Goal: Task Accomplishment & Management: Use online tool/utility

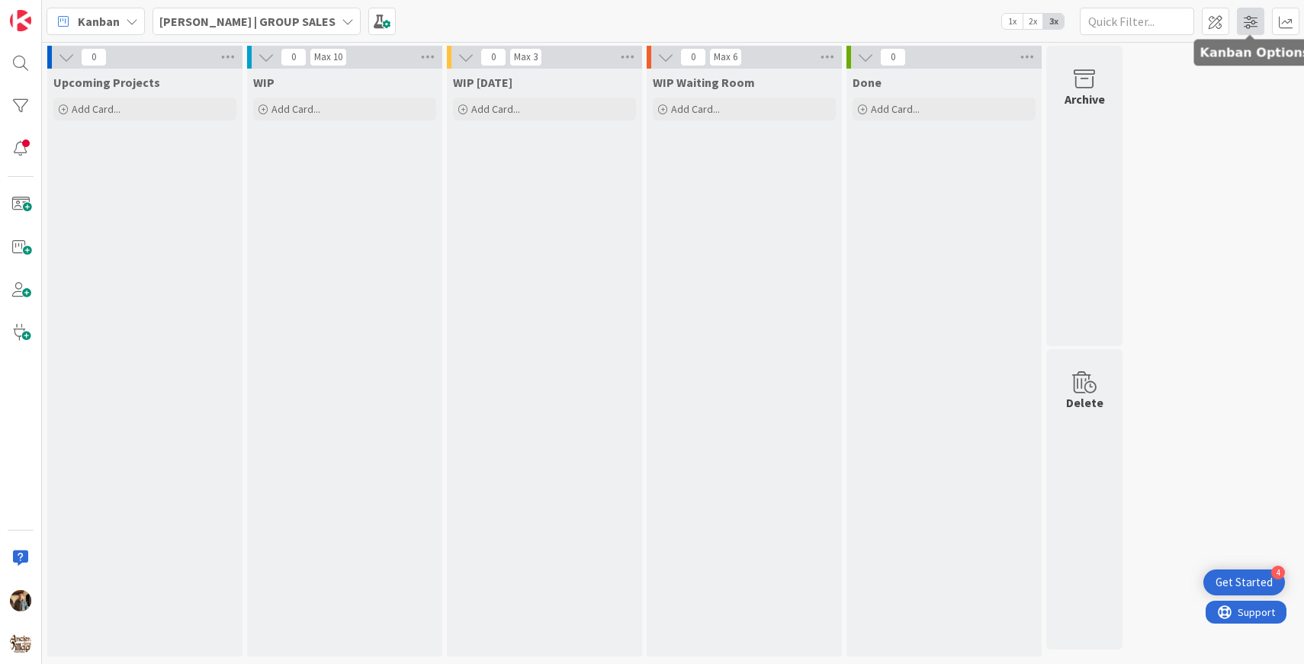
click at [1253, 27] on span at bounding box center [1250, 21] width 27 height 27
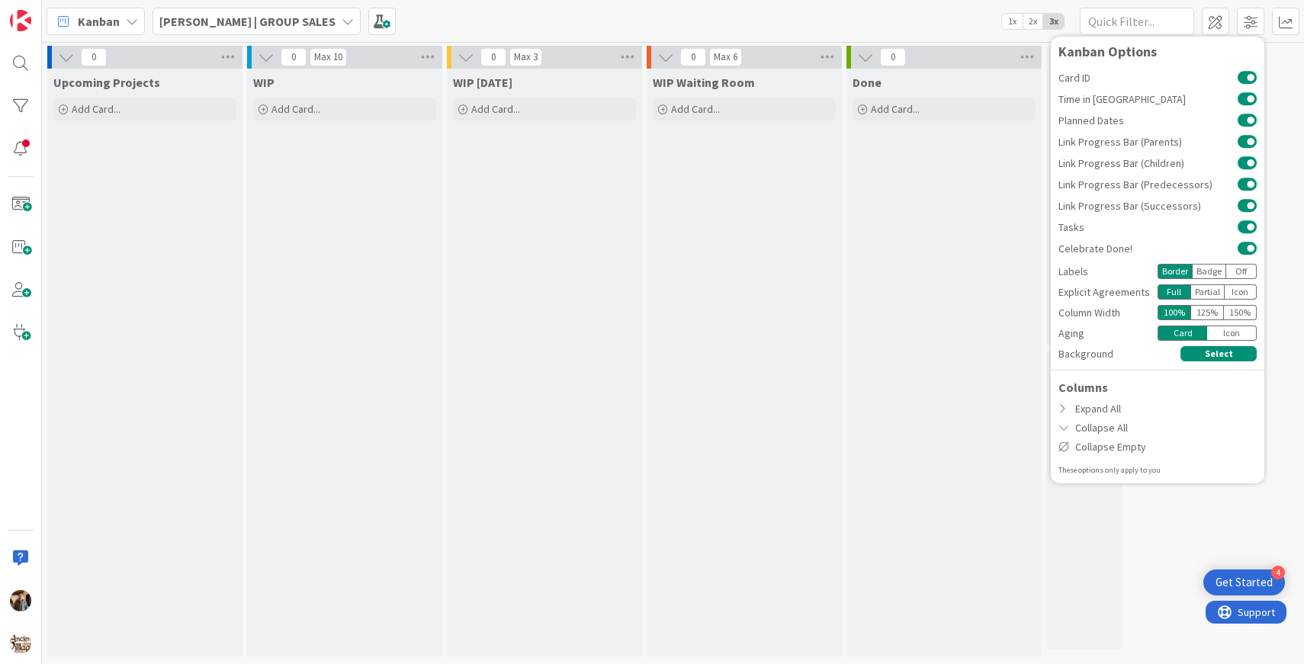
click at [1281, 77] on div "0 Upcoming Projects Add Card... 0 Max 10 WIP Add Card... 0 Max 3 WIP Today Add …" at bounding box center [673, 355] width 1256 height 619
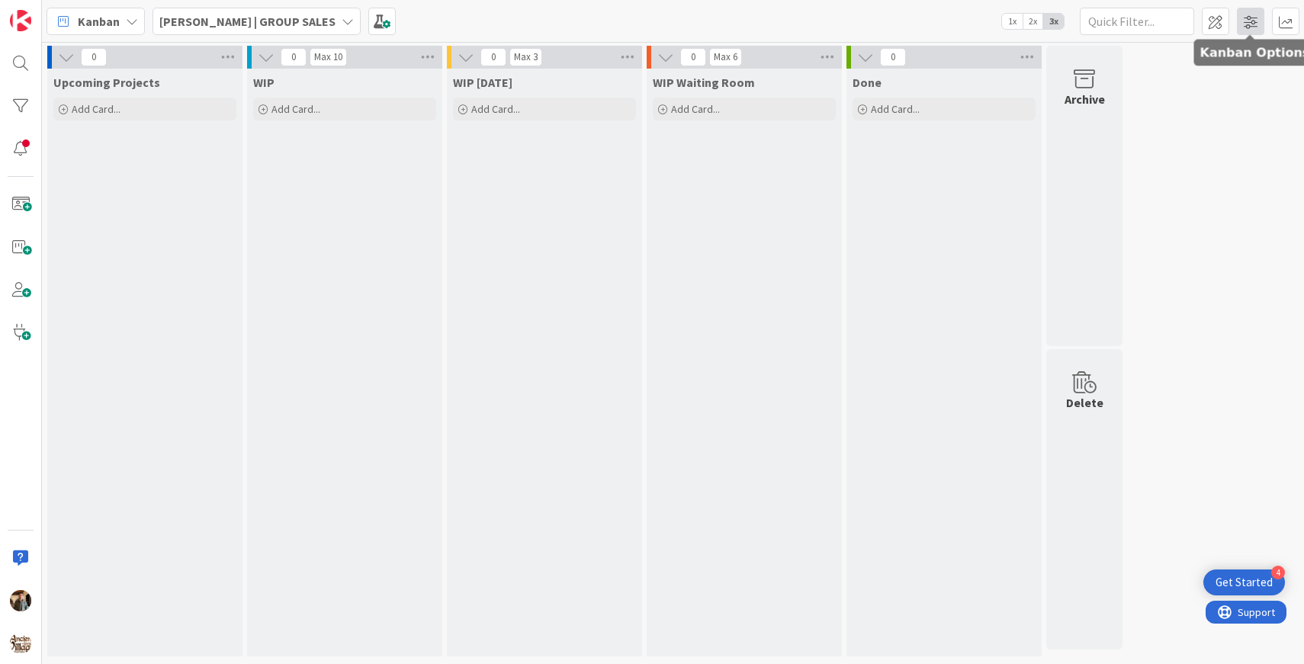
click at [1242, 20] on span at bounding box center [1250, 21] width 27 height 27
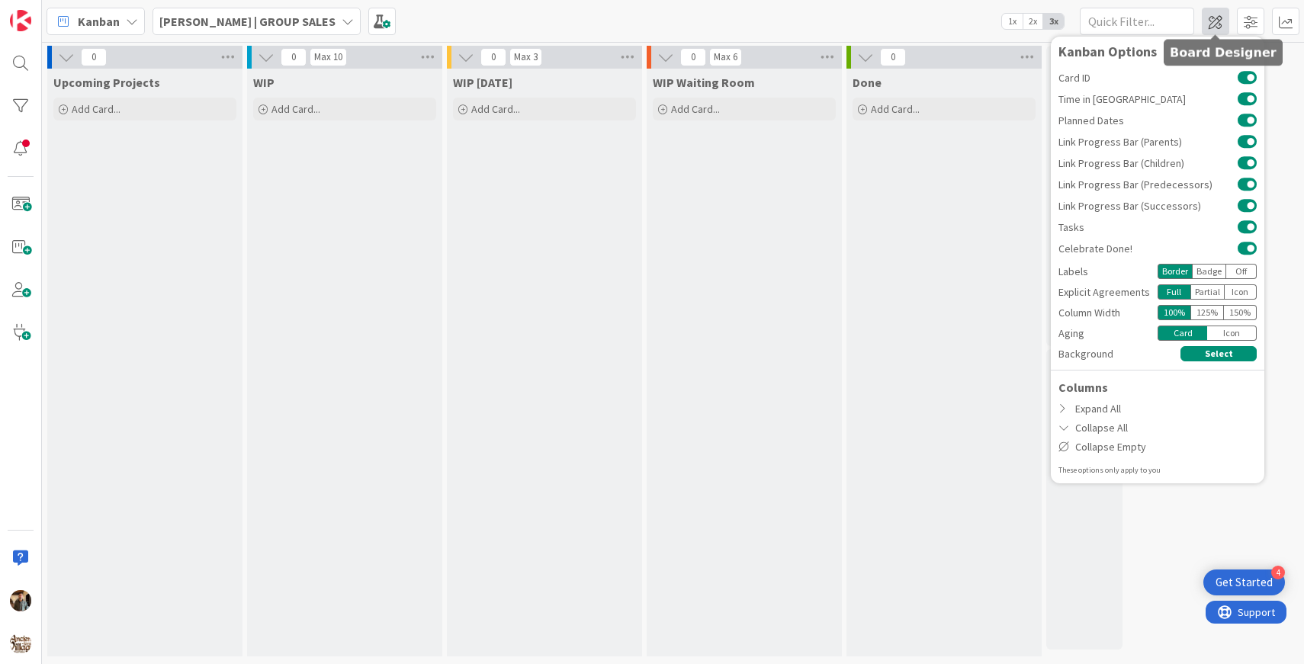
click at [1205, 25] on span at bounding box center [1215, 21] width 27 height 27
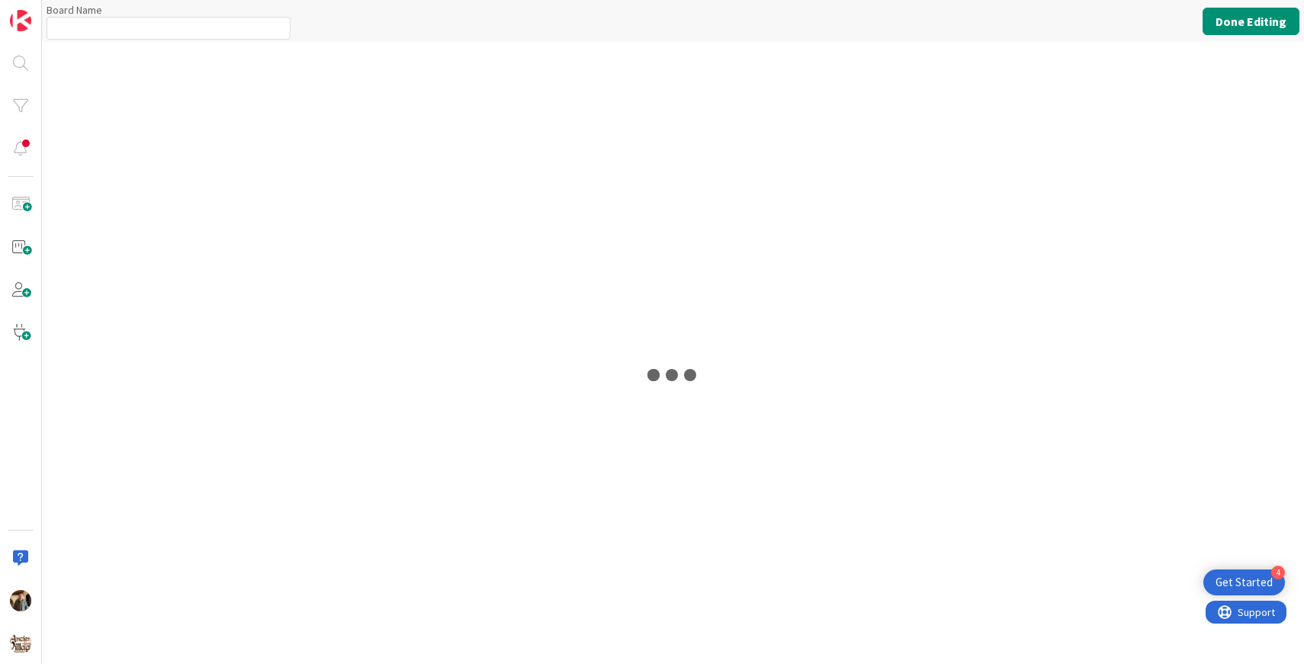
type input "[PERSON_NAME] | GROUP SALES"
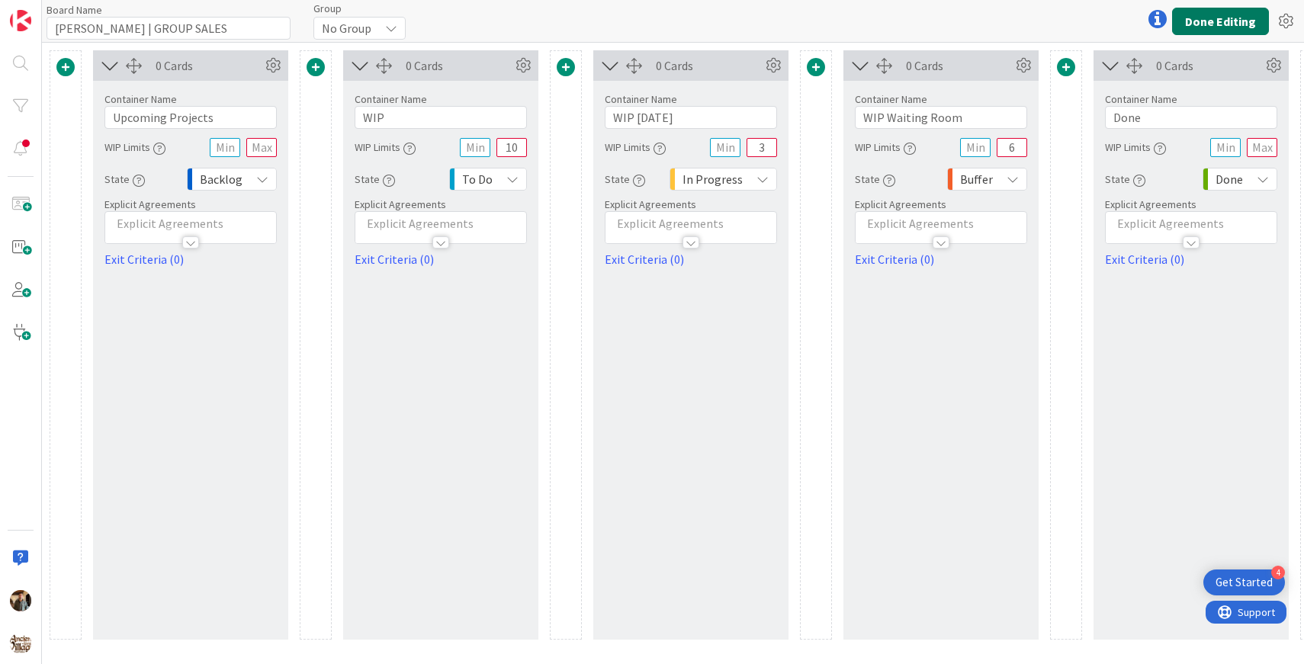
click at [1216, 13] on button "Done Editing" at bounding box center [1220, 21] width 97 height 27
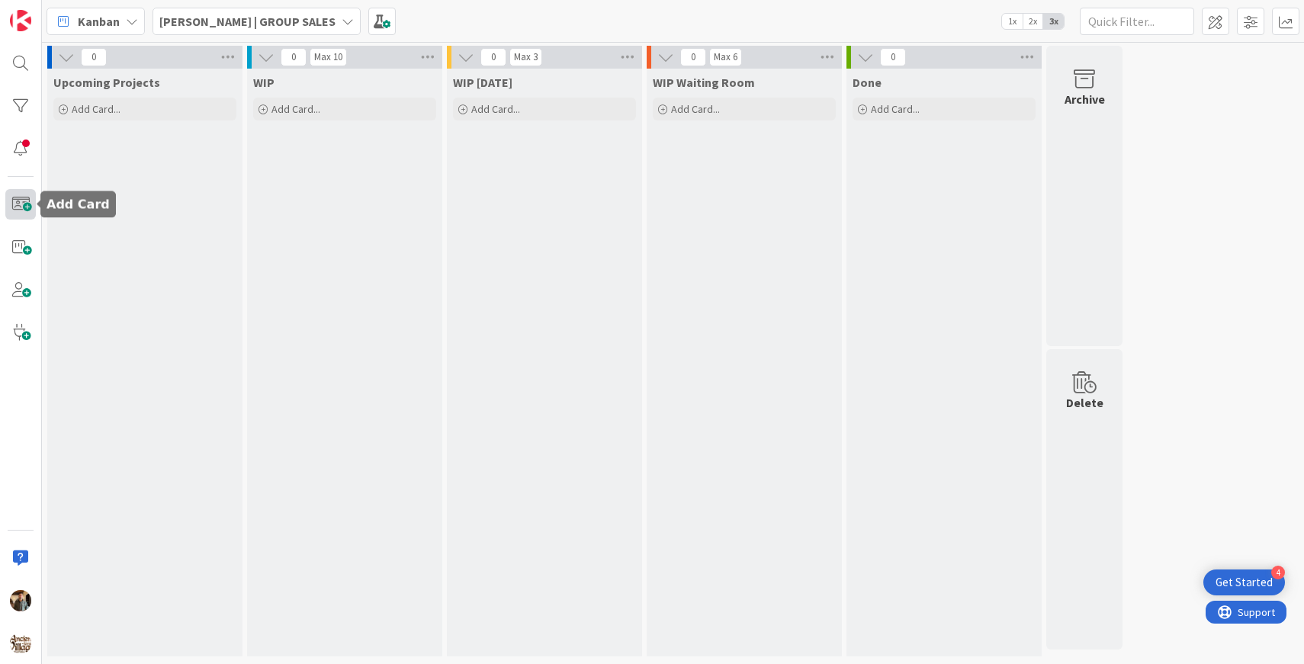
click at [26, 207] on span at bounding box center [20, 204] width 31 height 31
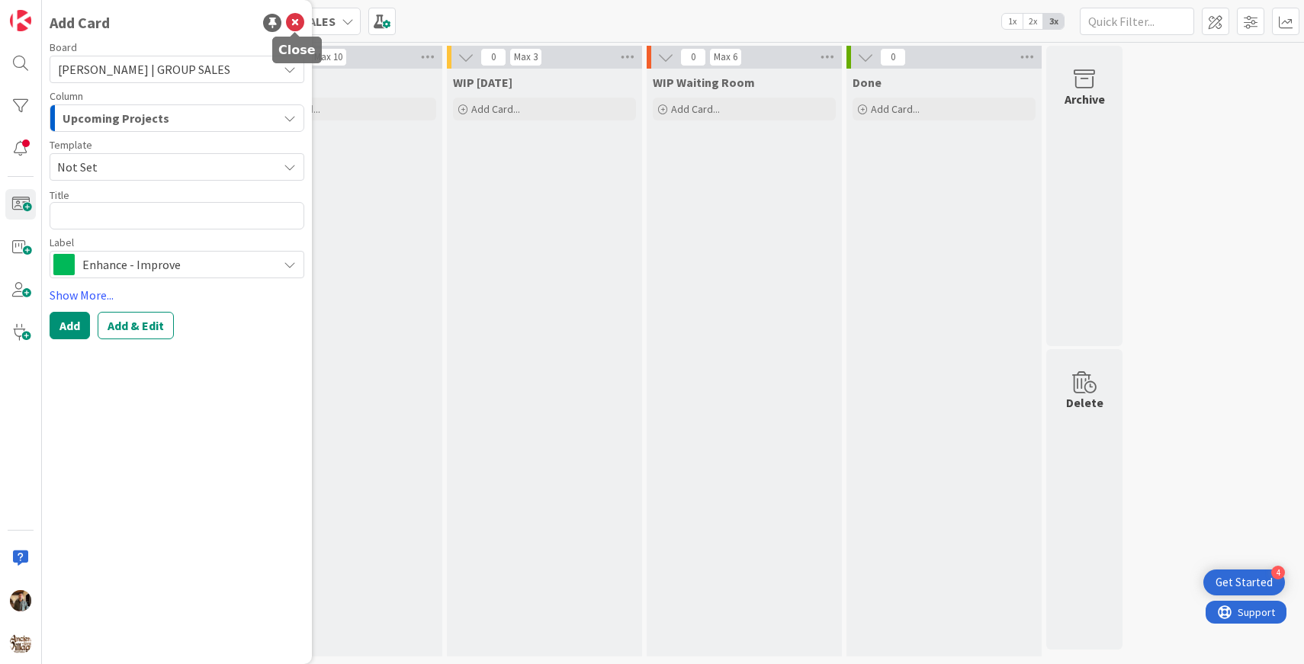
click at [291, 29] on icon at bounding box center [295, 23] width 18 height 18
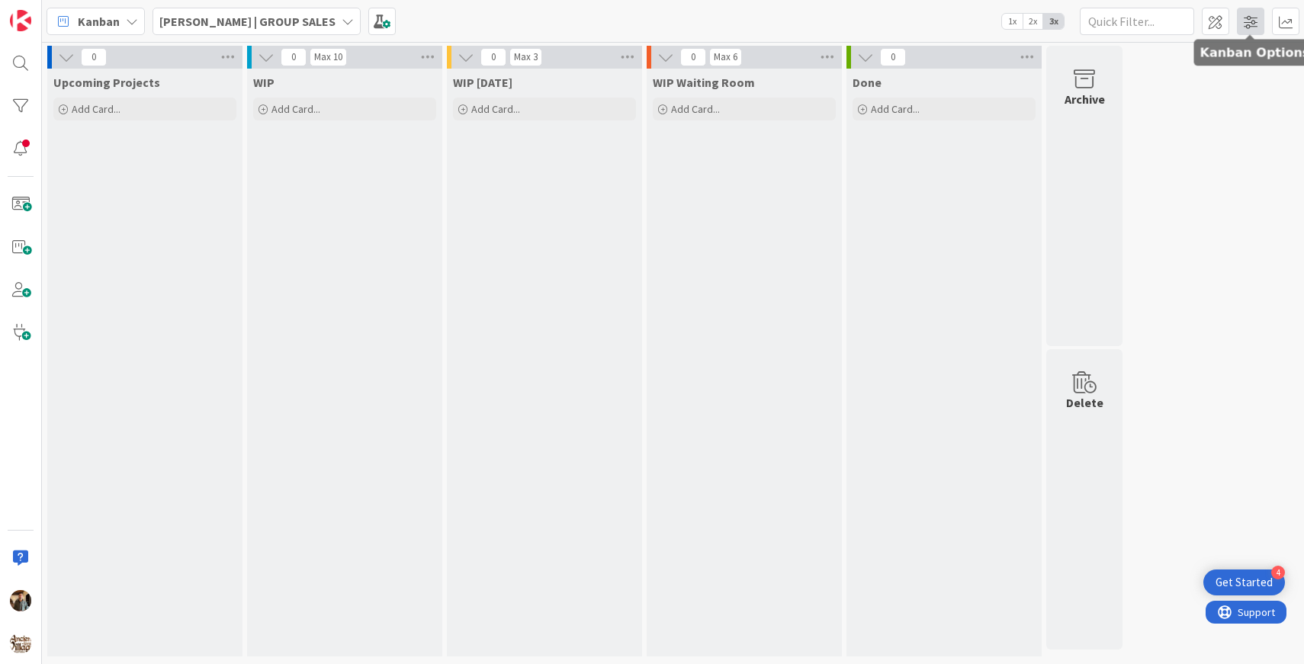
click at [1246, 30] on span at bounding box center [1250, 21] width 27 height 27
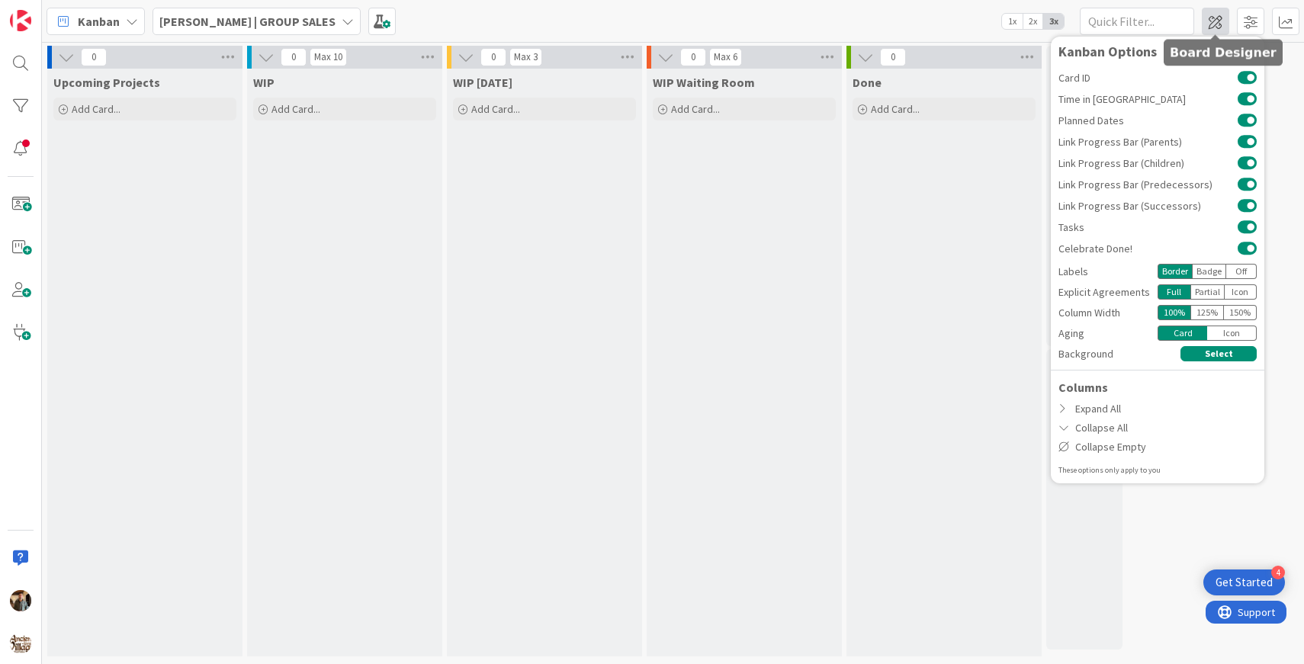
click at [1220, 27] on span at bounding box center [1215, 21] width 27 height 27
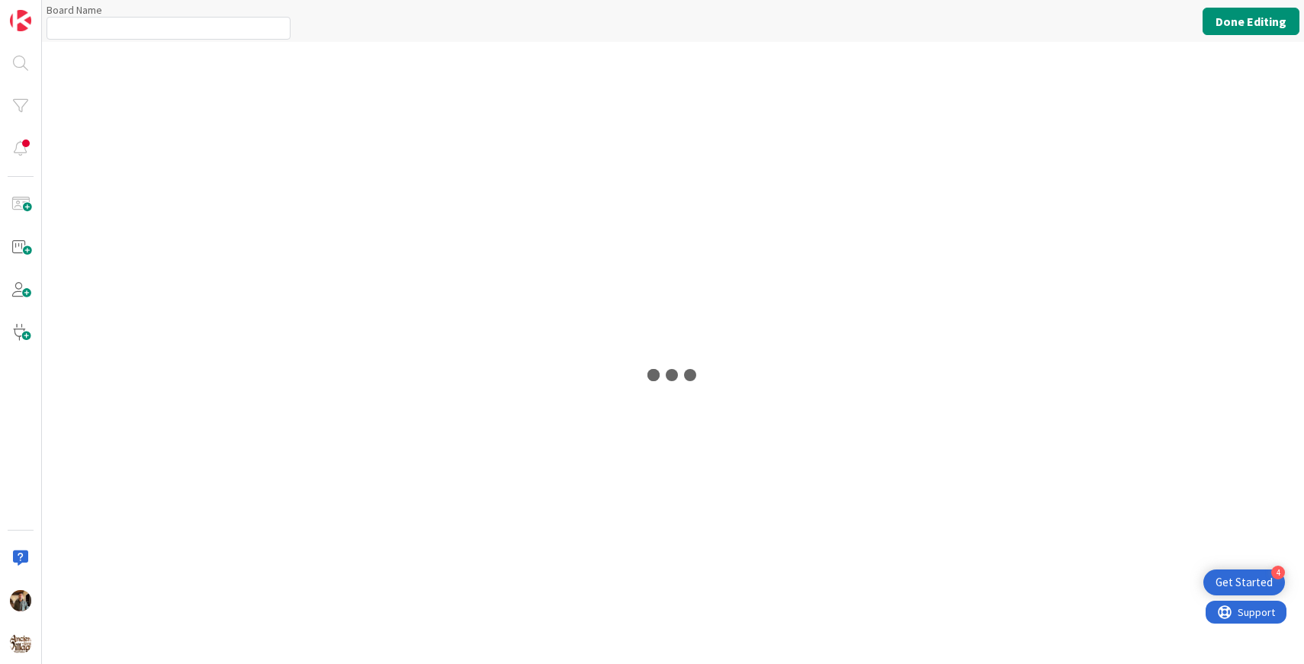
type input "[PERSON_NAME] | GROUP SALES"
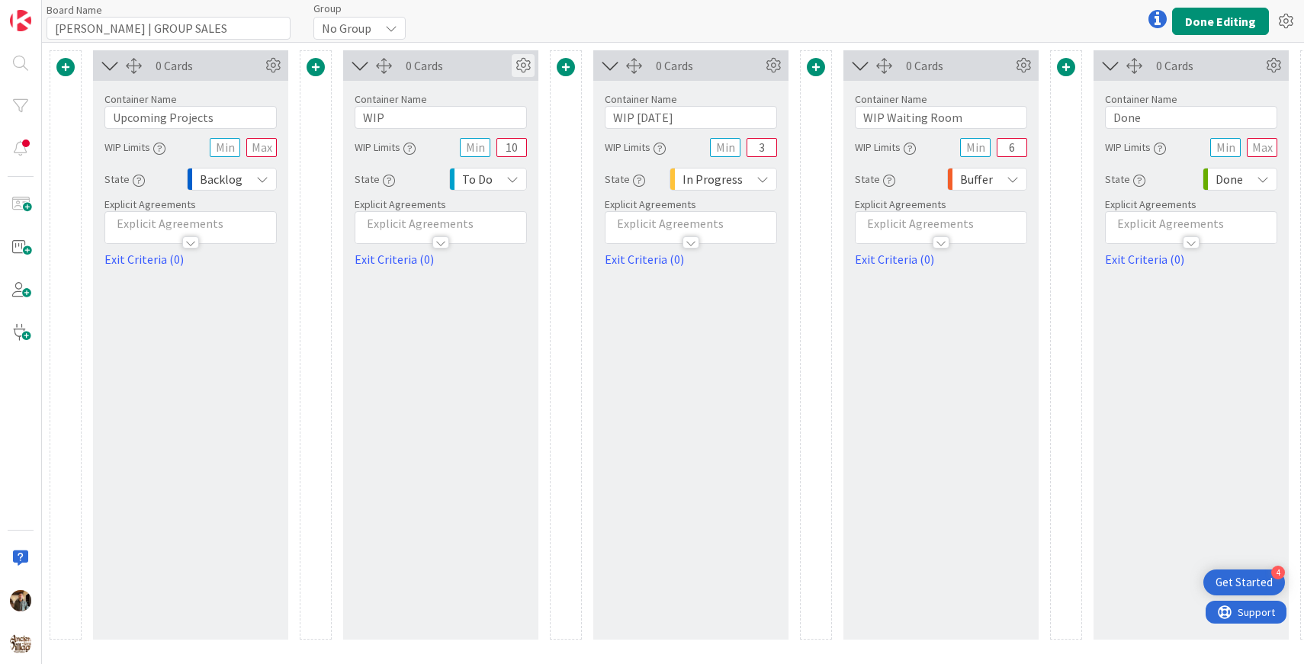
click at [518, 69] on icon at bounding box center [523, 65] width 23 height 23
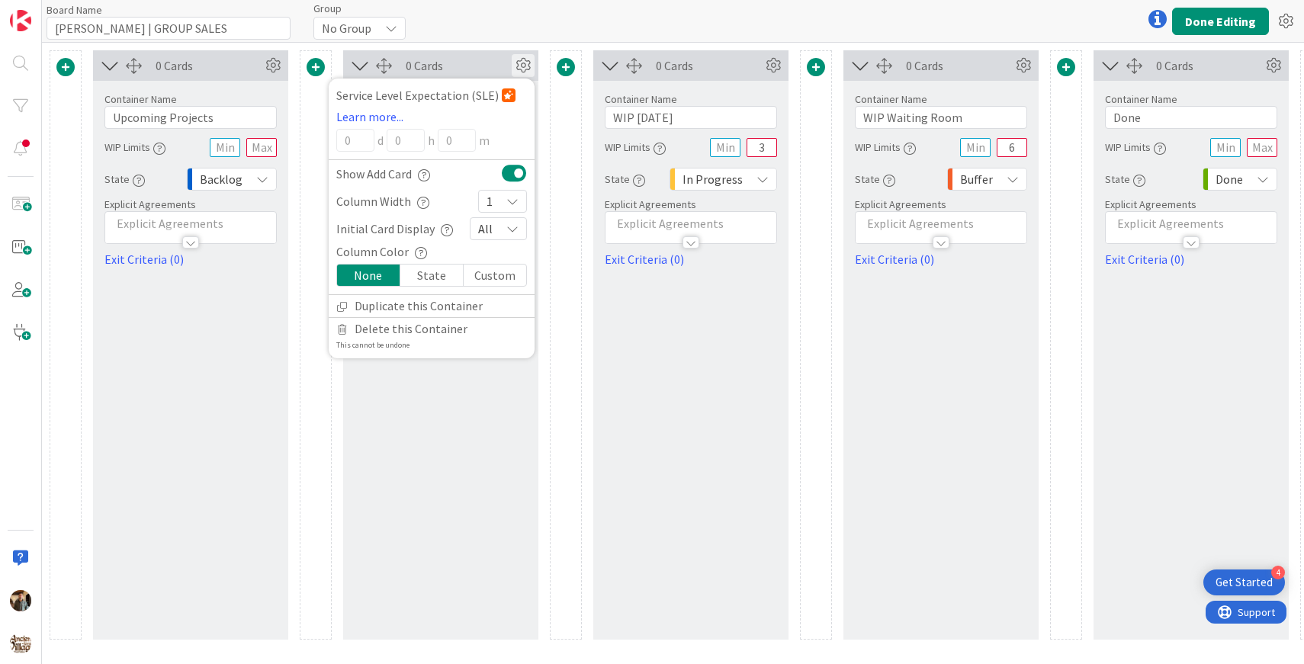
click at [518, 69] on icon at bounding box center [523, 65] width 23 height 23
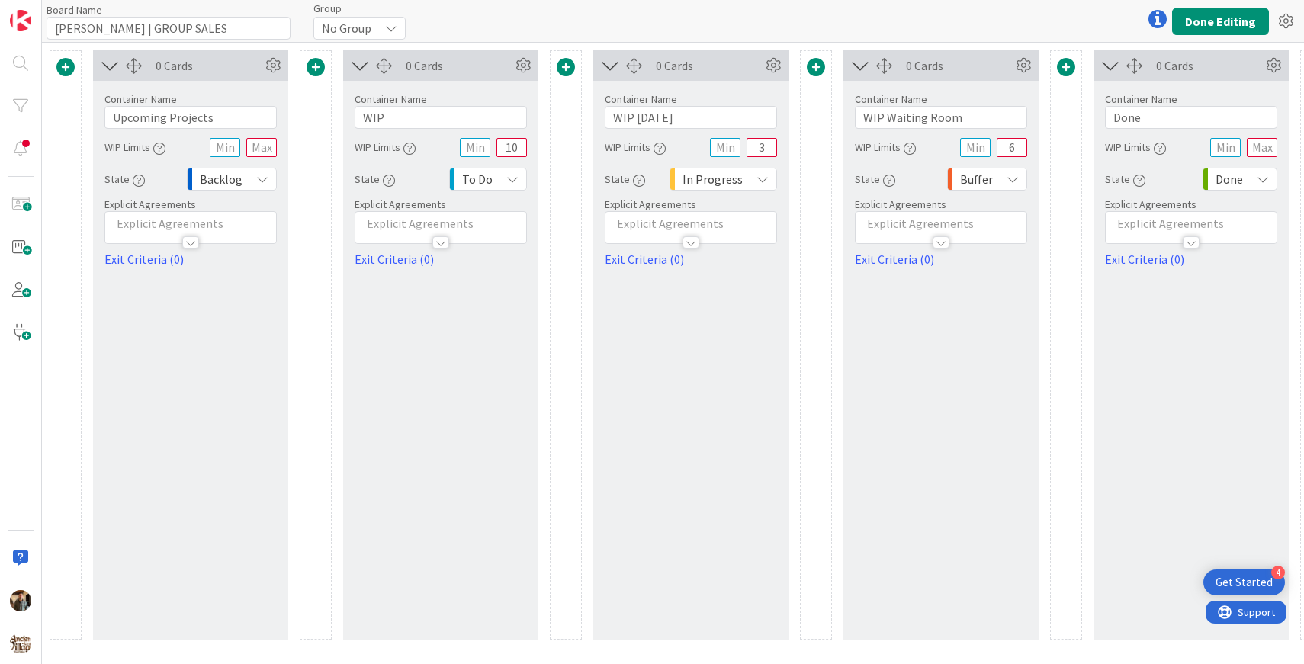
click at [1157, 24] on div at bounding box center [1158, 19] width 31 height 31
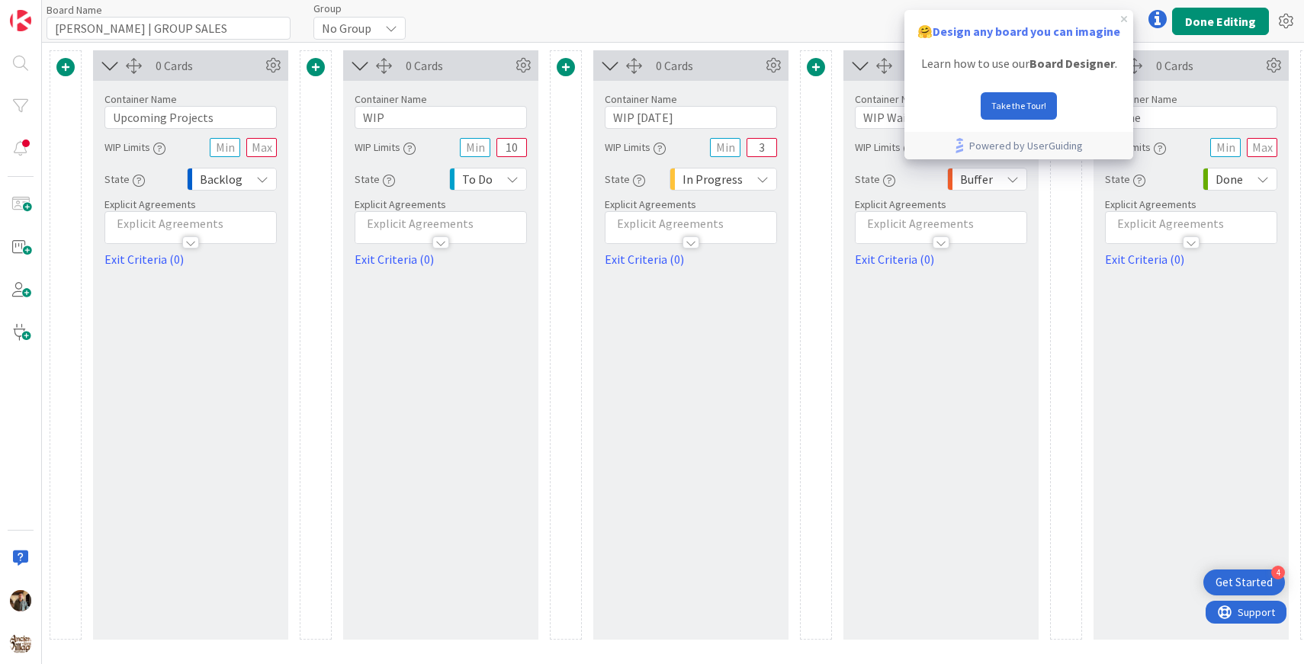
click at [1124, 24] on div "🤗 Design any board you can imagine" at bounding box center [1019, 29] width 229 height 38
click at [1124, 18] on icon "close tooltip" at bounding box center [1124, 19] width 6 height 6
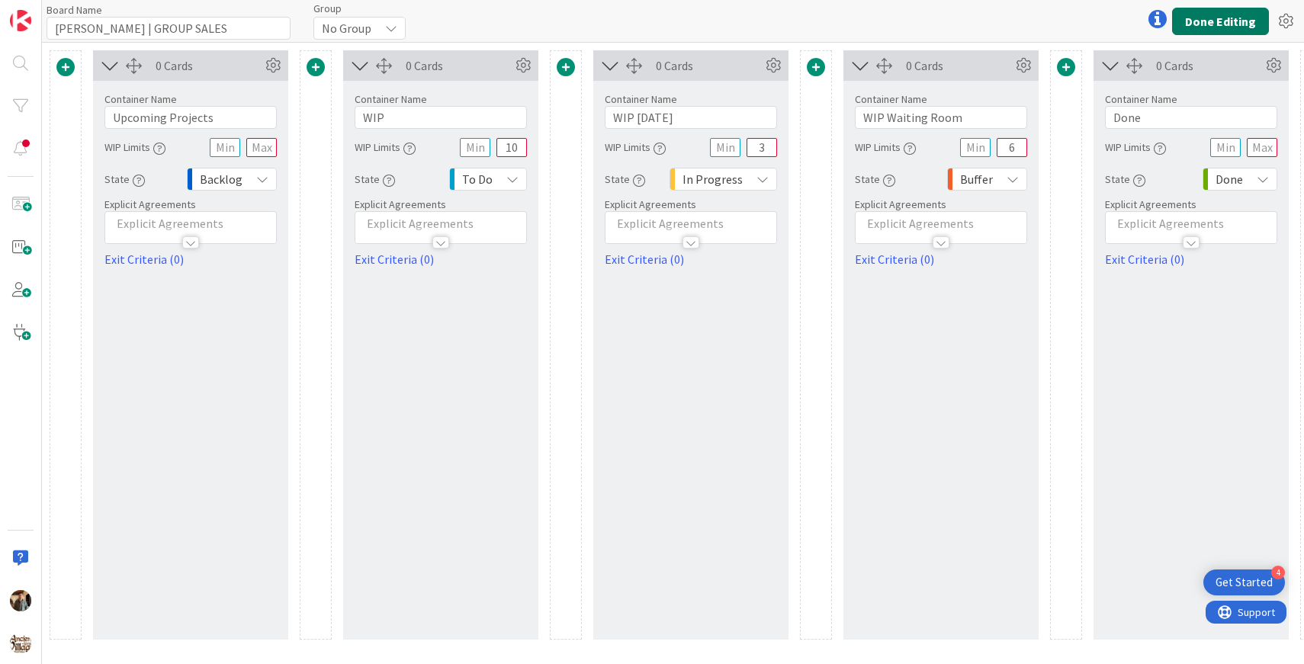
click at [1205, 18] on button "Done Editing" at bounding box center [1220, 21] width 97 height 27
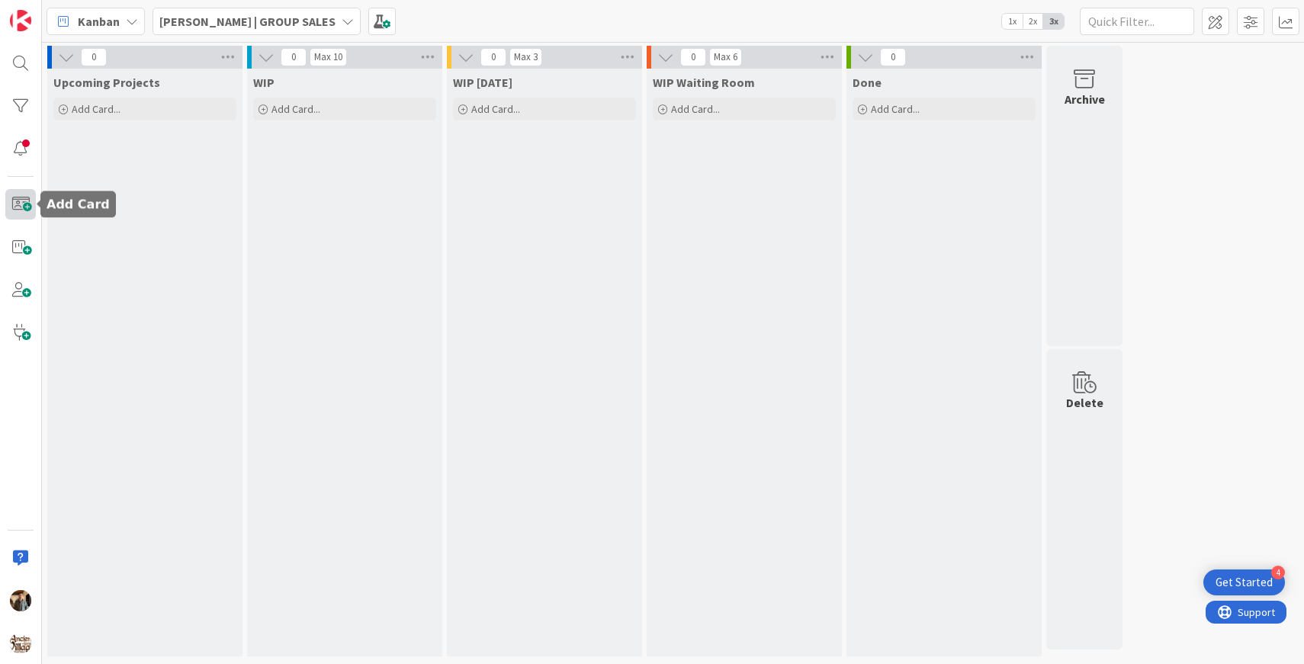
click at [18, 207] on span at bounding box center [20, 204] width 31 height 31
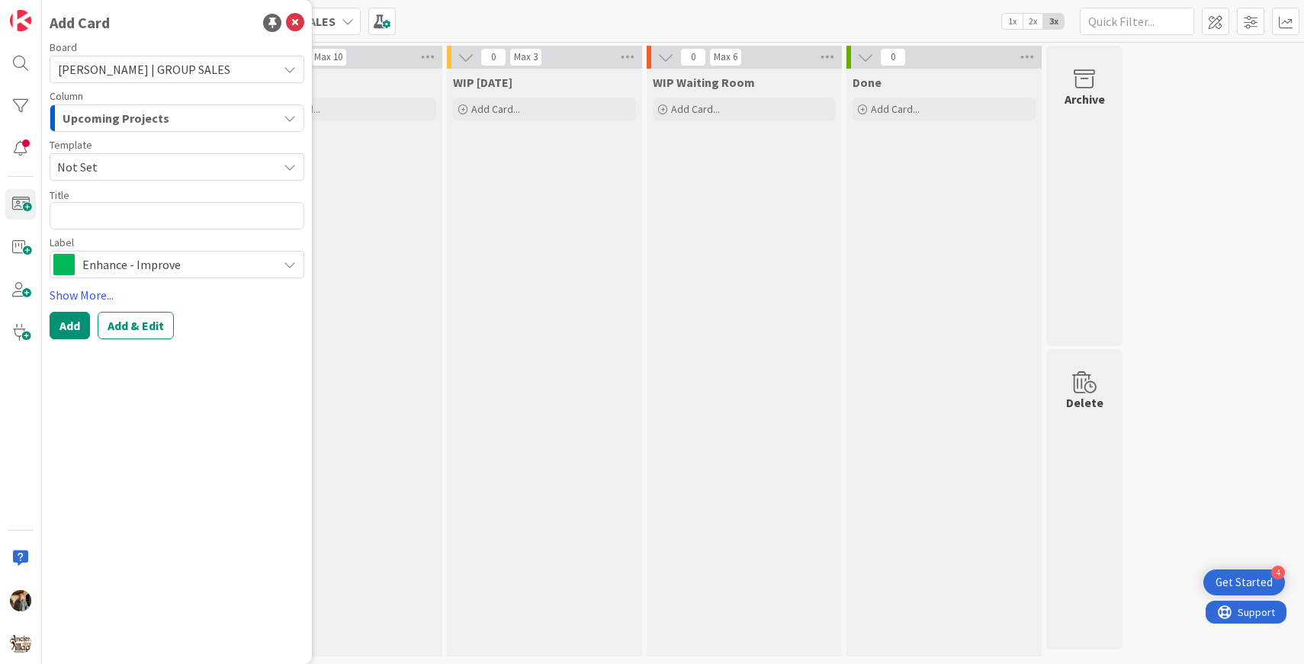
click at [195, 117] on div "Upcoming Projects" at bounding box center [168, 118] width 219 height 24
click at [204, 73] on span "[PERSON_NAME] | GROUP SALES" at bounding box center [164, 69] width 212 height 21
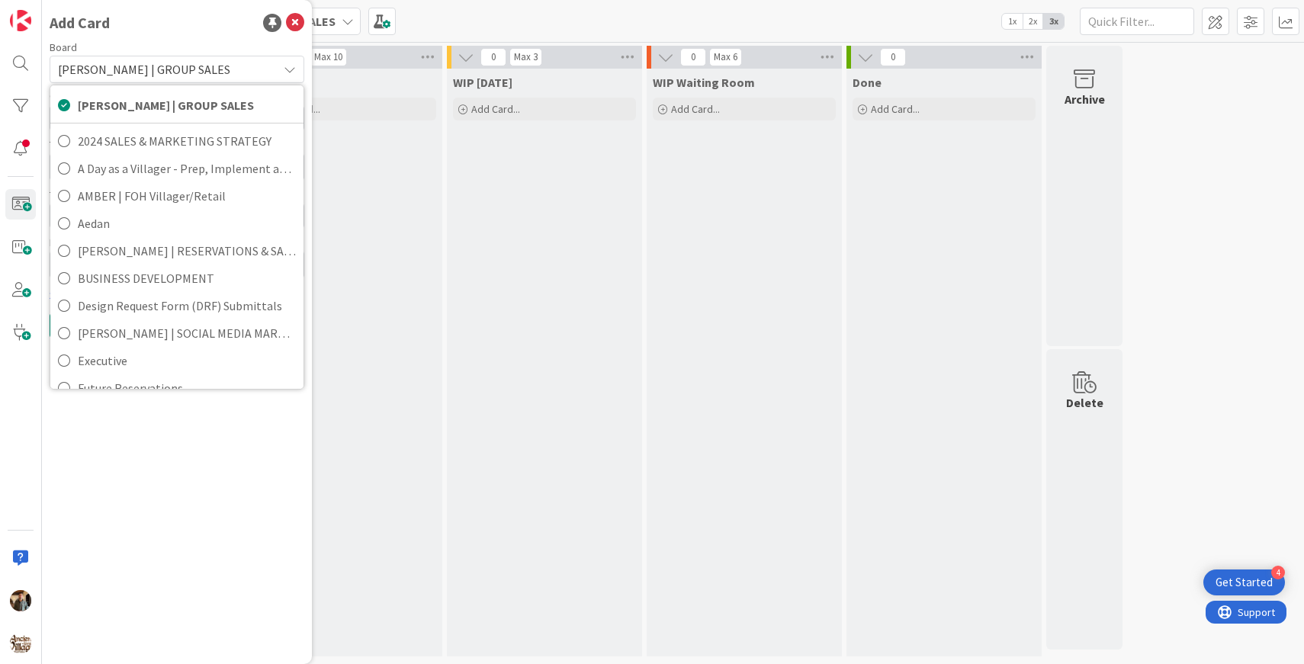
click at [198, 41] on div "Add Card Board RILEY | GROUP SALES RILEY | GROUP SALES 2024 SALES & MARKETING S…" at bounding box center [177, 332] width 270 height 664
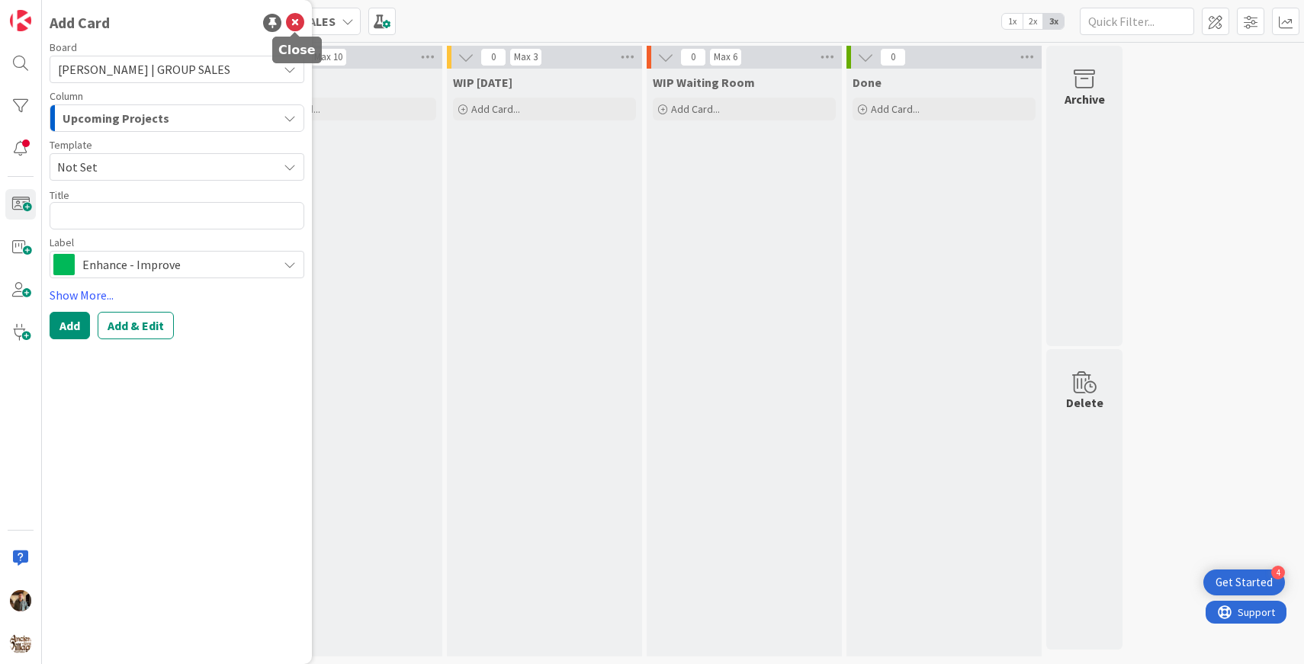
click at [295, 21] on icon at bounding box center [295, 23] width 18 height 18
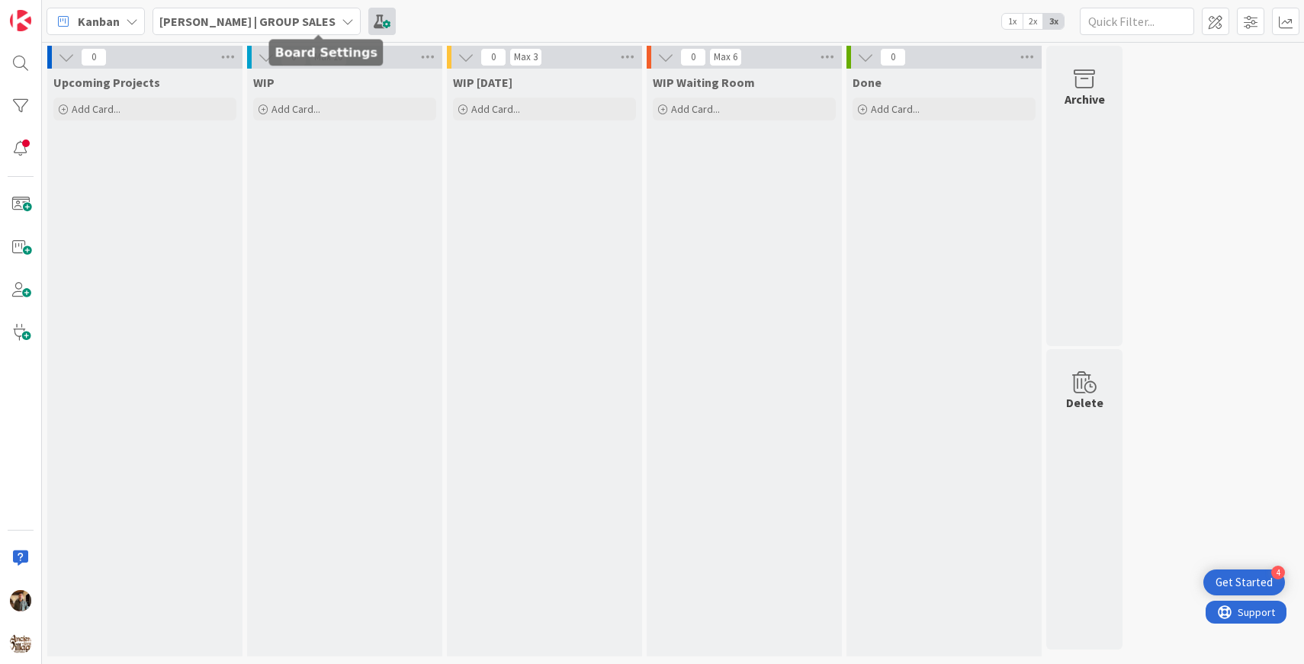
click at [368, 24] on span at bounding box center [381, 21] width 27 height 27
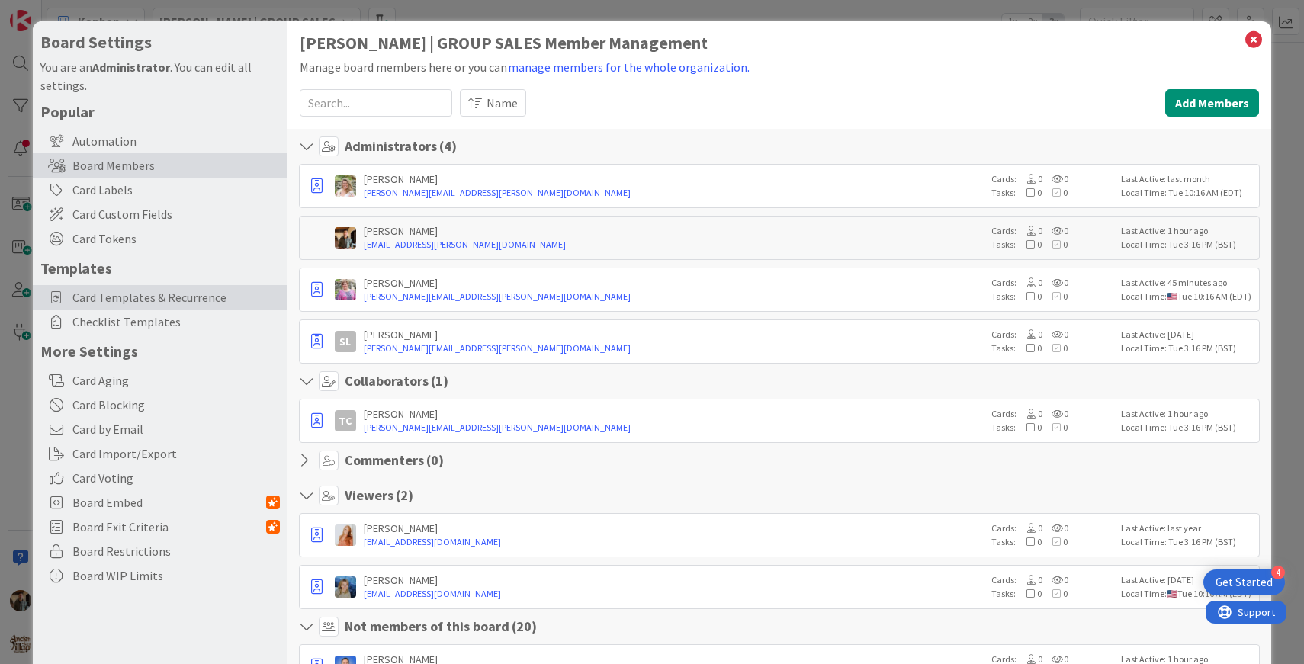
click at [163, 293] on span "Card Templates & Recurrence" at bounding box center [175, 297] width 207 height 18
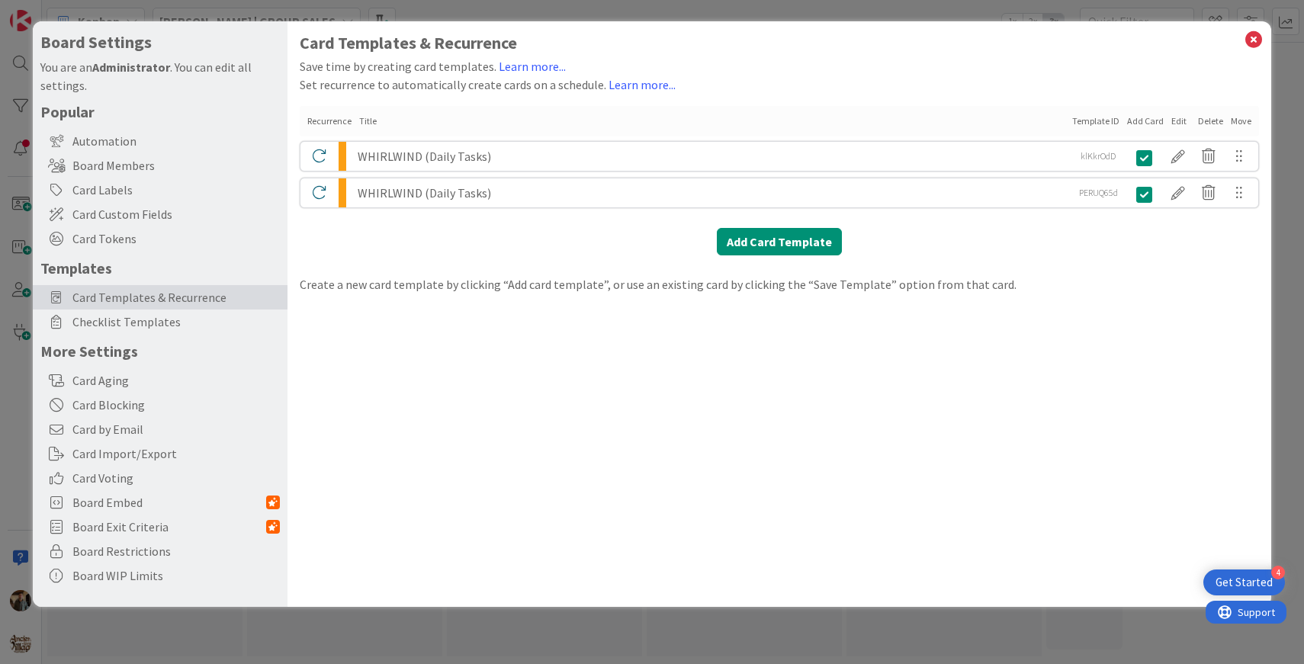
click at [728, 151] on div "WHIRLWIND (Daily Tasks)" at bounding box center [713, 156] width 710 height 29
click at [1175, 150] on div at bounding box center [1178, 156] width 31 height 26
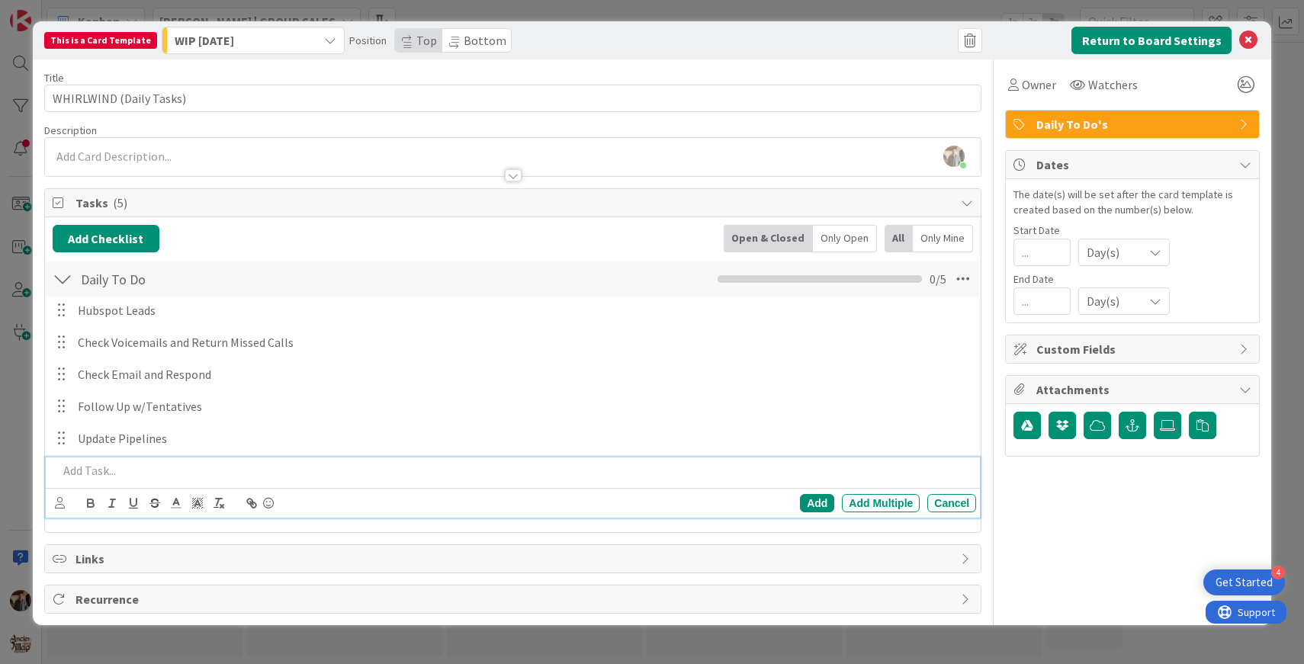
click at [138, 472] on p at bounding box center [514, 471] width 913 height 18
click at [823, 499] on div "Add" at bounding box center [817, 503] width 34 height 18
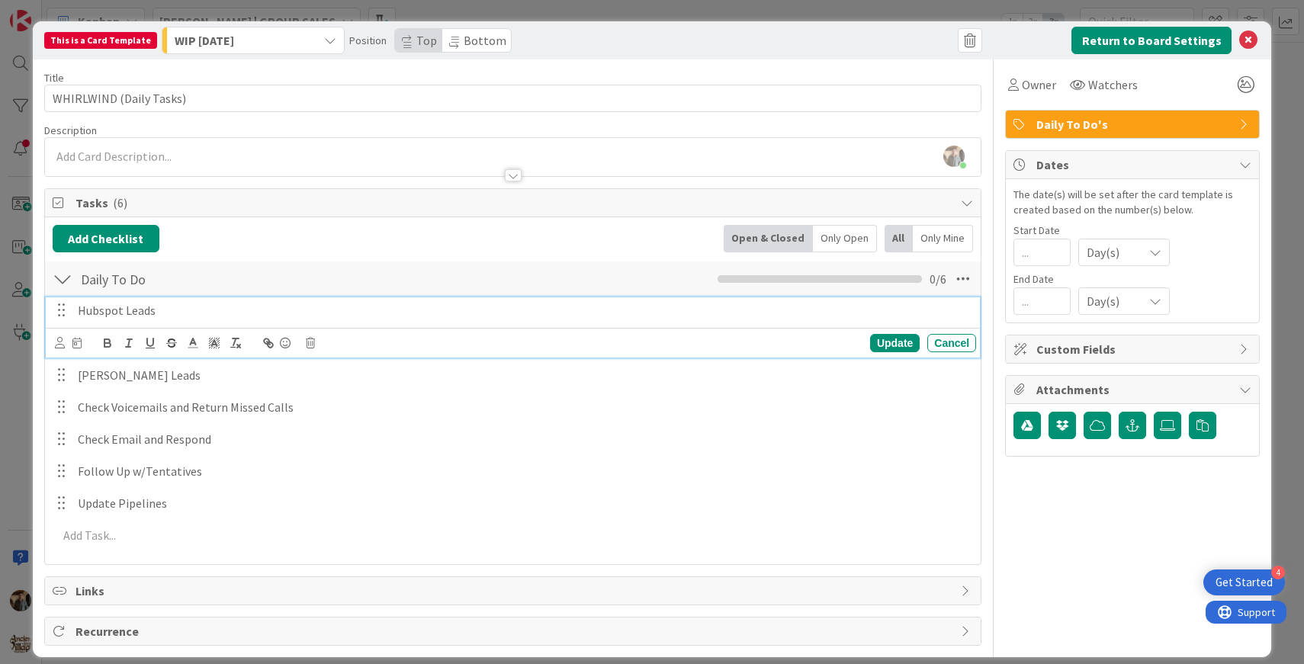
click at [174, 310] on p "Hubspot Leads" at bounding box center [524, 311] width 892 height 18
click at [103, 310] on p "Hubspot Leads" at bounding box center [524, 311] width 892 height 18
click at [909, 342] on div "Update" at bounding box center [895, 343] width 50 height 18
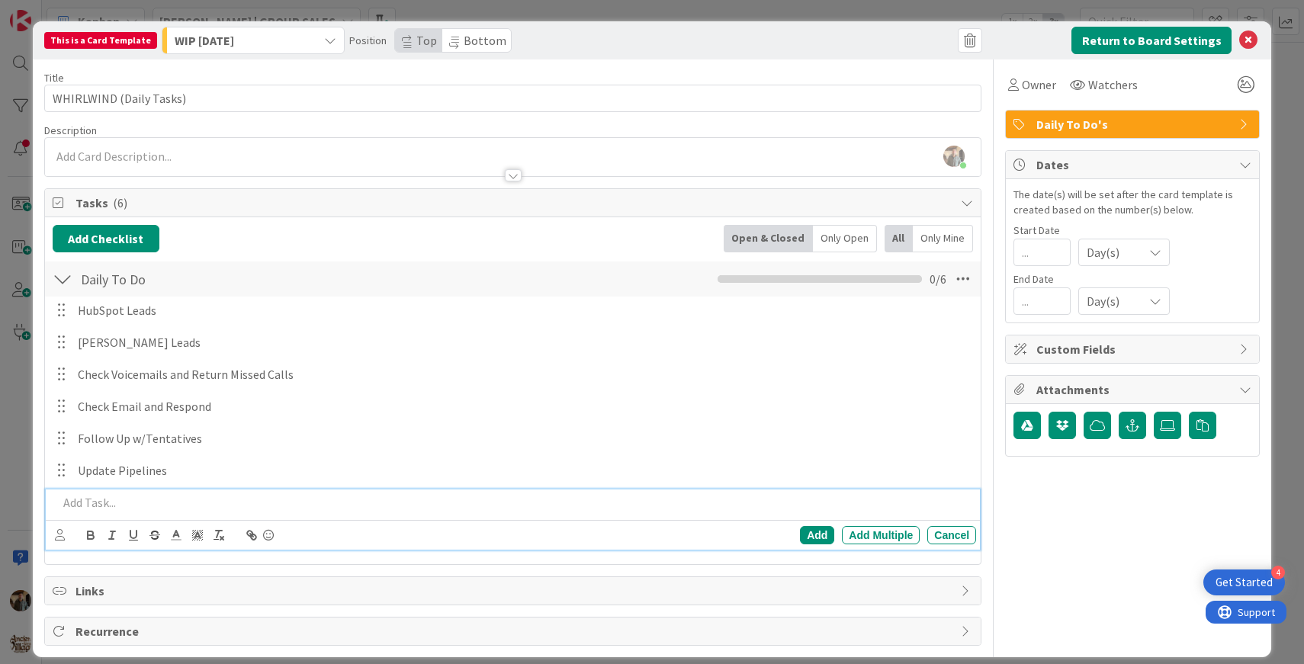
click at [101, 503] on p at bounding box center [514, 503] width 913 height 18
click at [812, 537] on div "Add" at bounding box center [817, 535] width 34 height 18
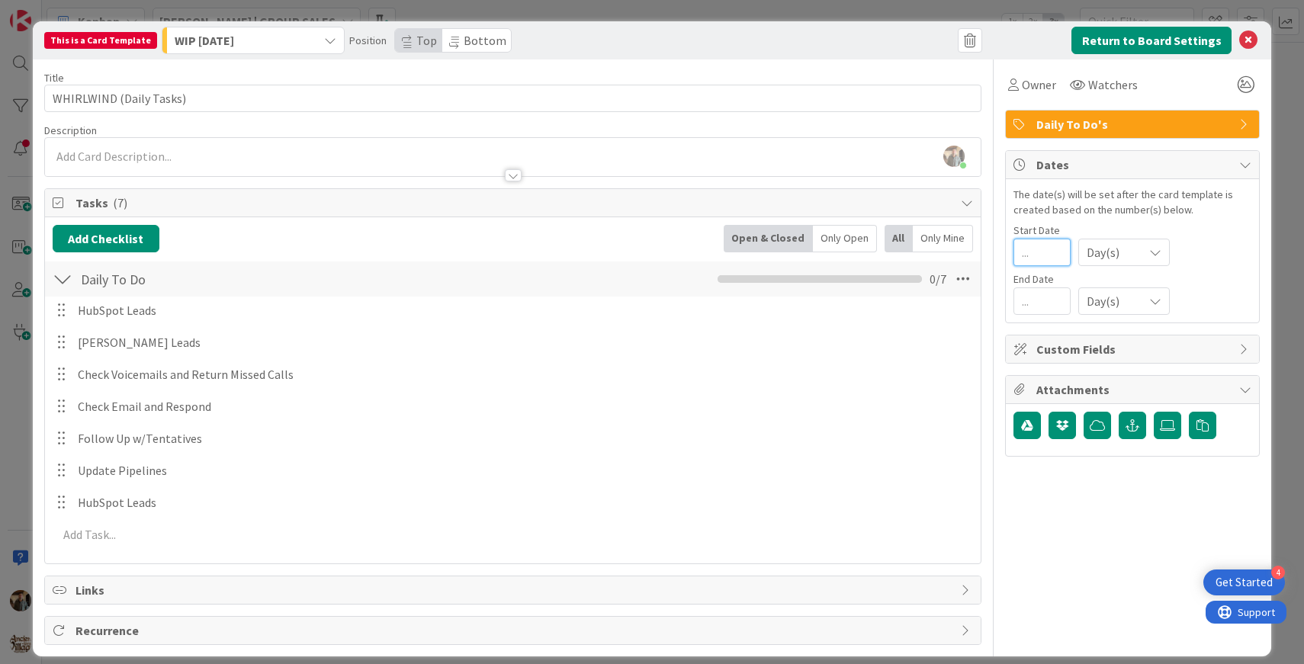
click at [1057, 246] on input "number" at bounding box center [1042, 252] width 57 height 27
click at [1117, 254] on span "Day(s)" at bounding box center [1111, 252] width 49 height 21
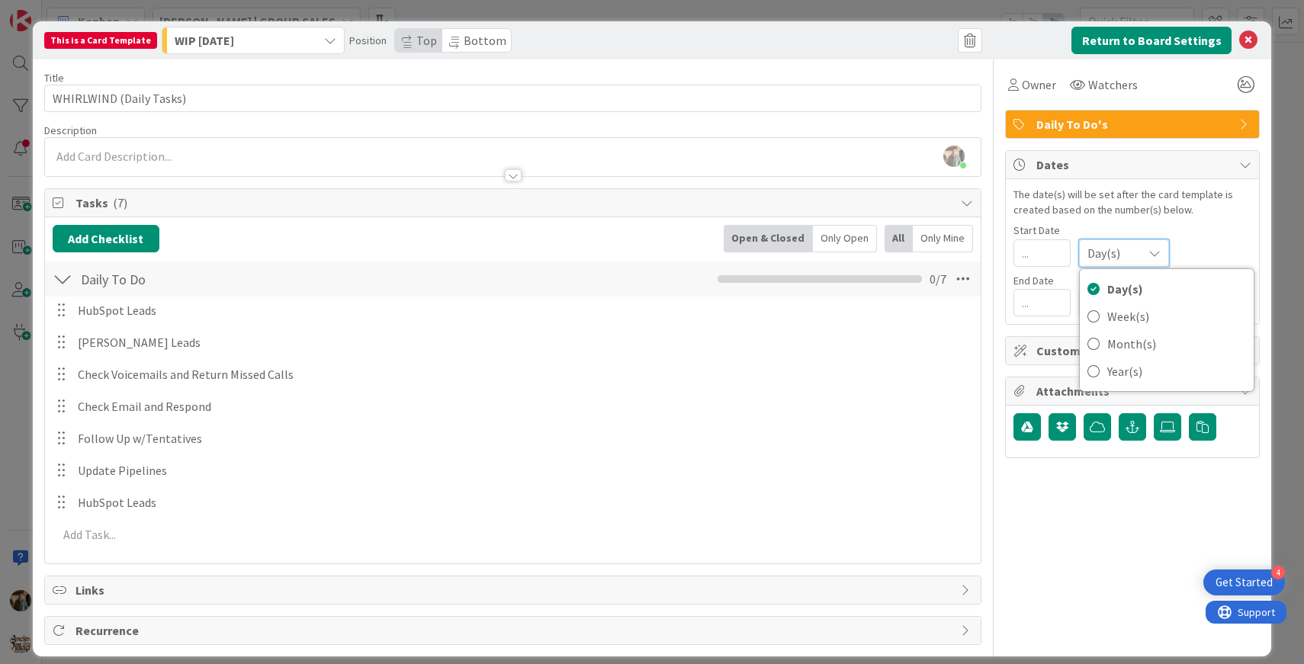
click at [1195, 233] on div "Start Date" at bounding box center [1133, 230] width 238 height 11
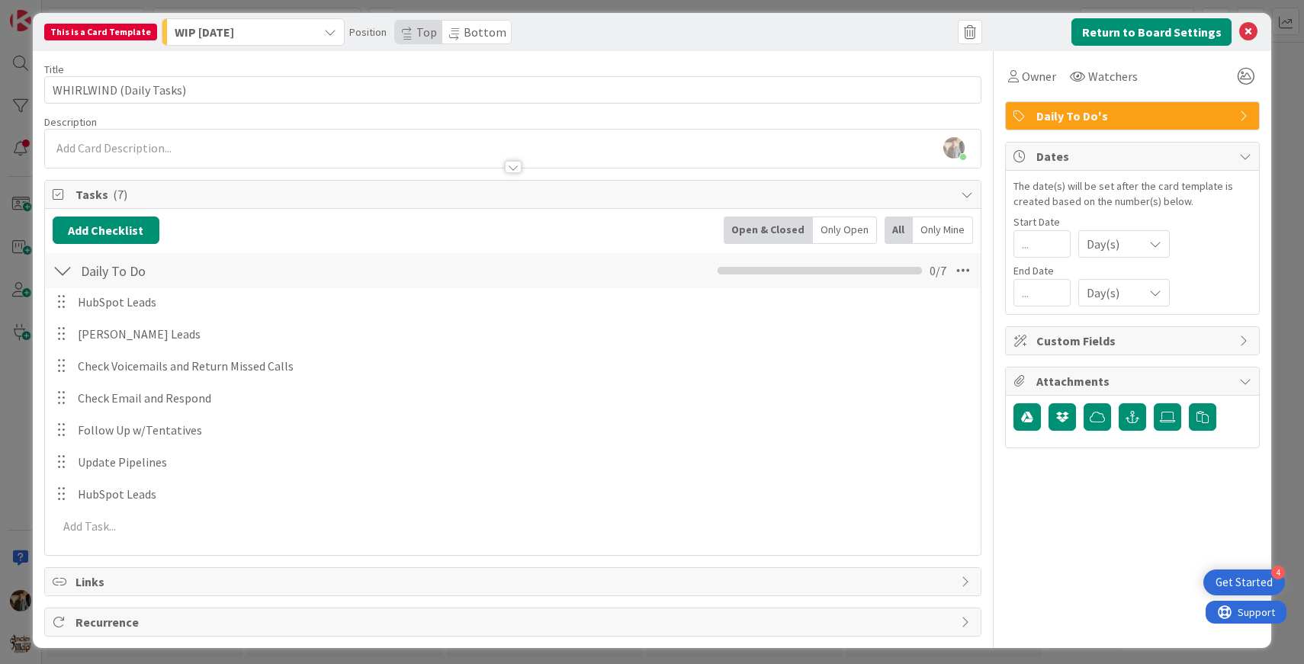
scroll to position [14, 0]
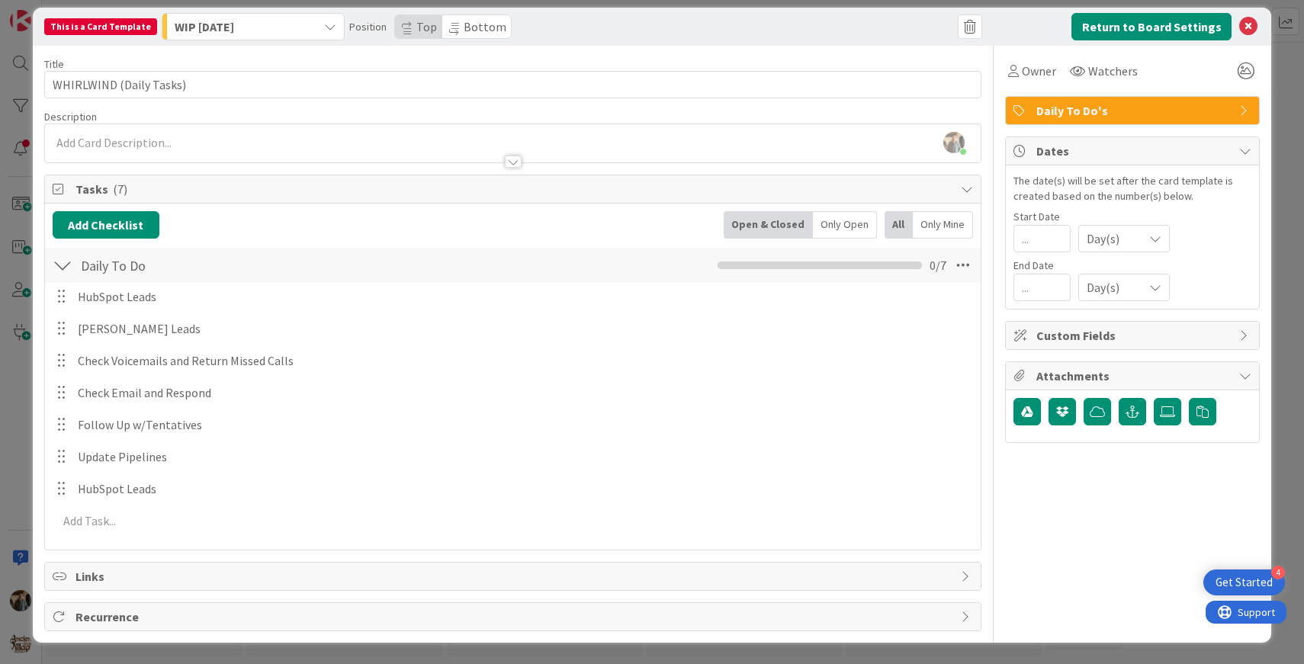
click at [560, 613] on span "Recurrence" at bounding box center [515, 617] width 879 height 18
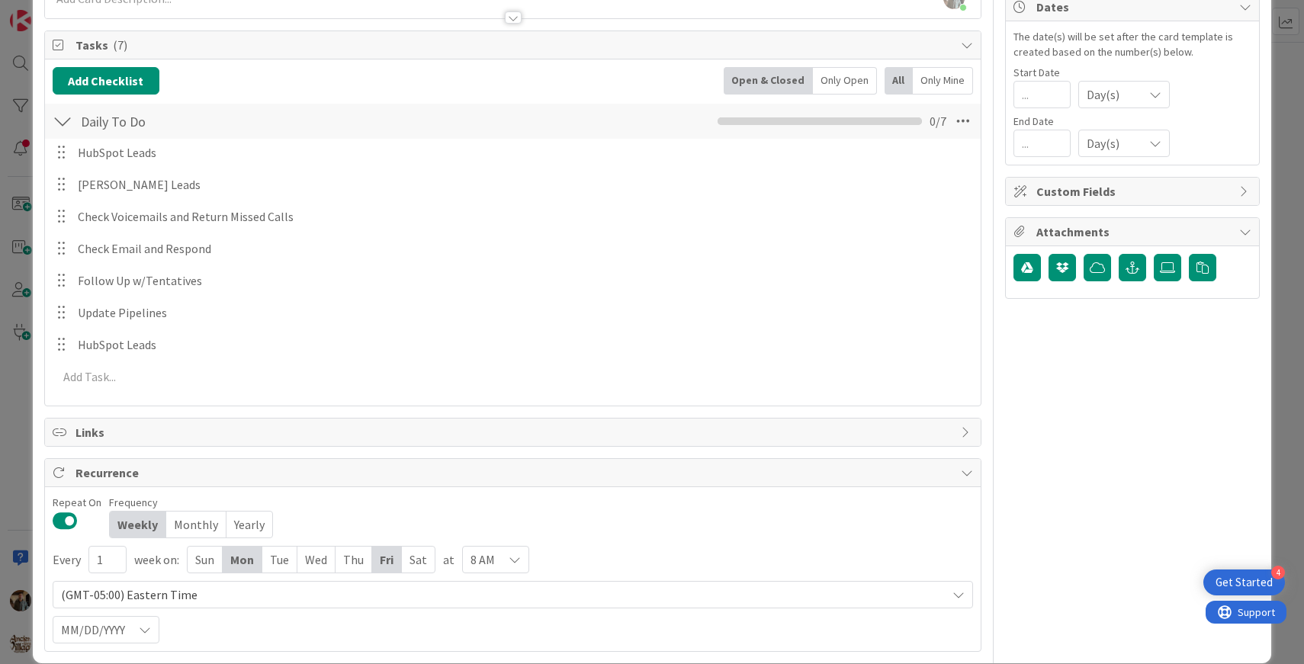
scroll to position [178, 0]
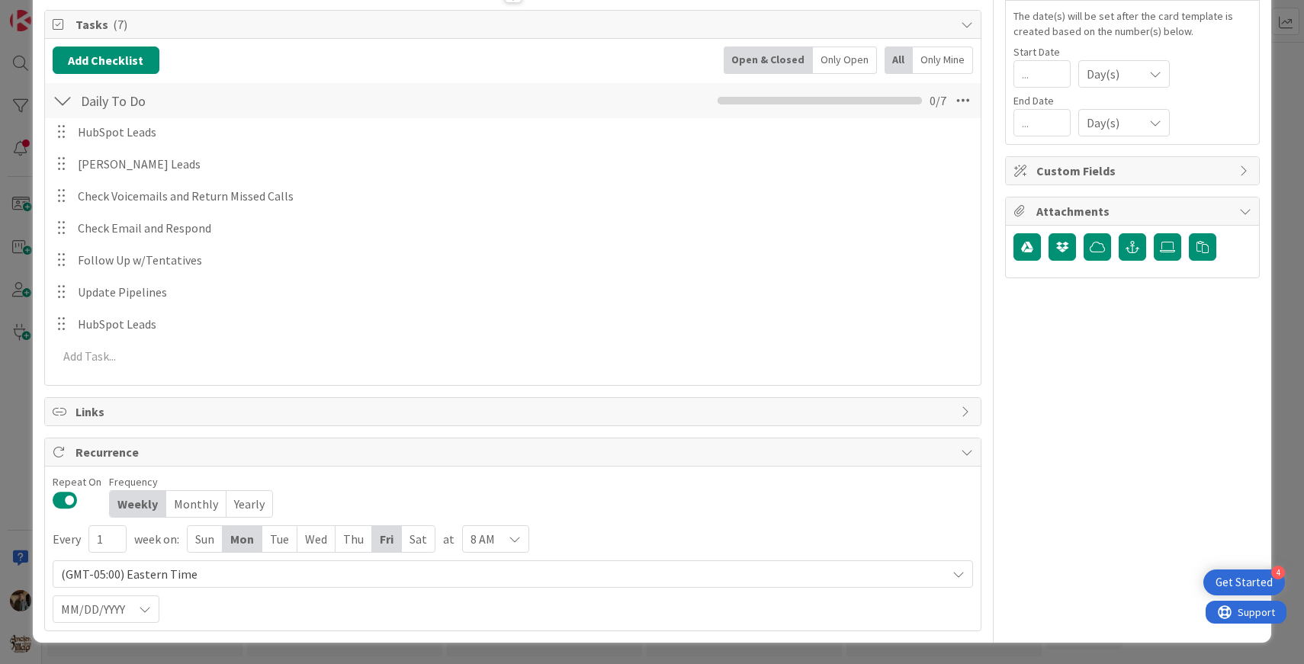
click at [281, 542] on div "Tue" at bounding box center [279, 539] width 35 height 26
click at [310, 539] on div "Wed" at bounding box center [318, 539] width 38 height 26
click at [350, 542] on div "Thu" at bounding box center [357, 539] width 37 height 26
click at [497, 541] on div "8 AM" at bounding box center [499, 539] width 67 height 27
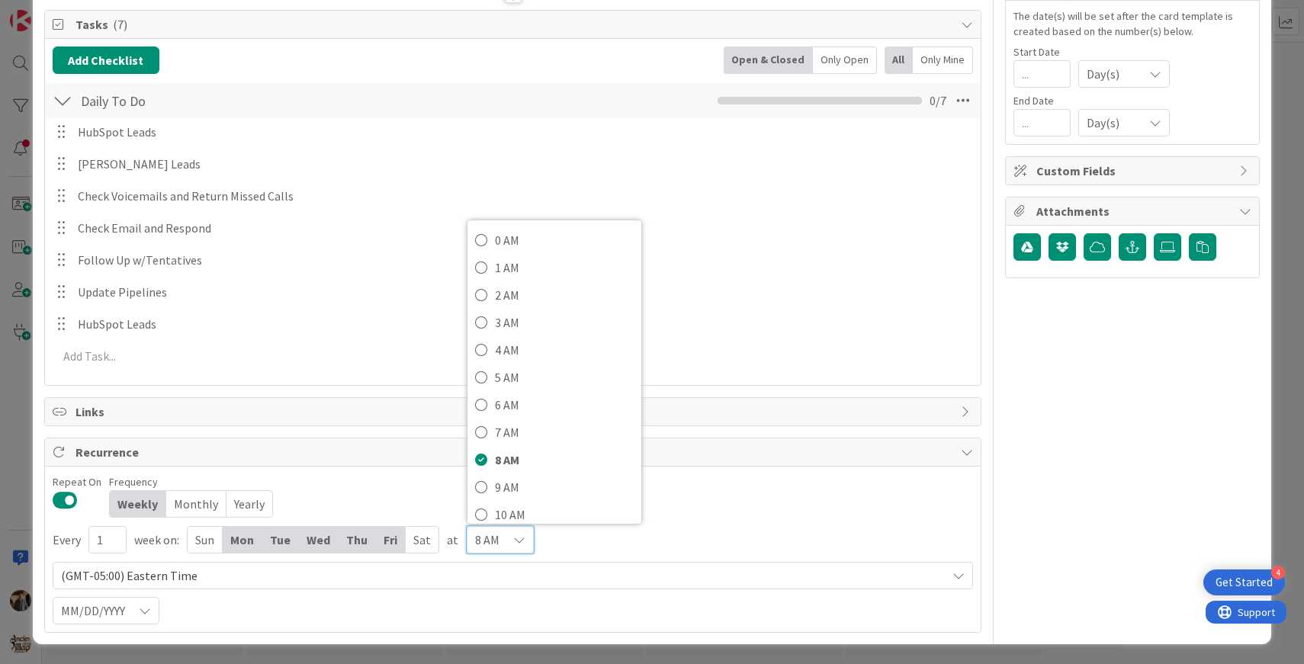
click at [628, 545] on div "Every 1 week on: Sun Mon Tue Wed Thu Fri Sat at 8 AM 0 AM 1 AM 2 AM 3 AM 4 AM 5…" at bounding box center [513, 575] width 921 height 99
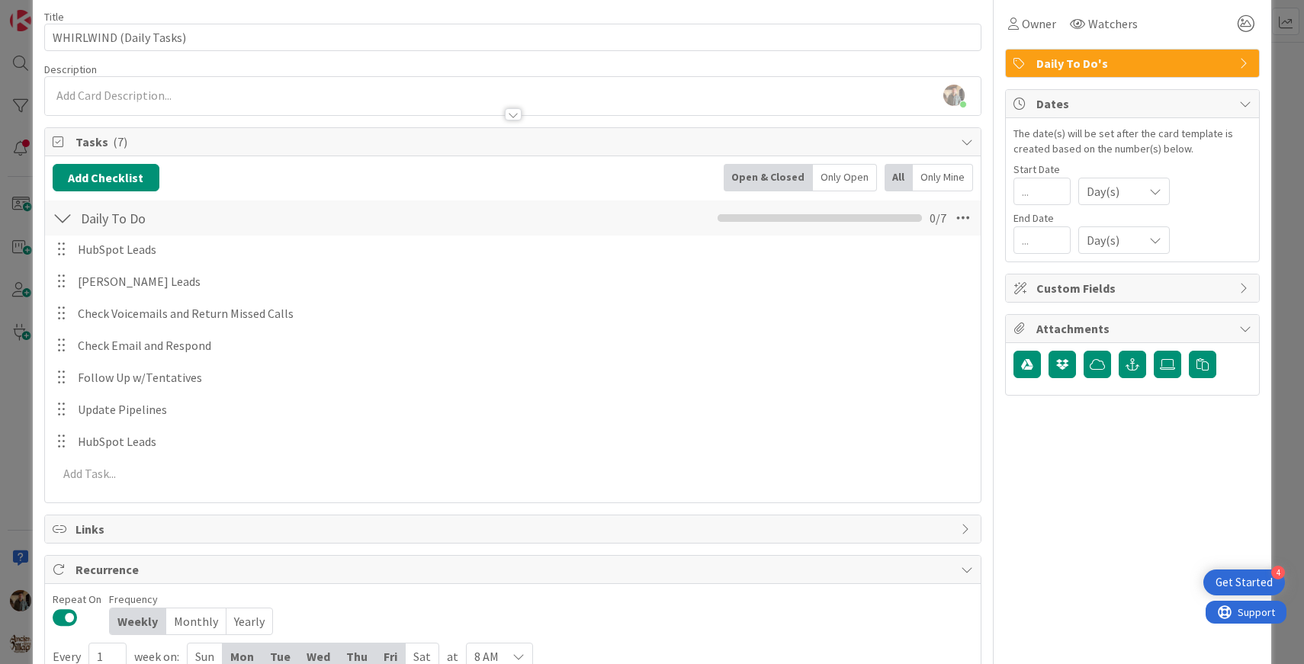
scroll to position [0, 0]
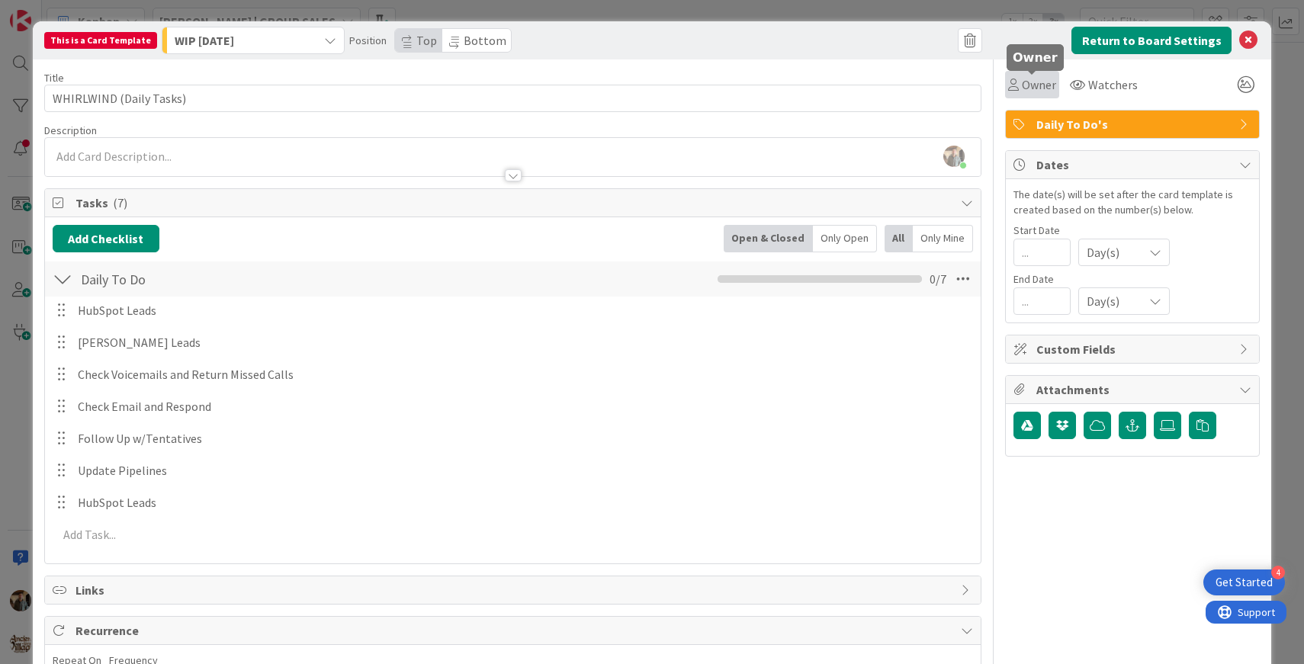
click at [1049, 92] on span "Owner" at bounding box center [1039, 85] width 34 height 18
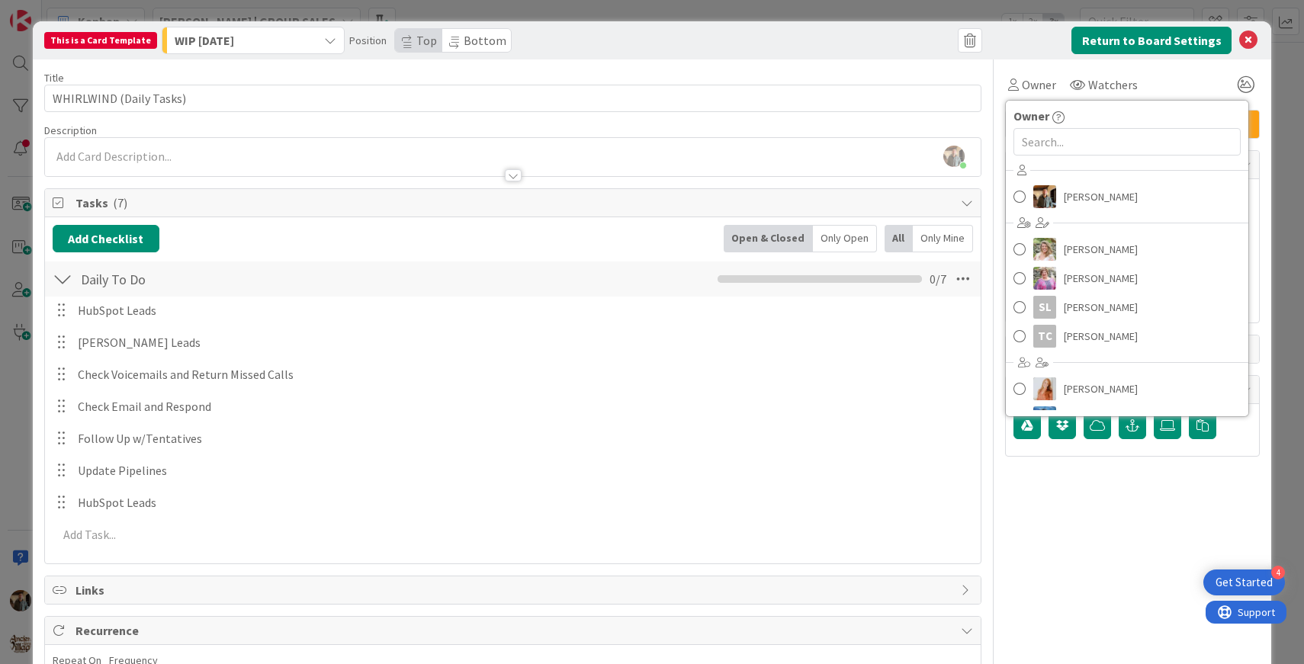
click at [1078, 489] on div "Owner Owner Micah Spicer Melissa Blettner Olivia McGhee SL Sarah Langston TC Ta…" at bounding box center [1132, 434] width 255 height 751
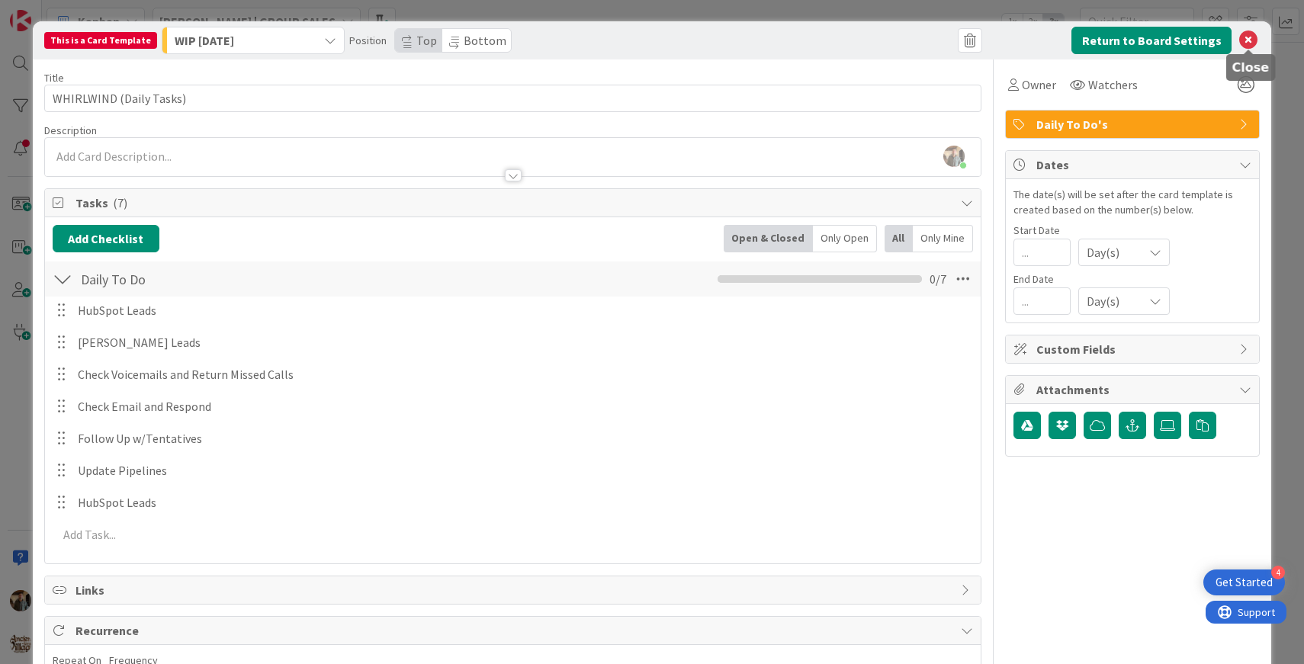
click at [1247, 44] on icon at bounding box center [1249, 40] width 18 height 18
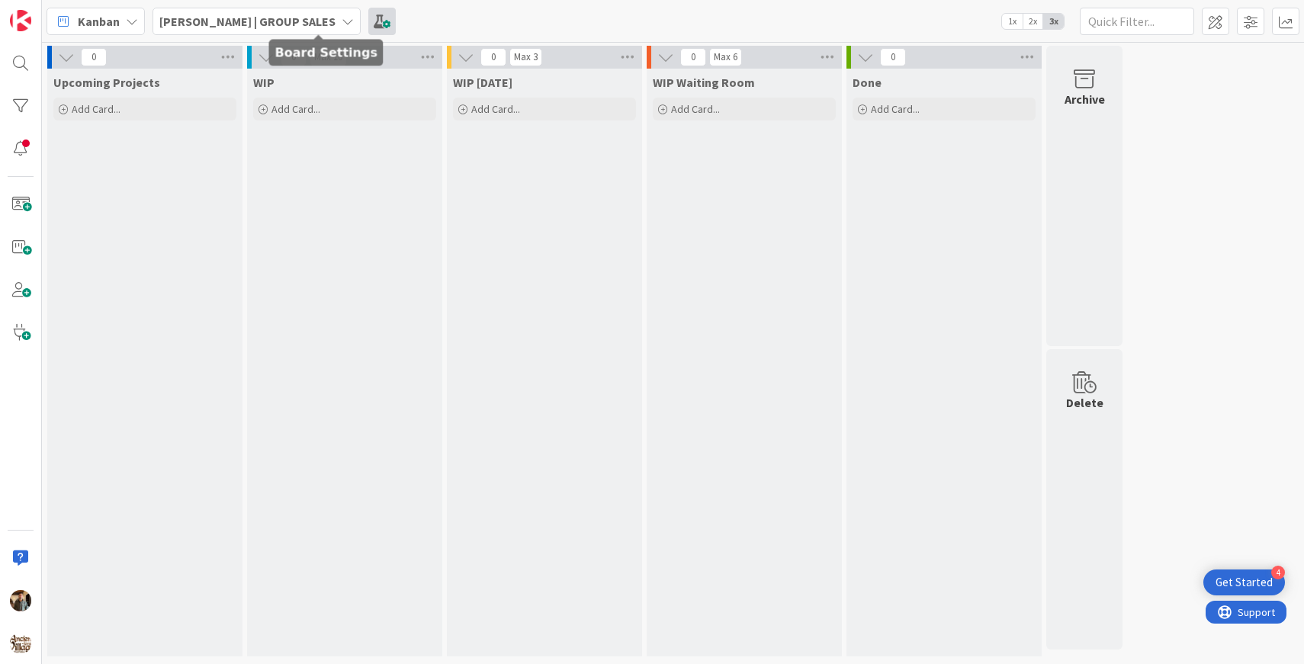
click at [368, 26] on span at bounding box center [381, 21] width 27 height 27
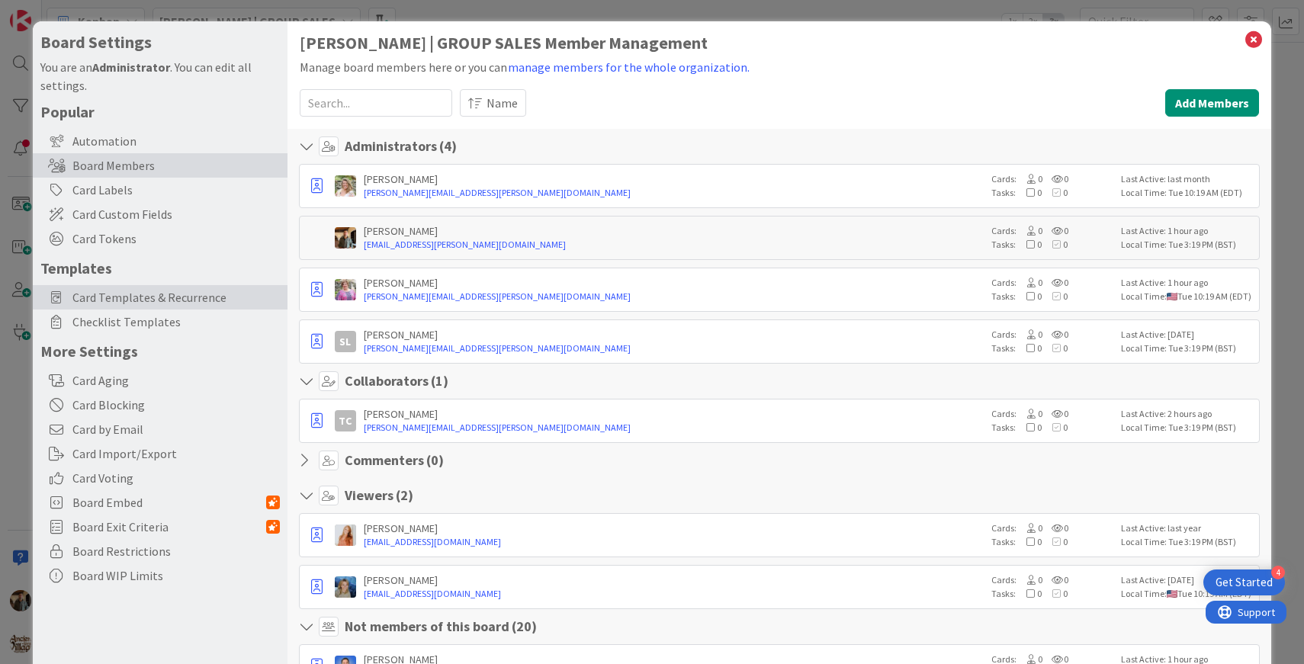
click at [204, 295] on span "Card Templates & Recurrence" at bounding box center [175, 297] width 207 height 18
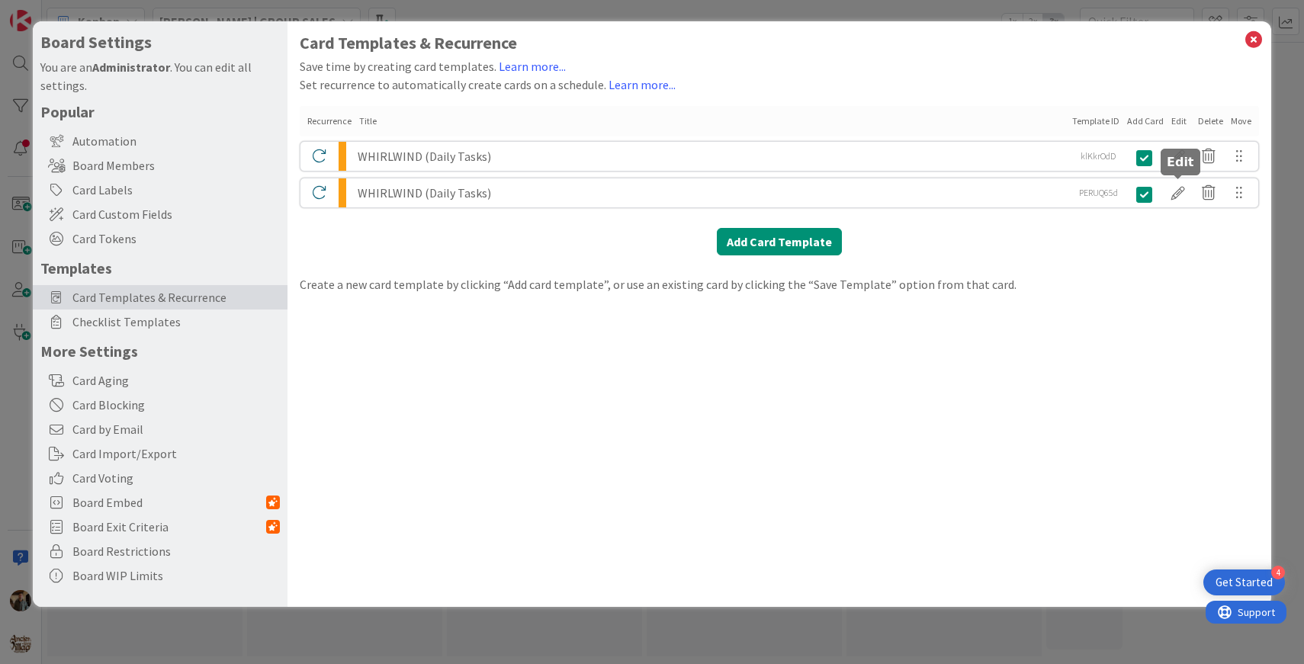
click at [1175, 193] on div at bounding box center [1178, 193] width 31 height 26
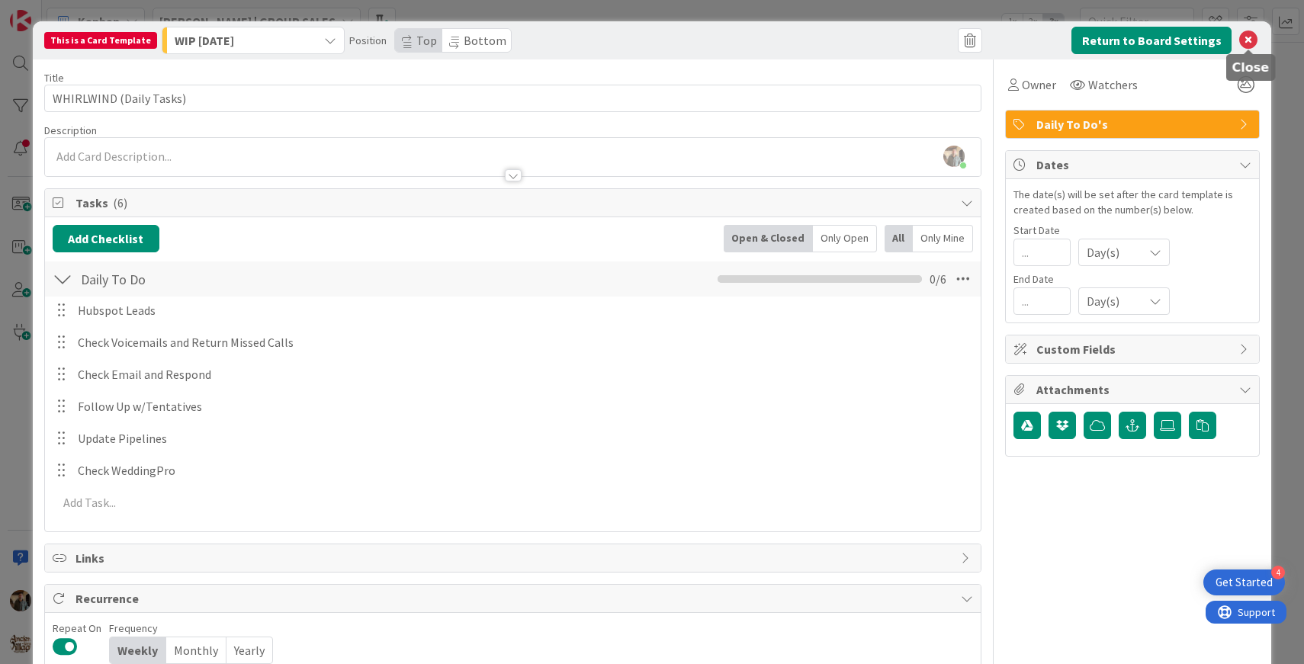
click at [1252, 40] on icon at bounding box center [1249, 40] width 18 height 18
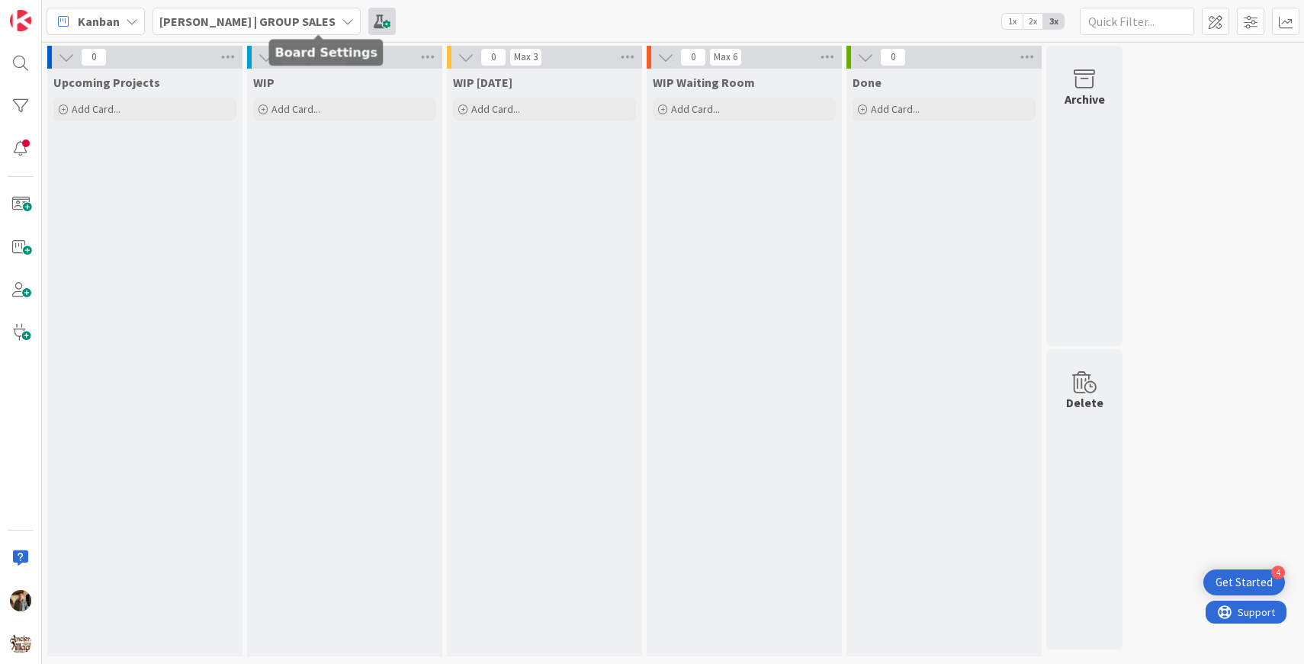
click at [368, 26] on span at bounding box center [381, 21] width 27 height 27
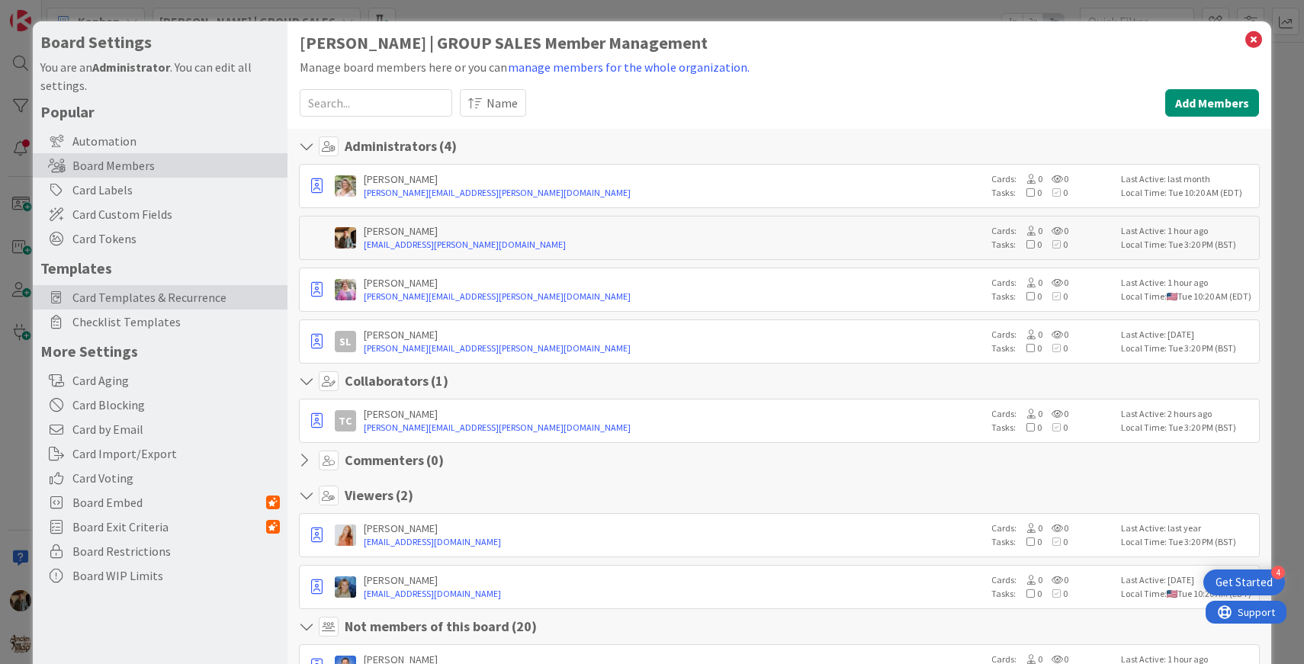
click at [206, 301] on span "Card Templates & Recurrence" at bounding box center [175, 297] width 207 height 18
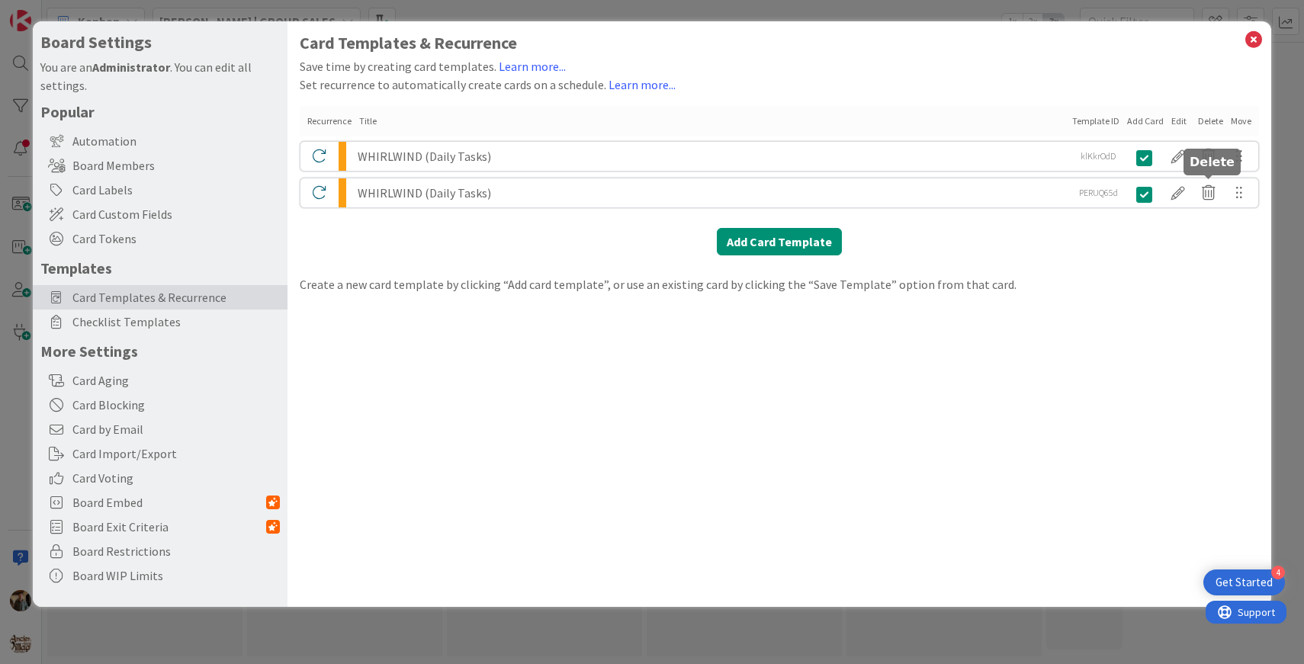
click at [1208, 189] on icon at bounding box center [1209, 193] width 31 height 26
click at [1082, 258] on button "Delete" at bounding box center [1069, 251] width 57 height 27
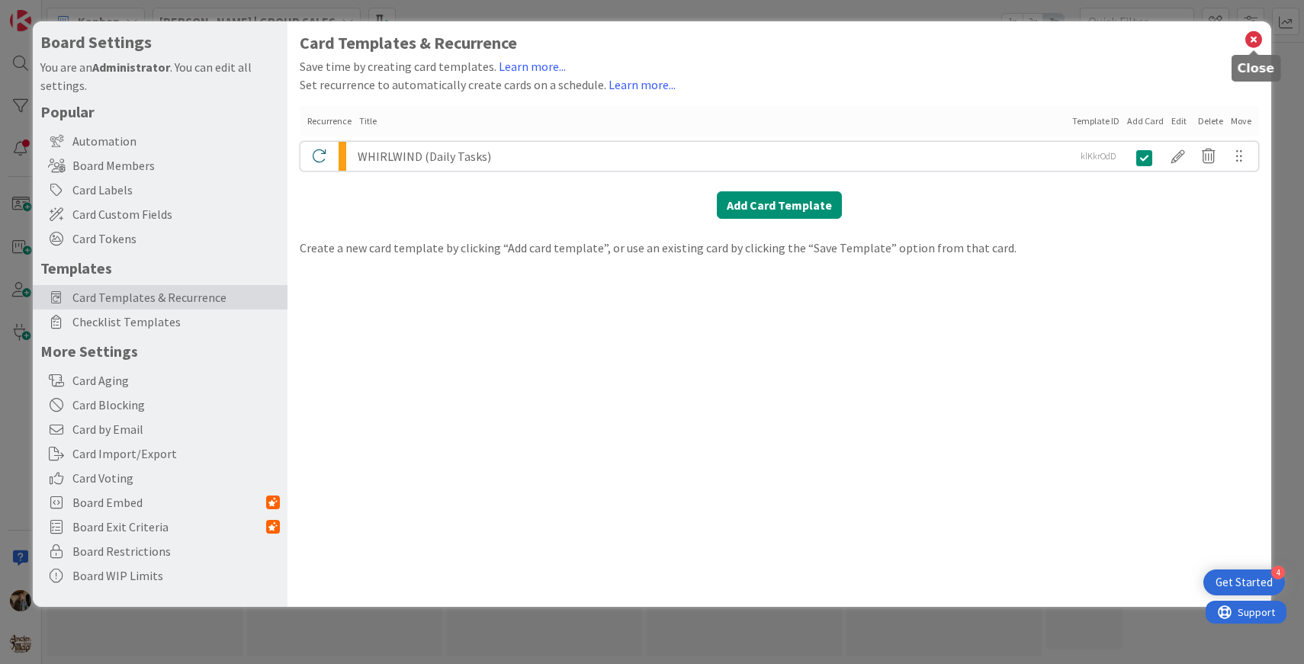
click at [1250, 42] on icon at bounding box center [1254, 39] width 20 height 21
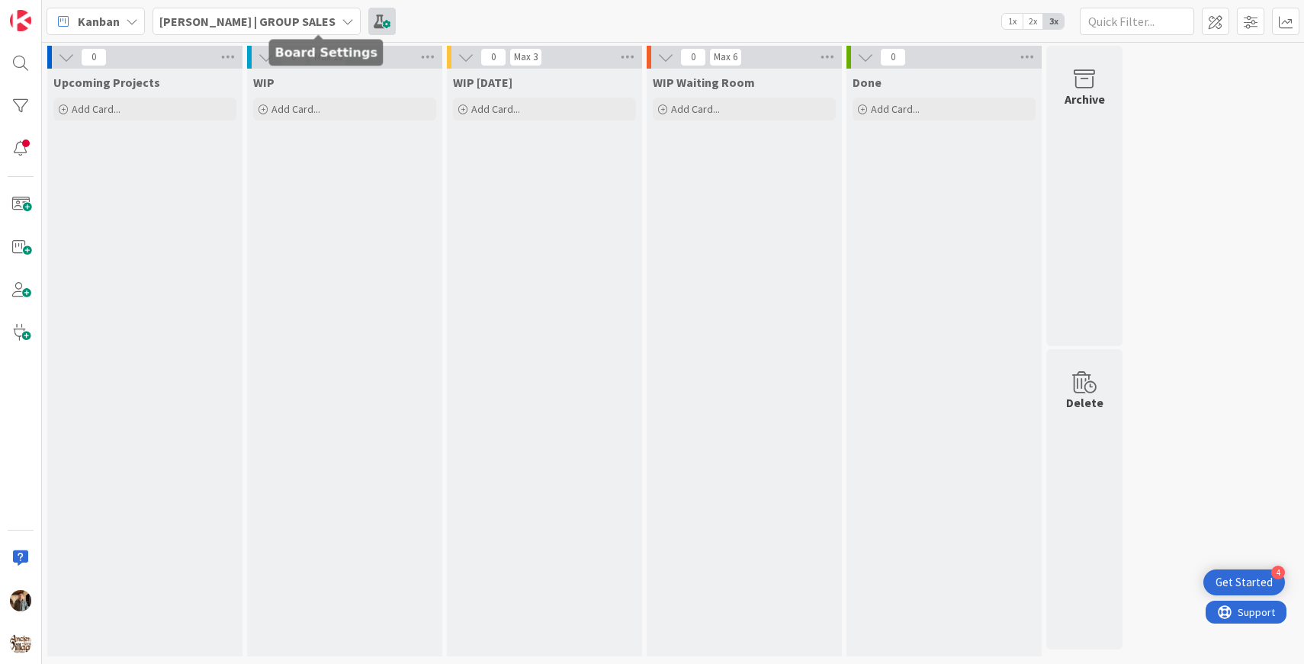
click at [368, 24] on span at bounding box center [381, 21] width 27 height 27
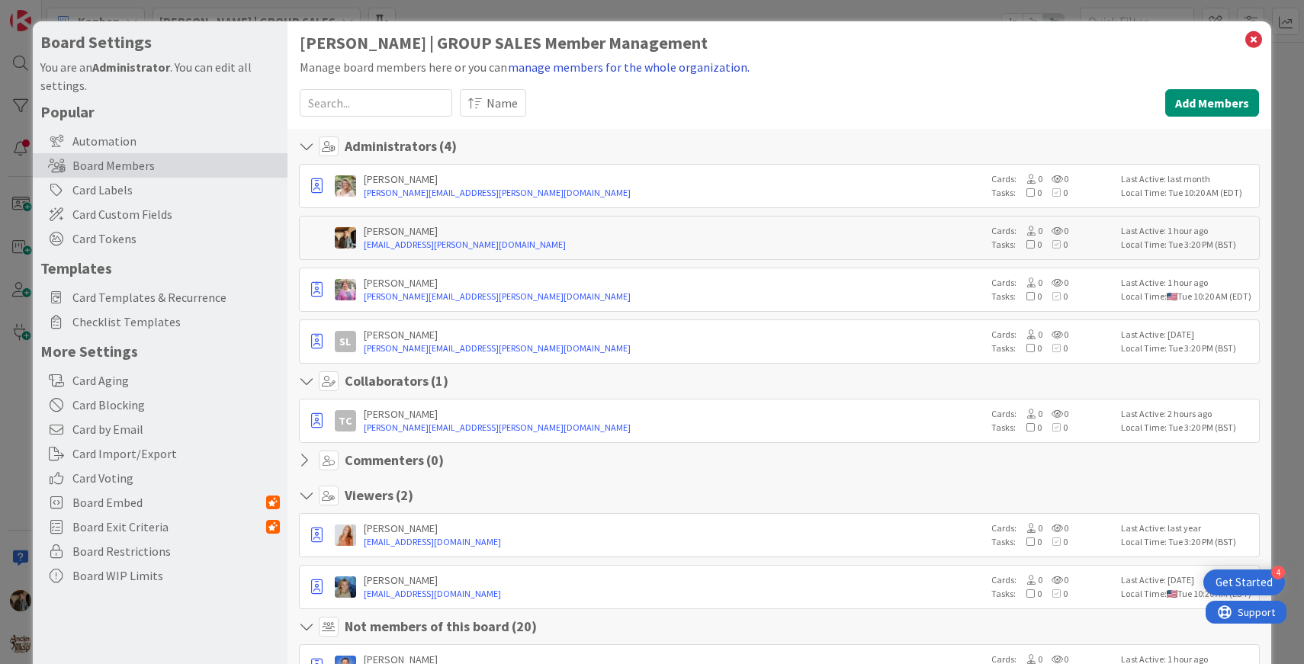
click at [719, 67] on button "manage members for the whole organization." at bounding box center [628, 67] width 243 height 20
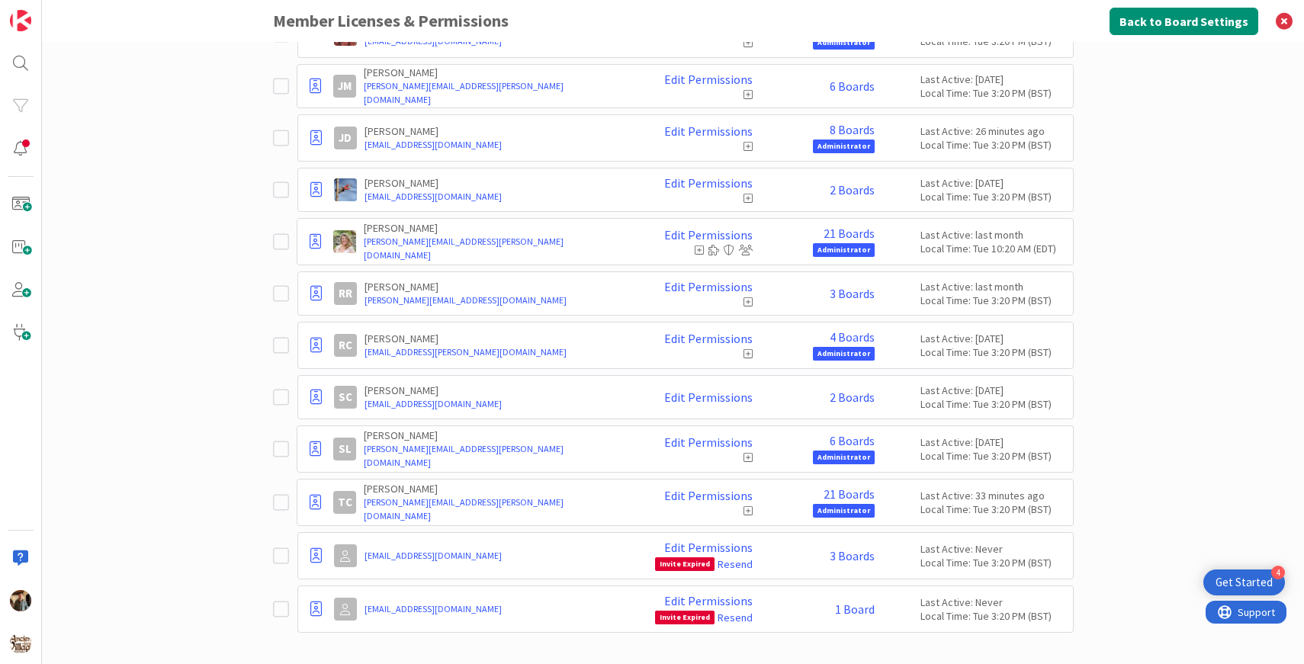
scroll to position [714, 0]
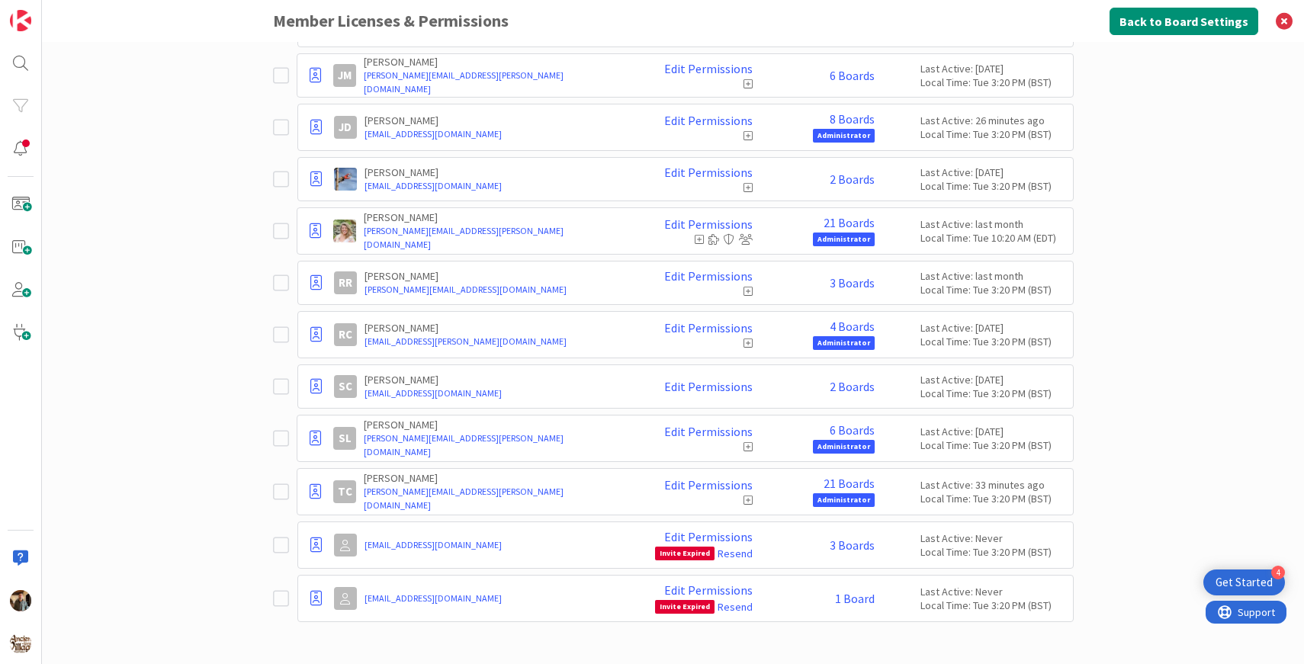
click at [280, 439] on icon at bounding box center [281, 438] width 16 height 18
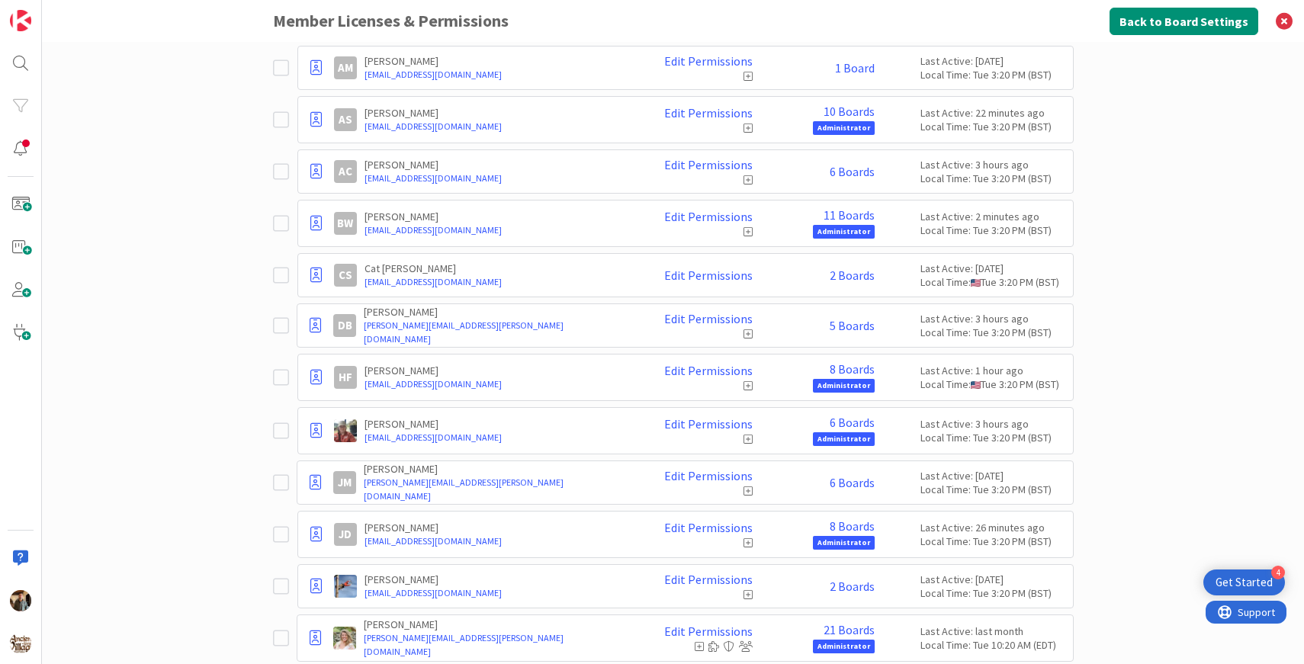
scroll to position [0, 0]
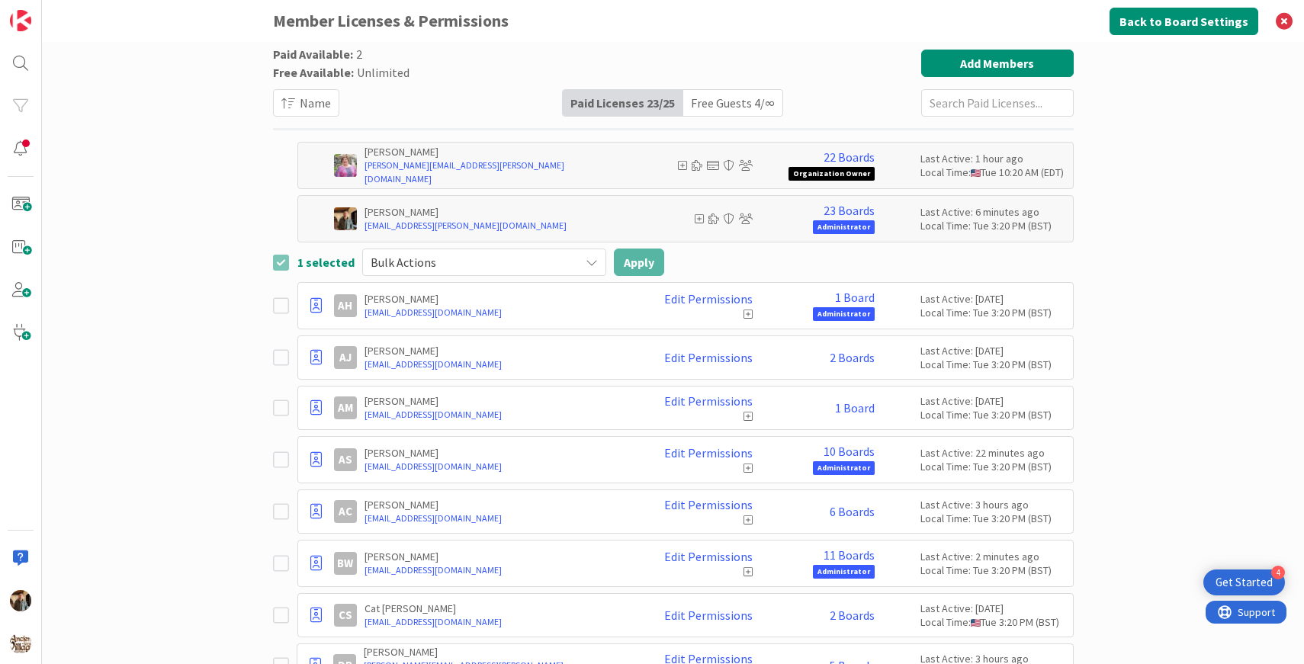
click at [563, 259] on span "Bulk Actions" at bounding box center [471, 262] width 201 height 21
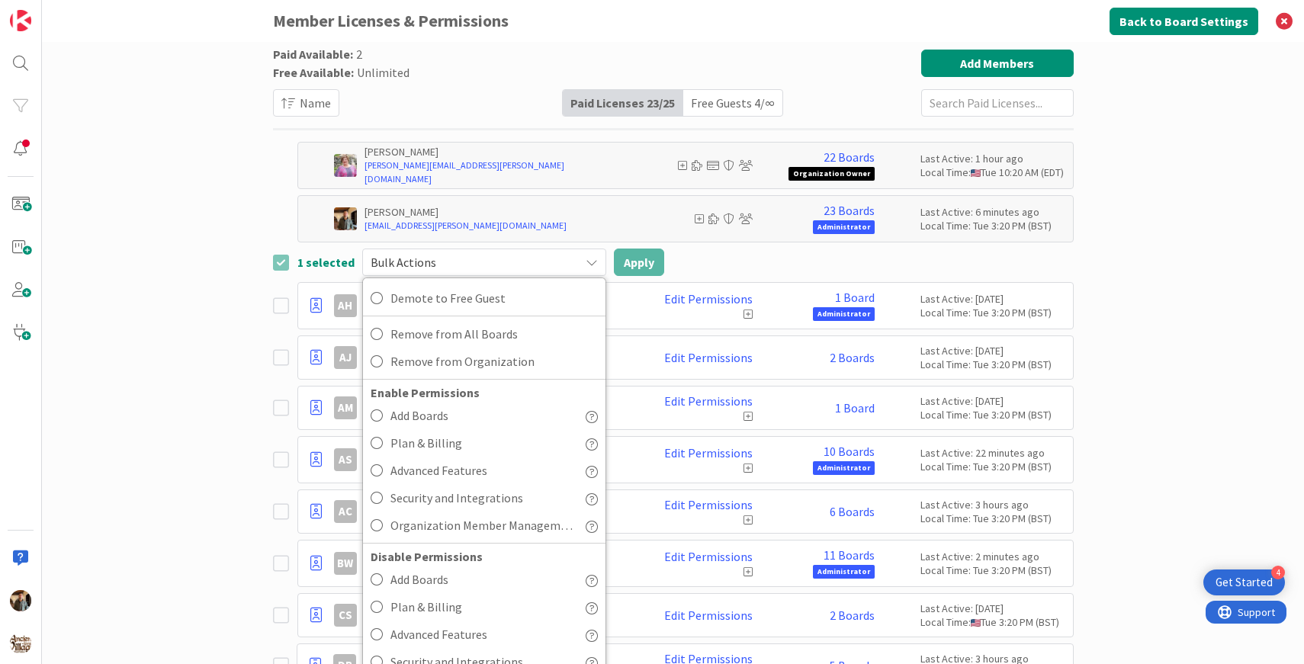
click at [150, 470] on div "Paid Available: 2 Free Available: Unlimited Name Paid Licenses 23 / 25 Free Gue…" at bounding box center [673, 353] width 1262 height 622
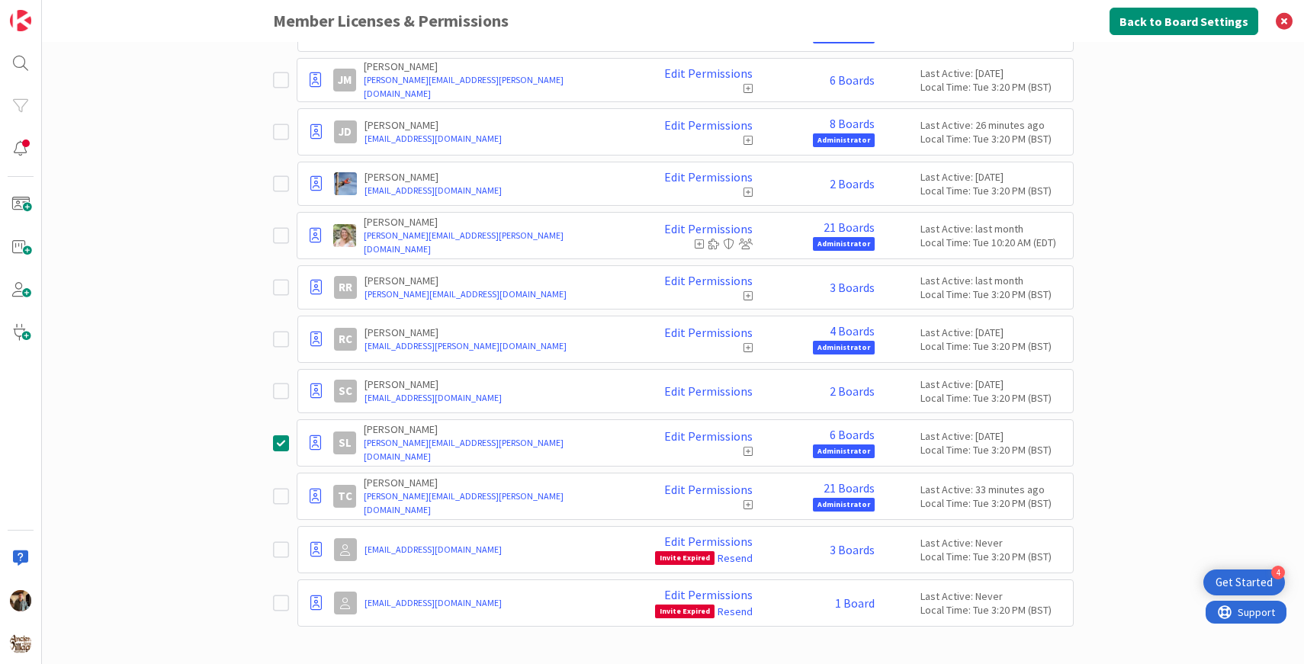
scroll to position [748, 0]
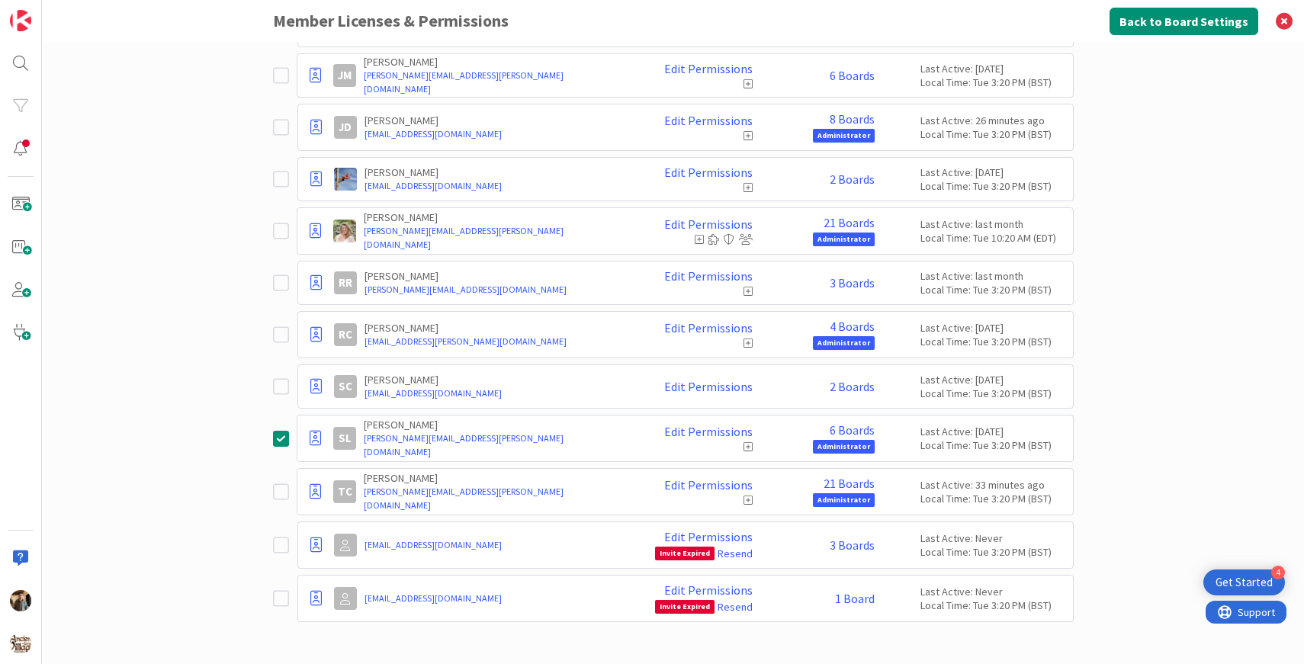
click at [751, 446] on icon at bounding box center [748, 447] width 9 height 11
click at [729, 434] on link "Edit Permissions" at bounding box center [708, 432] width 88 height 14
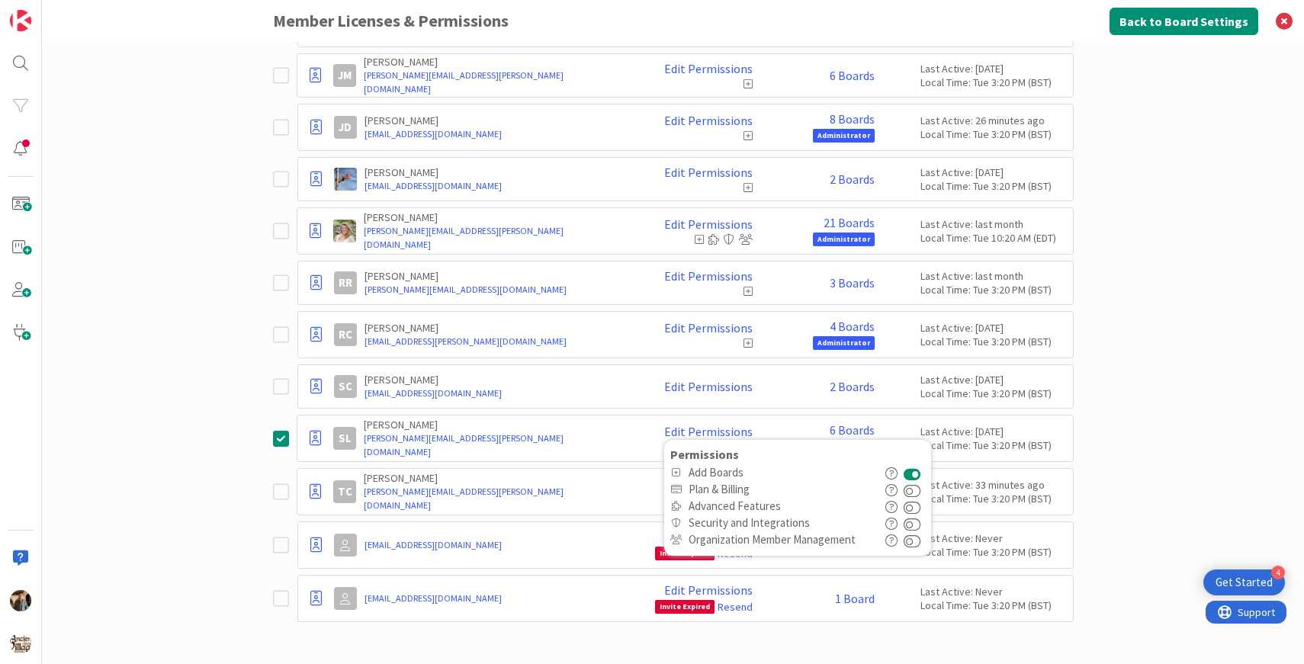
click at [155, 481] on div "Paid Available: 2 Free Available: Unlimited Name Paid Licenses 23 / 25 Free Gue…" at bounding box center [673, 353] width 1262 height 622
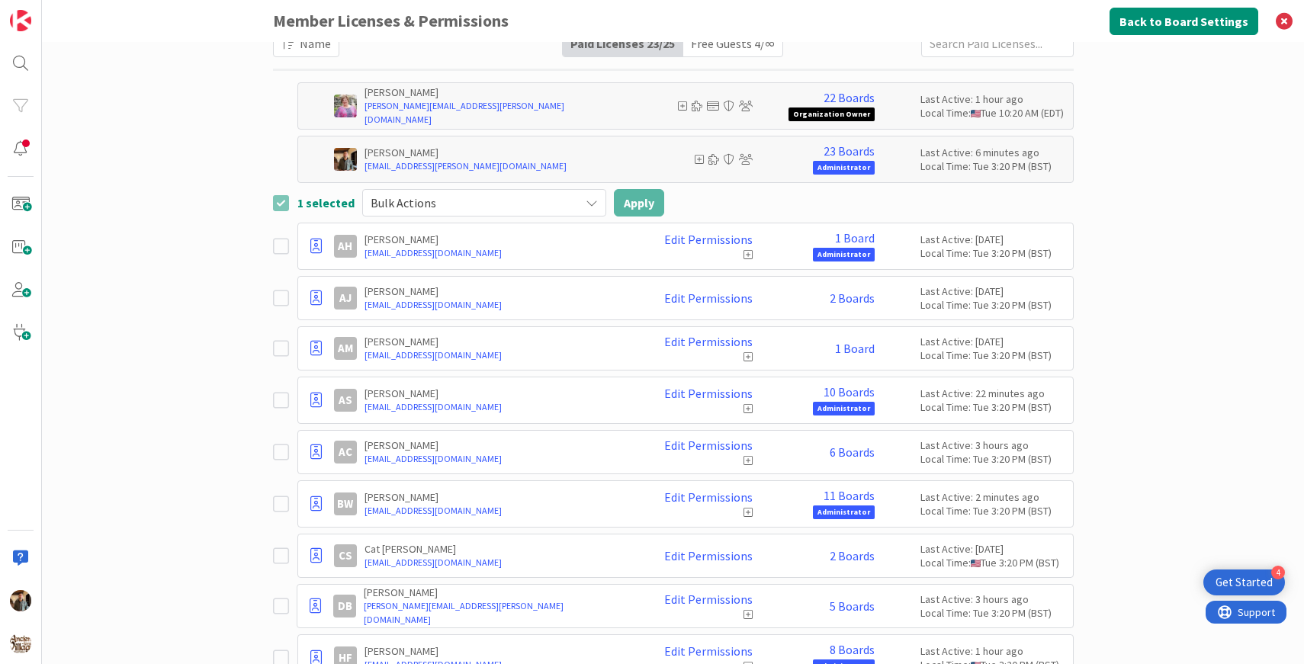
scroll to position [0, 0]
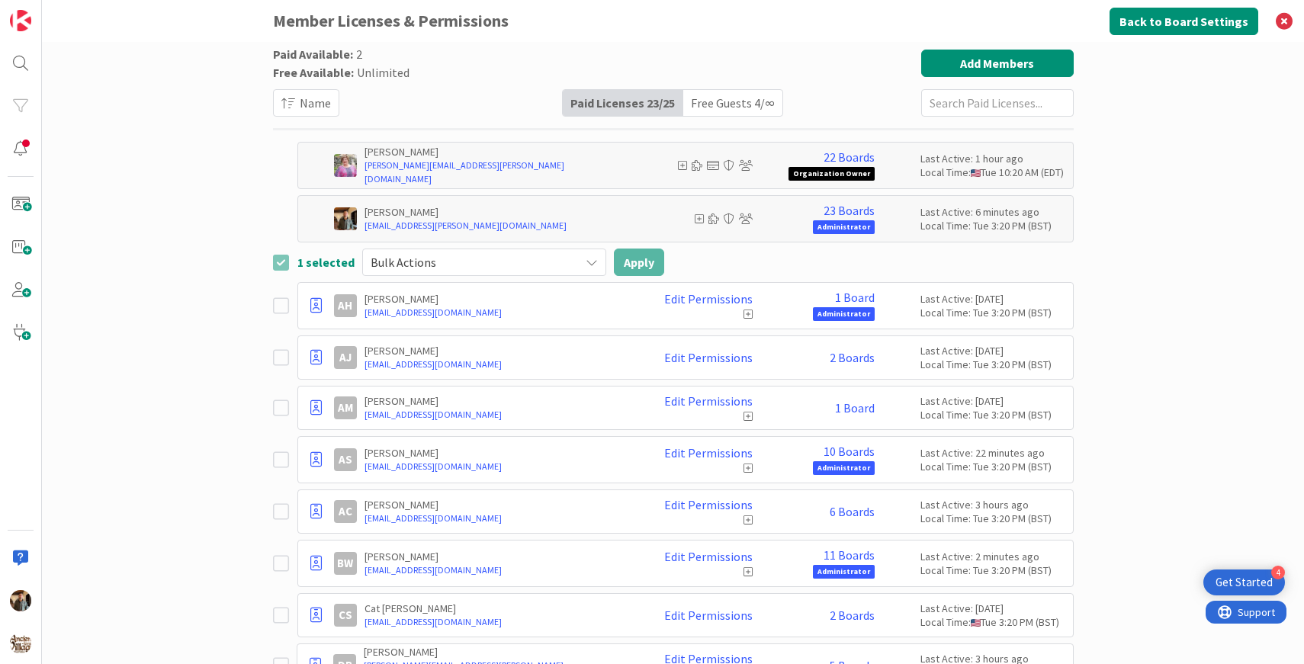
click at [572, 256] on div "Bulk Actions" at bounding box center [484, 262] width 244 height 27
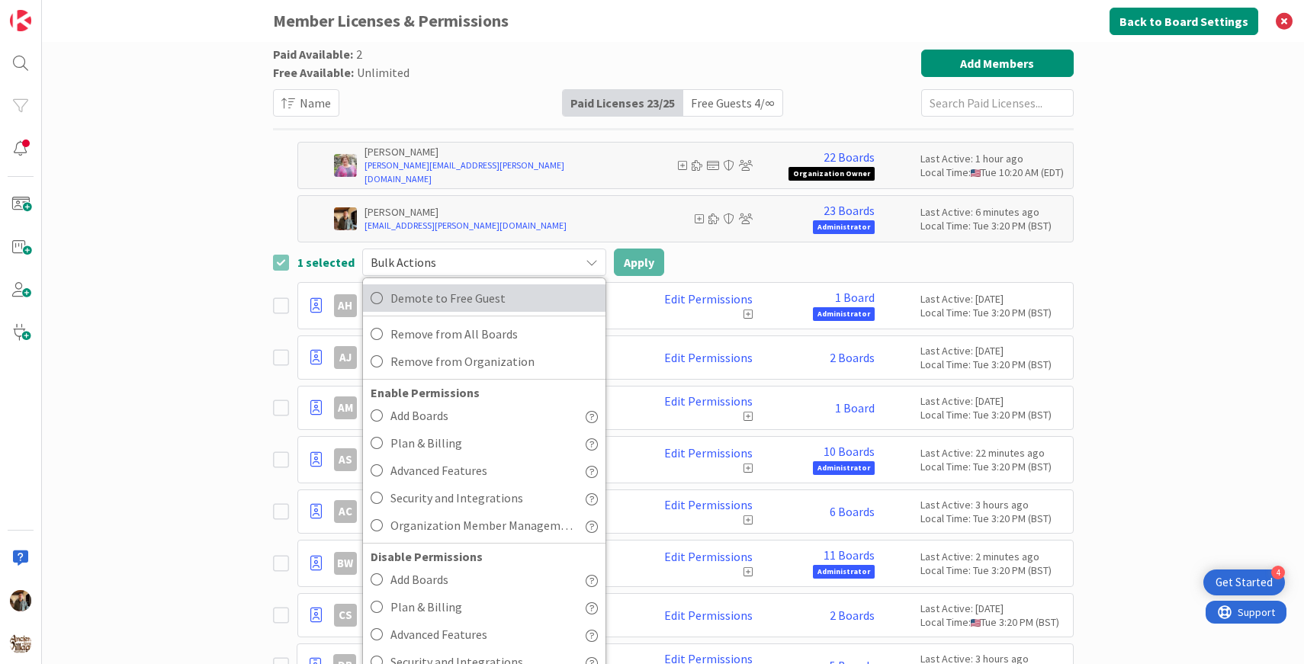
click at [548, 293] on span "Demote to Free Guest" at bounding box center [494, 298] width 207 height 23
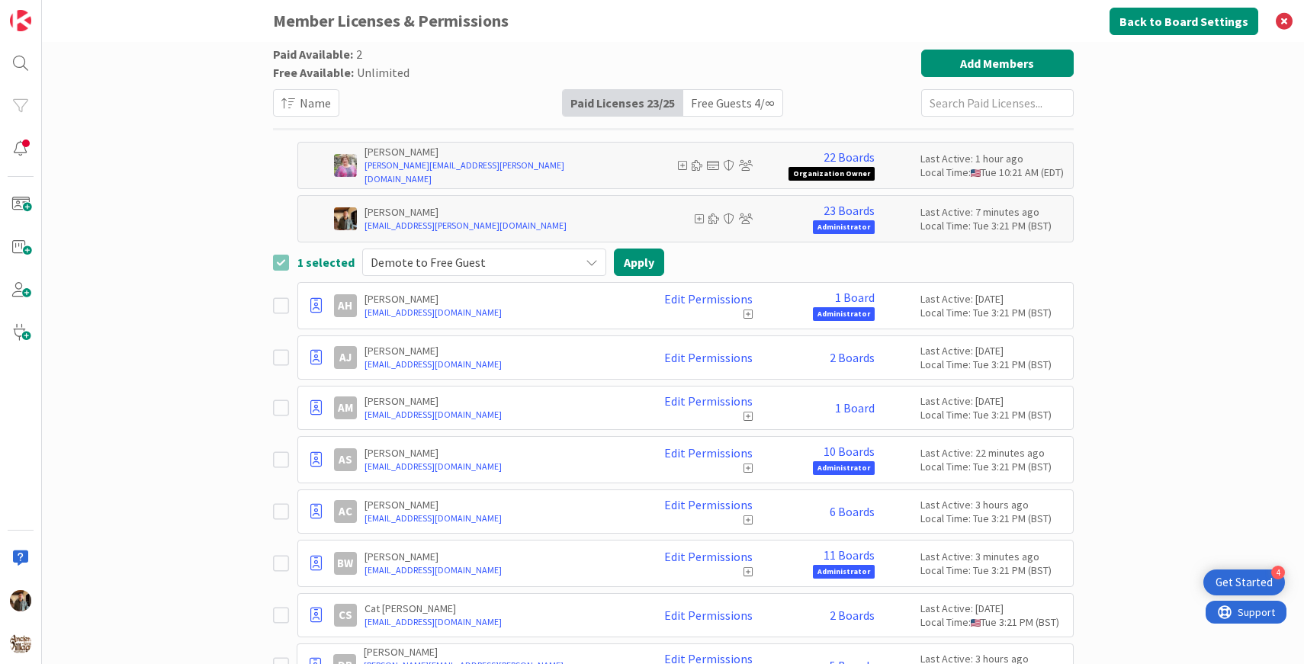
click at [597, 265] on div "Demote to Free Guest" at bounding box center [484, 262] width 244 height 27
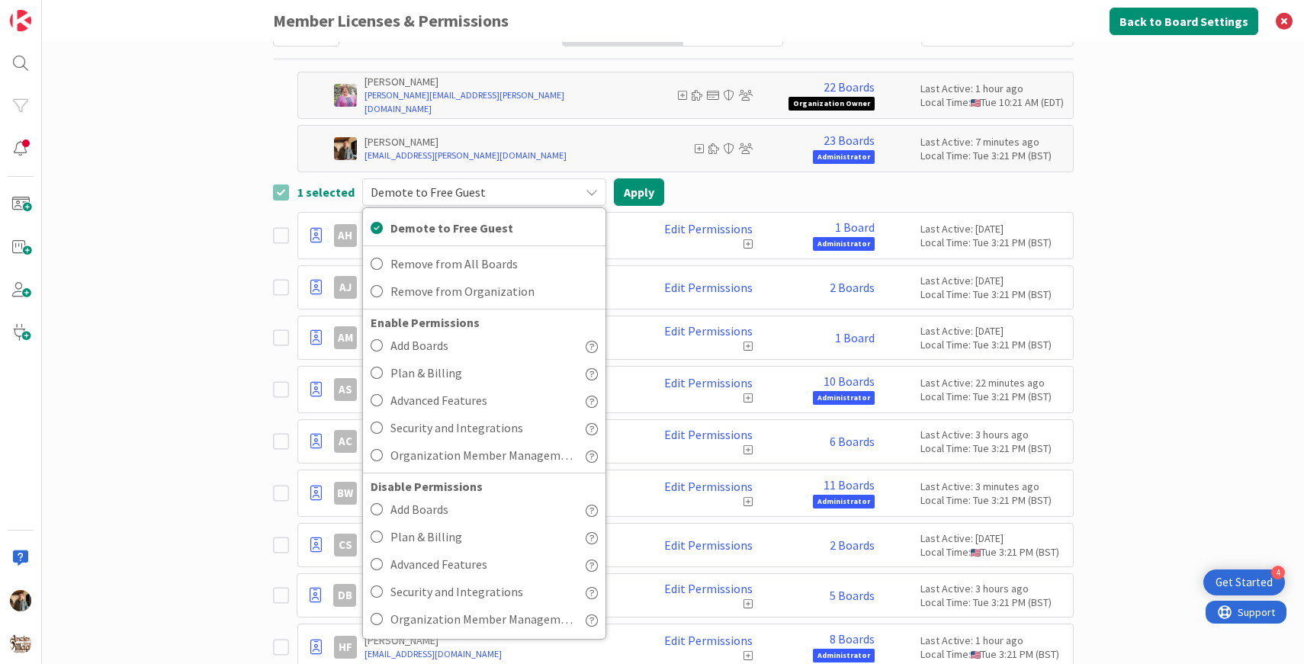
scroll to position [52, 0]
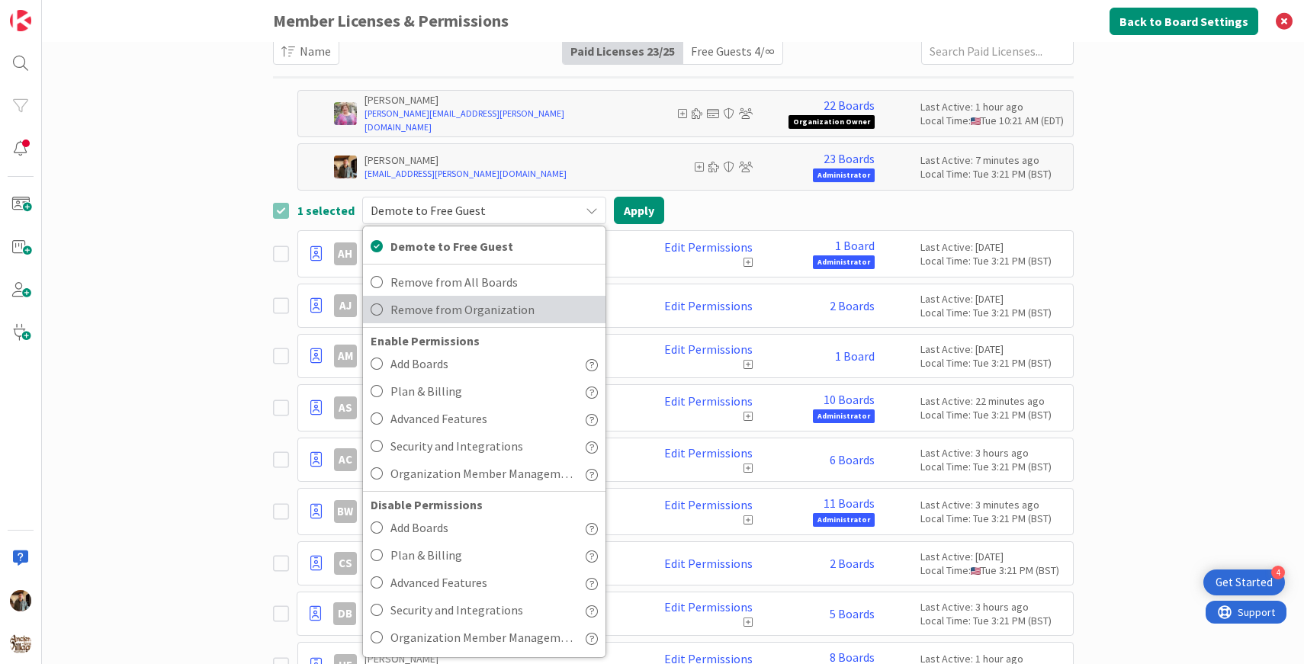
click at [455, 317] on span "Remove from Organization" at bounding box center [494, 309] width 207 height 23
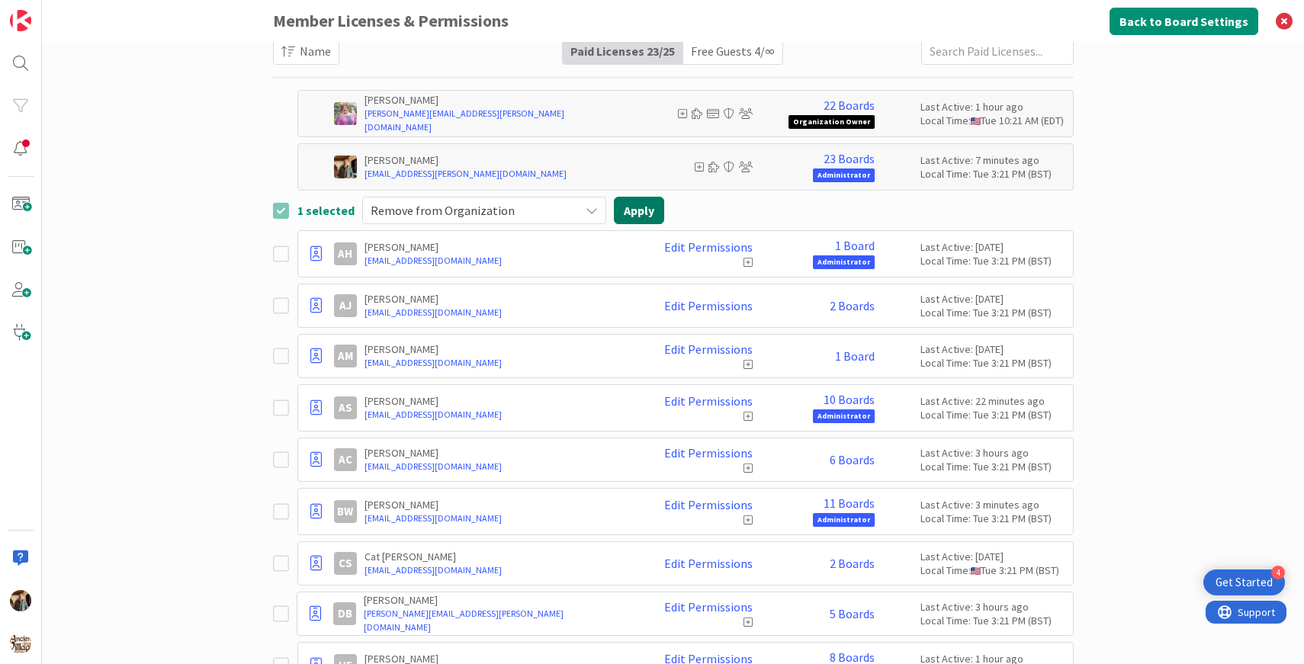
click at [643, 207] on button "Apply" at bounding box center [639, 210] width 50 height 27
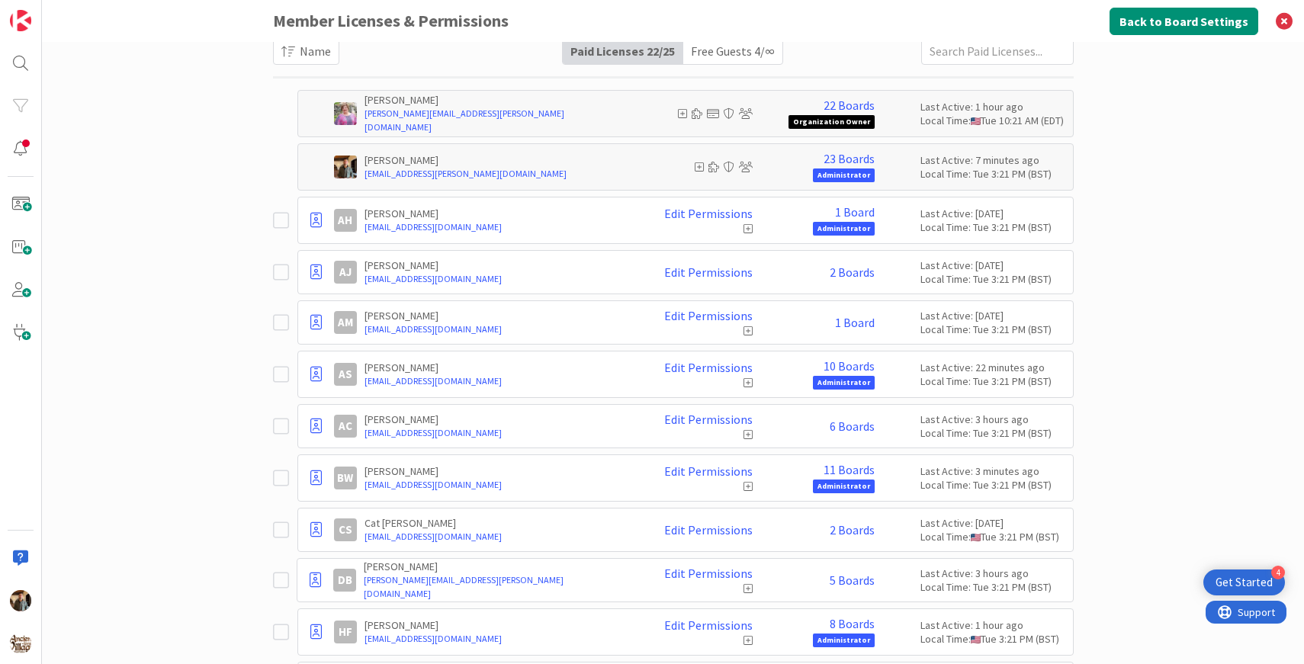
click at [282, 224] on icon at bounding box center [281, 220] width 16 height 18
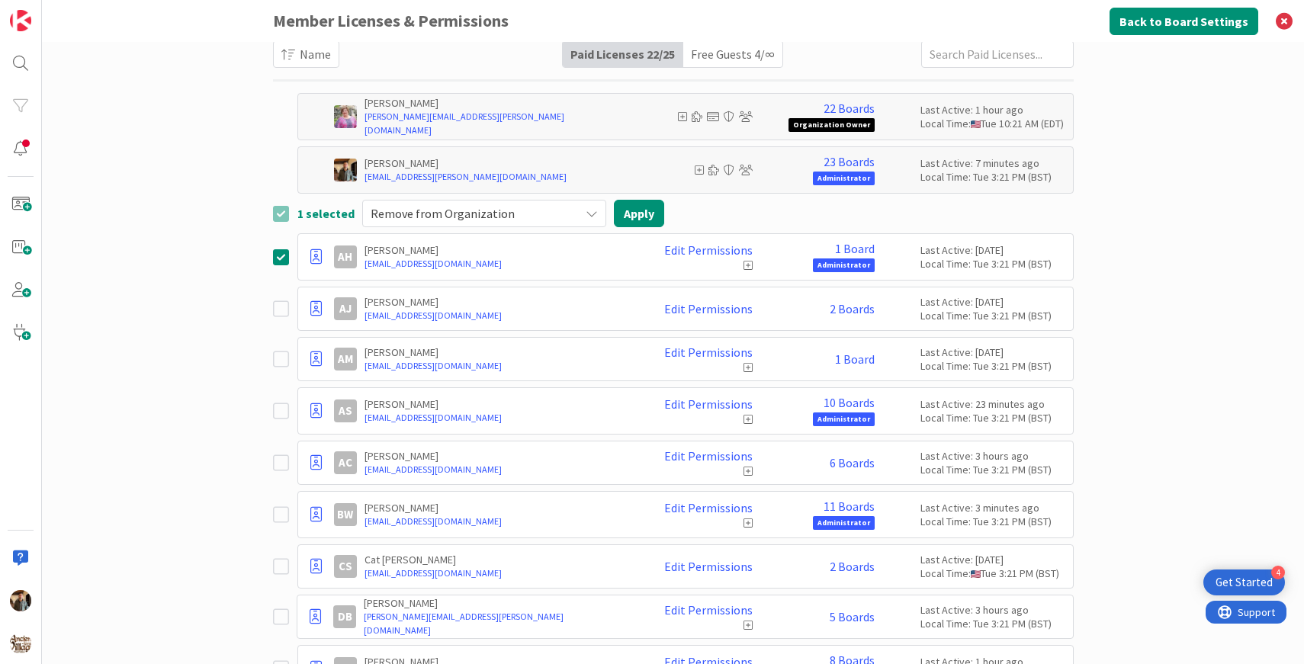
scroll to position [0, 0]
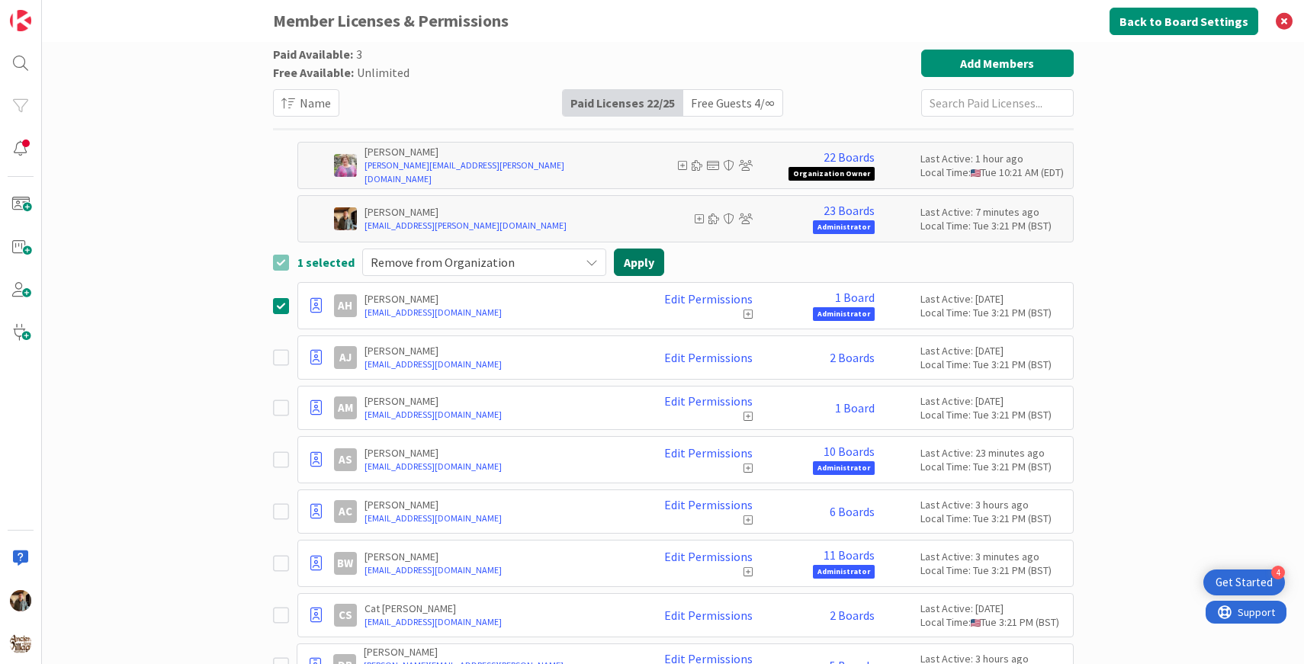
click at [627, 259] on button "Apply" at bounding box center [639, 262] width 50 height 27
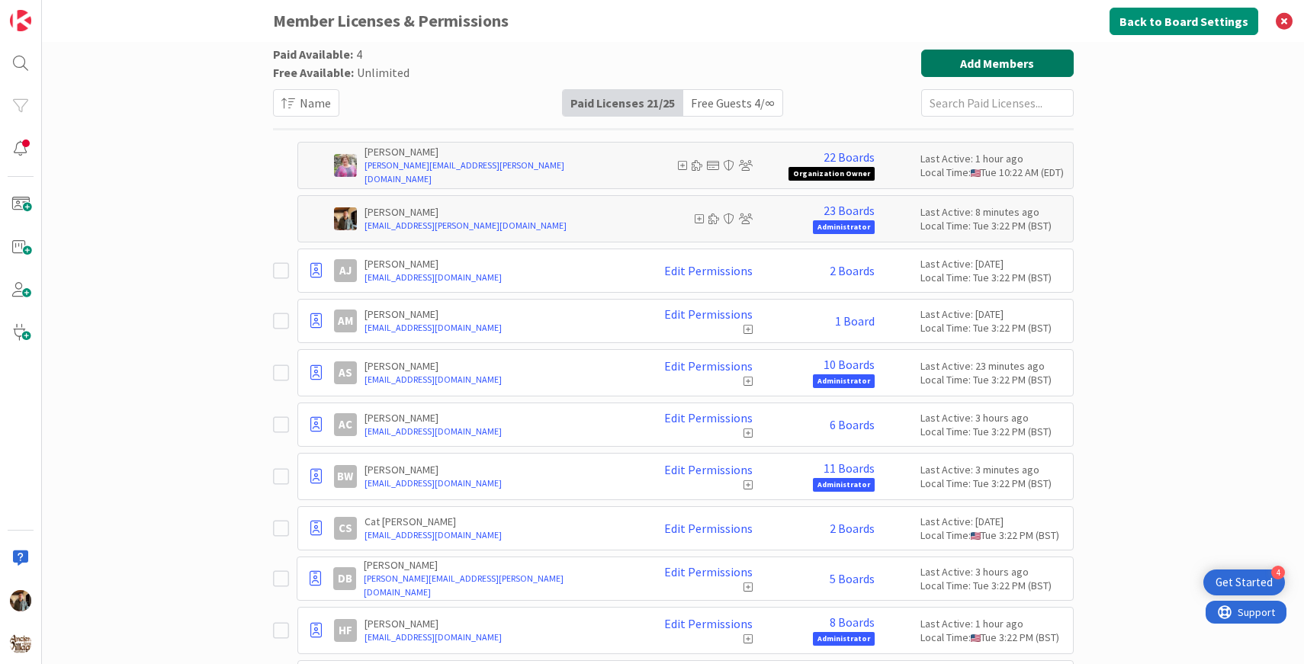
click at [983, 55] on button "Add Members" at bounding box center [997, 63] width 153 height 27
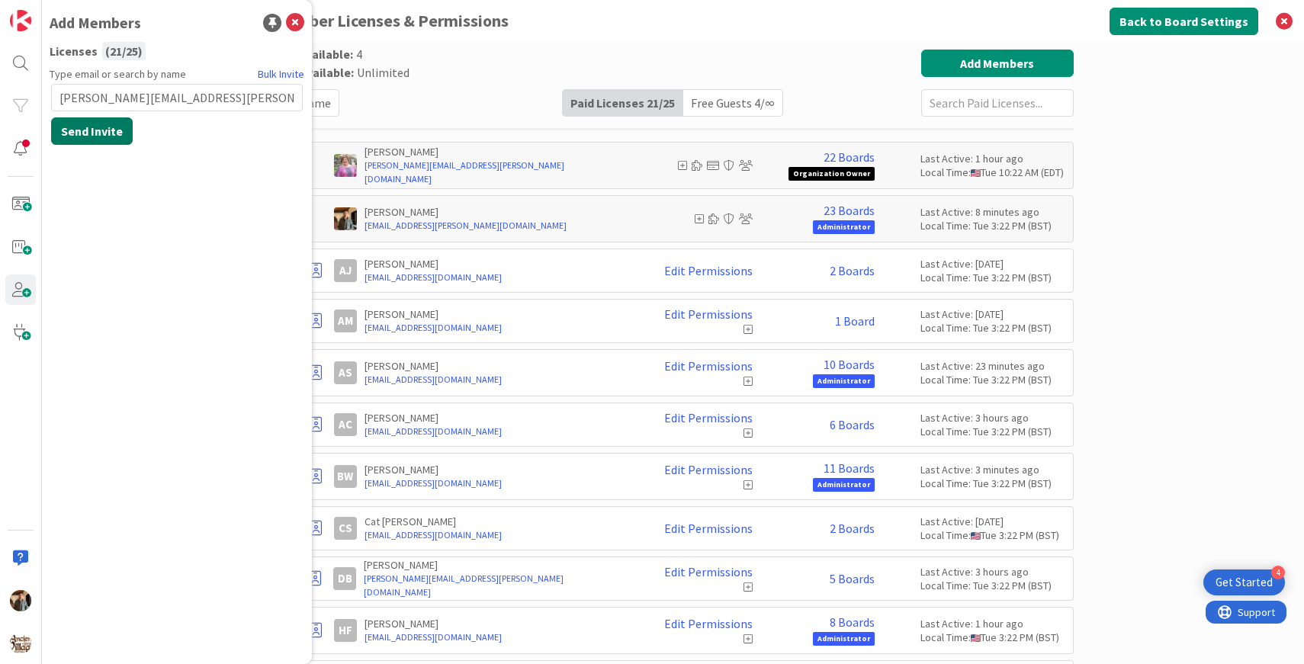
type input "[PERSON_NAME][EMAIL_ADDRESS][PERSON_NAME][DOMAIN_NAME]"
click at [88, 134] on button "Send Invite" at bounding box center [92, 130] width 82 height 27
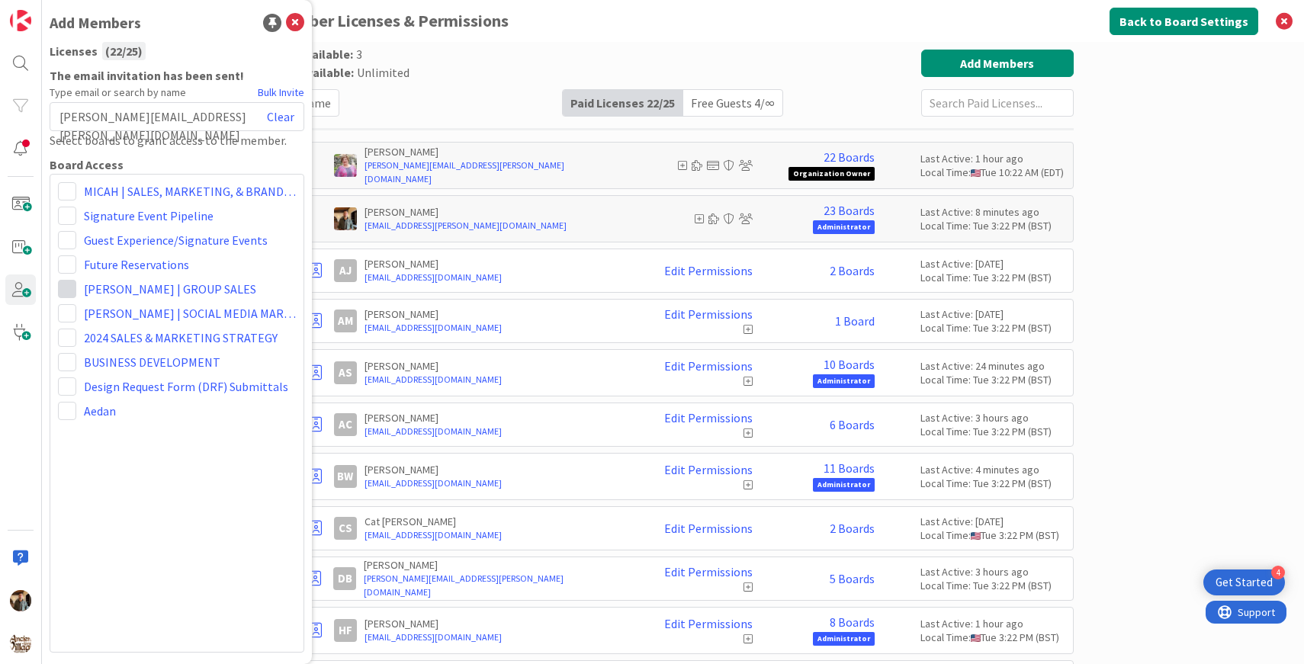
click at [69, 288] on span at bounding box center [67, 289] width 18 height 18
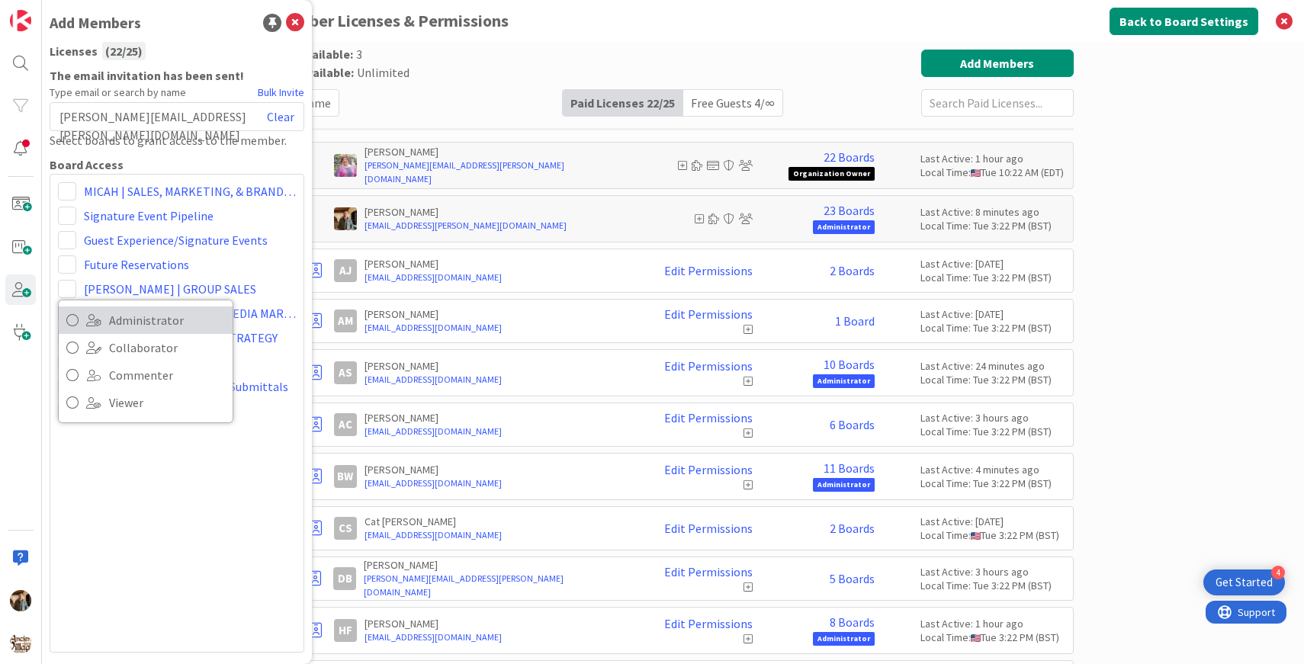
click at [71, 320] on icon at bounding box center [72, 320] width 12 height 23
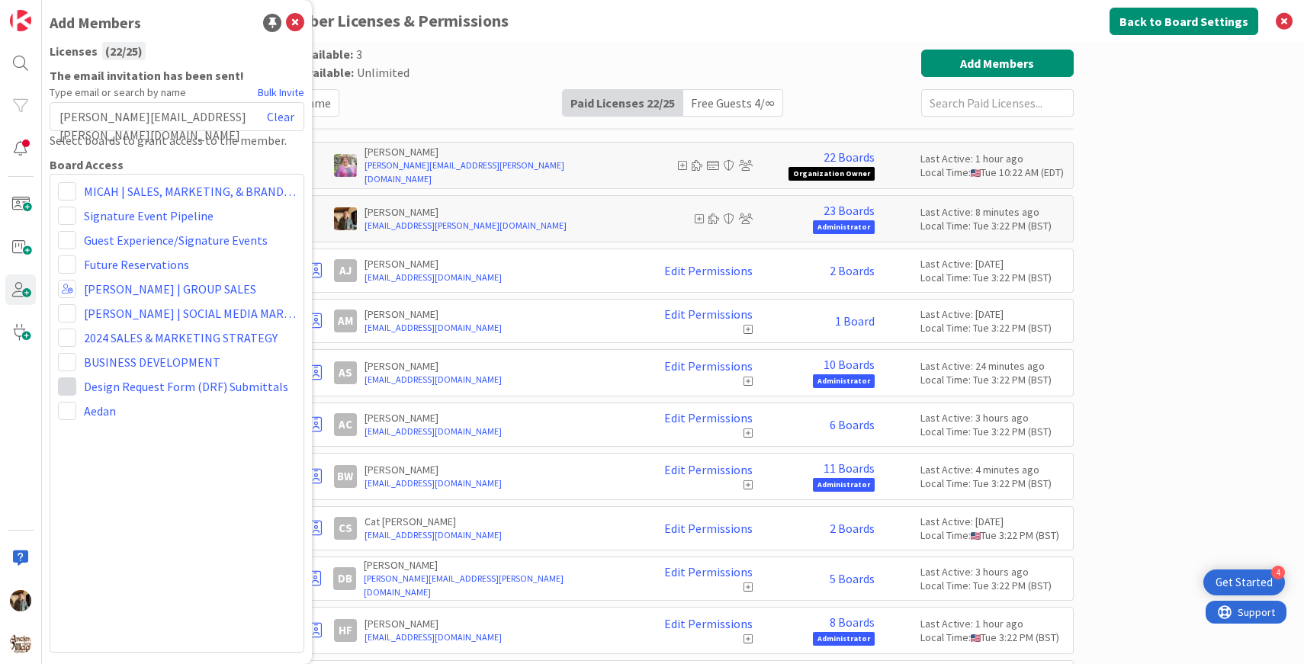
click at [68, 385] on span at bounding box center [67, 387] width 18 height 18
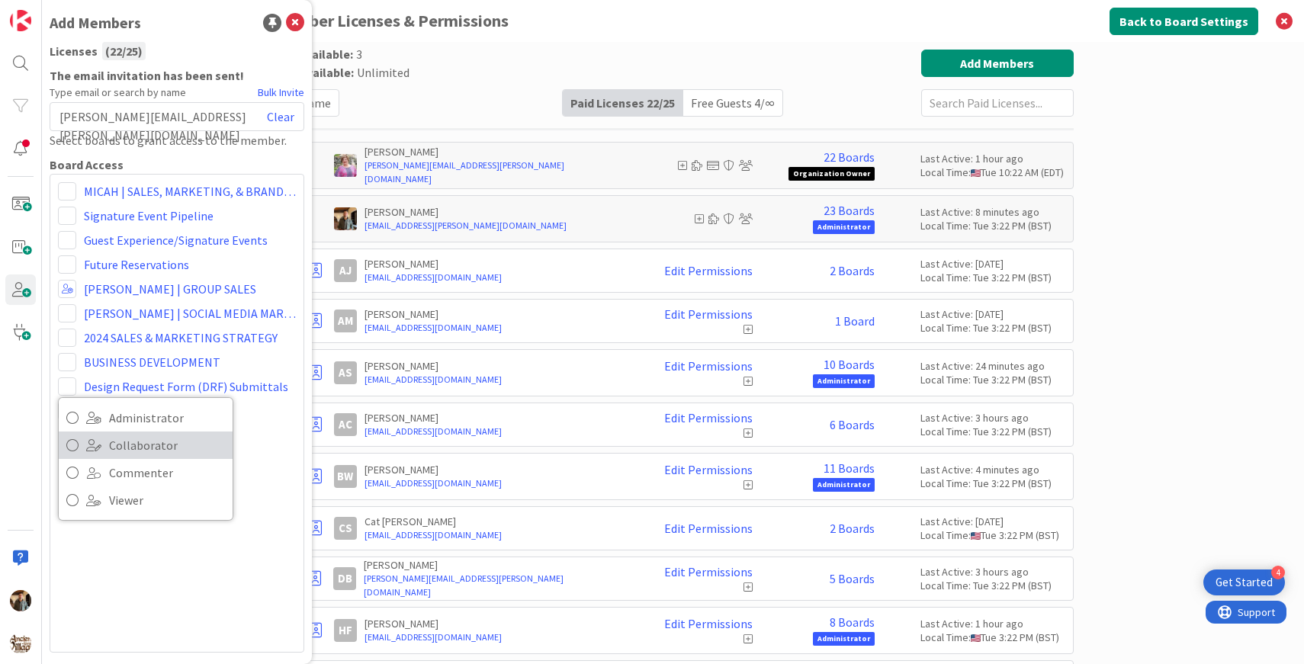
click at [71, 441] on icon at bounding box center [72, 445] width 12 height 23
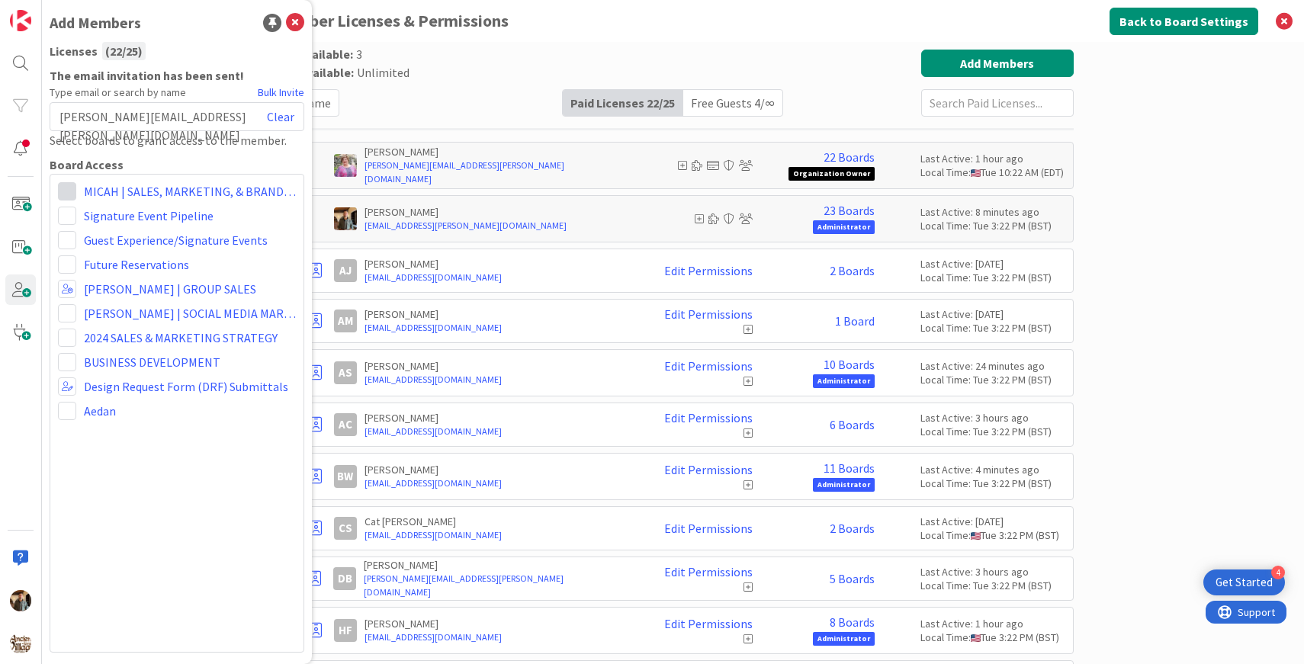
click at [67, 191] on span at bounding box center [67, 191] width 18 height 18
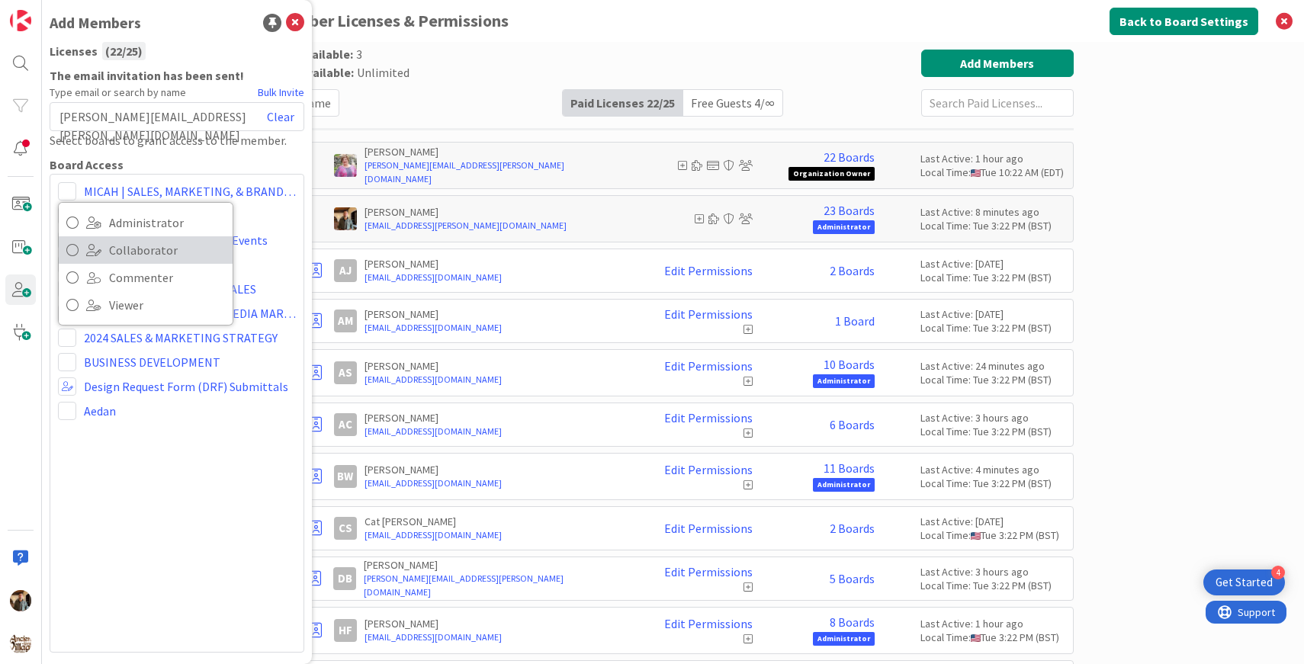
click at [73, 252] on icon at bounding box center [72, 250] width 12 height 23
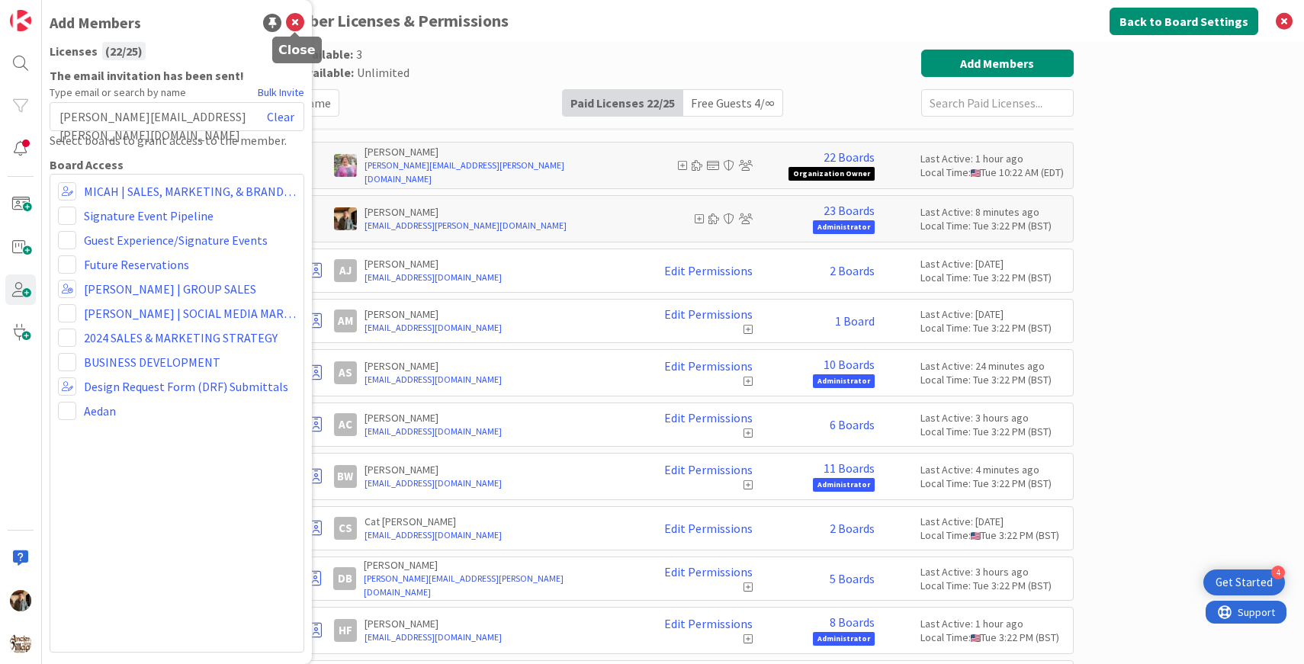
click at [297, 23] on icon at bounding box center [295, 23] width 18 height 18
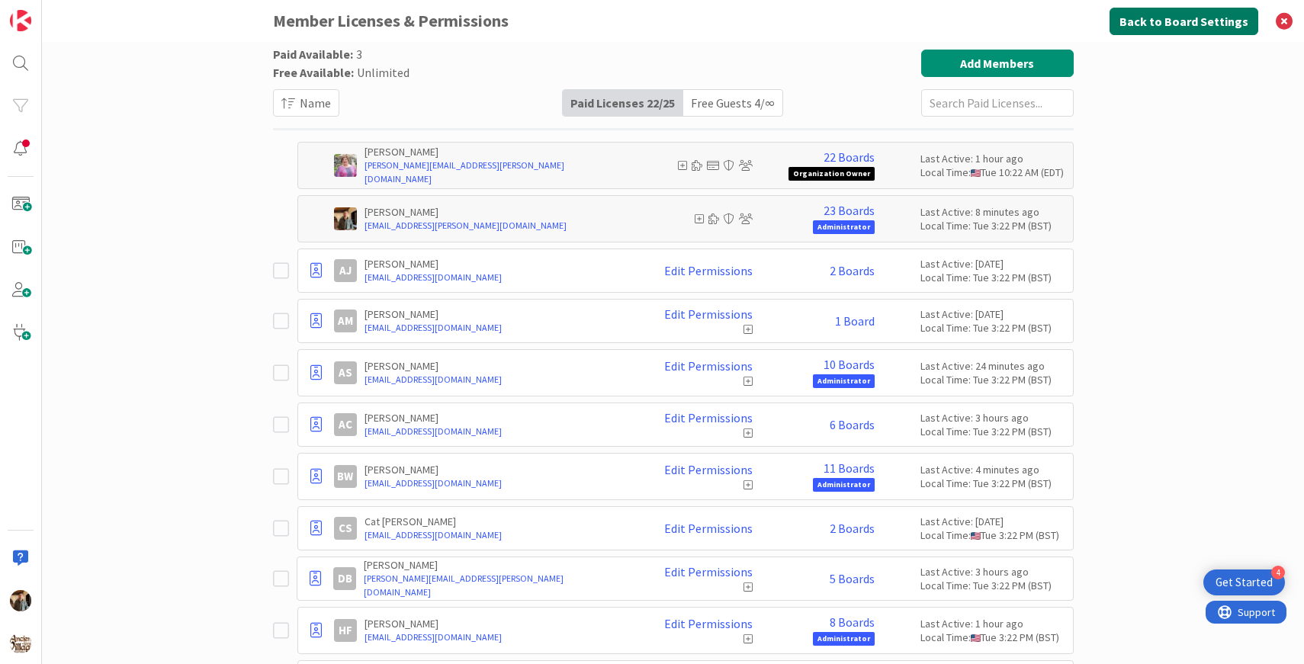
click at [1193, 17] on button "Back to Board Settings" at bounding box center [1184, 21] width 149 height 27
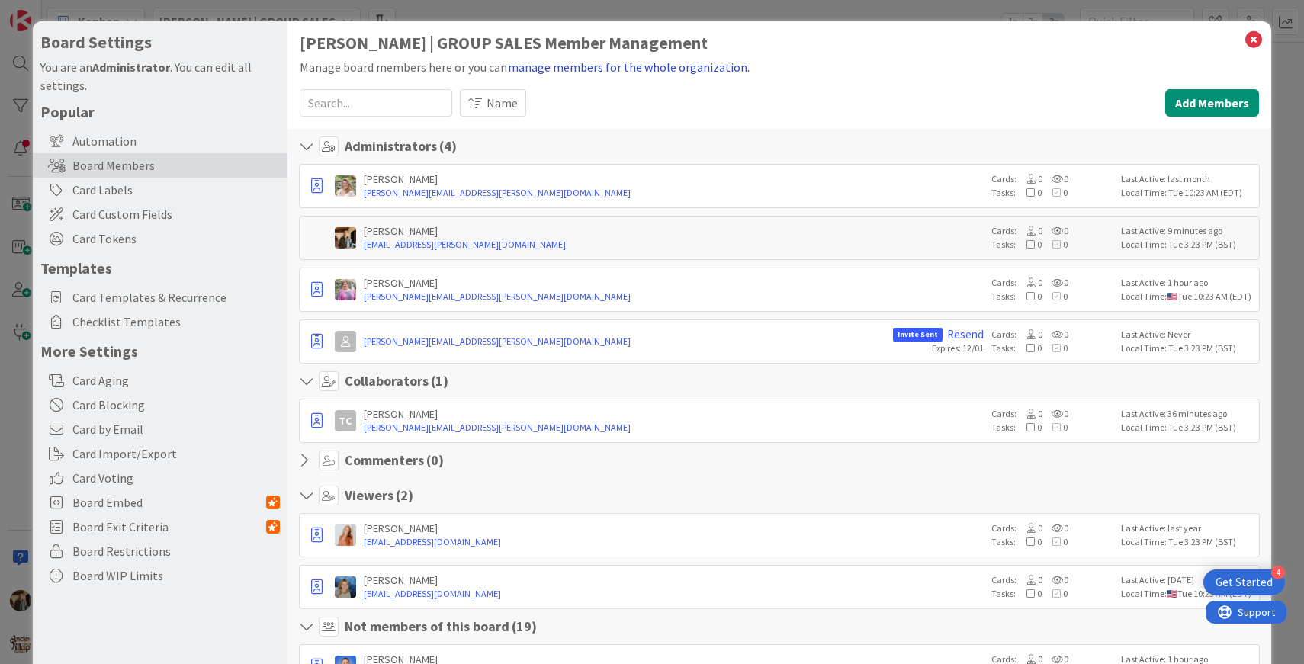
click at [559, 68] on button "manage members for the whole organization." at bounding box center [628, 67] width 243 height 20
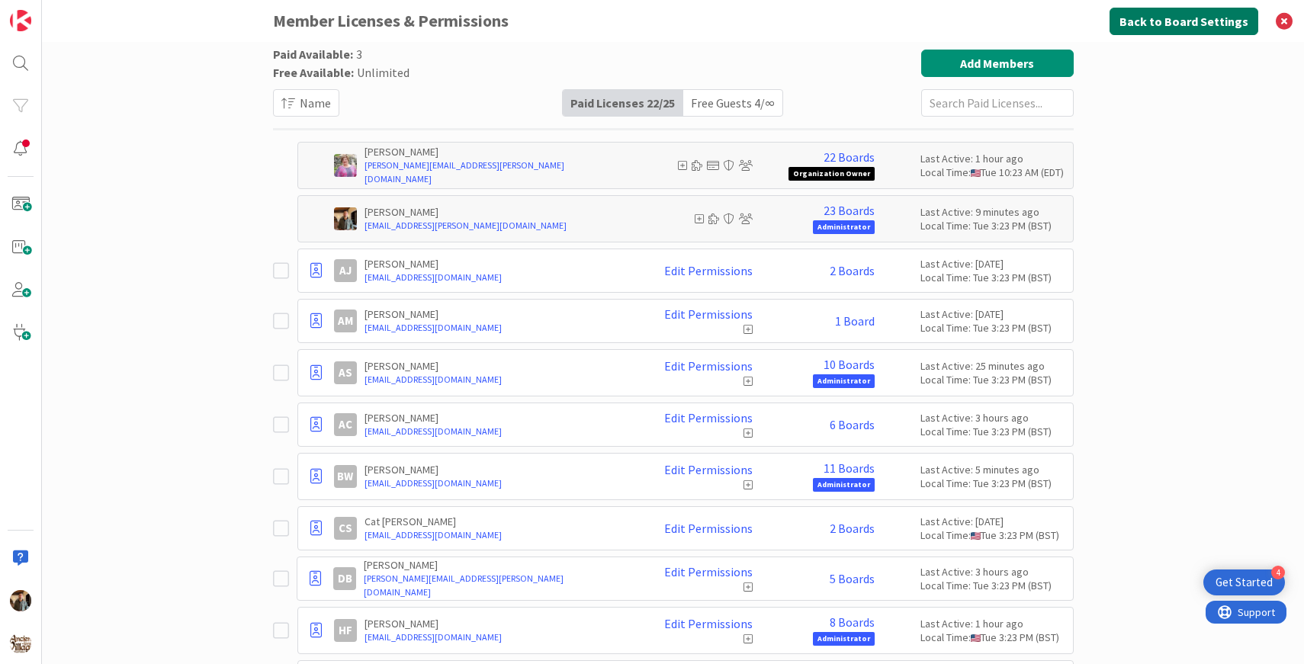
click at [1198, 20] on button "Back to Board Settings" at bounding box center [1184, 21] width 149 height 27
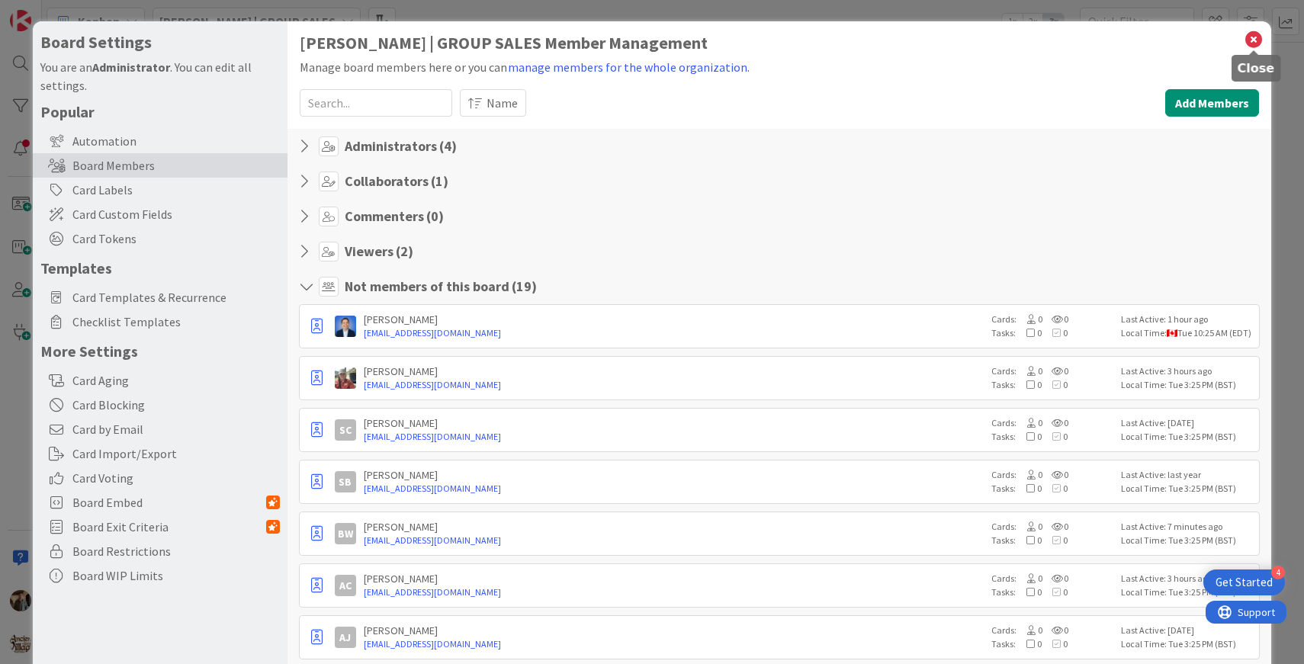
click at [1252, 38] on icon at bounding box center [1254, 39] width 20 height 21
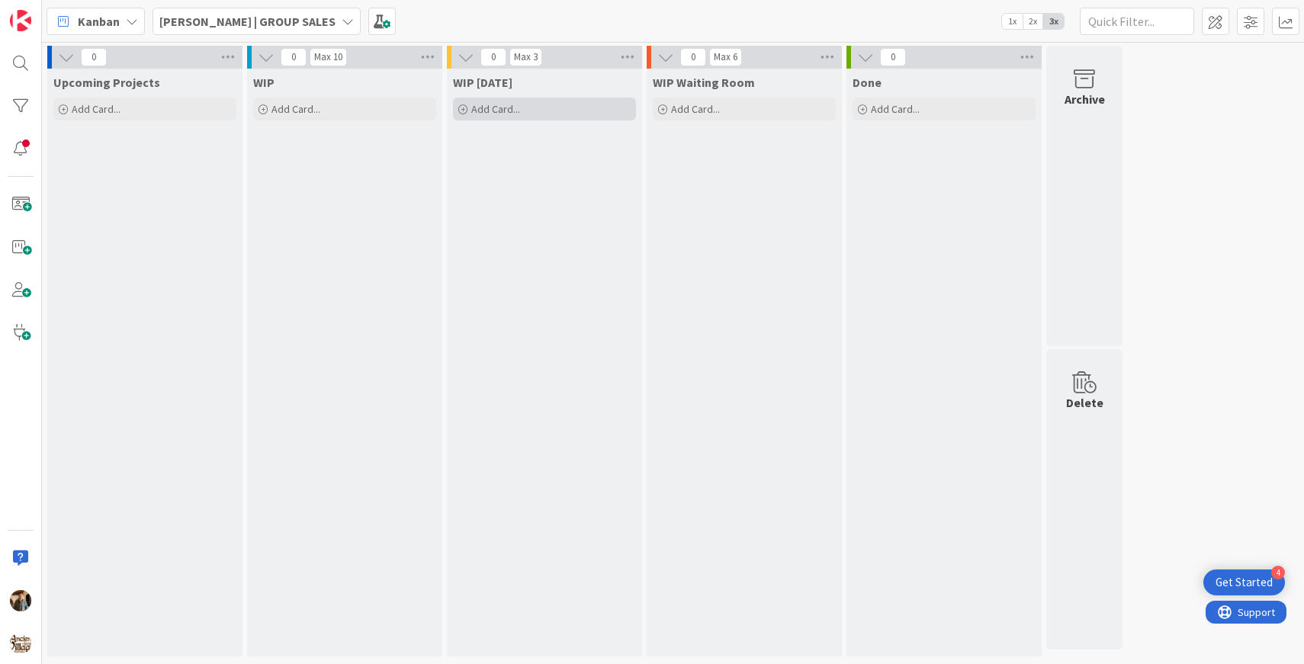
click at [554, 103] on div "Add Card..." at bounding box center [544, 109] width 183 height 23
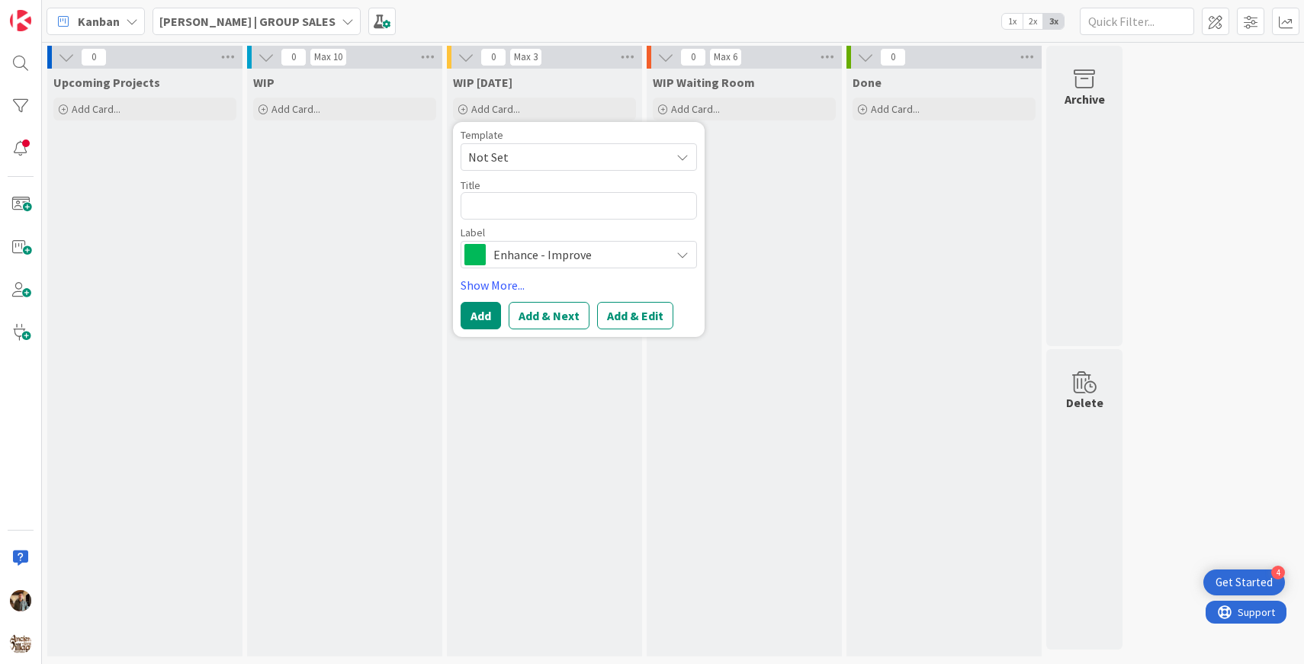
click at [558, 251] on span "Enhance - Improve" at bounding box center [578, 254] width 169 height 21
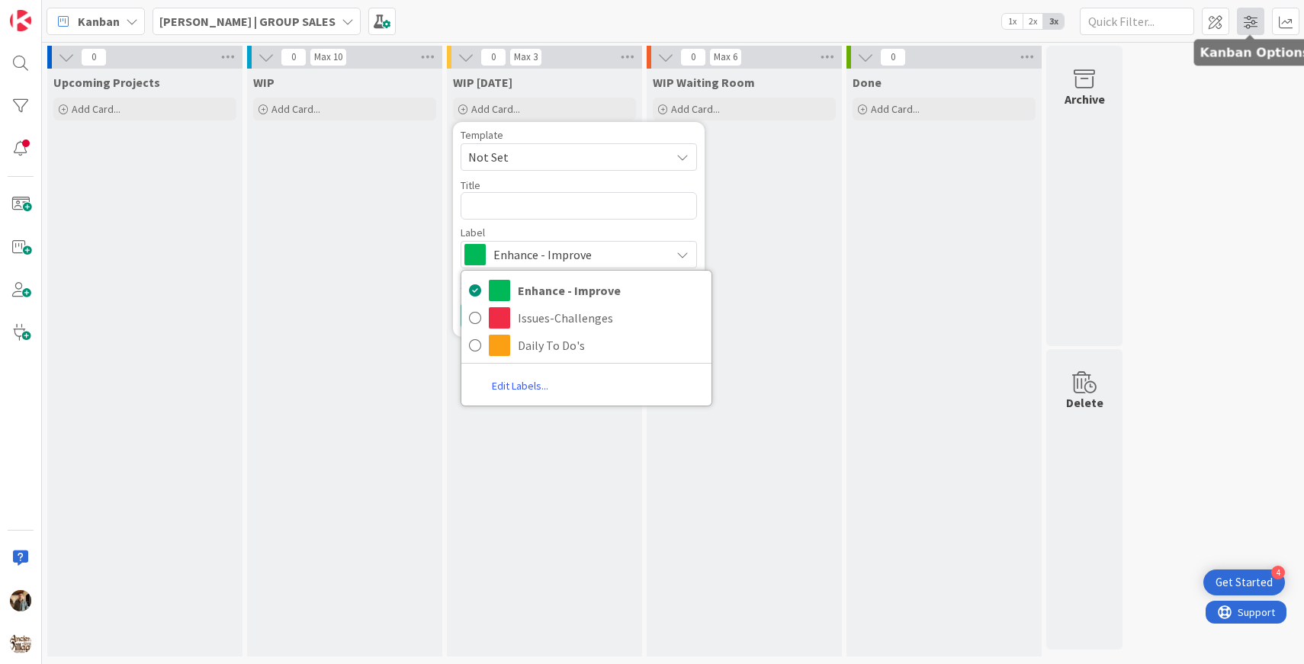
click at [1253, 30] on span at bounding box center [1250, 21] width 27 height 27
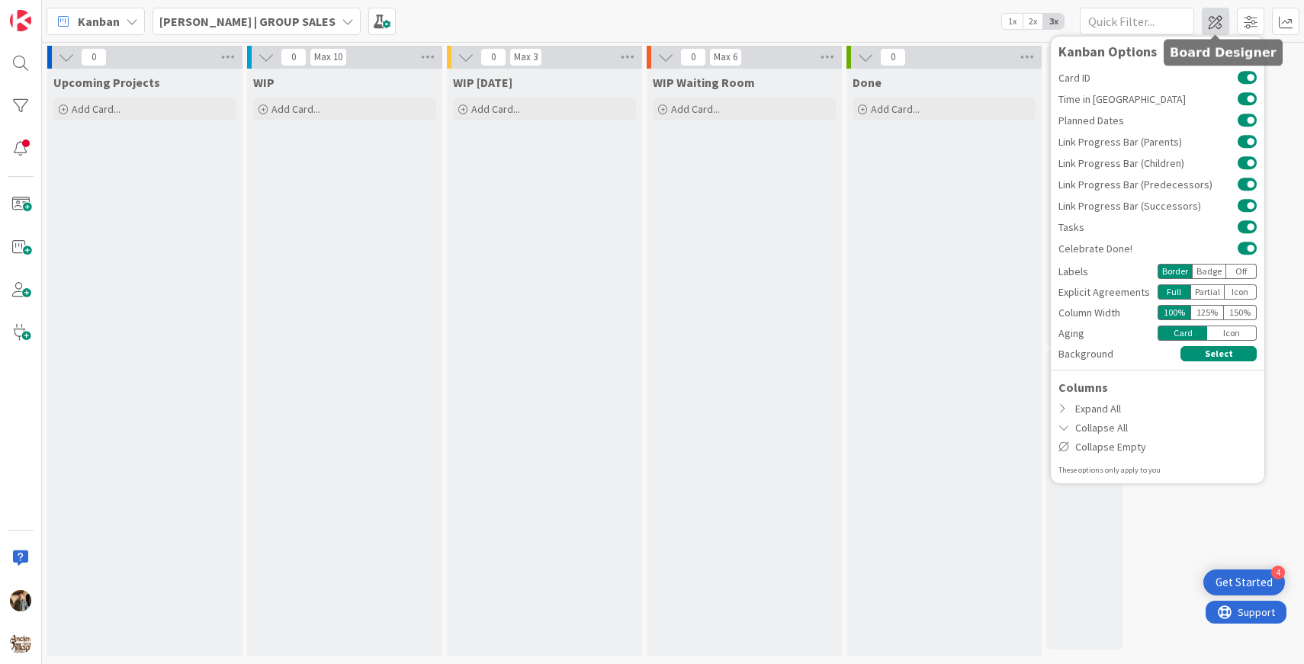
click at [1217, 23] on span at bounding box center [1215, 21] width 27 height 27
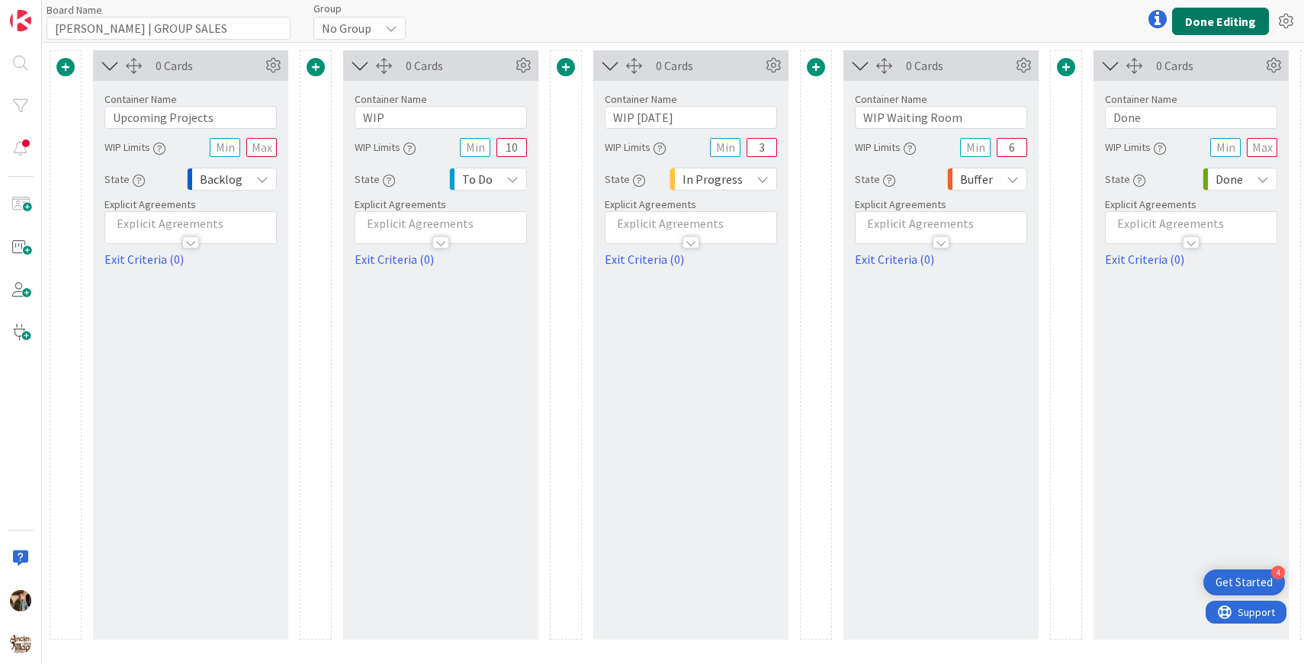
click at [1229, 20] on button "Done Editing" at bounding box center [1220, 21] width 97 height 27
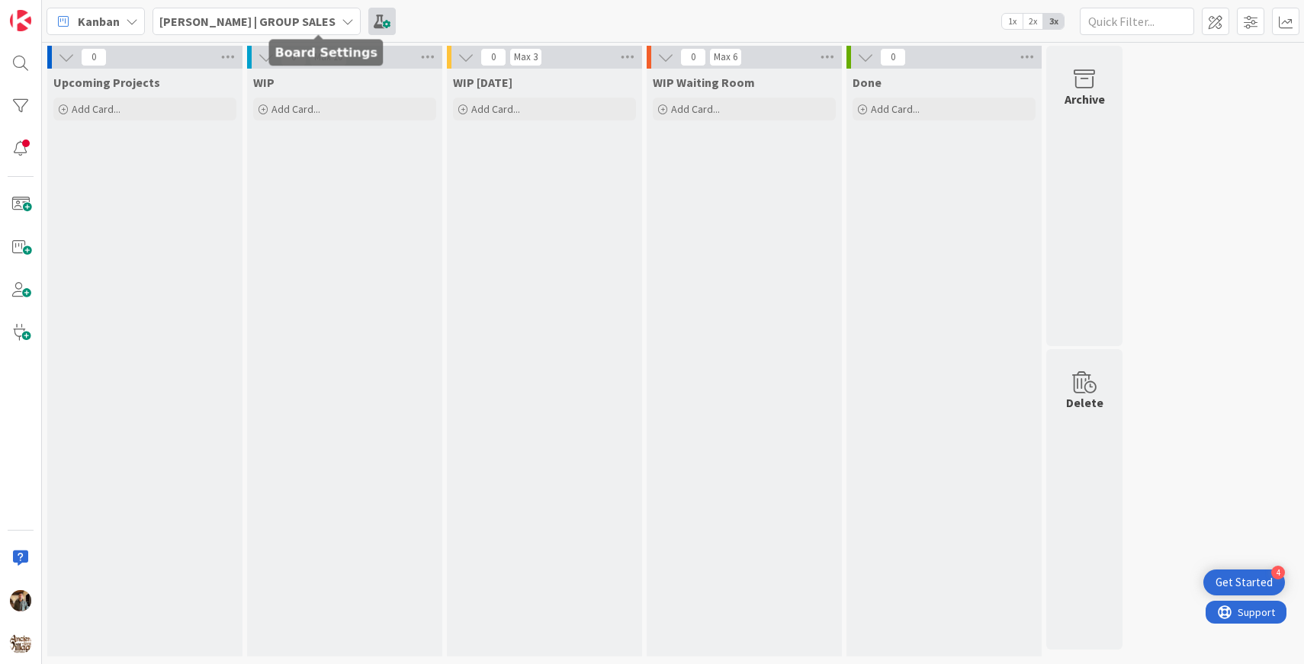
click at [368, 19] on span at bounding box center [381, 21] width 27 height 27
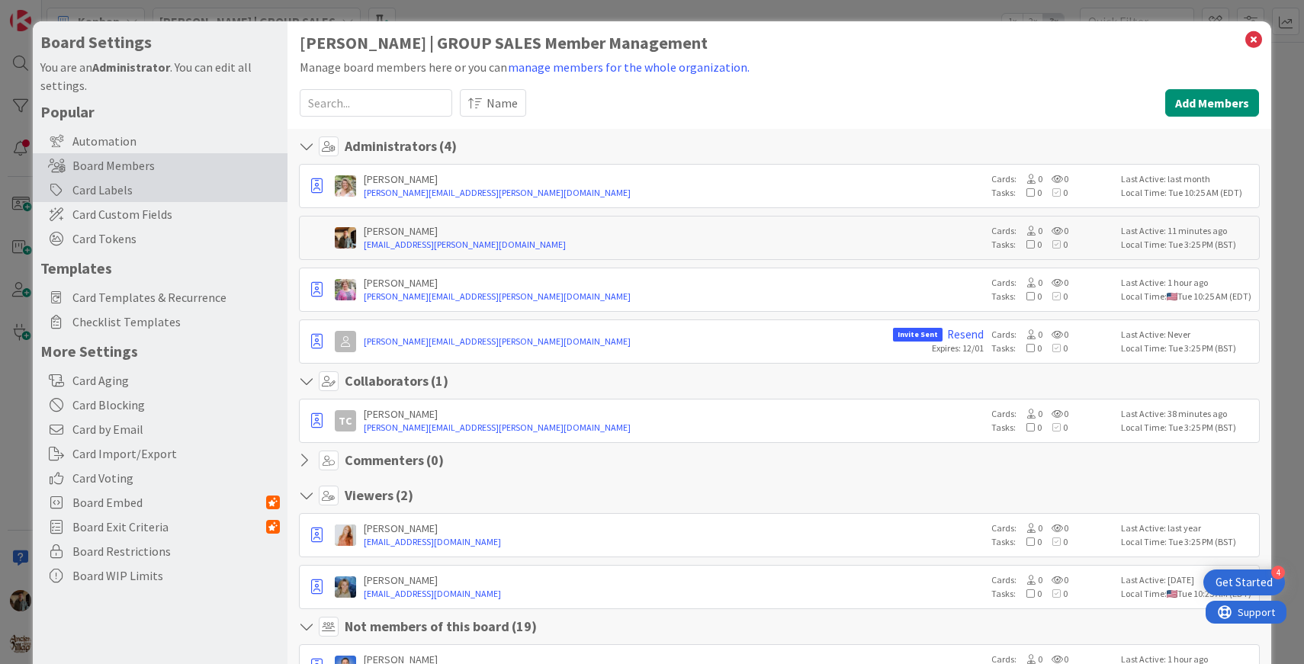
click at [133, 194] on div "Card Labels" at bounding box center [160, 190] width 255 height 24
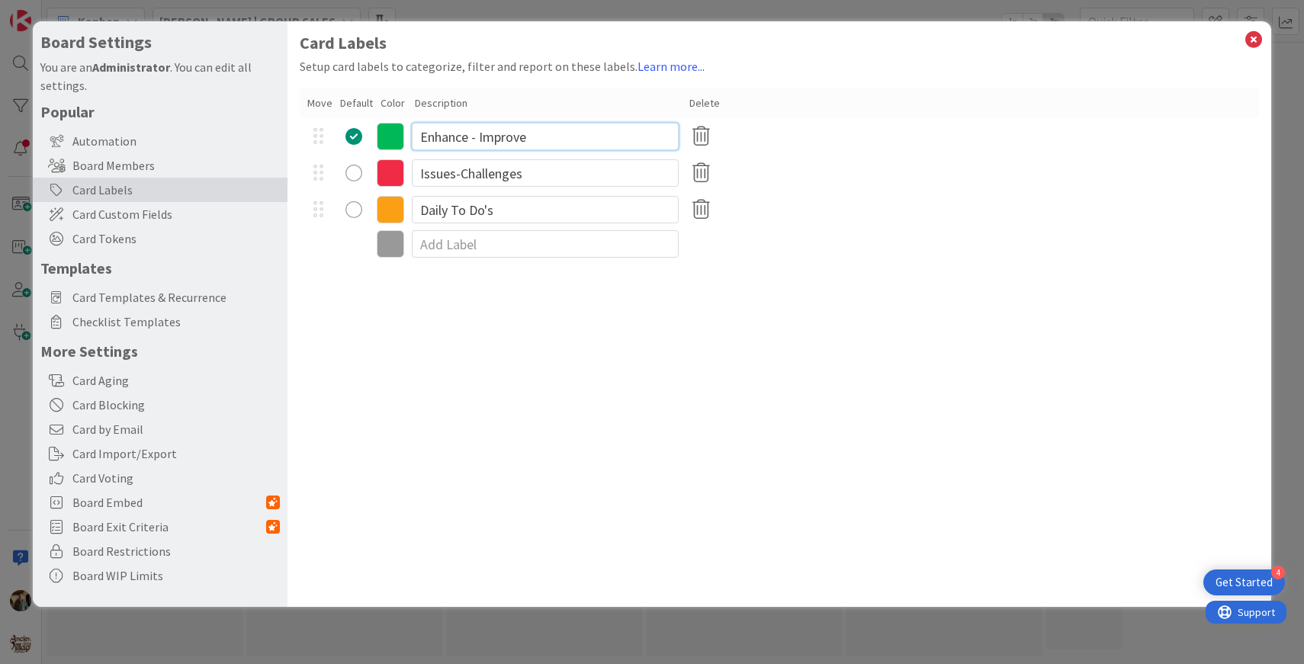
click at [538, 140] on input "Enhance - Improve" at bounding box center [545, 136] width 267 height 27
type input "Sales Projects"
click at [455, 316] on div "Card Labels Setup card labels to categorize, filter and report on these labels.…" at bounding box center [780, 314] width 985 height 586
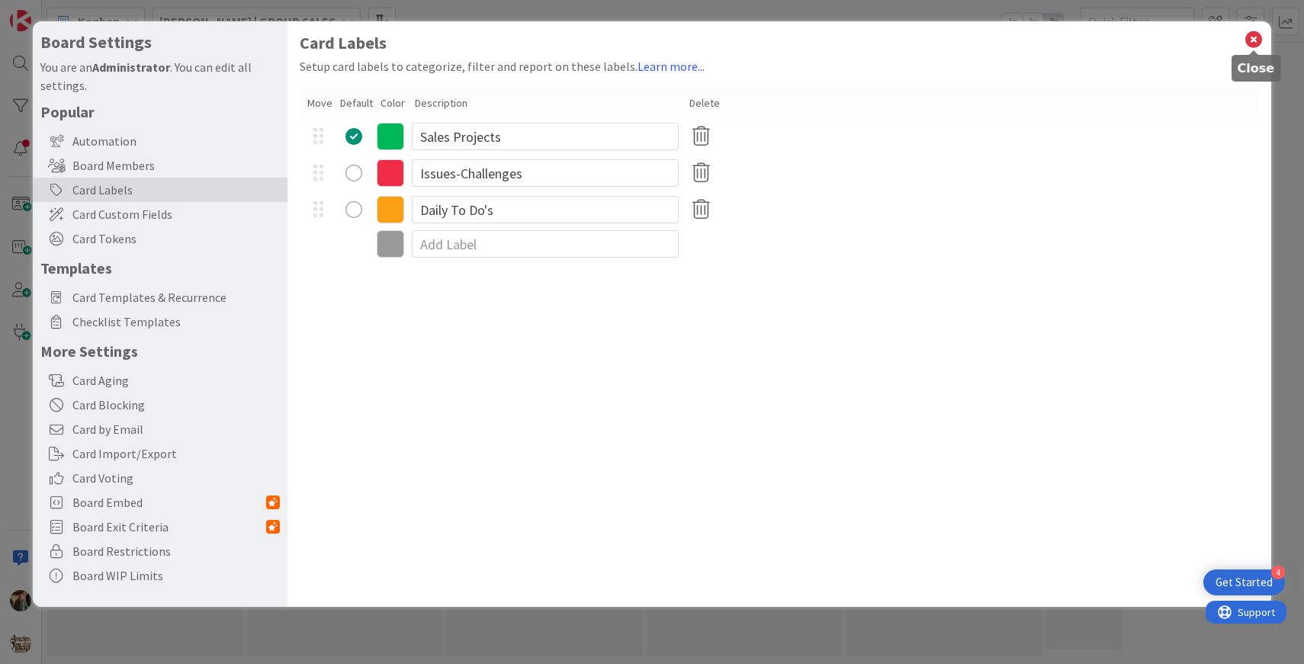
click at [1256, 37] on icon at bounding box center [1254, 39] width 20 height 21
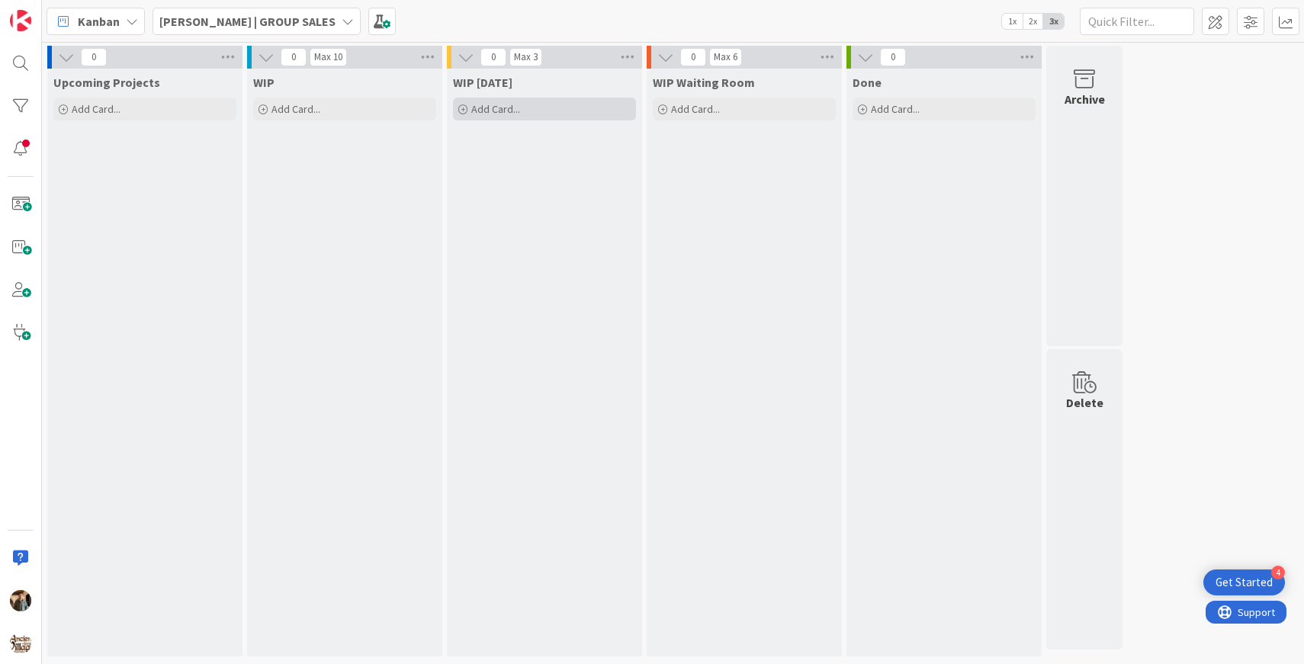
click at [552, 111] on div "Add Card..." at bounding box center [544, 109] width 183 height 23
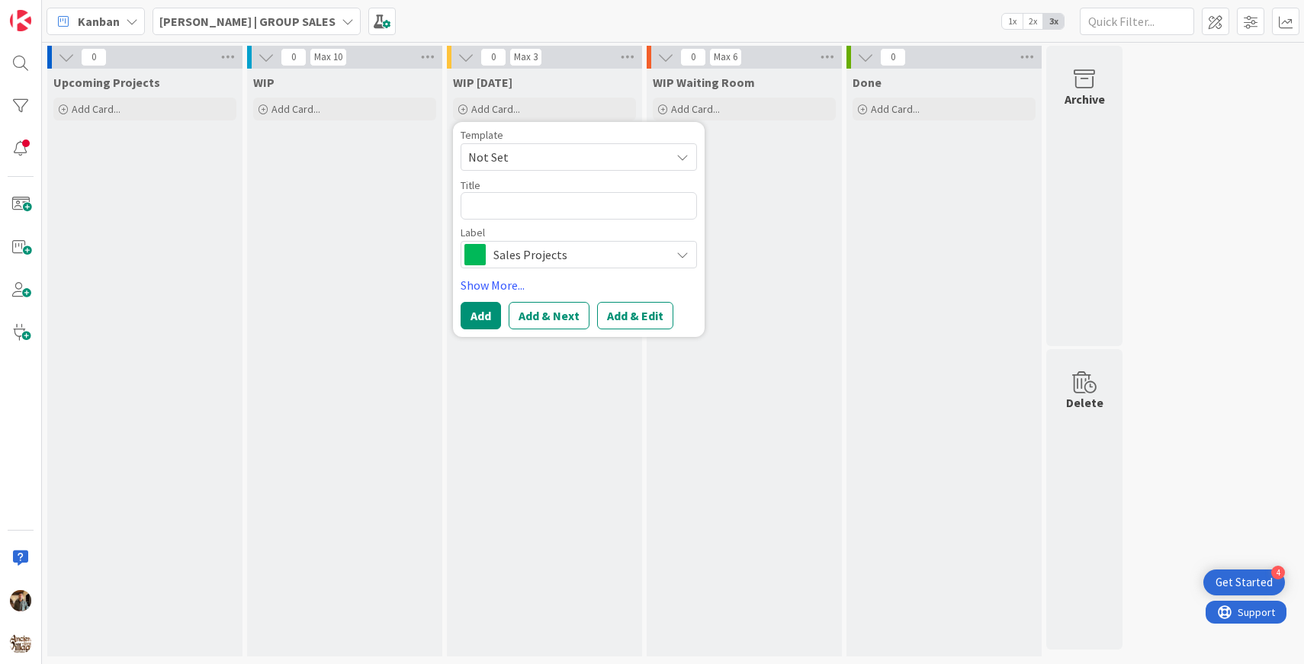
click at [571, 159] on span "Not Set" at bounding box center [563, 157] width 191 height 20
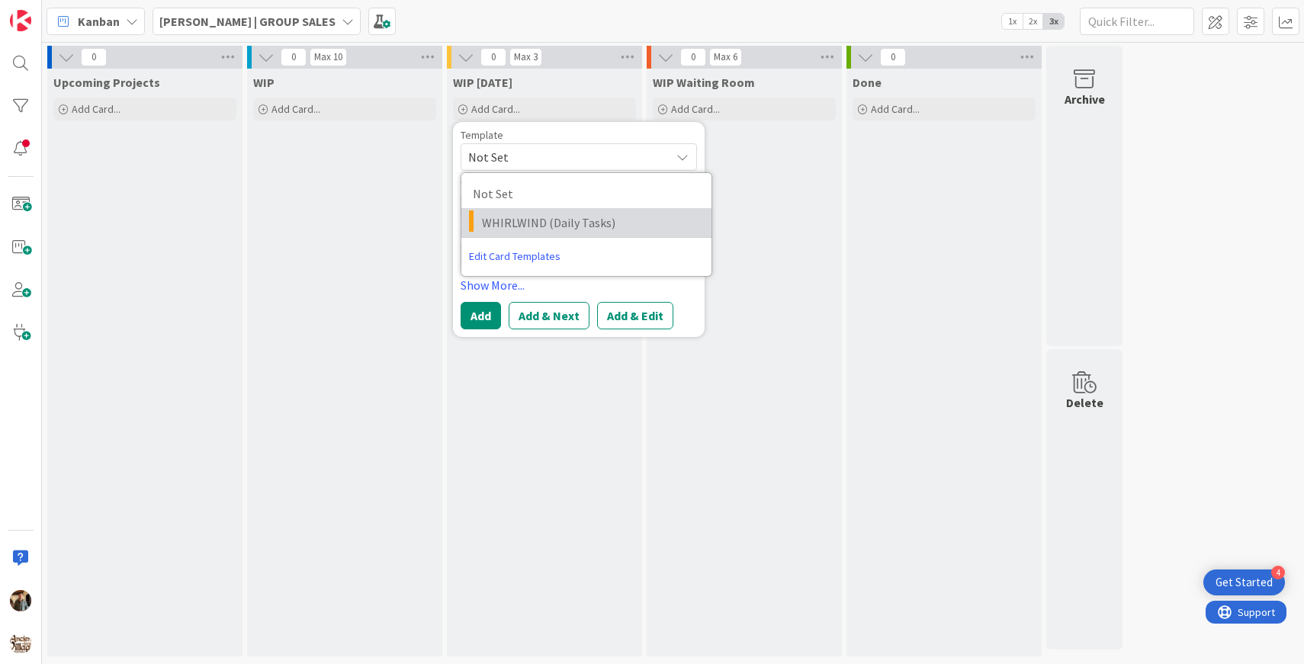
click at [577, 223] on span "WHIRLWIND (Daily Tasks)" at bounding box center [591, 223] width 218 height 20
type textarea "x"
type textarea "WHIRLWIND (Daily Tasks)"
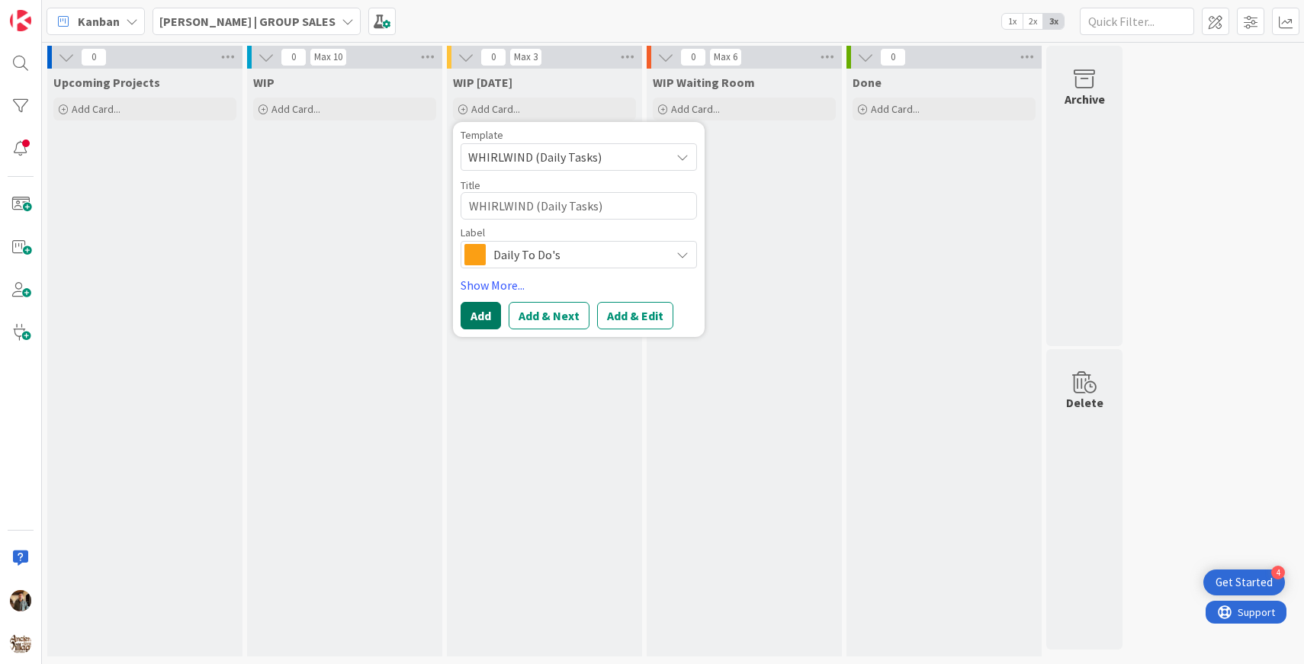
click at [487, 315] on button "Add" at bounding box center [481, 315] width 40 height 27
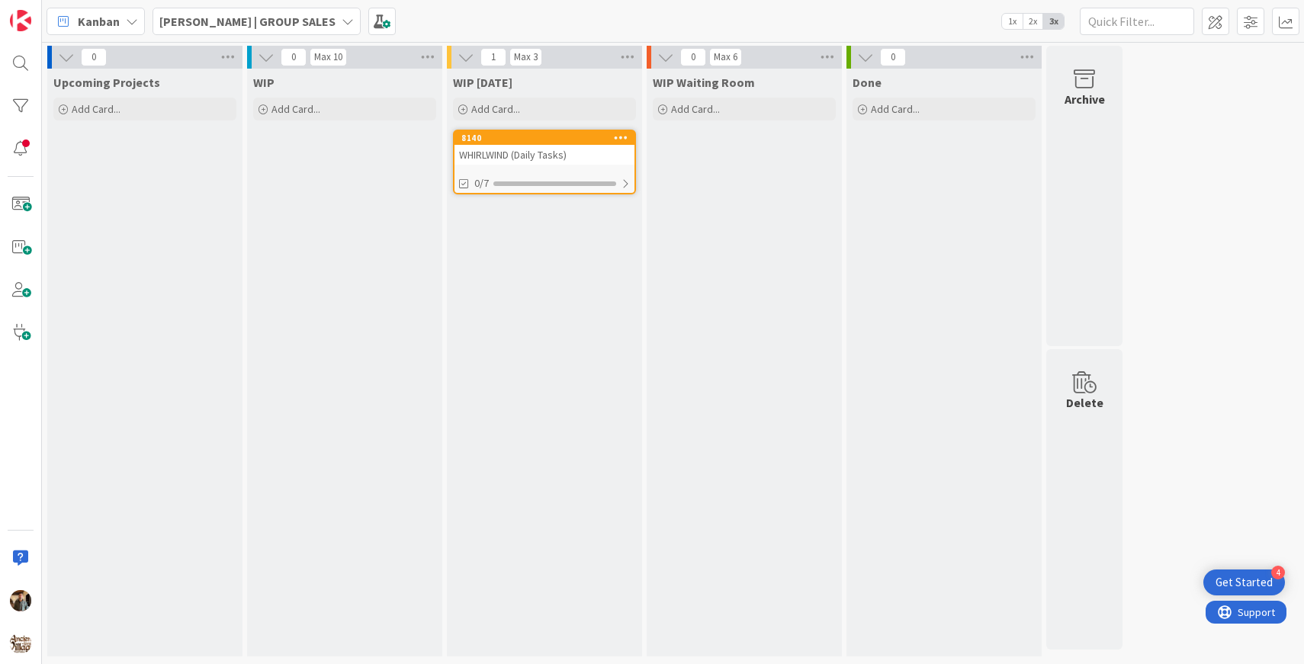
click at [342, 23] on icon at bounding box center [348, 21] width 12 height 12
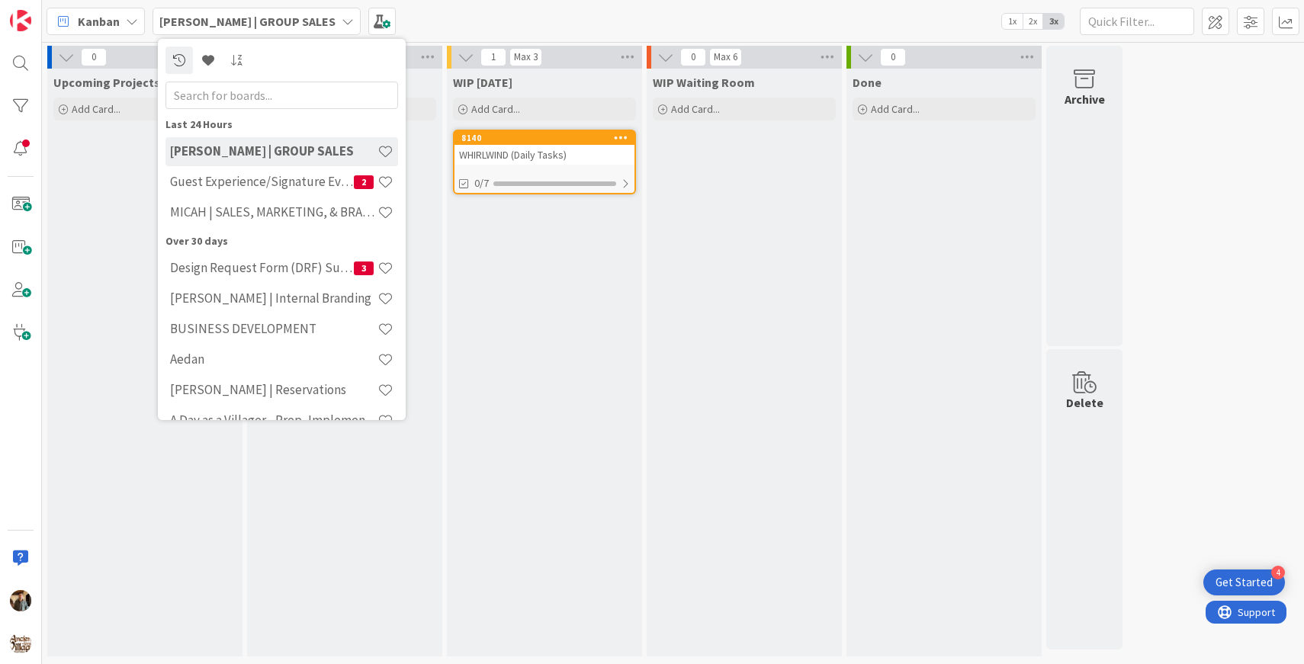
click at [266, 14] on b "[PERSON_NAME] | GROUP SALES" at bounding box center [247, 21] width 176 height 15
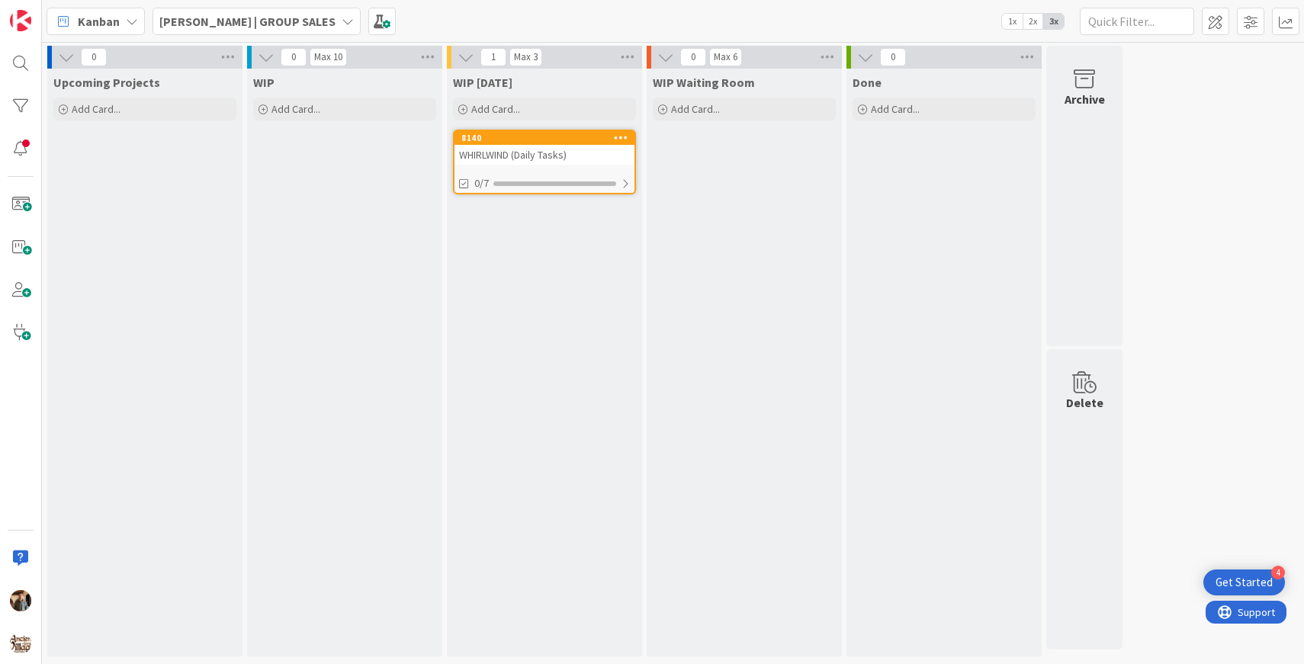
click at [265, 17] on b "[PERSON_NAME] | GROUP SALES" at bounding box center [247, 21] width 176 height 15
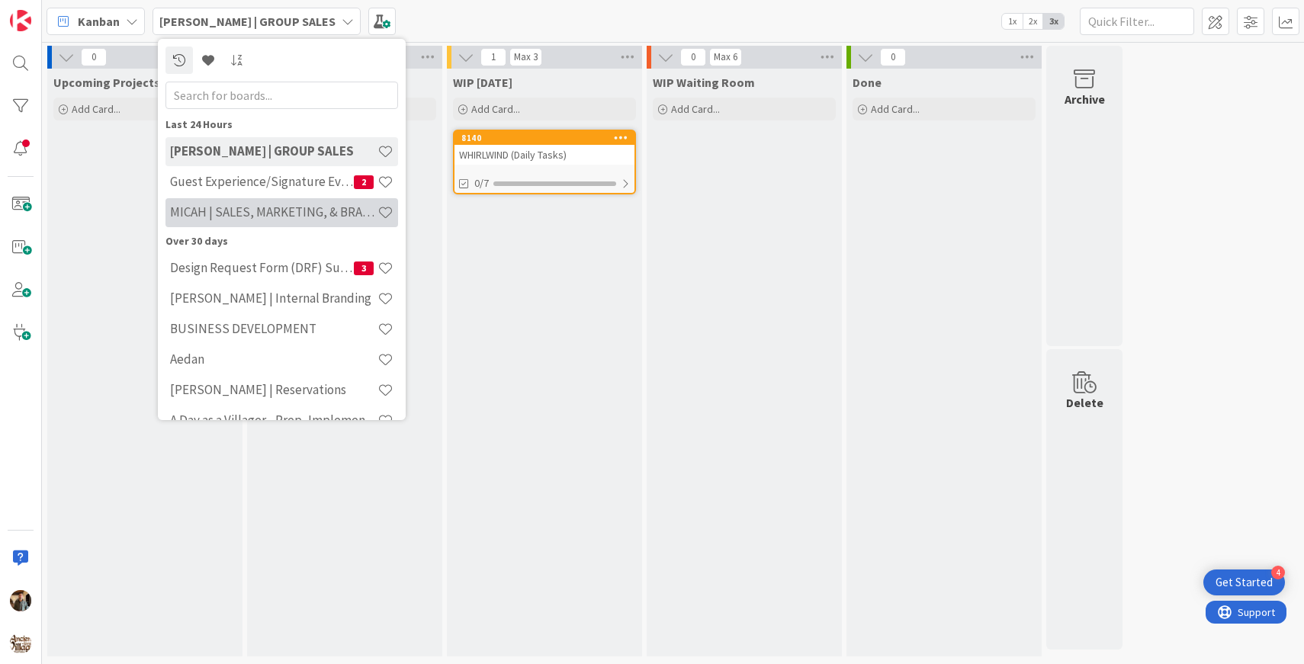
click at [245, 220] on div "MICAH | SALES, MARKETING, & BRAND STRATEGY" at bounding box center [282, 212] width 233 height 29
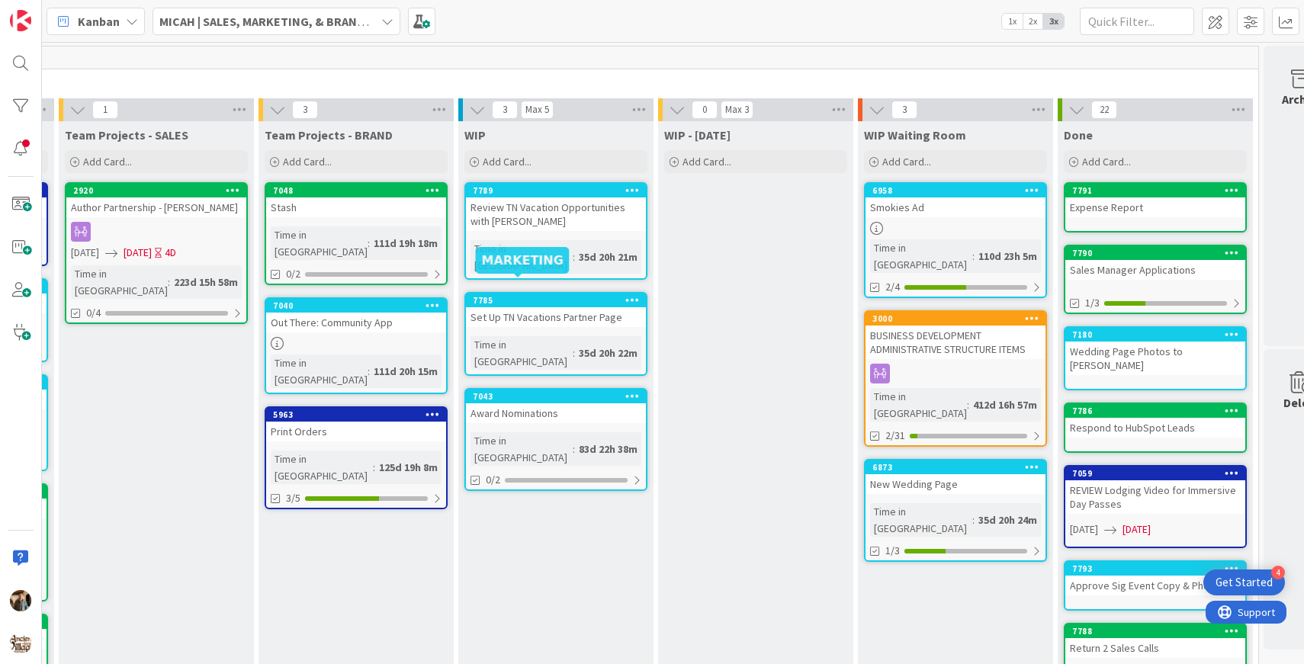
scroll to position [0, 236]
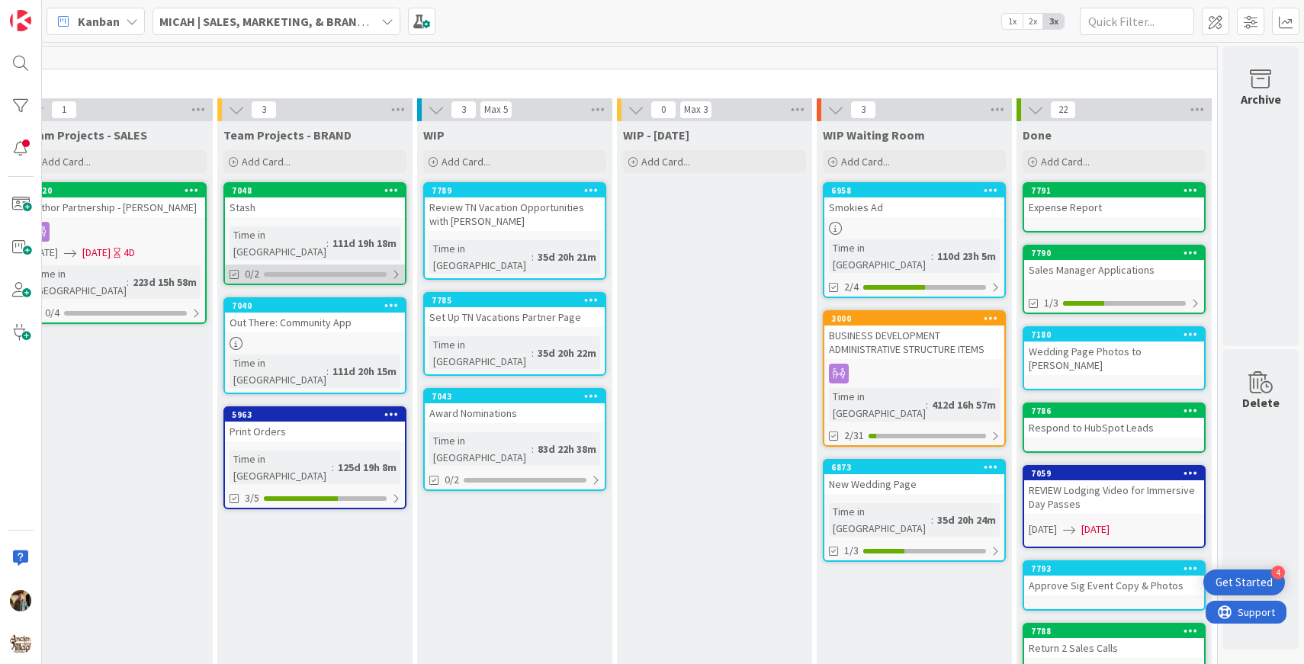
click at [364, 265] on div "0/2" at bounding box center [315, 274] width 180 height 19
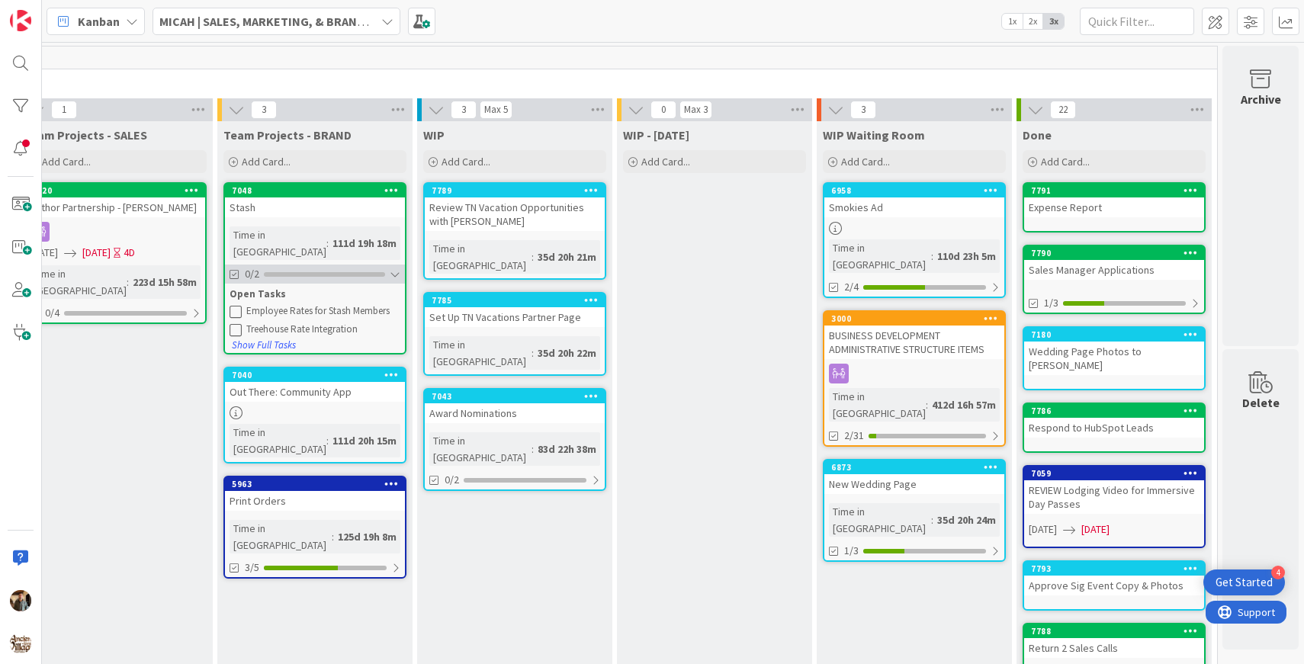
click at [365, 265] on div "0/2" at bounding box center [315, 274] width 180 height 19
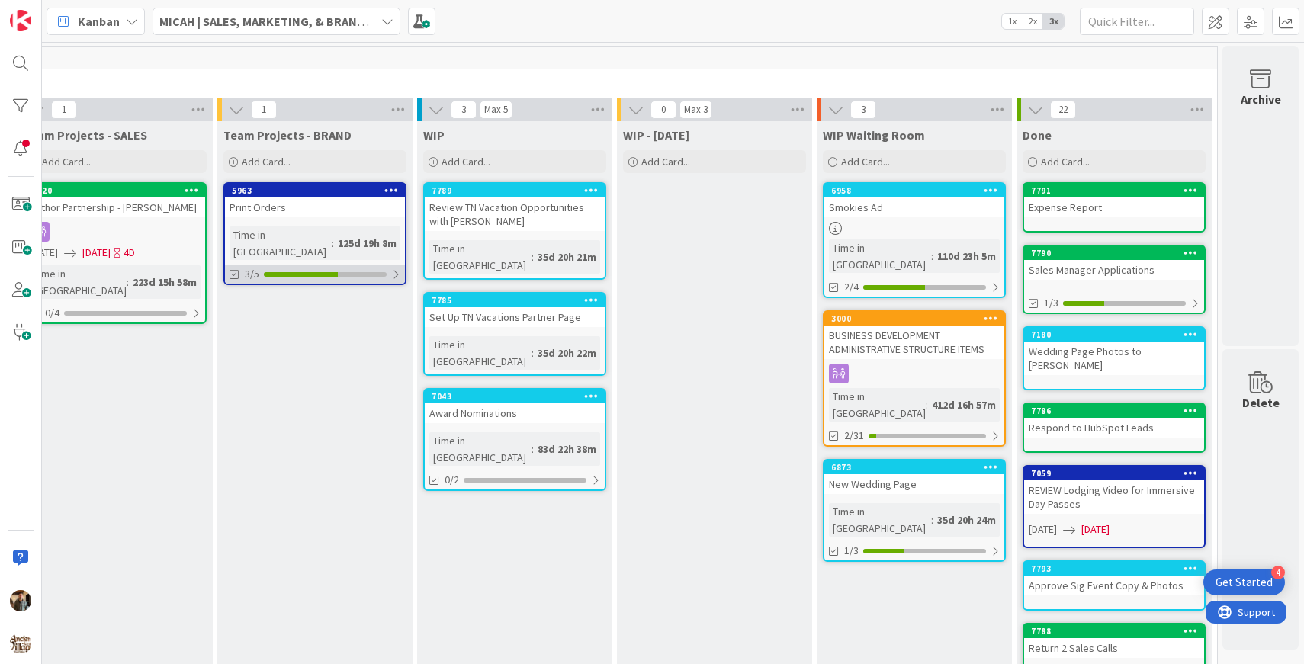
click at [339, 265] on div "3/5" at bounding box center [315, 274] width 180 height 19
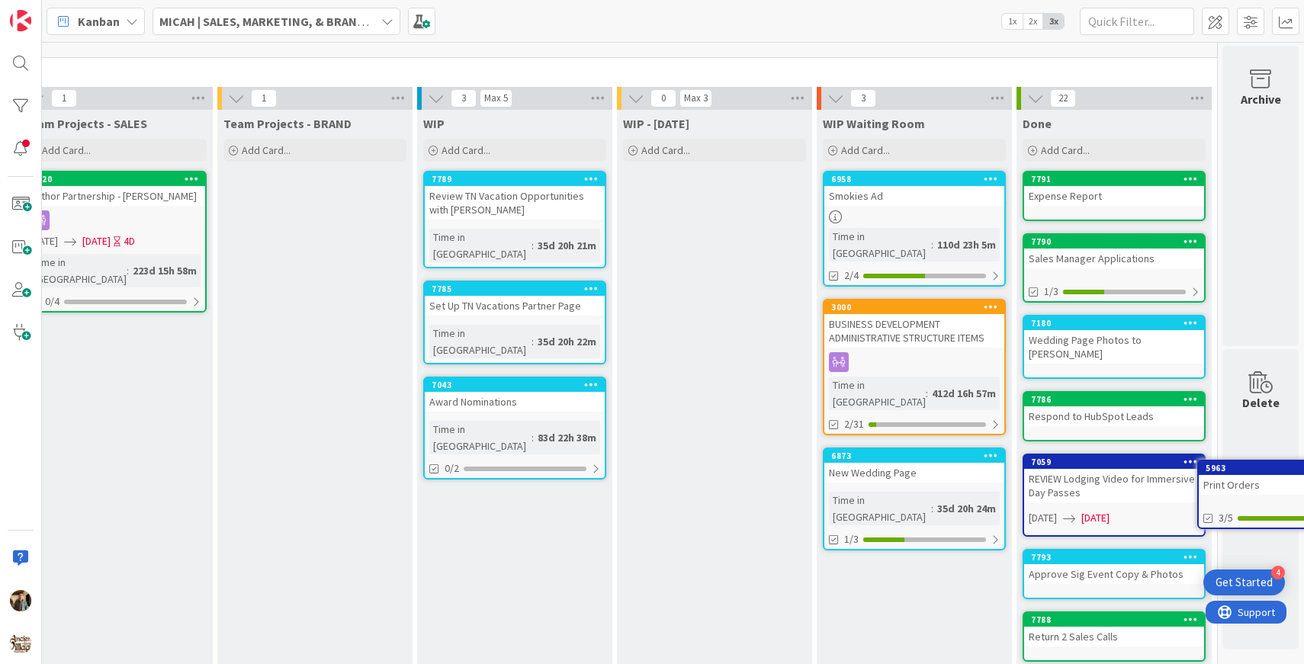
scroll to position [18, 236]
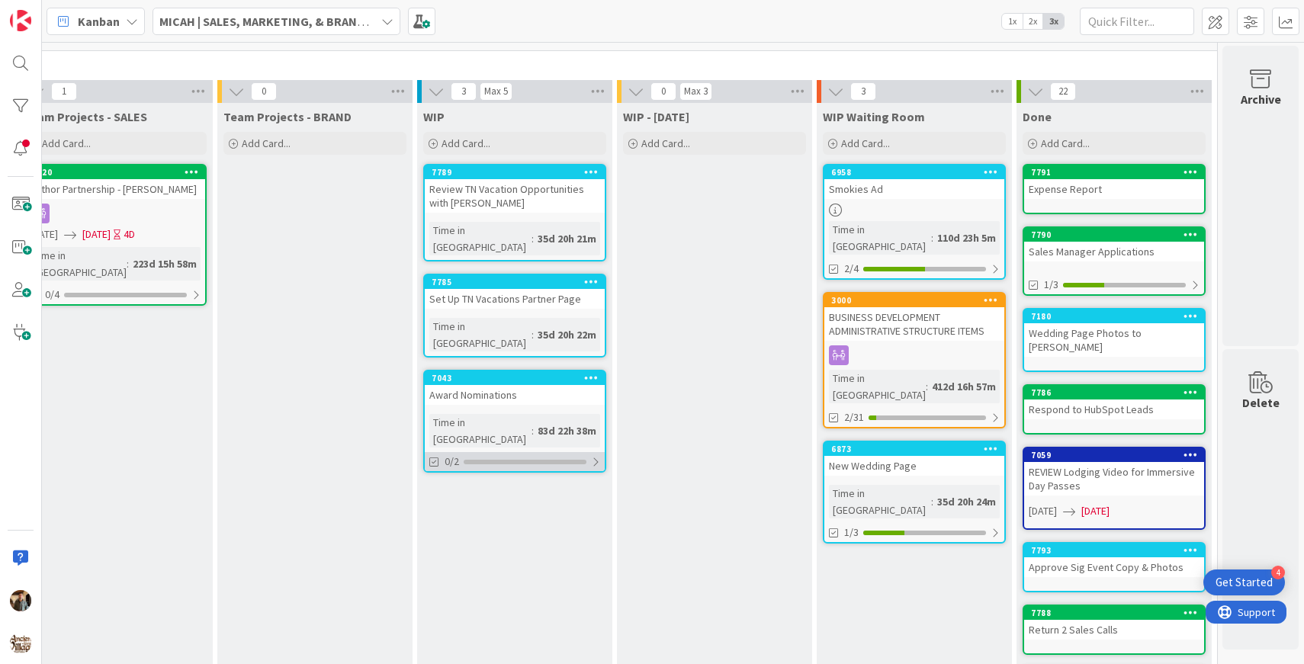
click at [526, 460] on div at bounding box center [525, 462] width 123 height 5
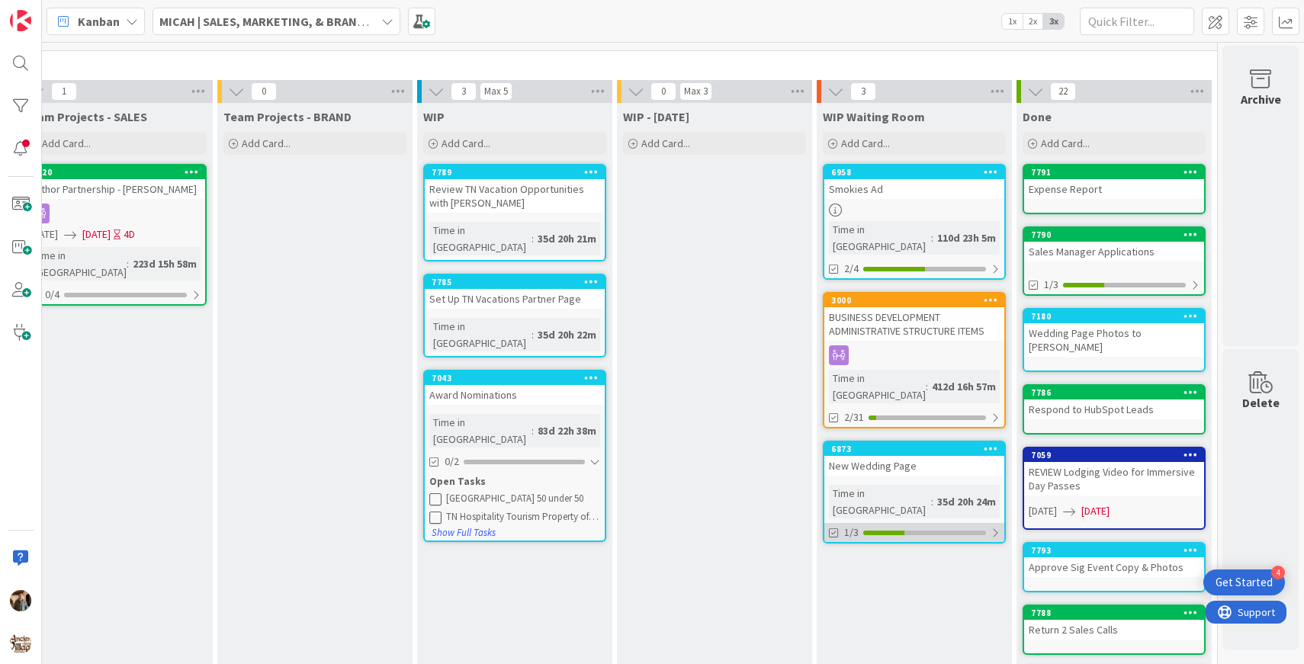
click at [940, 531] on div at bounding box center [924, 533] width 123 height 5
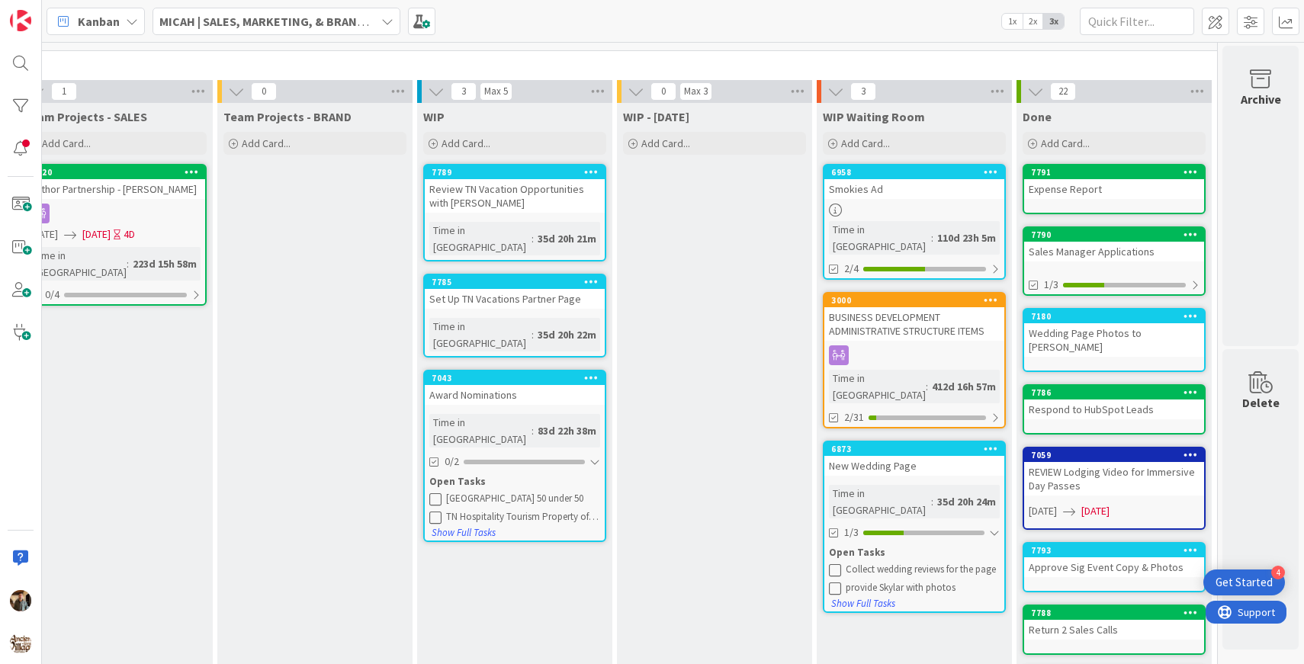
click at [835, 564] on icon at bounding box center [835, 570] width 12 height 12
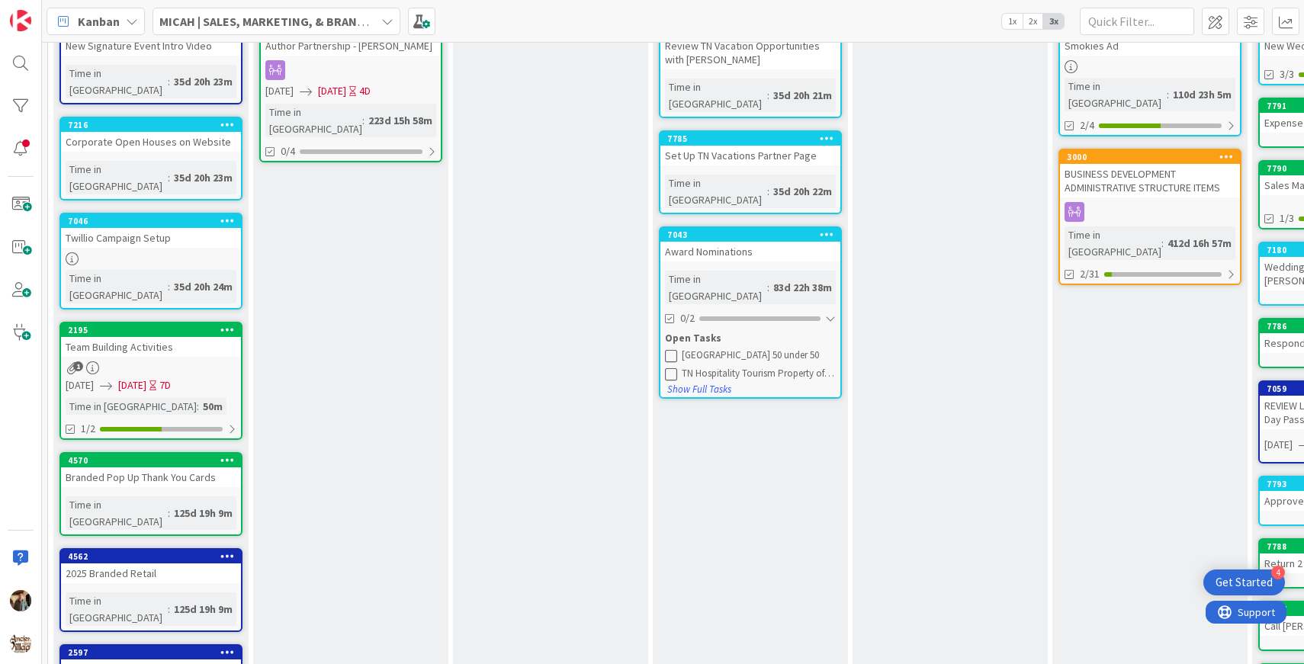
scroll to position [166, 0]
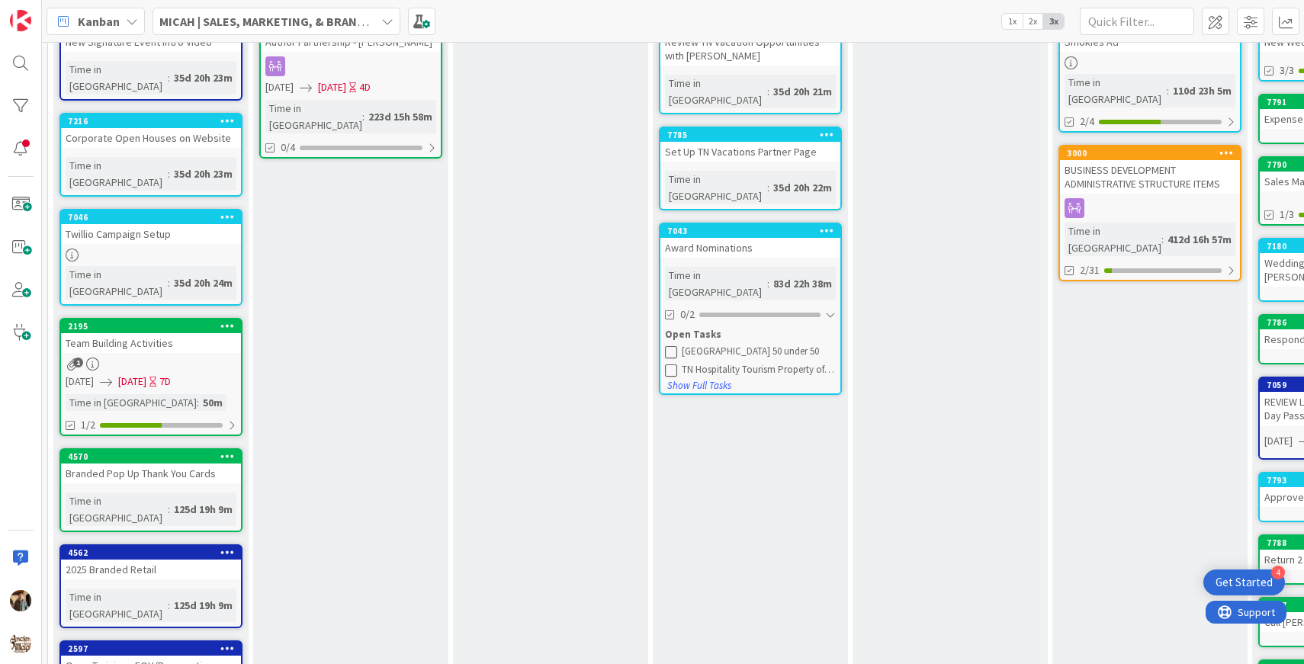
click at [229, 320] on icon at bounding box center [227, 325] width 14 height 11
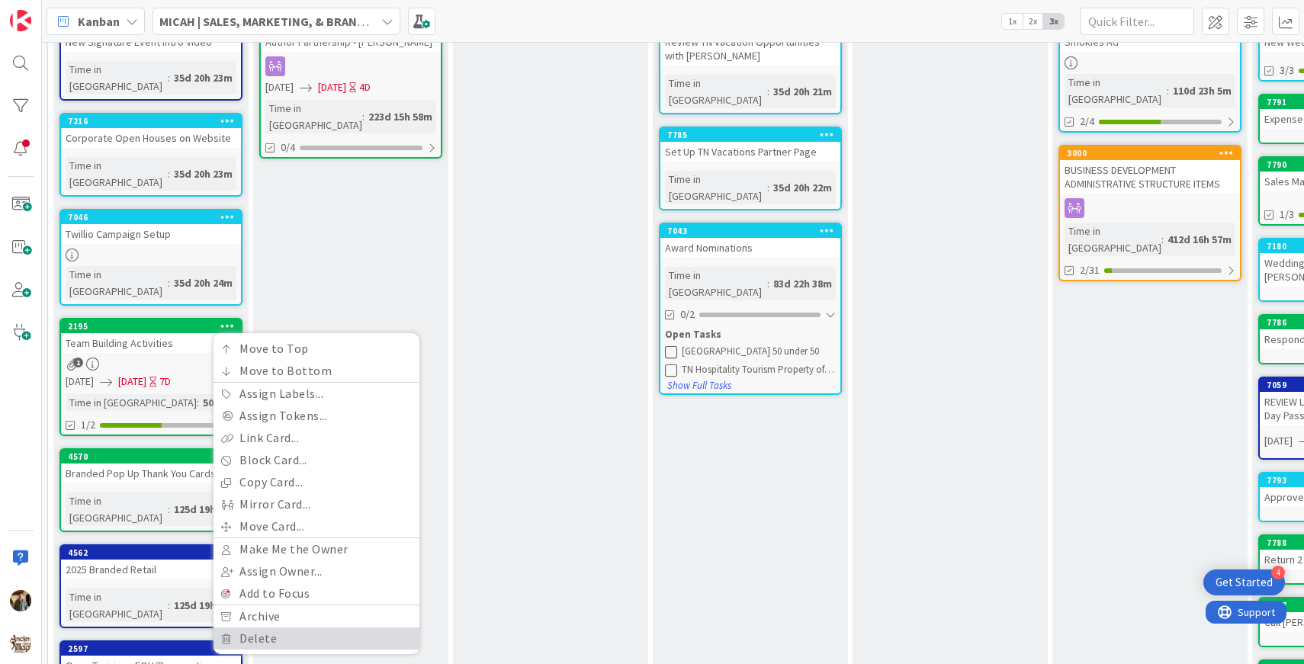
click at [252, 628] on link "Delete" at bounding box center [317, 639] width 206 height 22
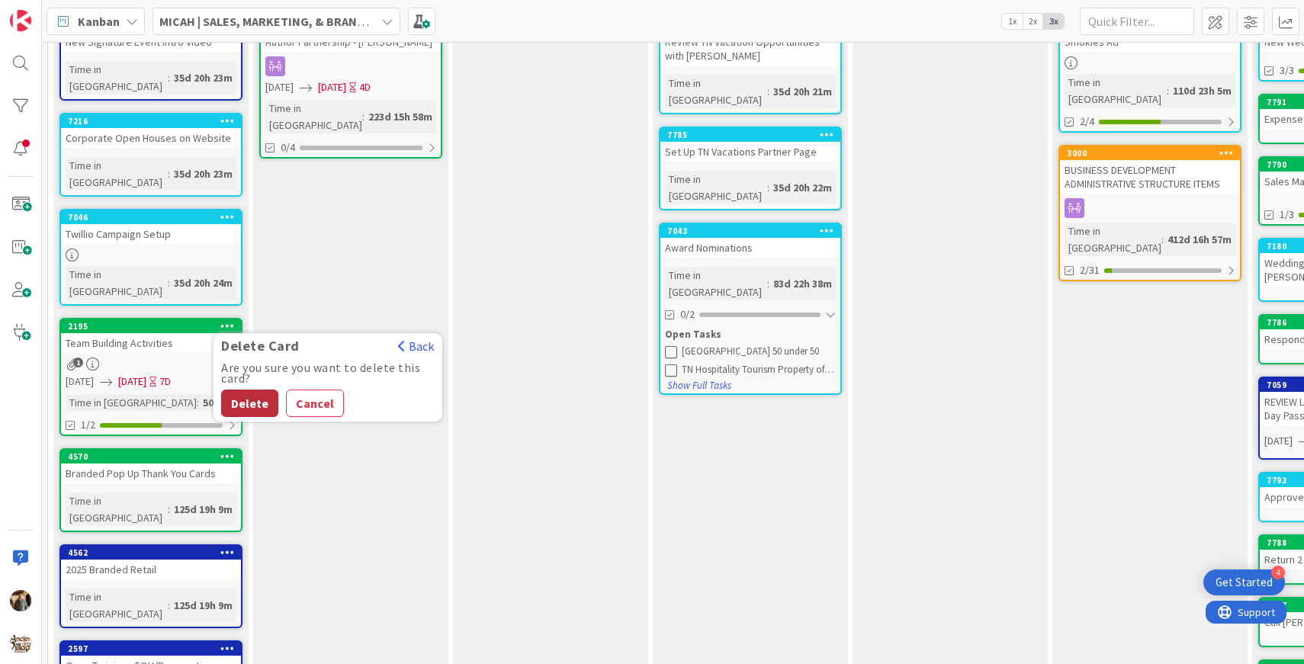
click at [256, 390] on button "Delete" at bounding box center [249, 403] width 57 height 27
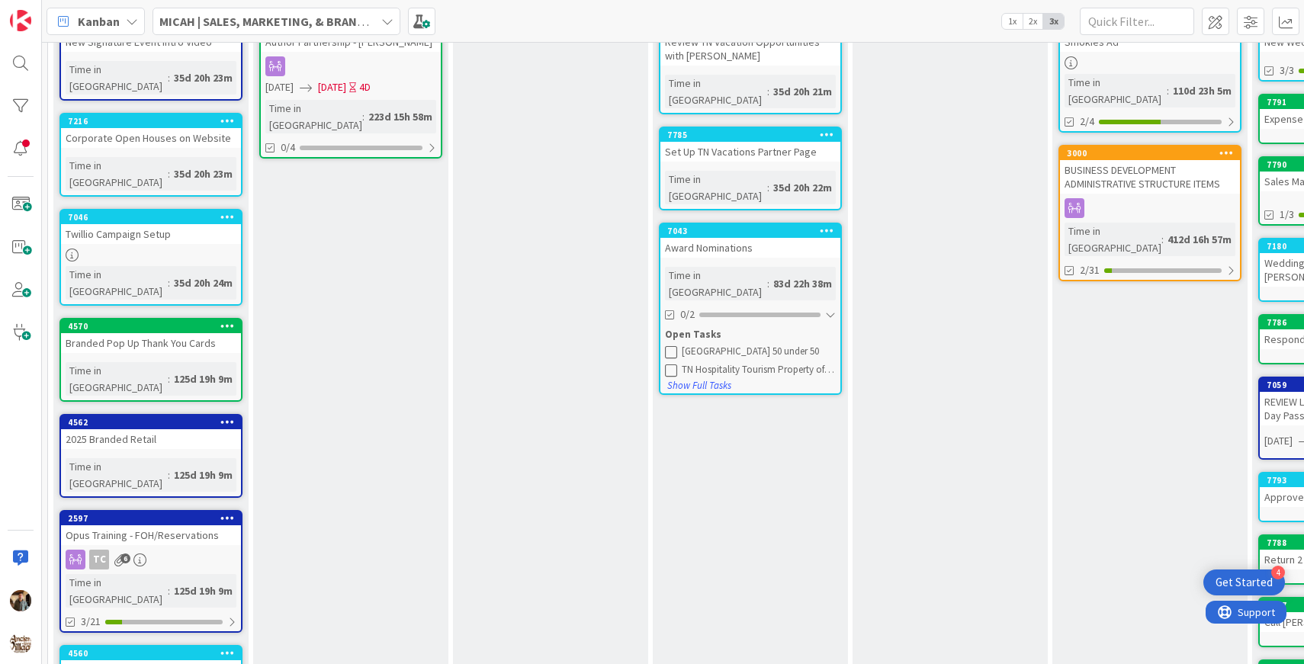
click at [229, 416] on icon at bounding box center [227, 421] width 14 height 11
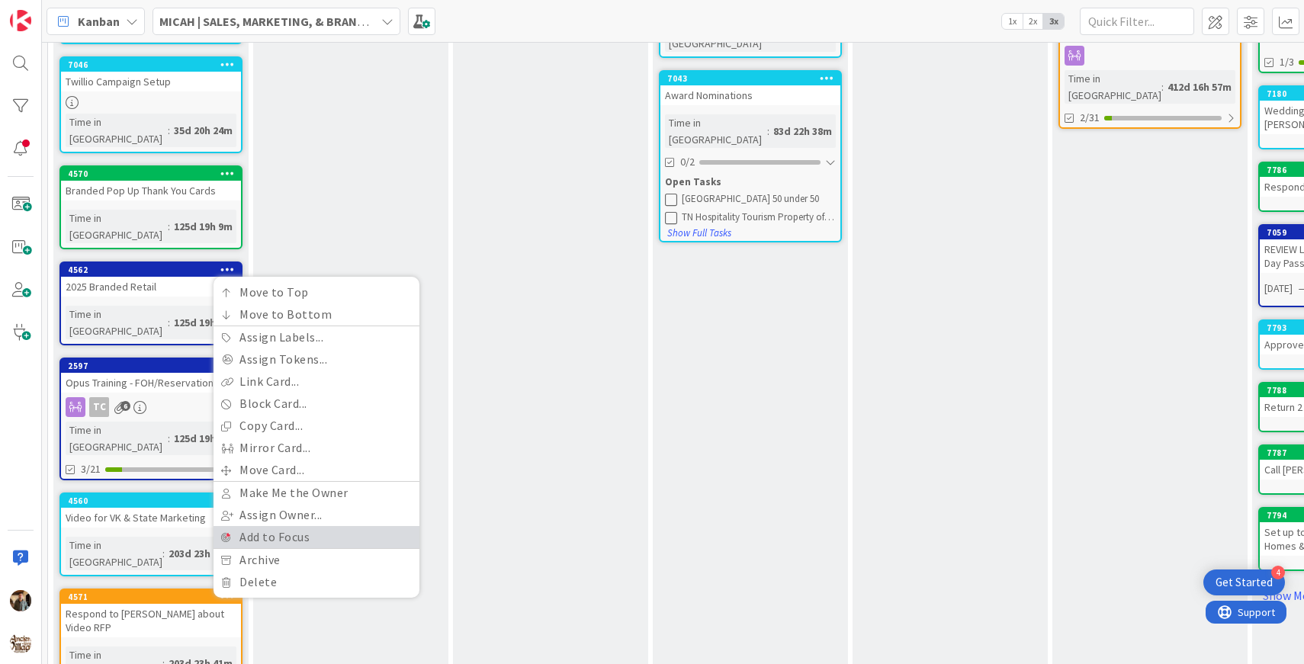
scroll to position [339, 0]
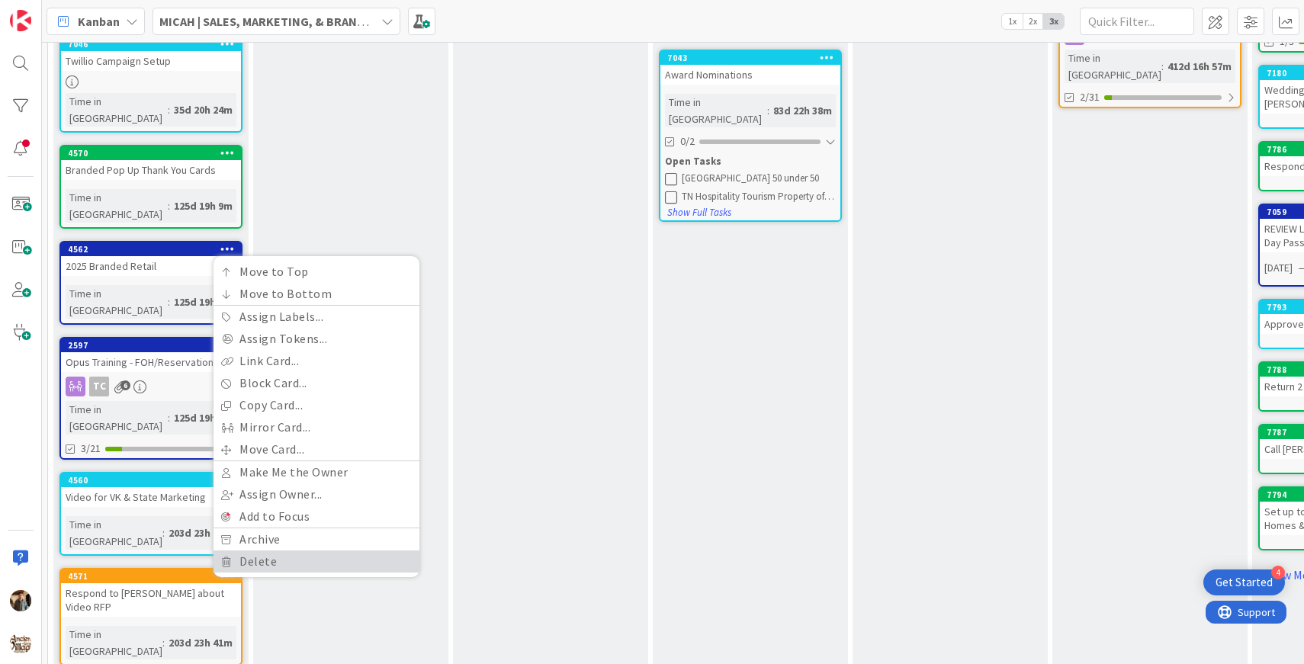
click at [242, 551] on link "Delete" at bounding box center [317, 562] width 206 height 22
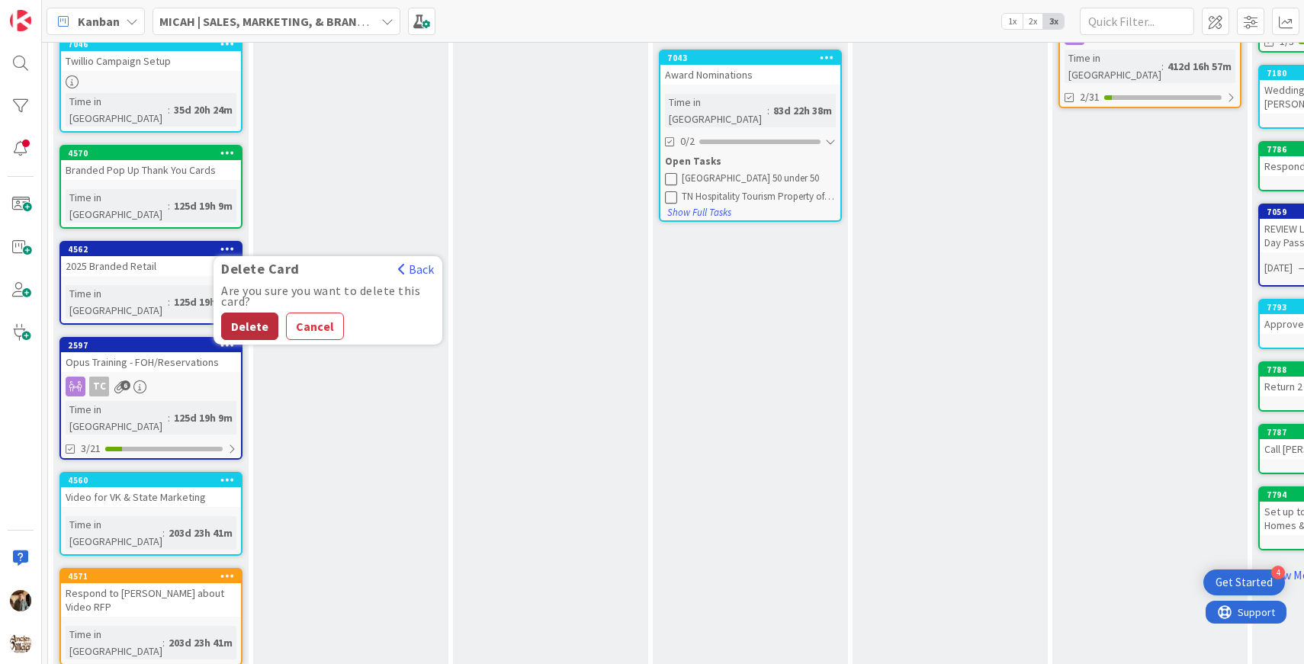
click at [249, 313] on button "Delete" at bounding box center [249, 326] width 57 height 27
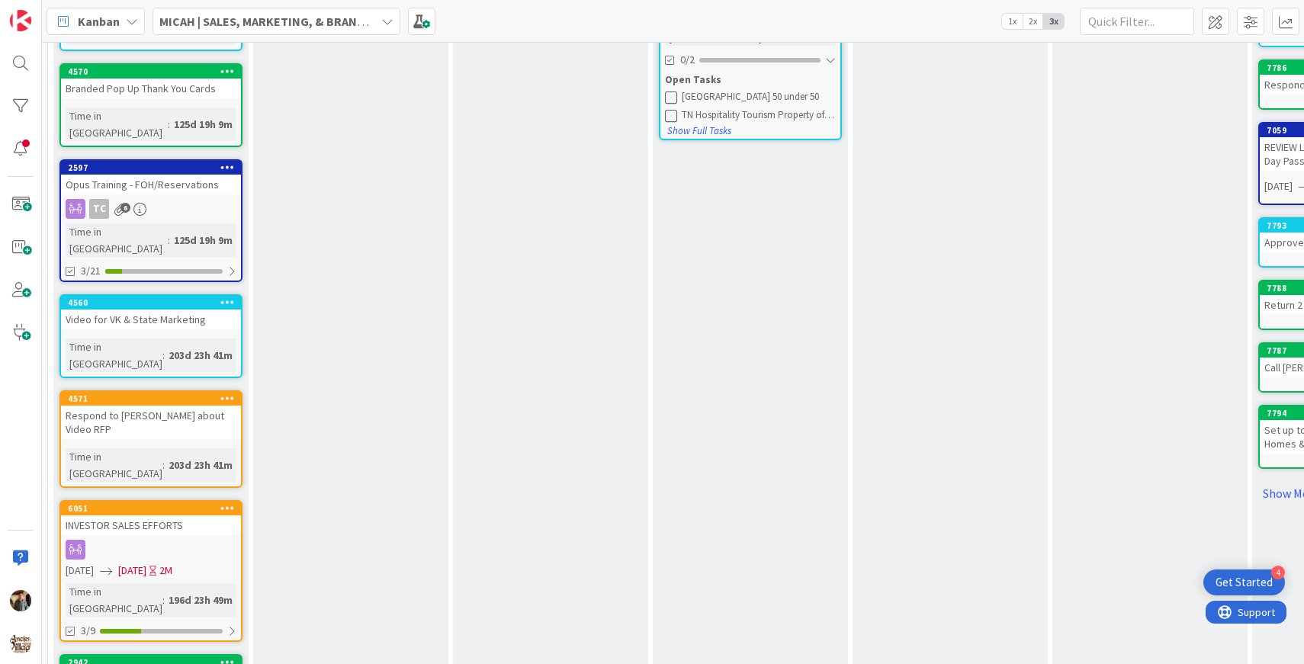
scroll to position [422, 0]
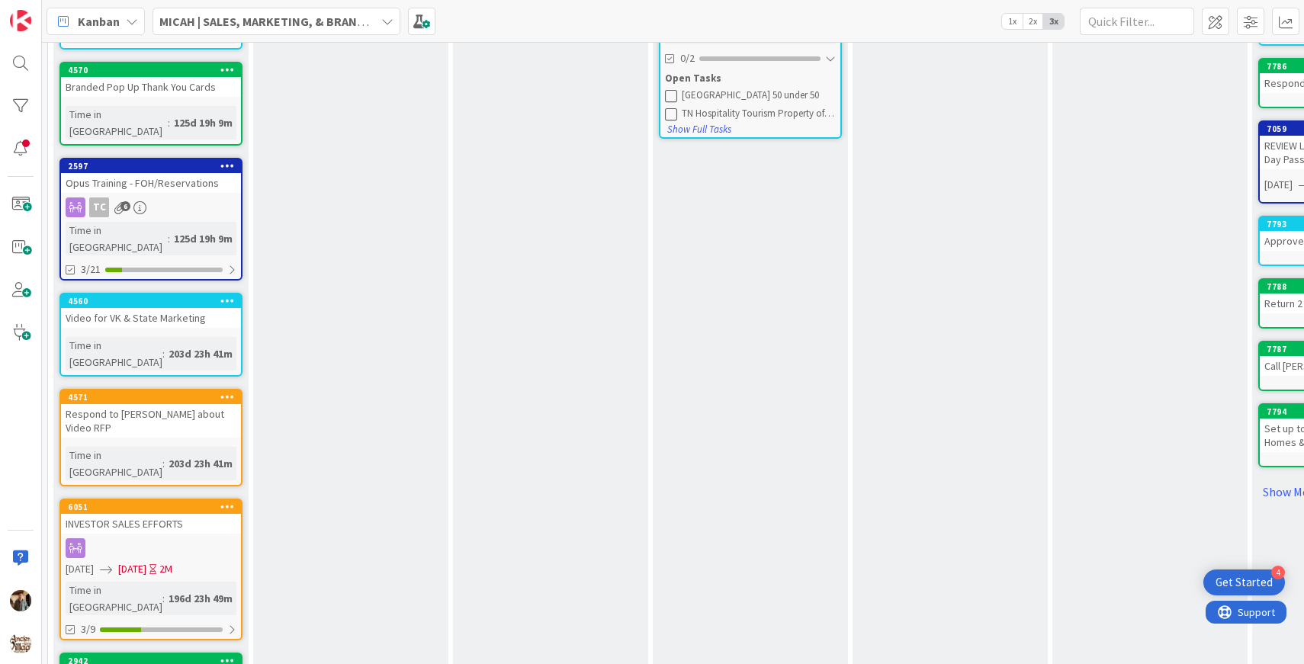
click at [179, 496] on div "Upcoming Projects :) Add Card... 7071 New Signature Event Intro Video Time in C…" at bounding box center [150, 313] width 195 height 1229
click at [183, 628] on div at bounding box center [161, 630] width 123 height 5
click at [183, 628] on div at bounding box center [160, 630] width 121 height 5
click at [230, 655] on icon at bounding box center [227, 660] width 14 height 11
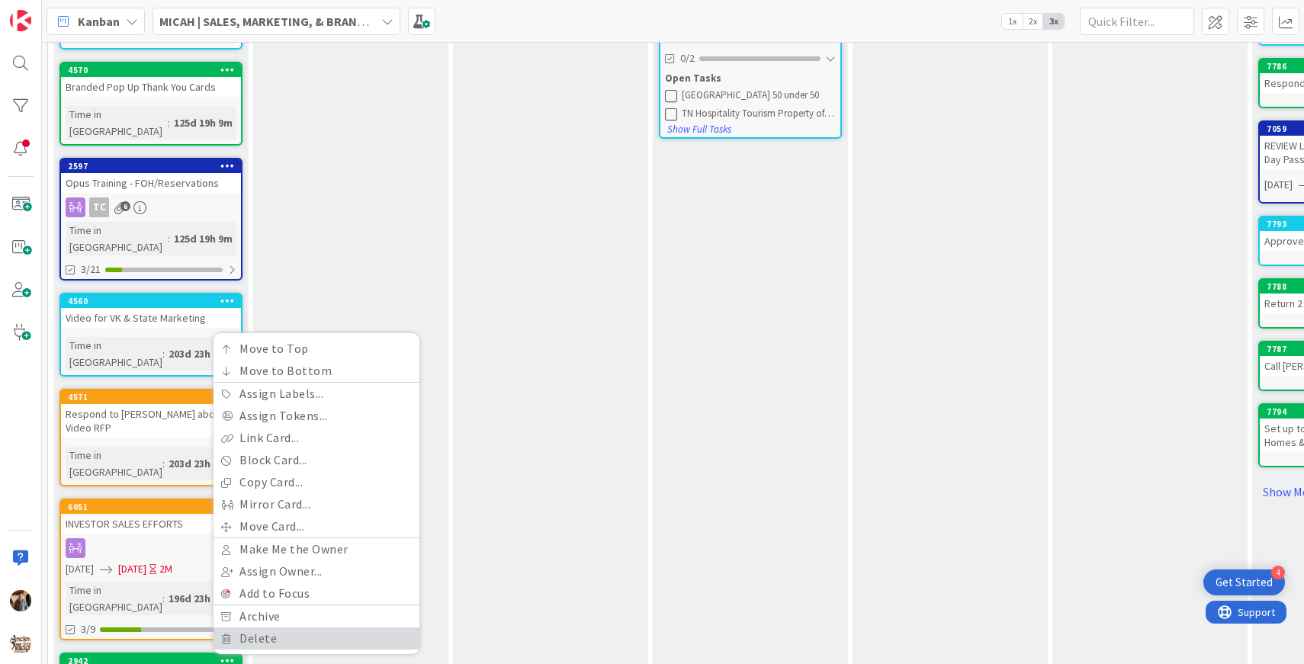
click at [250, 628] on link "Delete" at bounding box center [317, 639] width 206 height 22
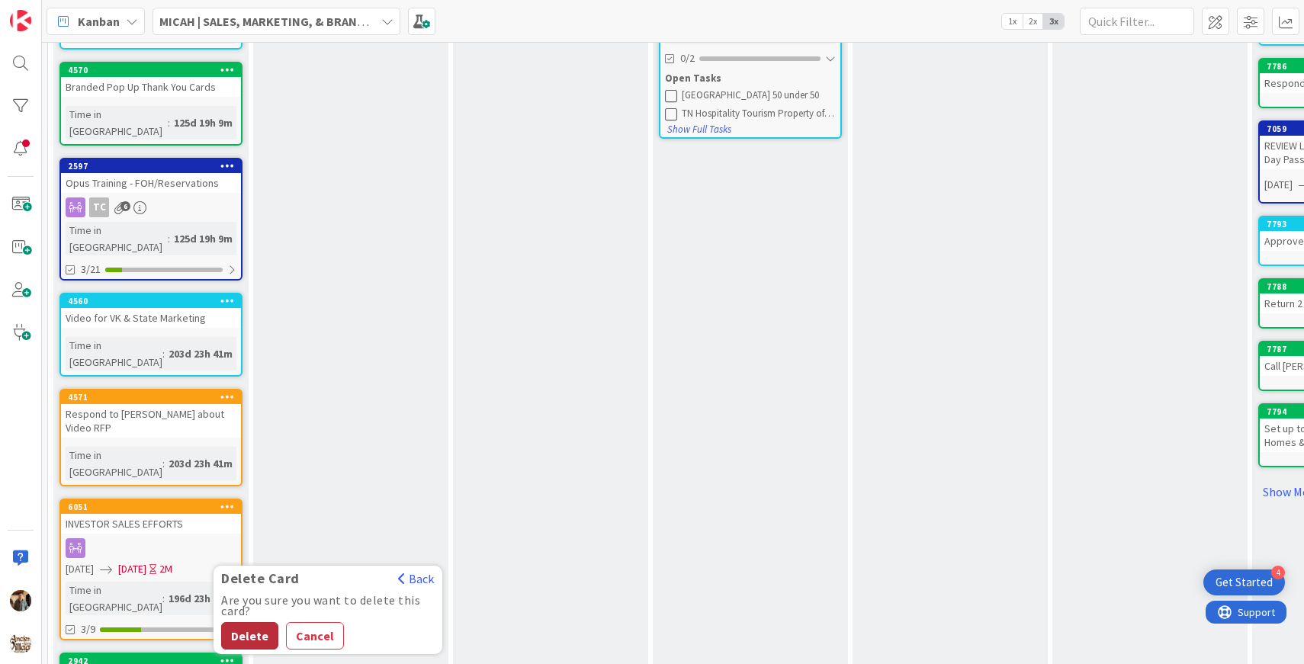
click at [250, 622] on button "Delete" at bounding box center [249, 635] width 57 height 27
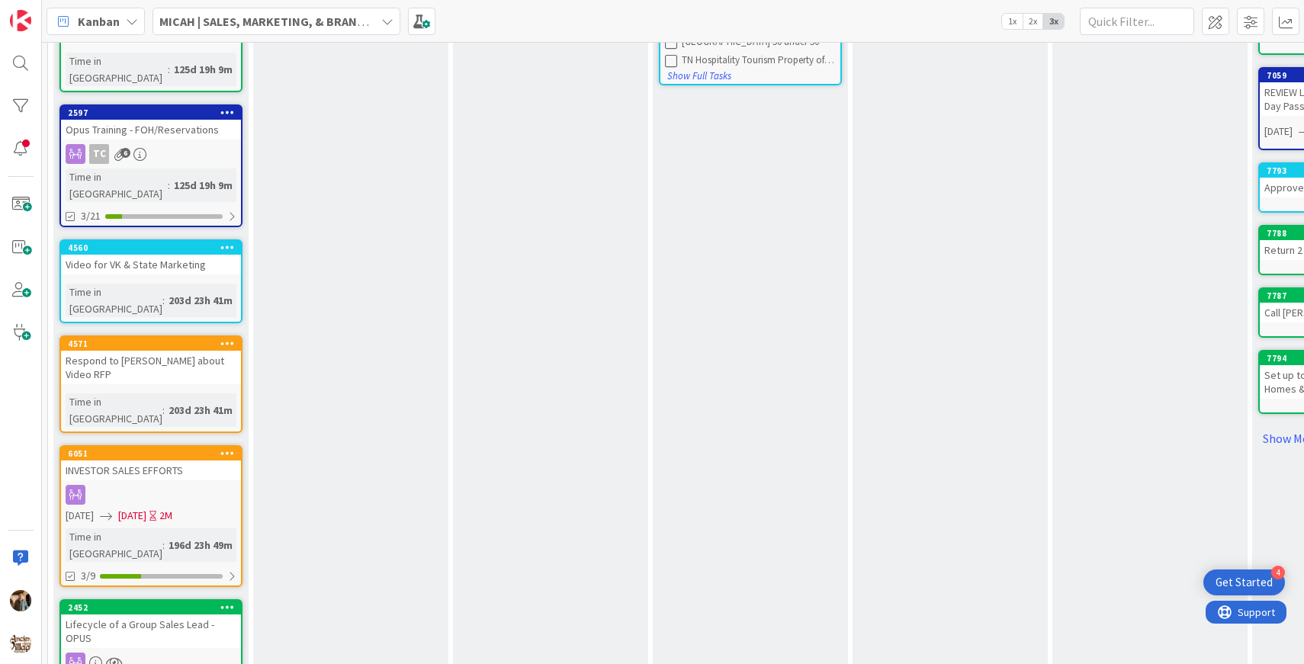
scroll to position [491, 0]
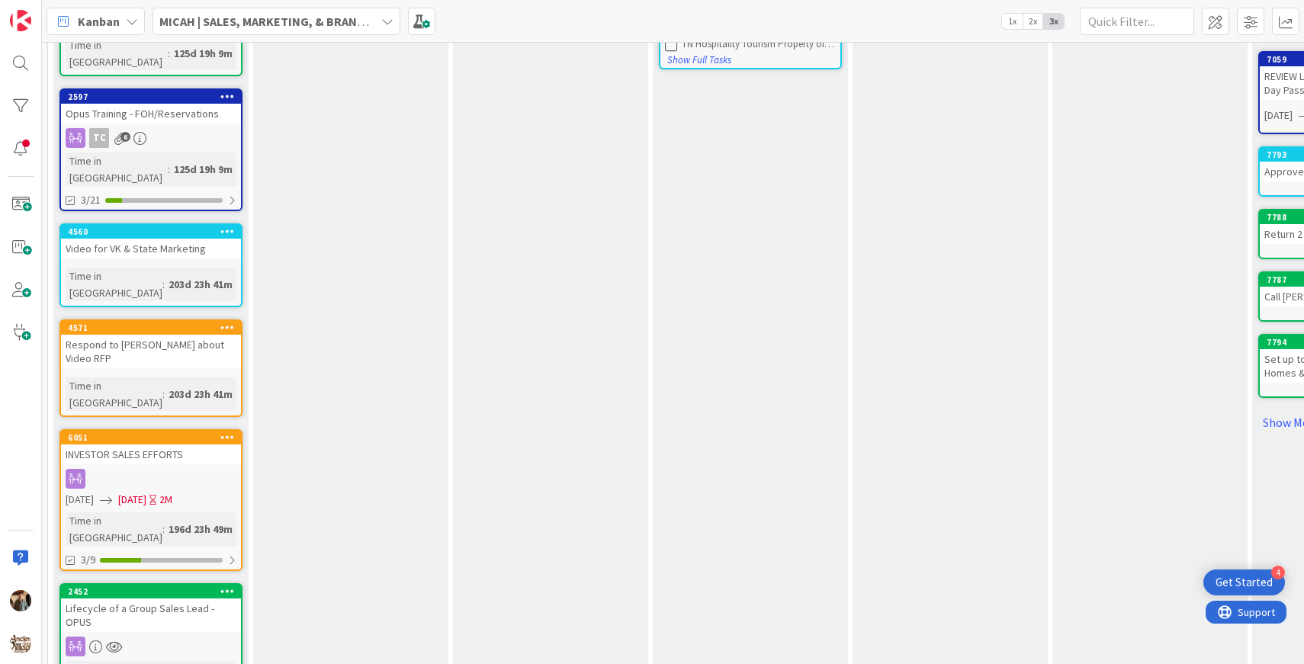
click at [232, 586] on icon at bounding box center [227, 591] width 14 height 11
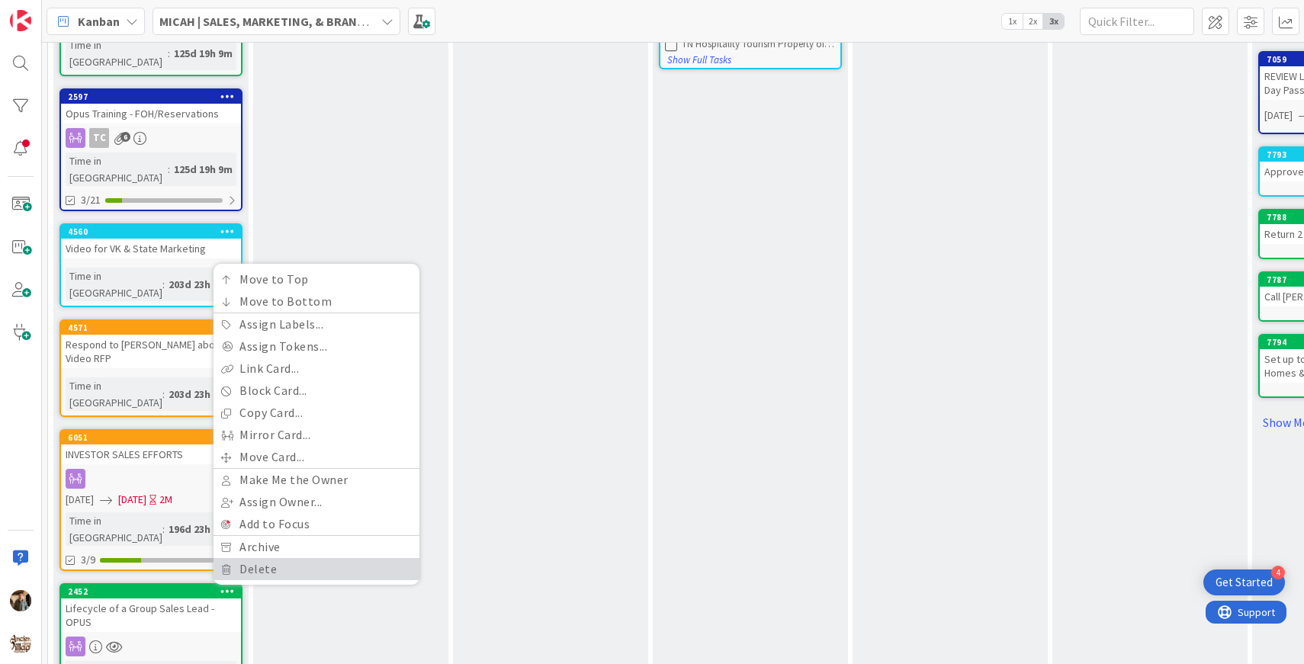
click at [260, 558] on link "Delete" at bounding box center [317, 569] width 206 height 22
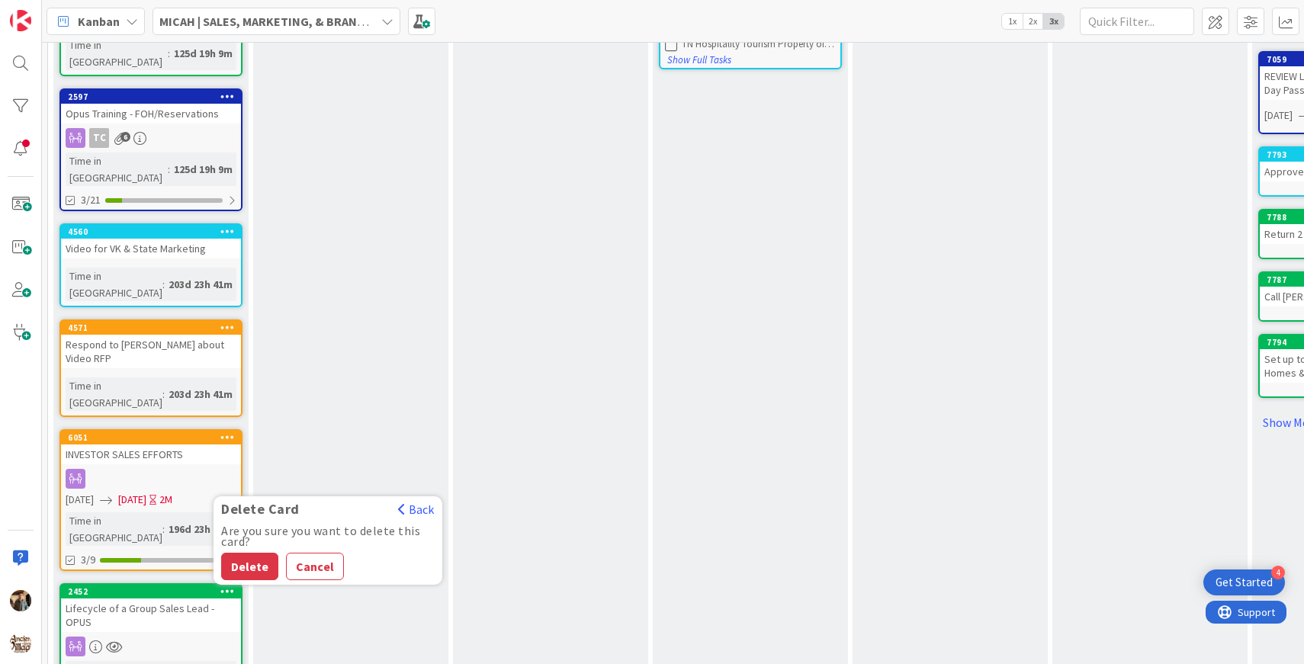
click at [260, 553] on button "Delete" at bounding box center [249, 566] width 57 height 27
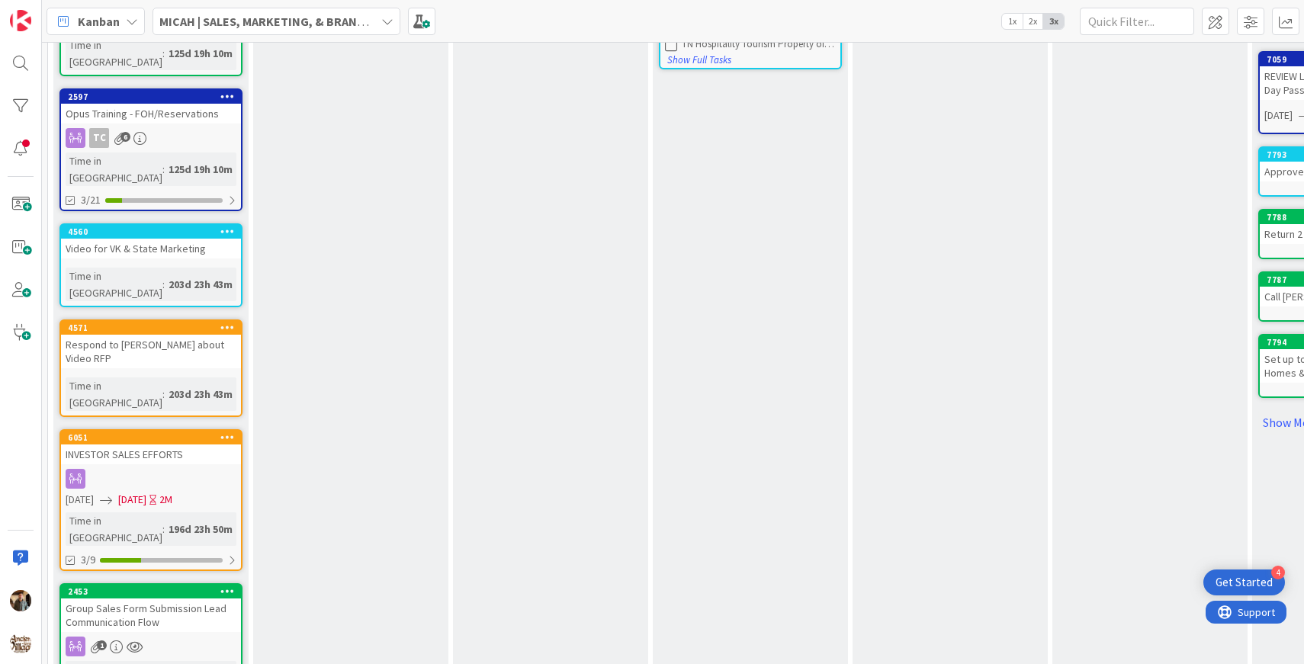
click at [228, 586] on icon at bounding box center [227, 591] width 14 height 11
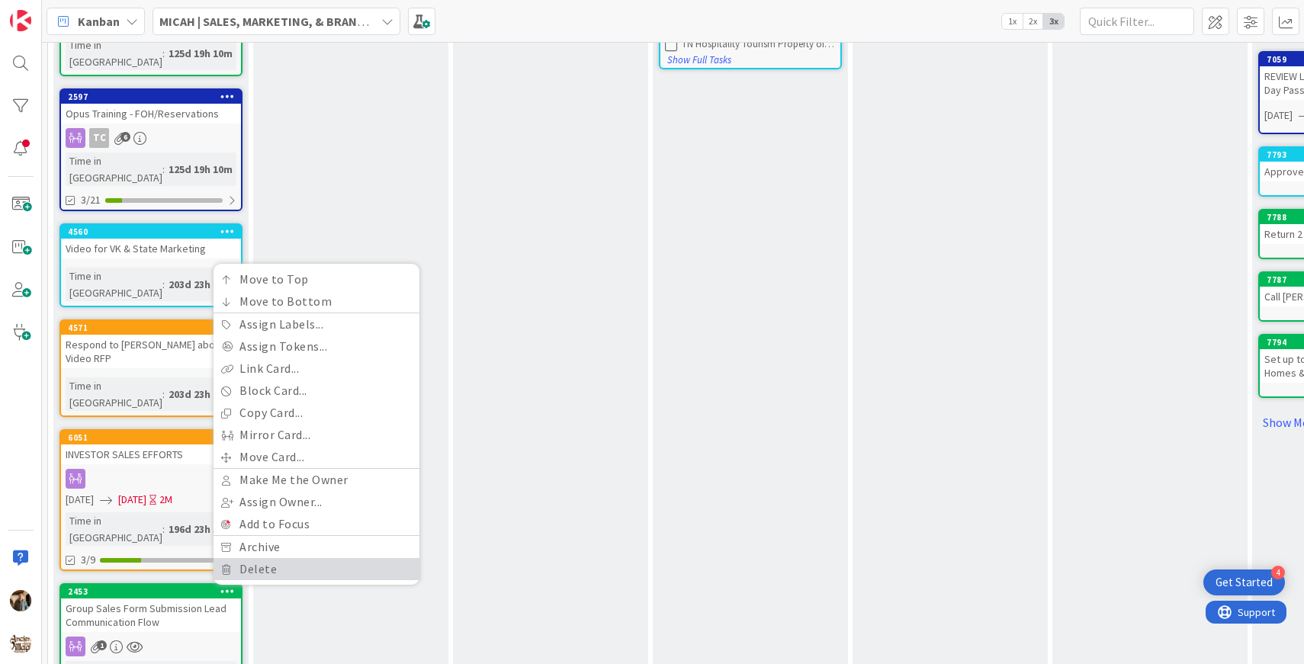
click at [243, 558] on link "Delete" at bounding box center [317, 569] width 206 height 22
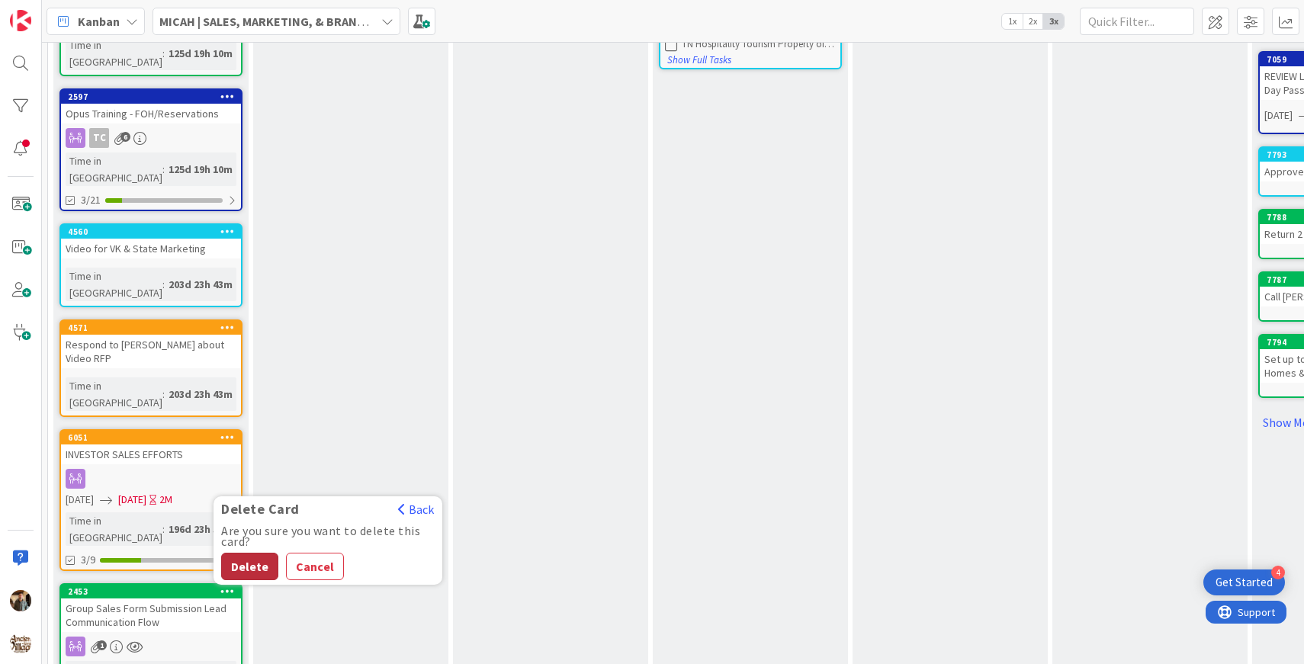
click at [244, 553] on button "Delete" at bounding box center [249, 566] width 57 height 27
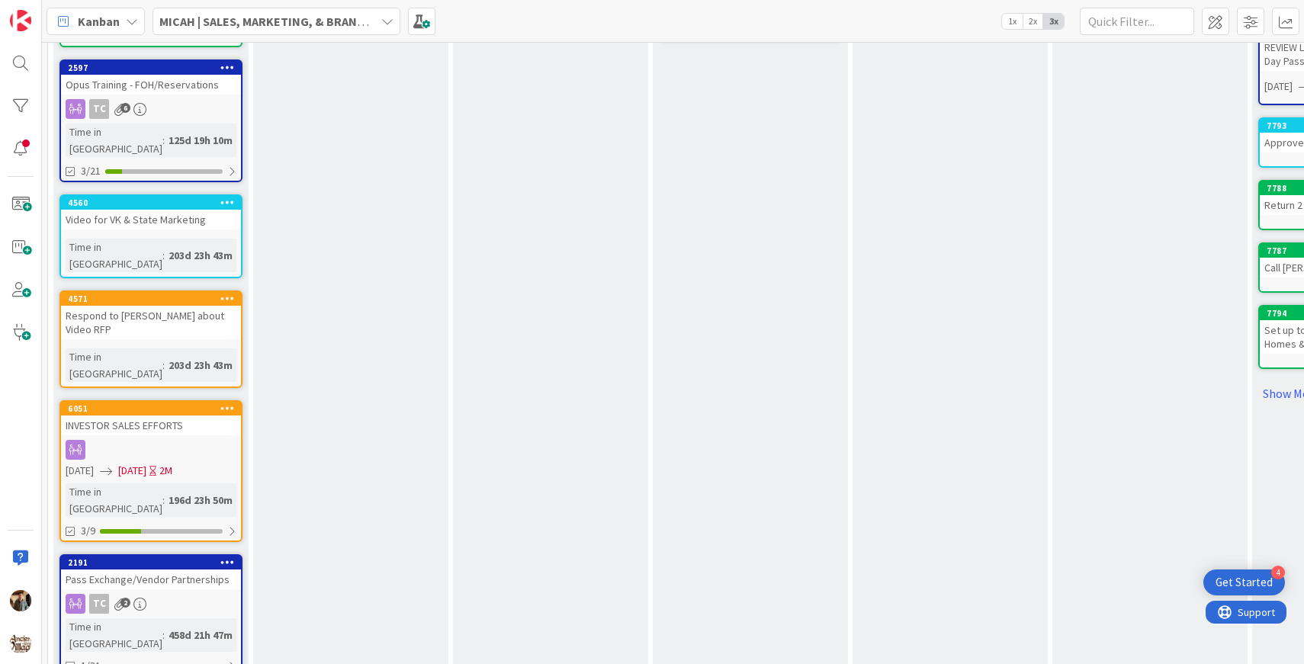
scroll to position [552, 0]
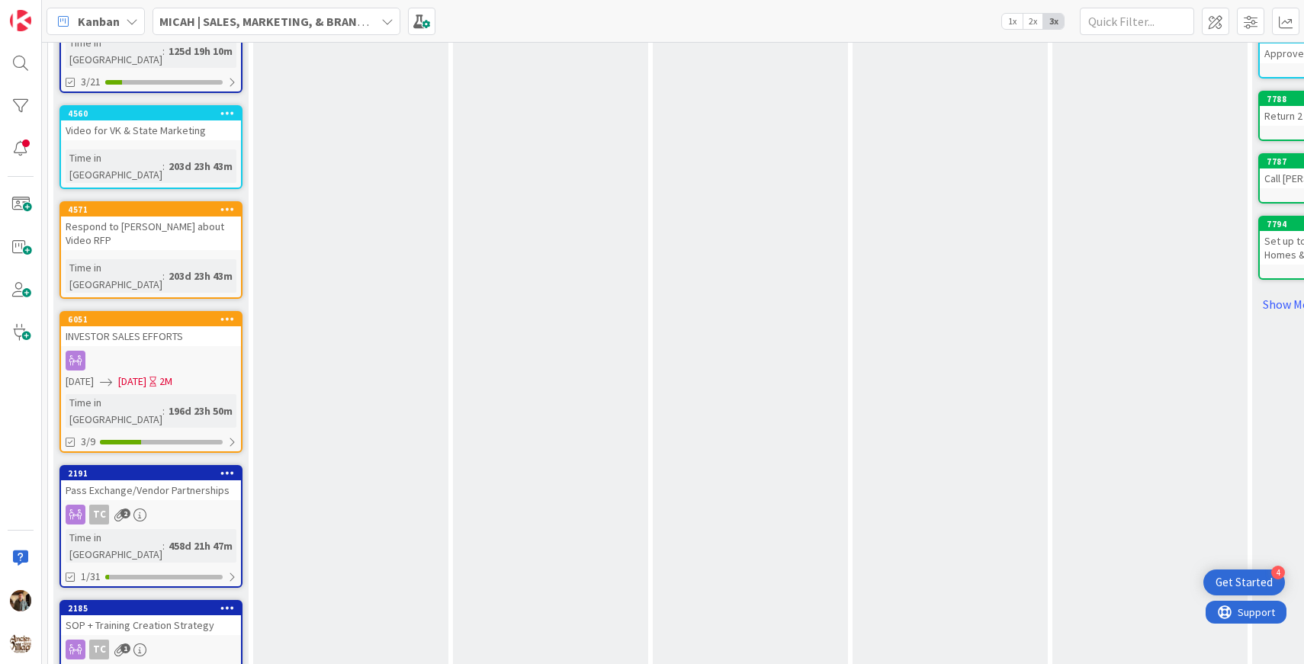
scroll to position [621, 0]
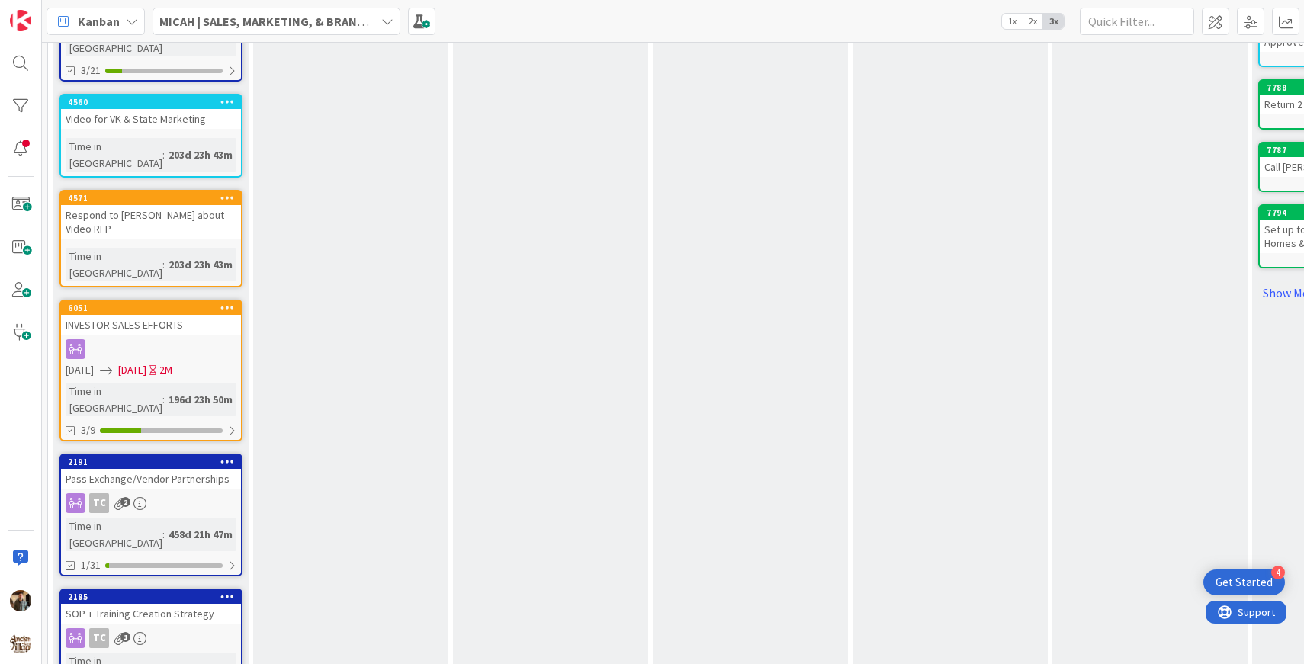
click at [225, 591] on icon at bounding box center [227, 596] width 14 height 11
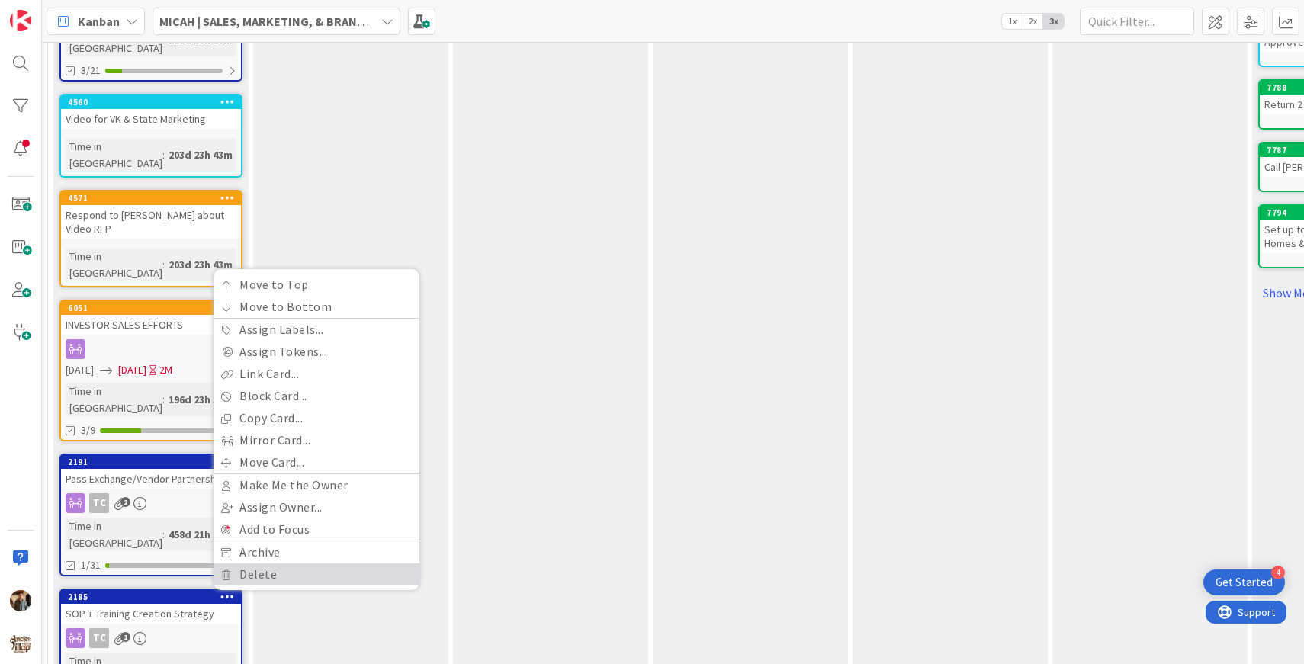
click at [259, 564] on link "Delete" at bounding box center [317, 575] width 206 height 22
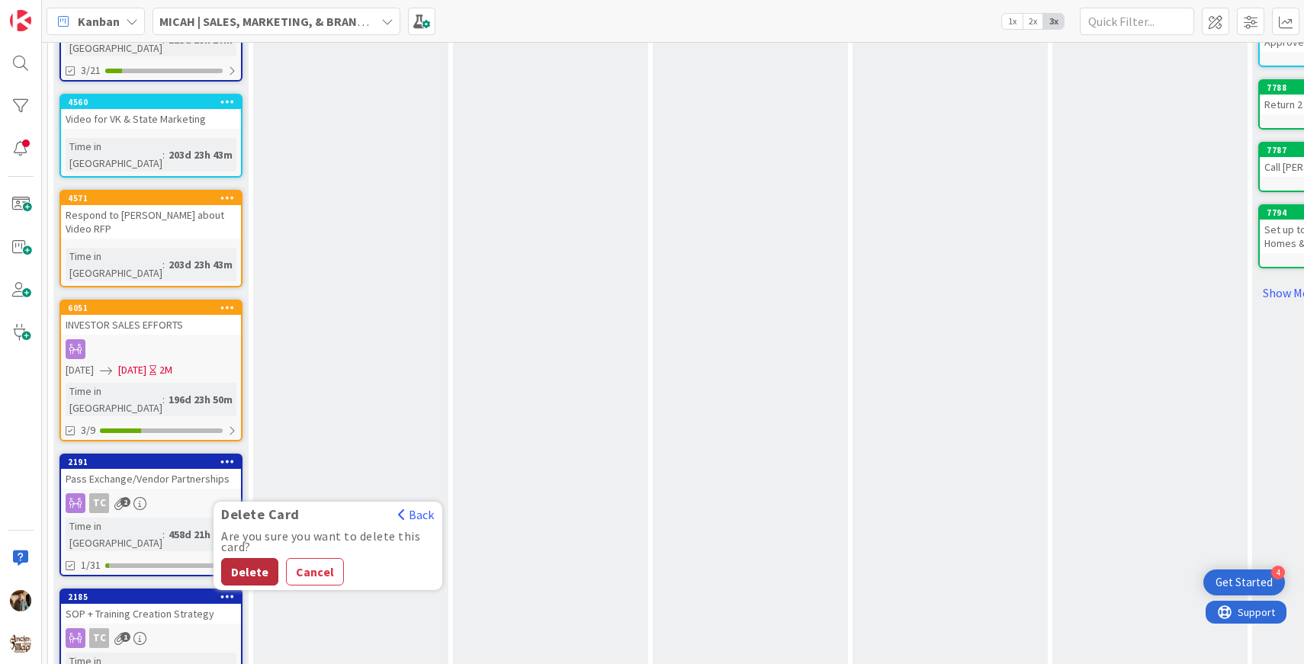
click at [244, 558] on button "Delete" at bounding box center [249, 571] width 57 height 27
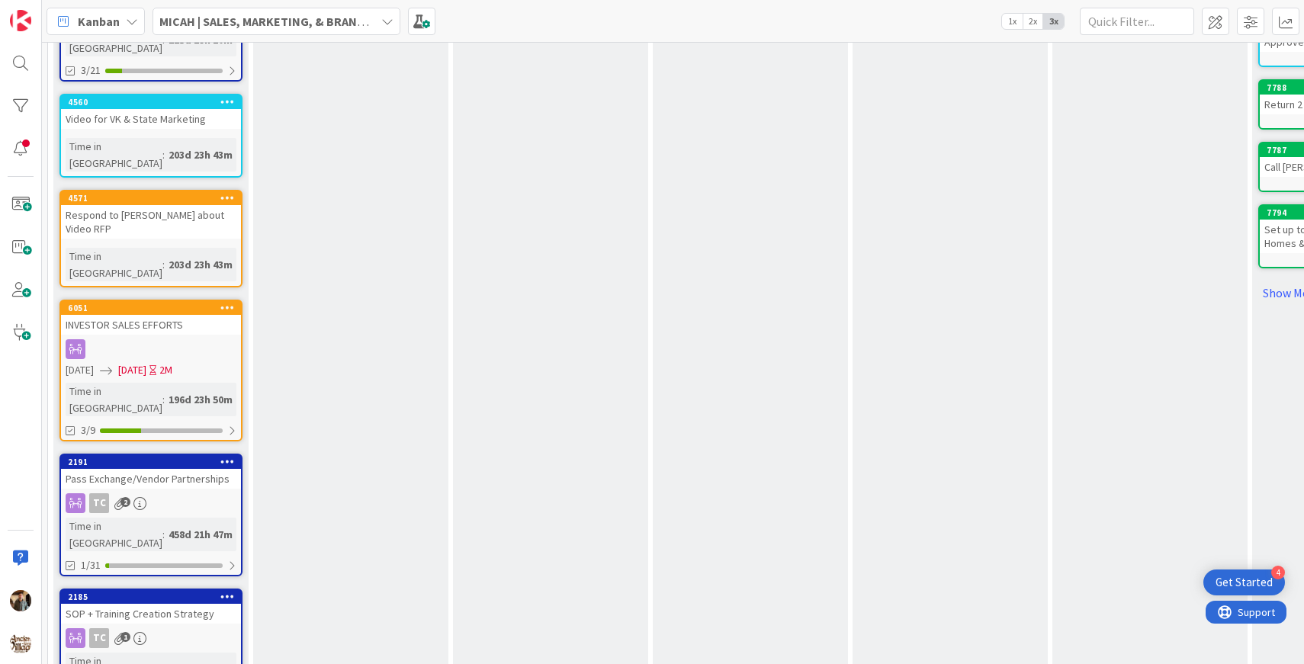
scroll to position [552, 0]
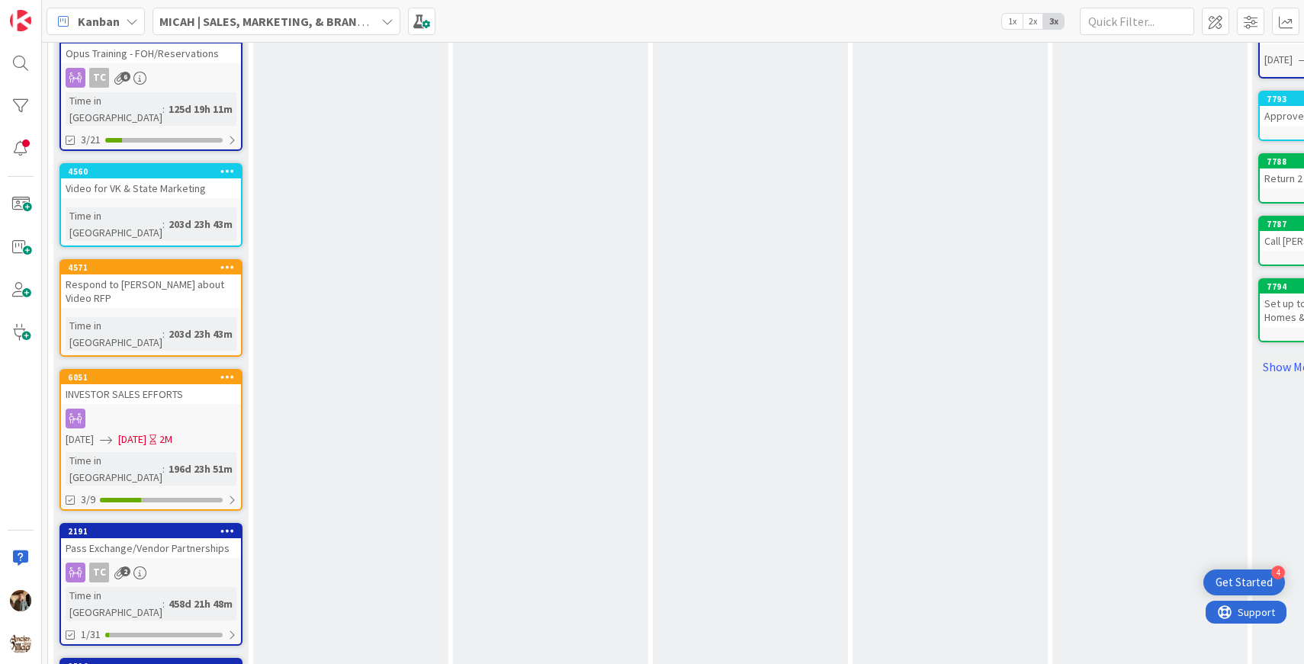
click at [227, 661] on icon at bounding box center [227, 666] width 14 height 11
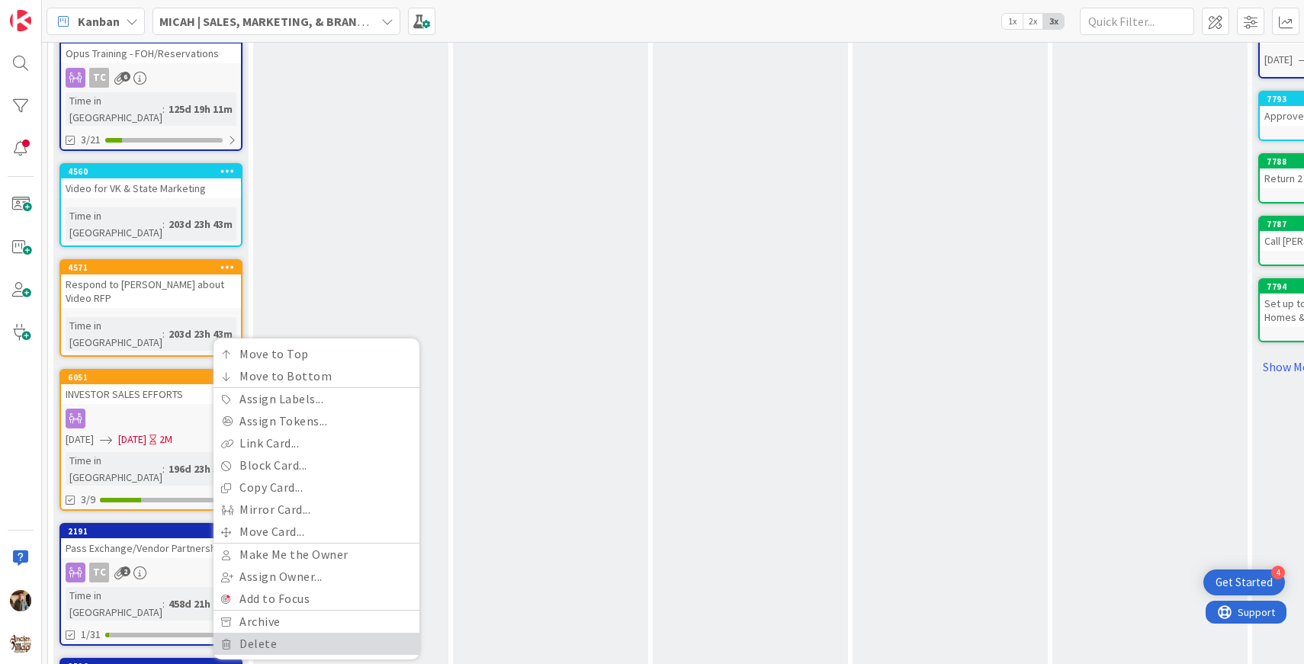
click at [271, 633] on link "Delete" at bounding box center [317, 644] width 206 height 22
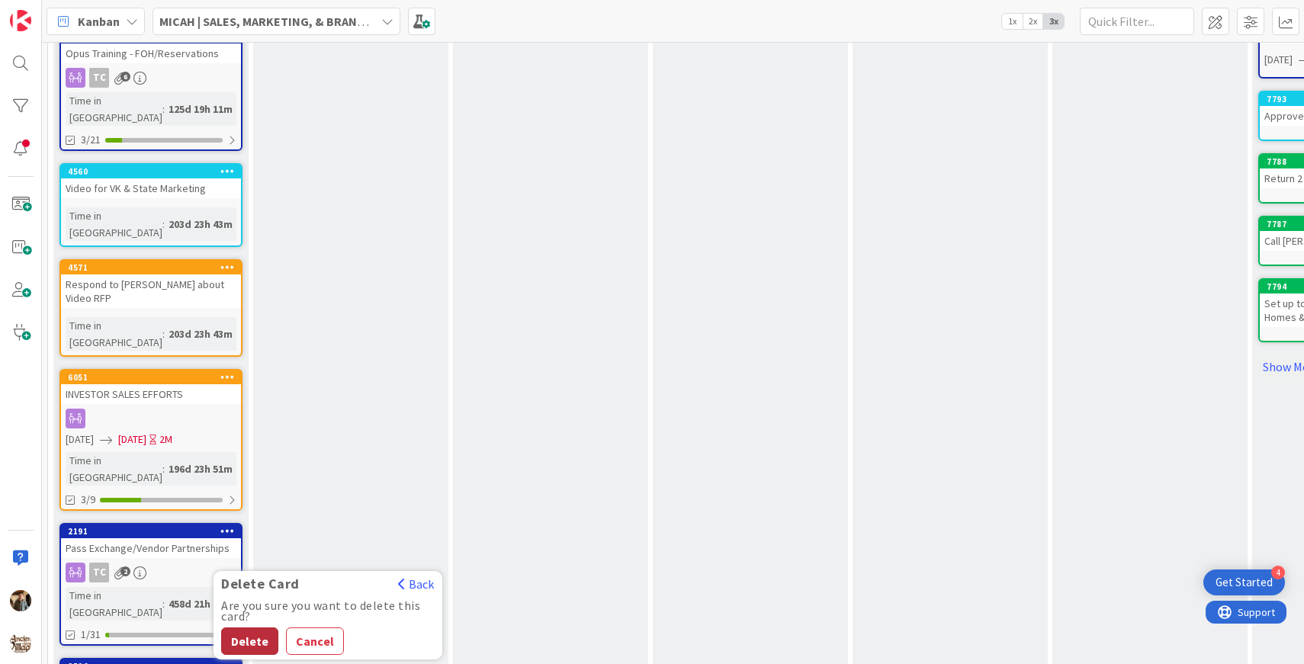
click at [261, 628] on button "Delete" at bounding box center [249, 641] width 57 height 27
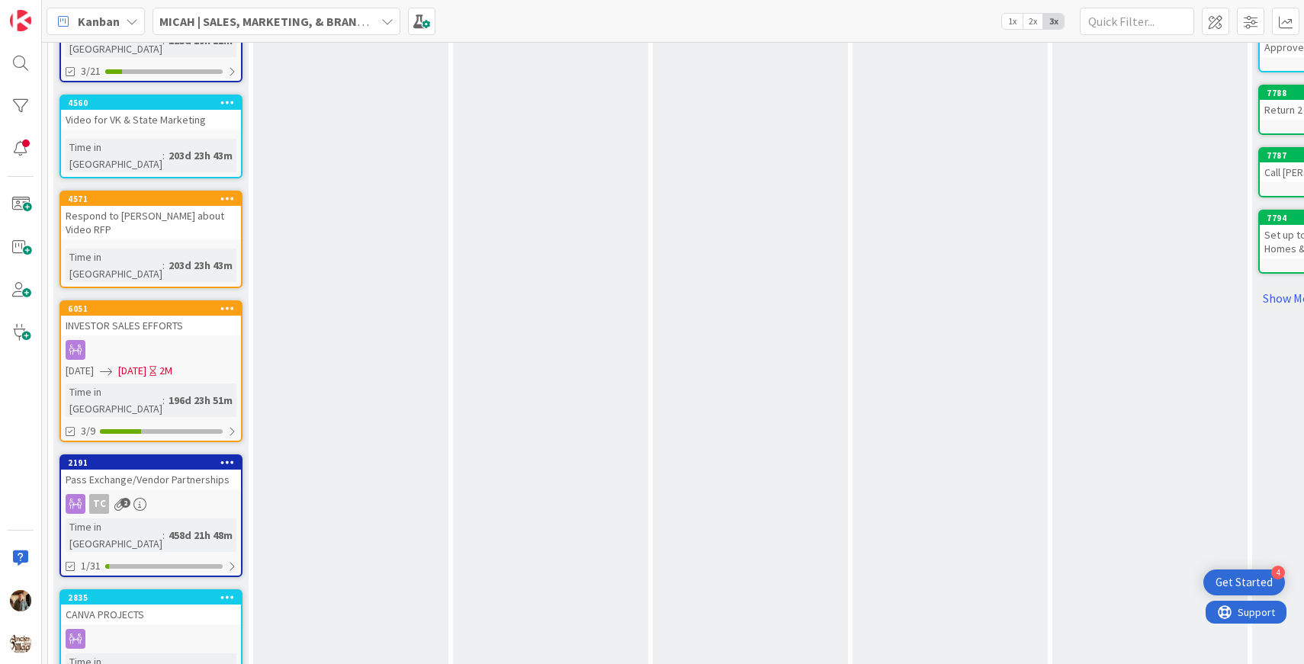
scroll to position [621, 0]
click at [225, 591] on icon at bounding box center [227, 596] width 14 height 11
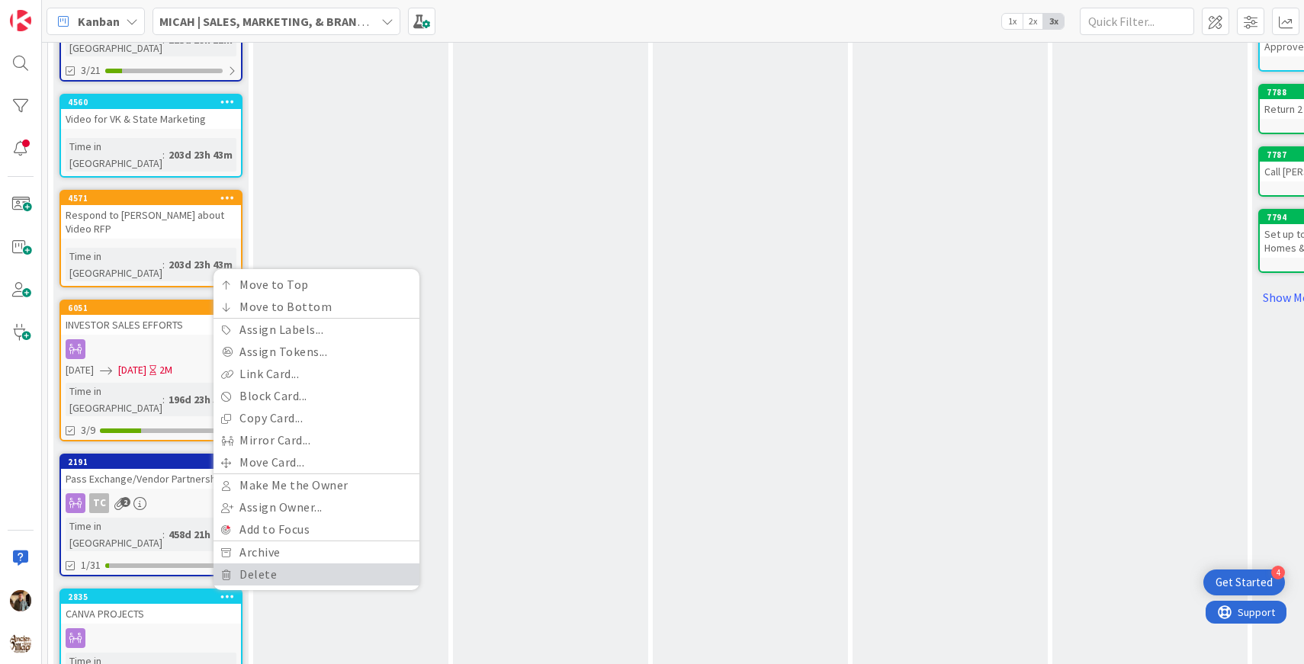
click at [263, 564] on link "Delete" at bounding box center [317, 575] width 206 height 22
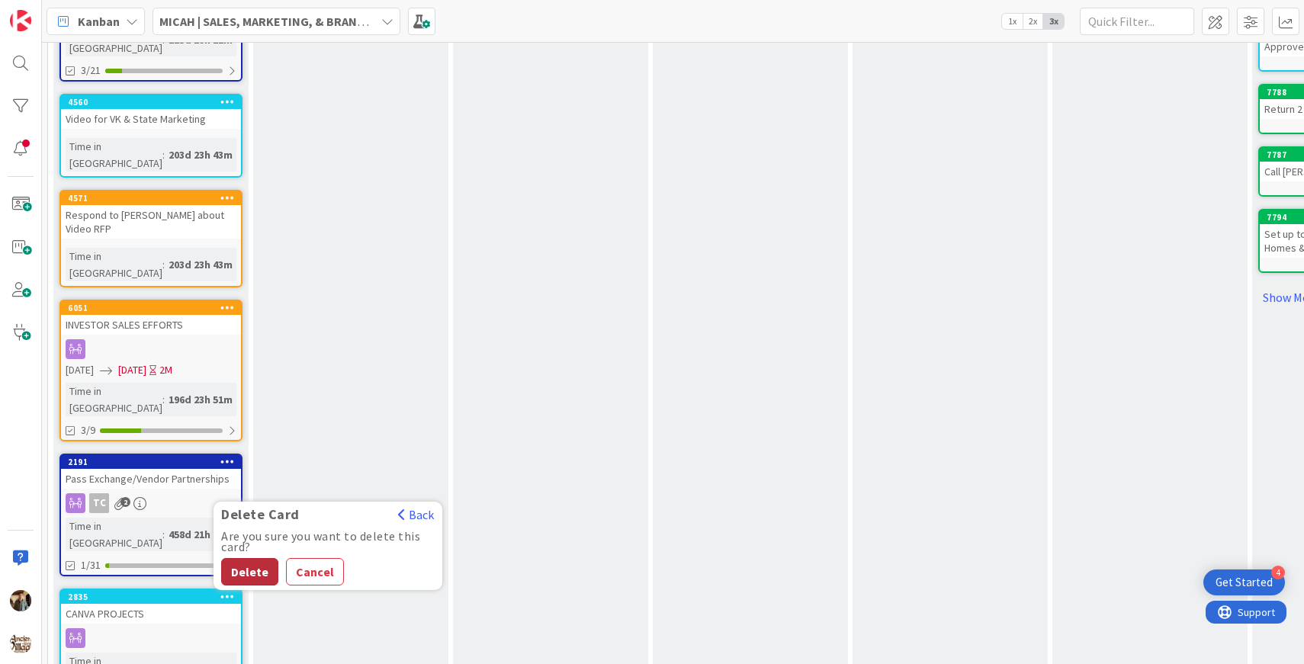
click at [262, 558] on button "Delete" at bounding box center [249, 571] width 57 height 27
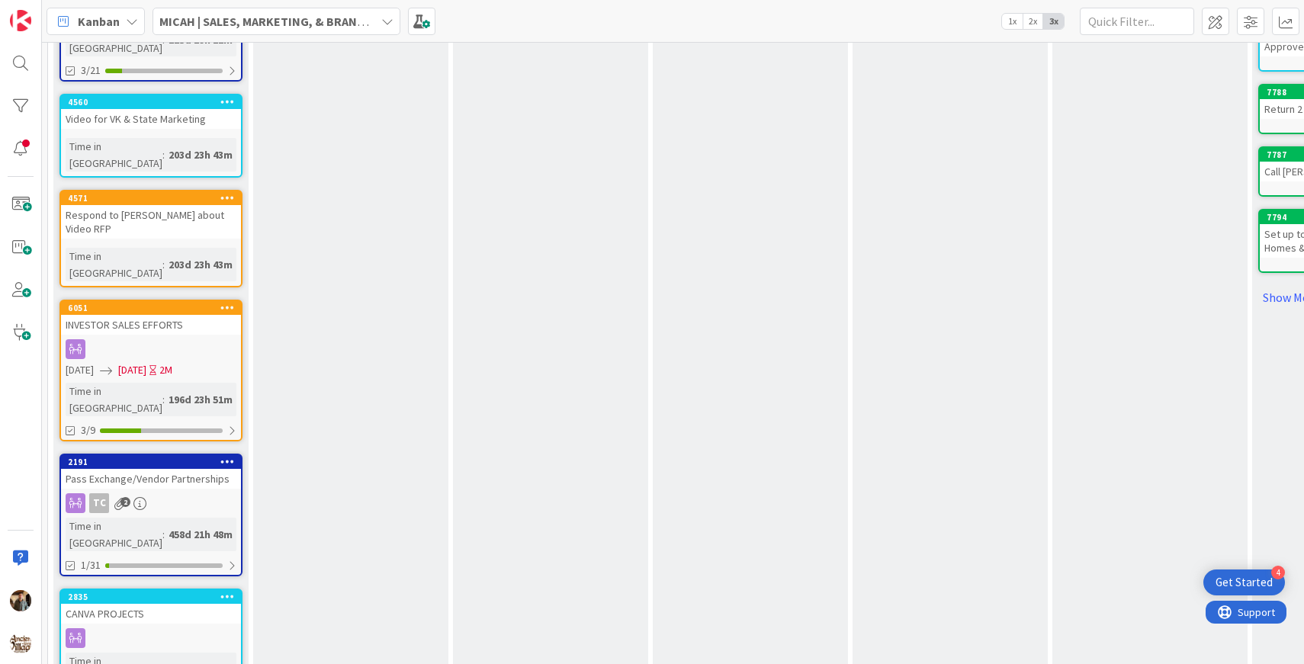
scroll to position [513, 0]
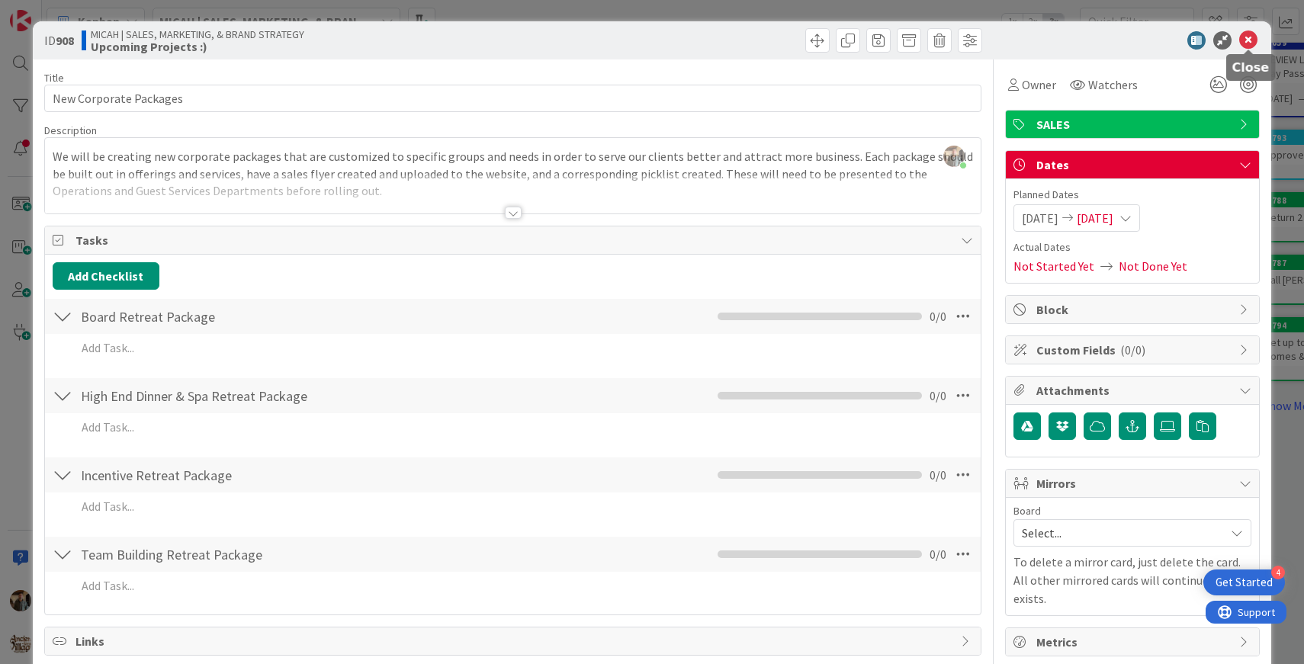
click at [1249, 37] on icon at bounding box center [1249, 40] width 18 height 18
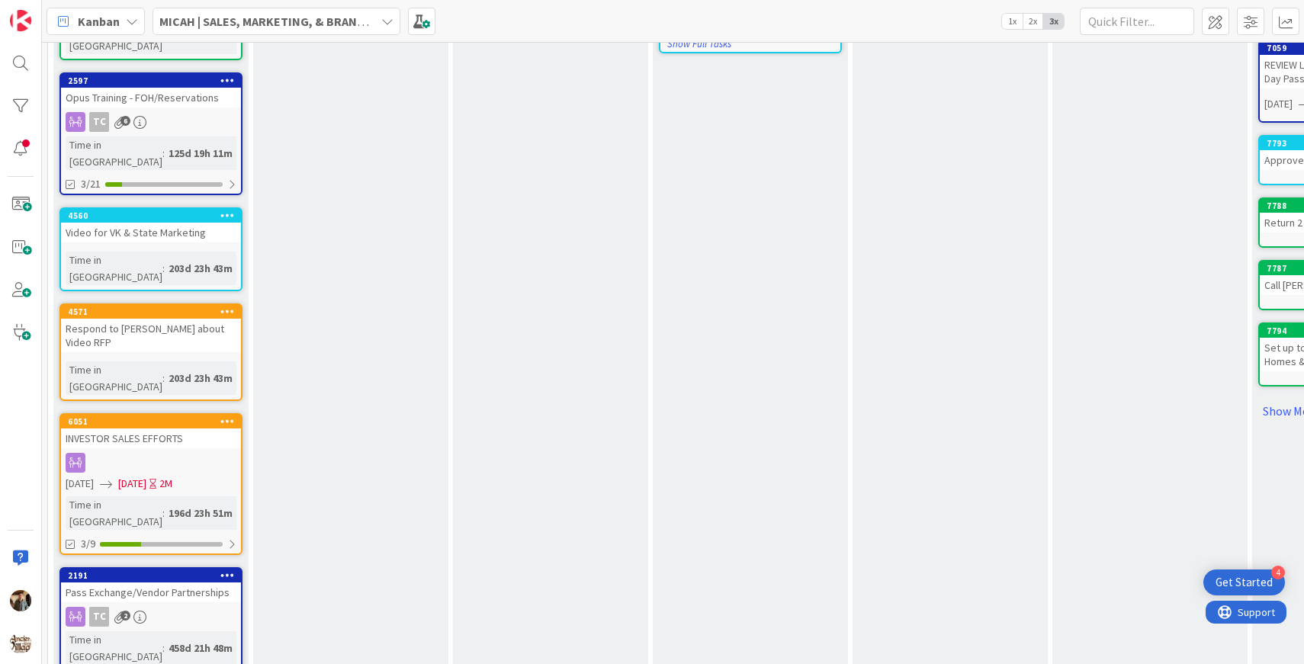
scroll to position [564, 0]
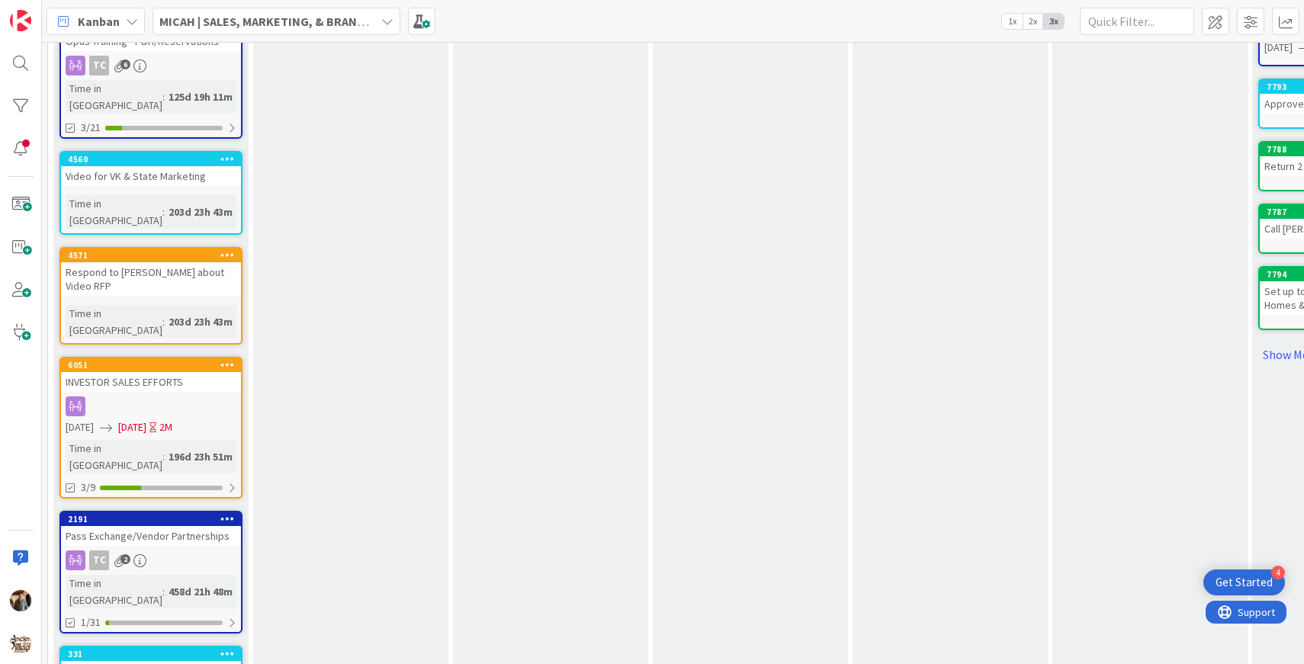
click at [226, 648] on icon at bounding box center [227, 653] width 14 height 11
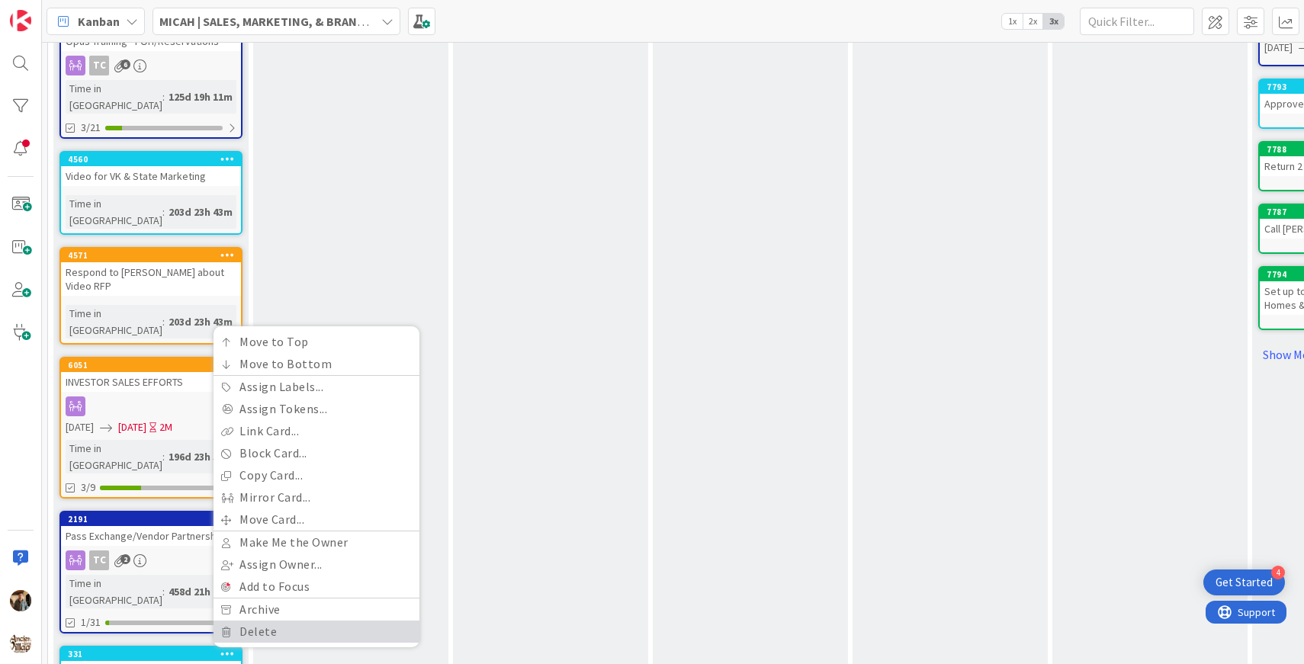
click at [266, 621] on link "Delete" at bounding box center [317, 632] width 206 height 22
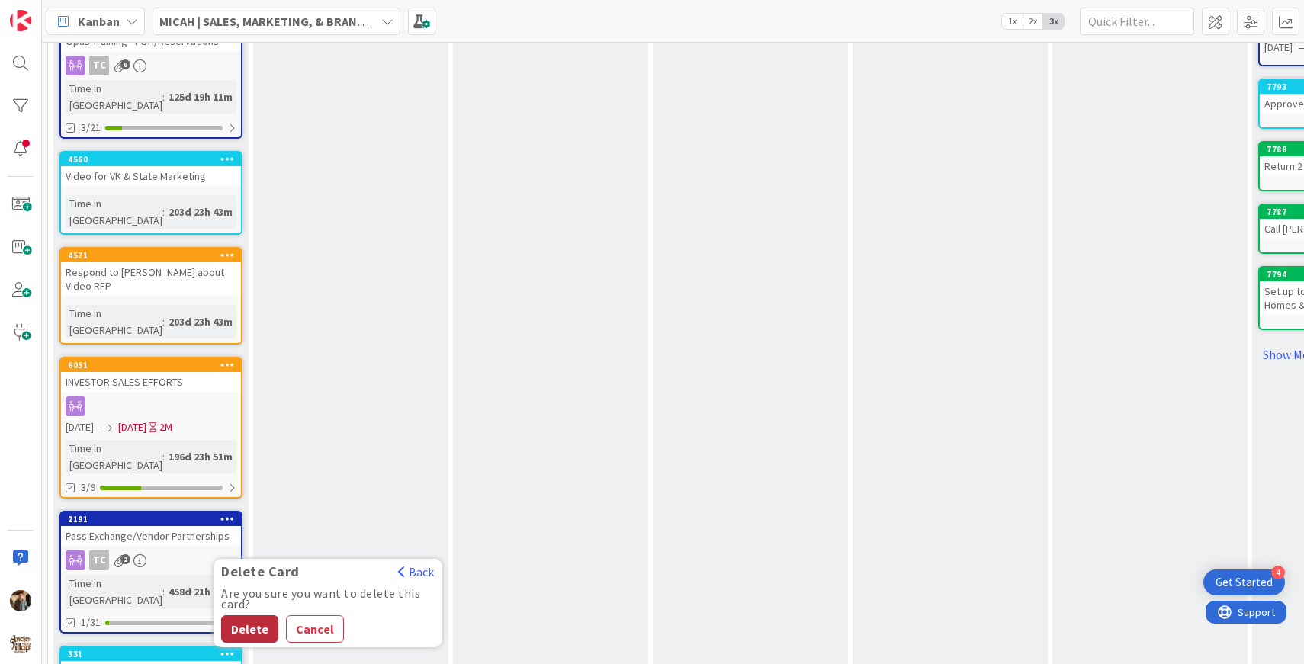
click at [246, 616] on button "Delete" at bounding box center [249, 629] width 57 height 27
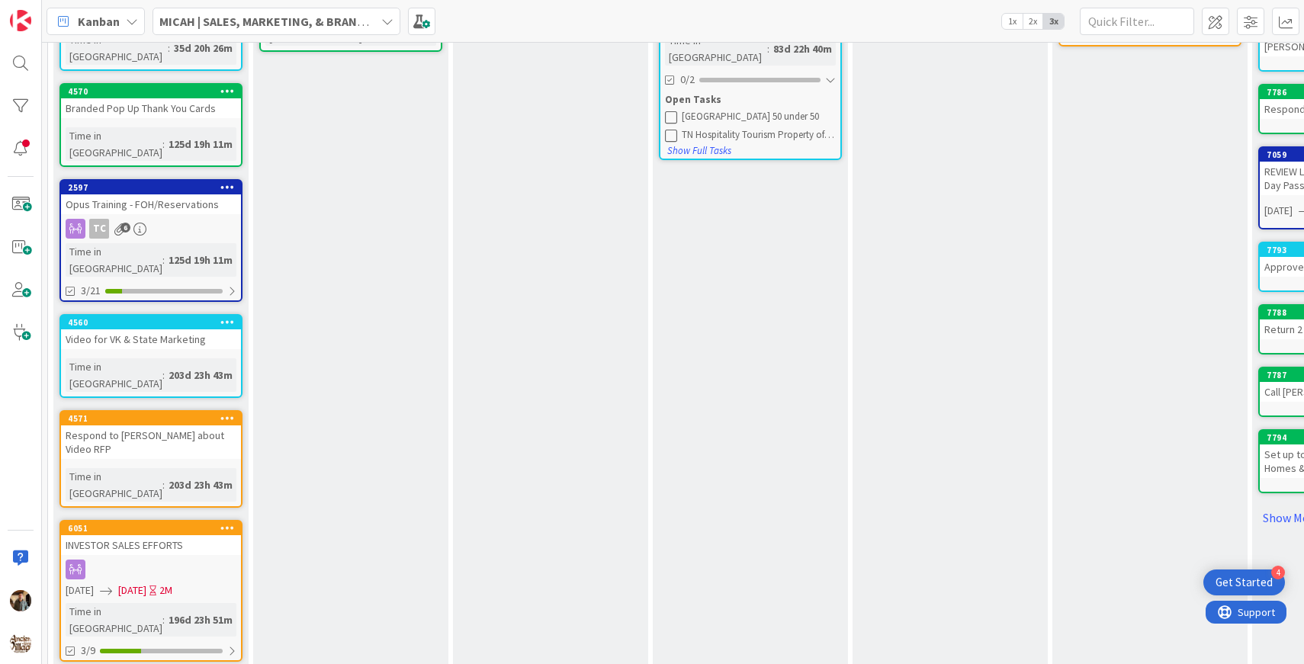
scroll to position [401, 0]
click at [228, 412] on icon at bounding box center [227, 417] width 14 height 11
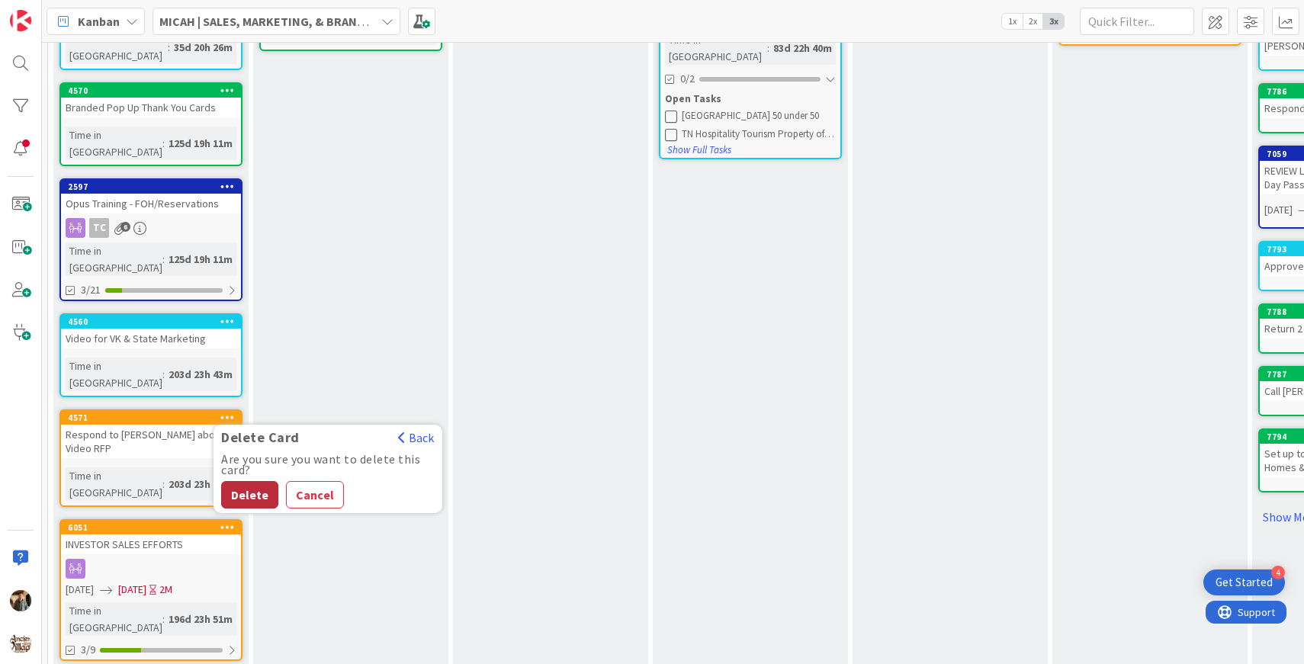
click at [254, 481] on button "Delete" at bounding box center [249, 494] width 57 height 27
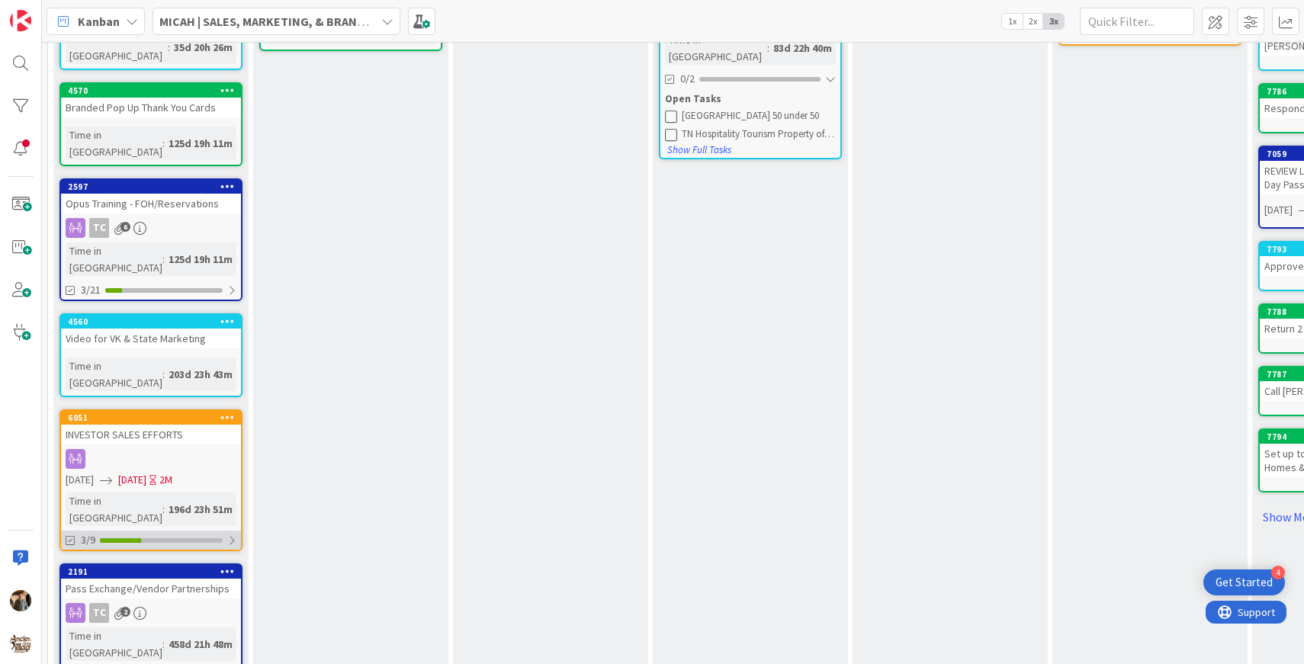
click at [205, 531] on div "3/9" at bounding box center [151, 540] width 180 height 19
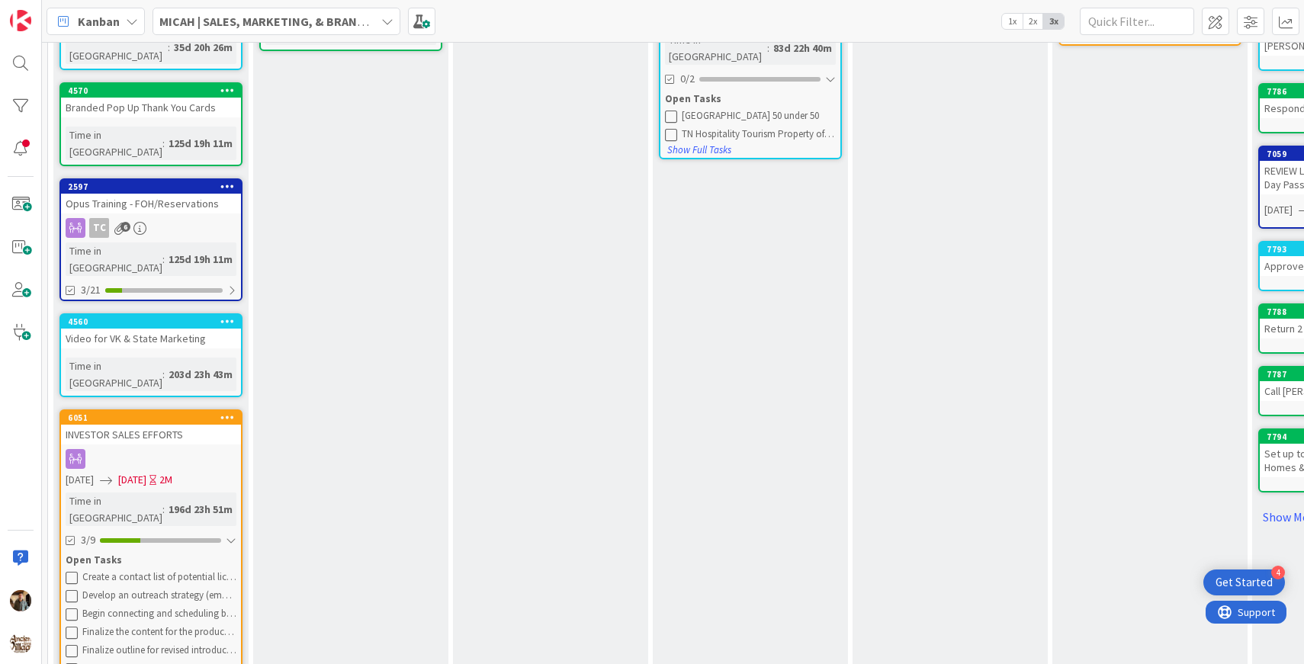
click at [233, 412] on icon at bounding box center [227, 417] width 14 height 11
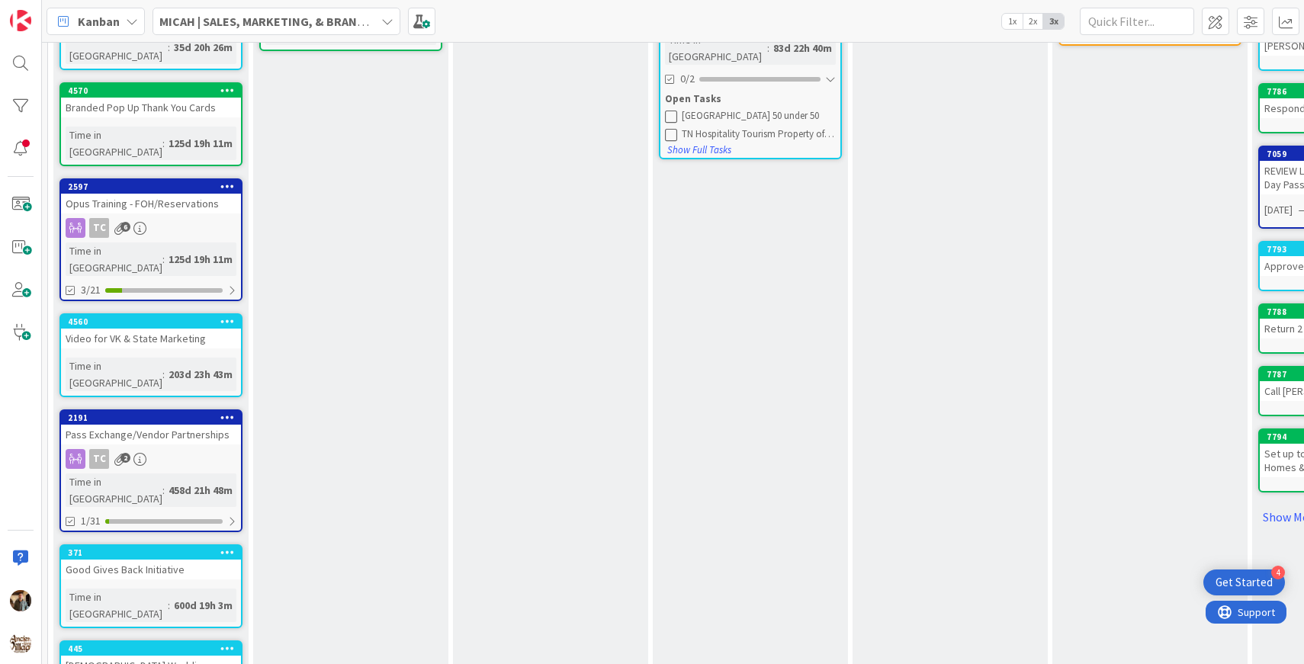
scroll to position [450, 0]
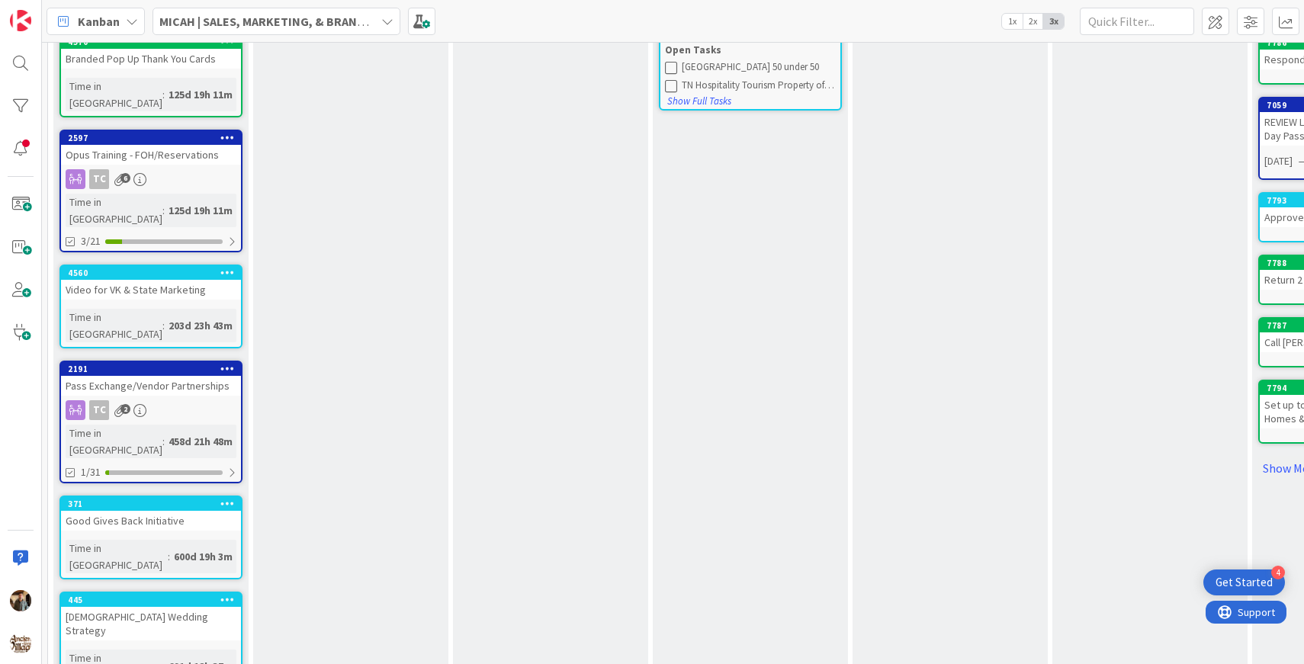
click at [227, 498] on icon at bounding box center [227, 503] width 14 height 11
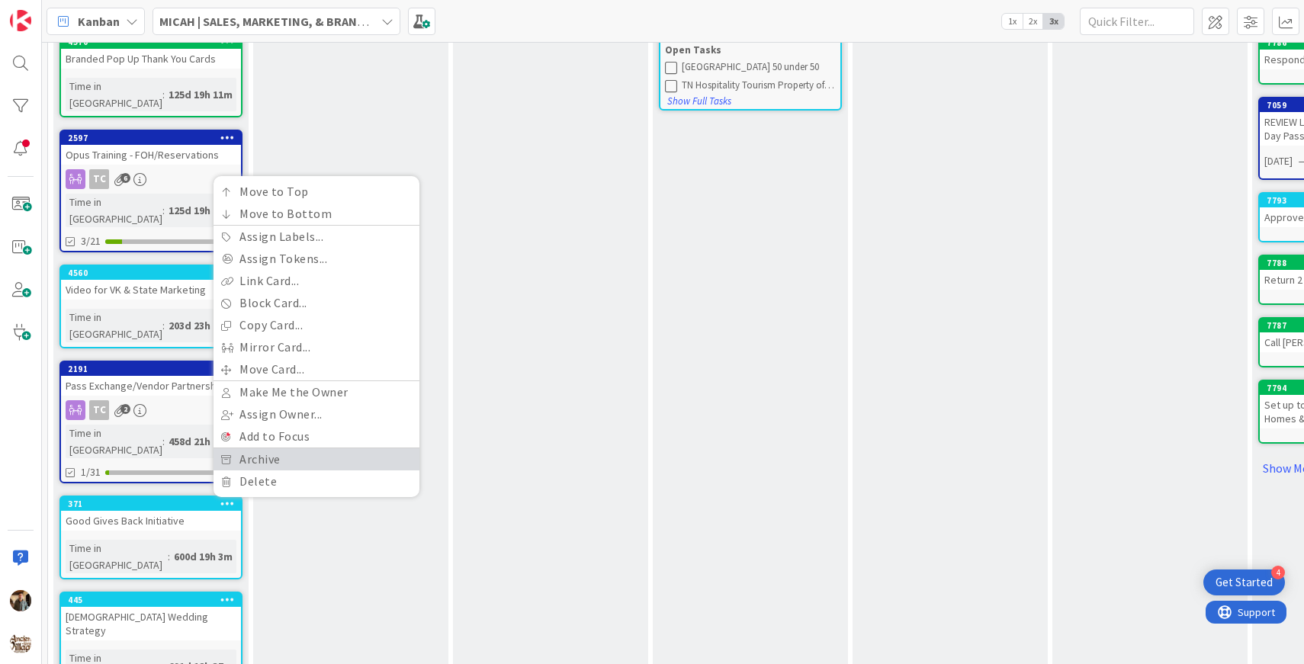
click at [266, 449] on link "Archive" at bounding box center [317, 460] width 206 height 22
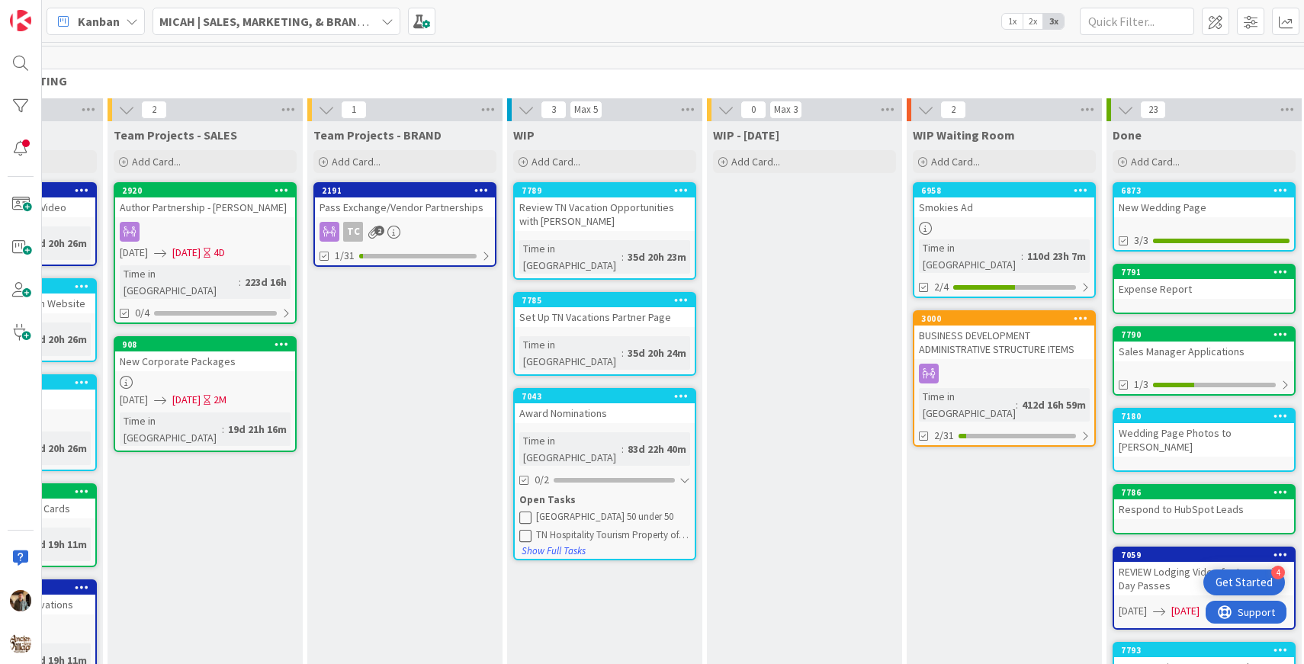
scroll to position [0, 156]
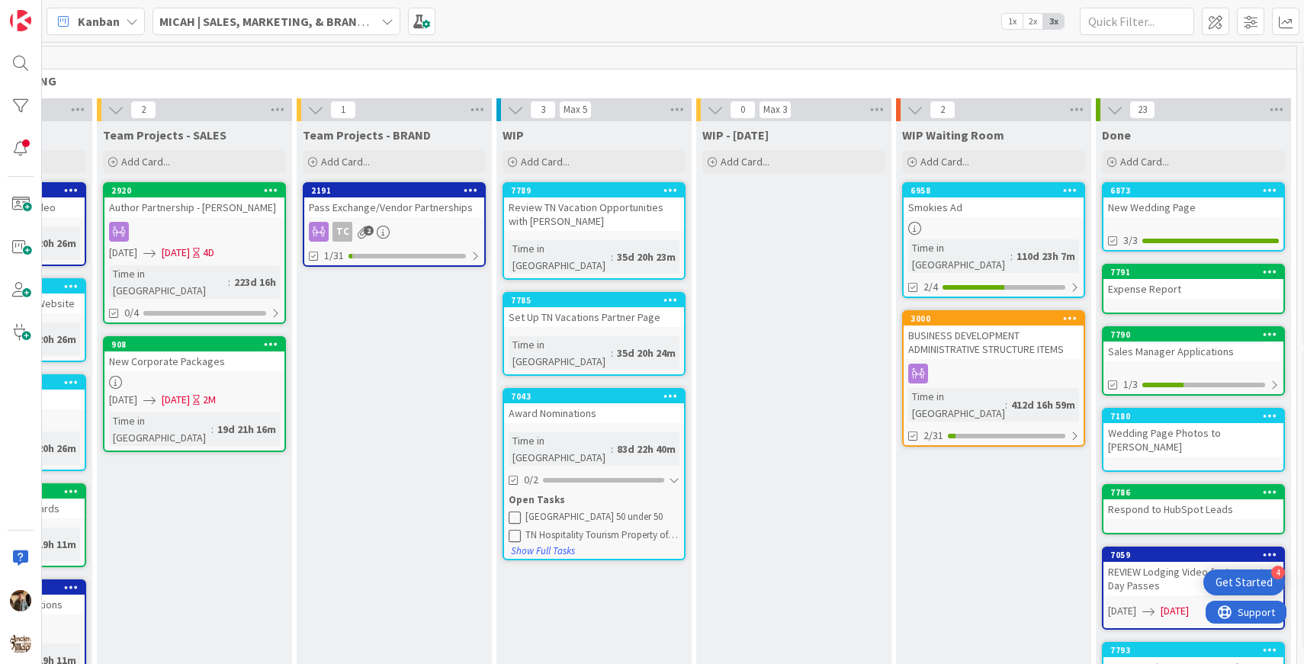
click at [669, 391] on icon at bounding box center [671, 396] width 14 height 11
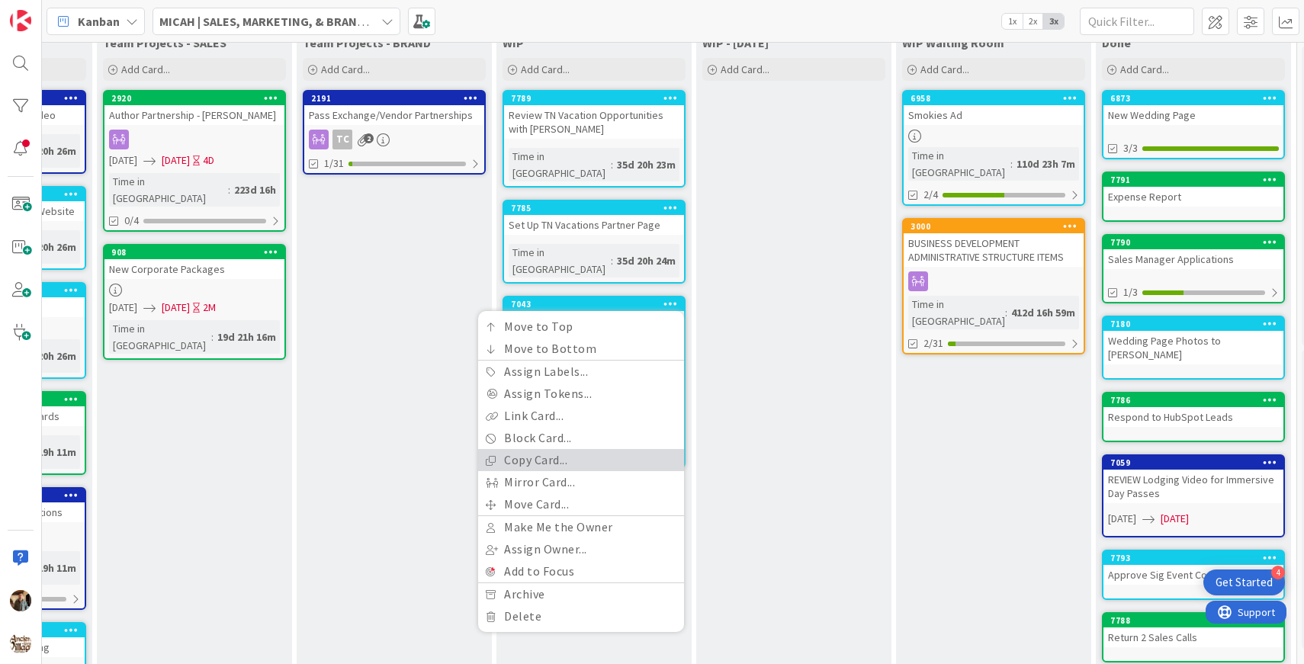
scroll to position [152, 156]
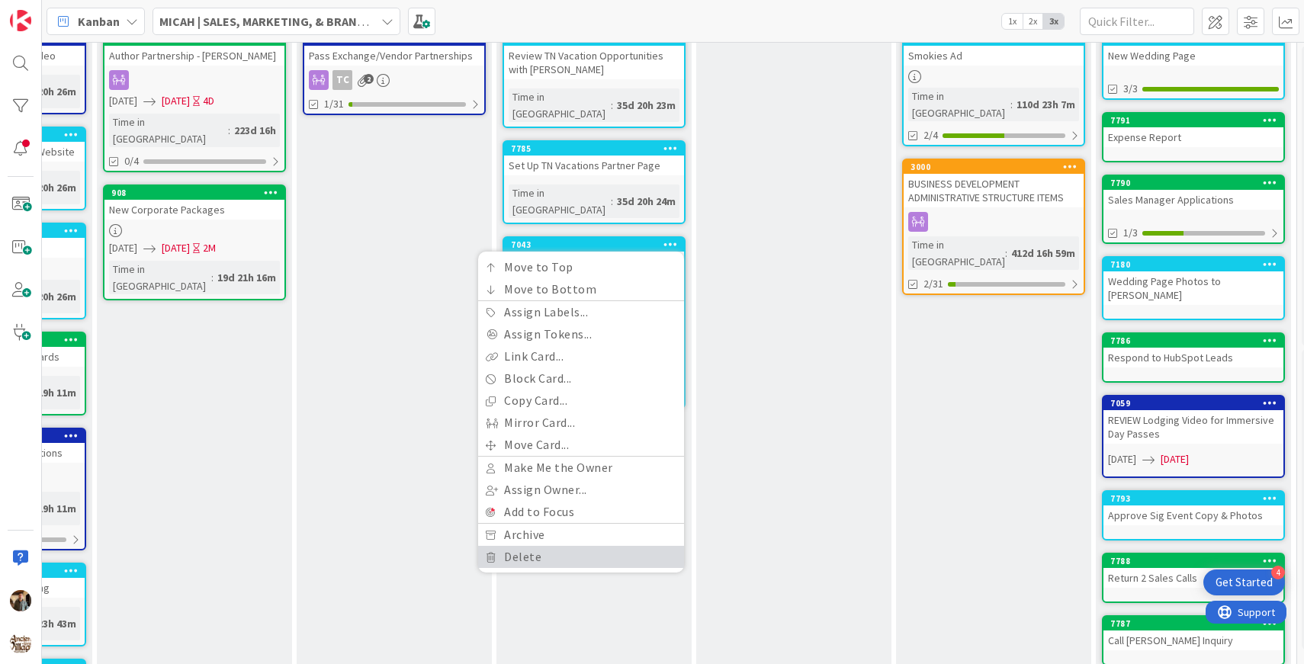
click at [542, 546] on link "Delete" at bounding box center [581, 557] width 206 height 22
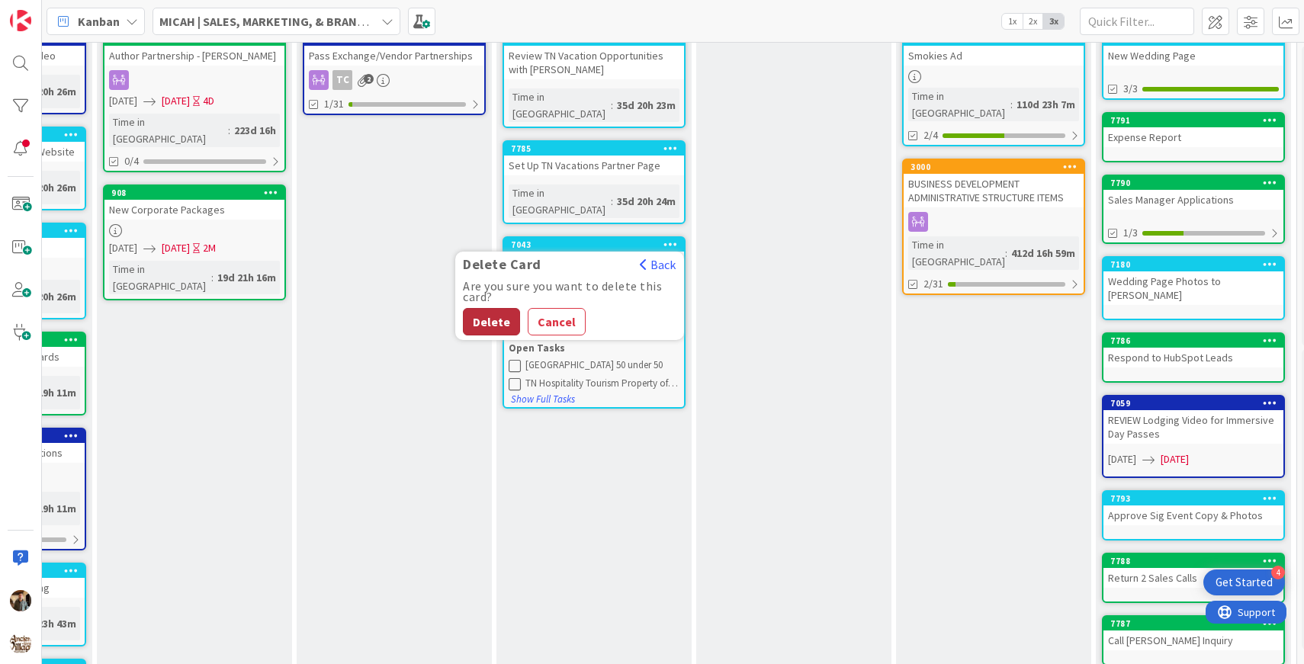
click at [489, 308] on button "Delete" at bounding box center [491, 321] width 57 height 27
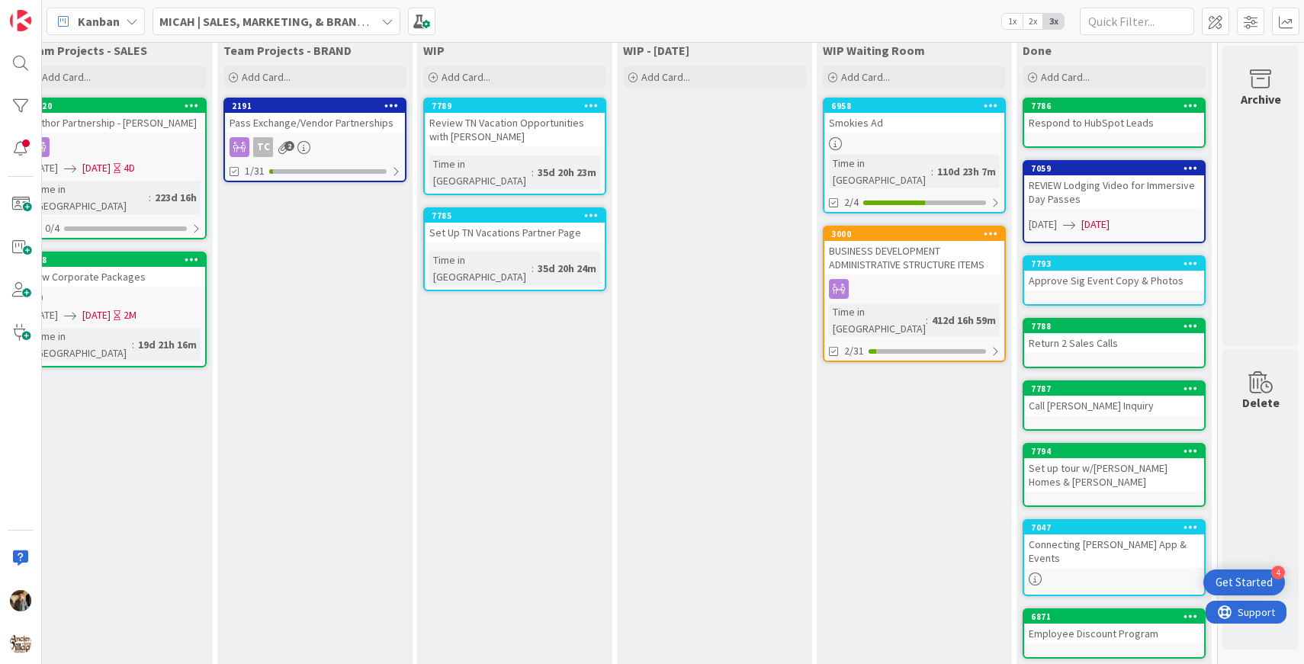
scroll to position [0, 236]
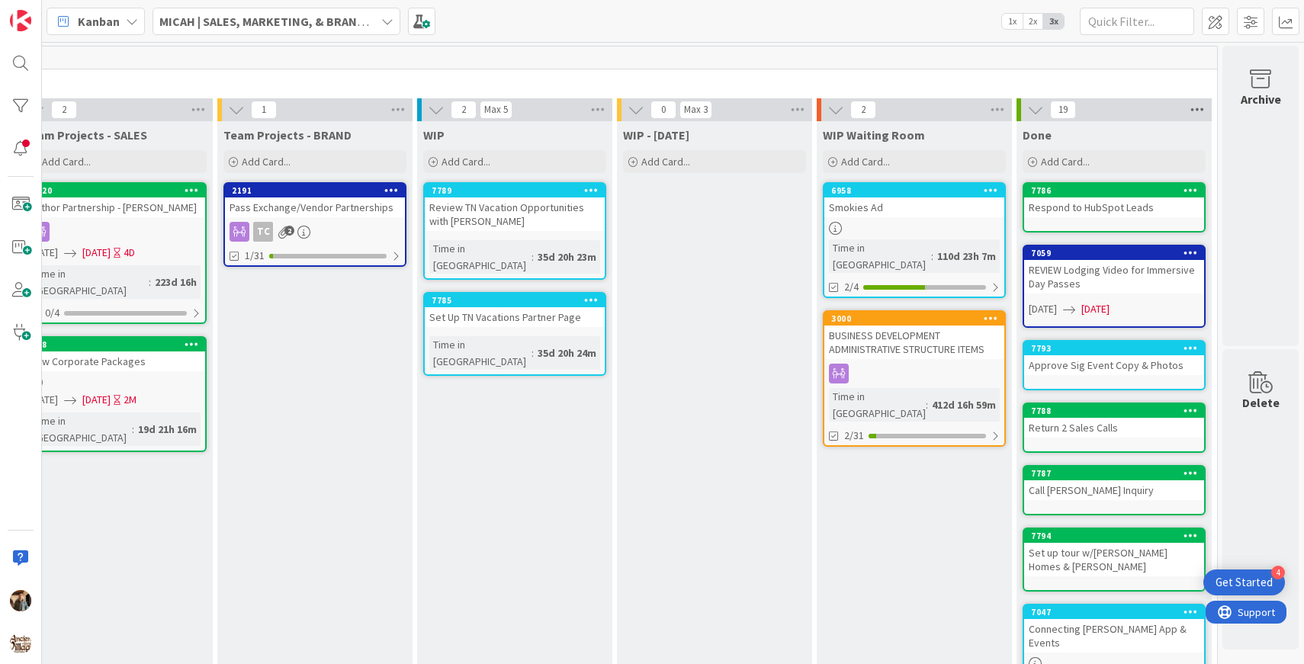
click at [1195, 113] on icon at bounding box center [1198, 109] width 20 height 23
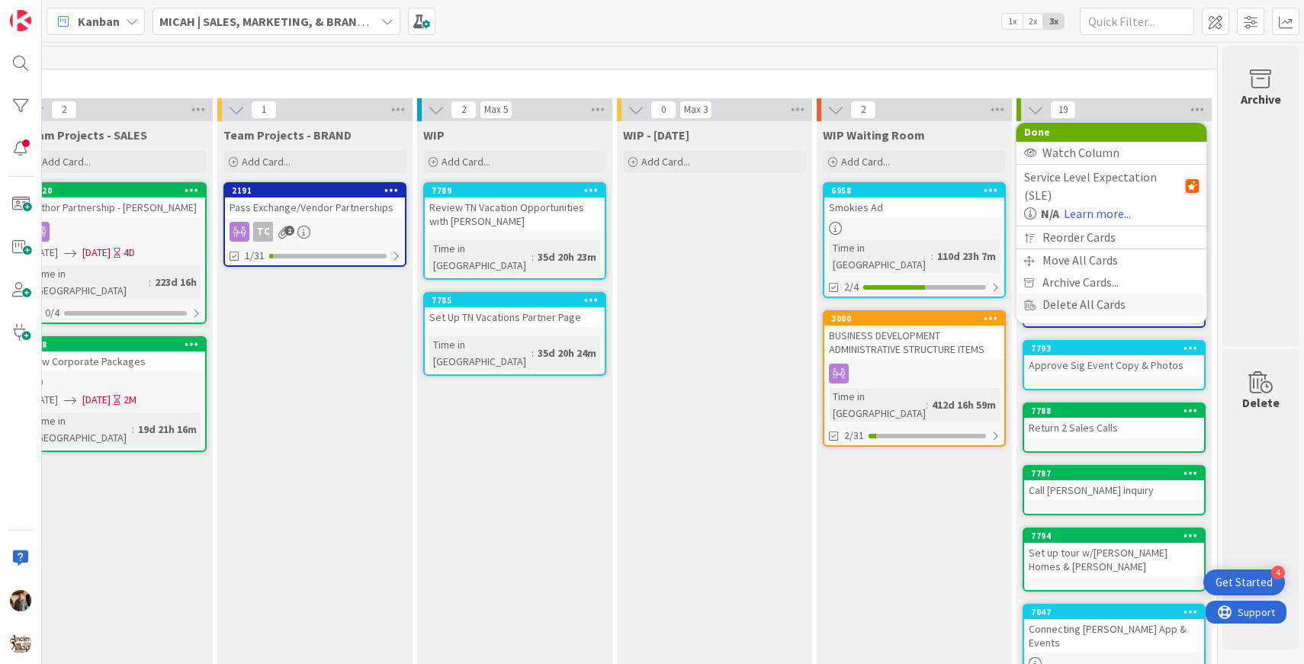
click at [1104, 294] on div "Delete All Cards" at bounding box center [1112, 305] width 191 height 22
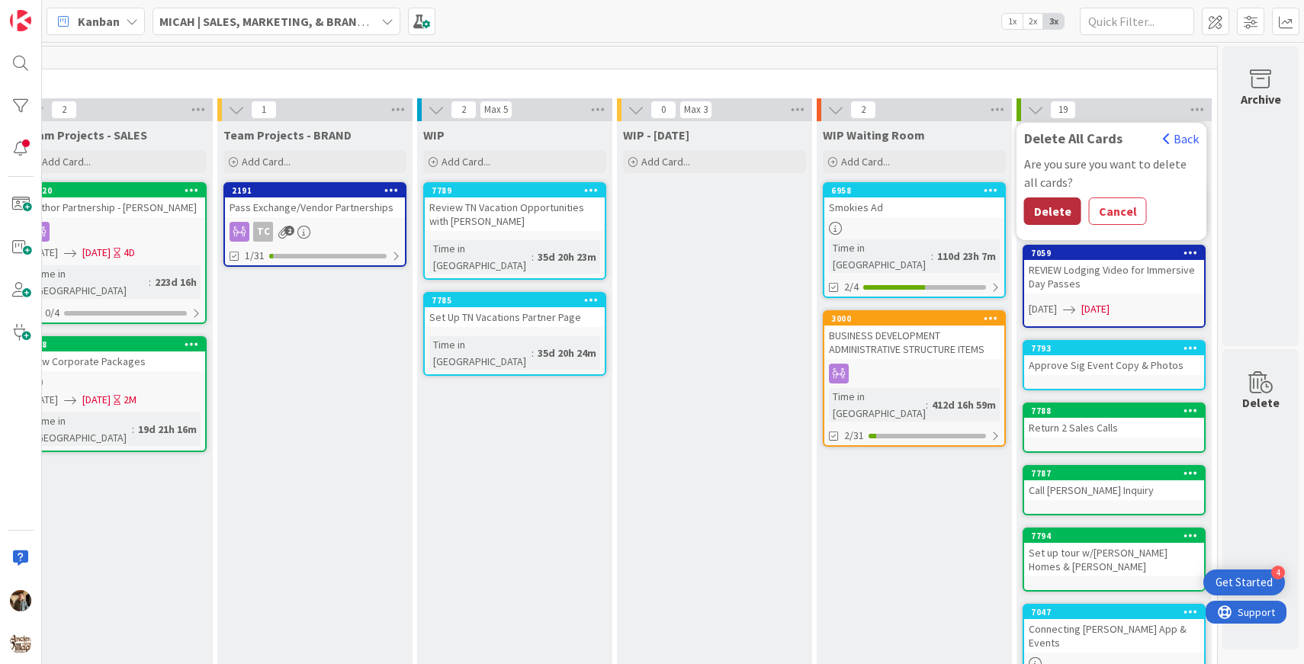
click at [1053, 207] on button "Delete" at bounding box center [1052, 211] width 57 height 27
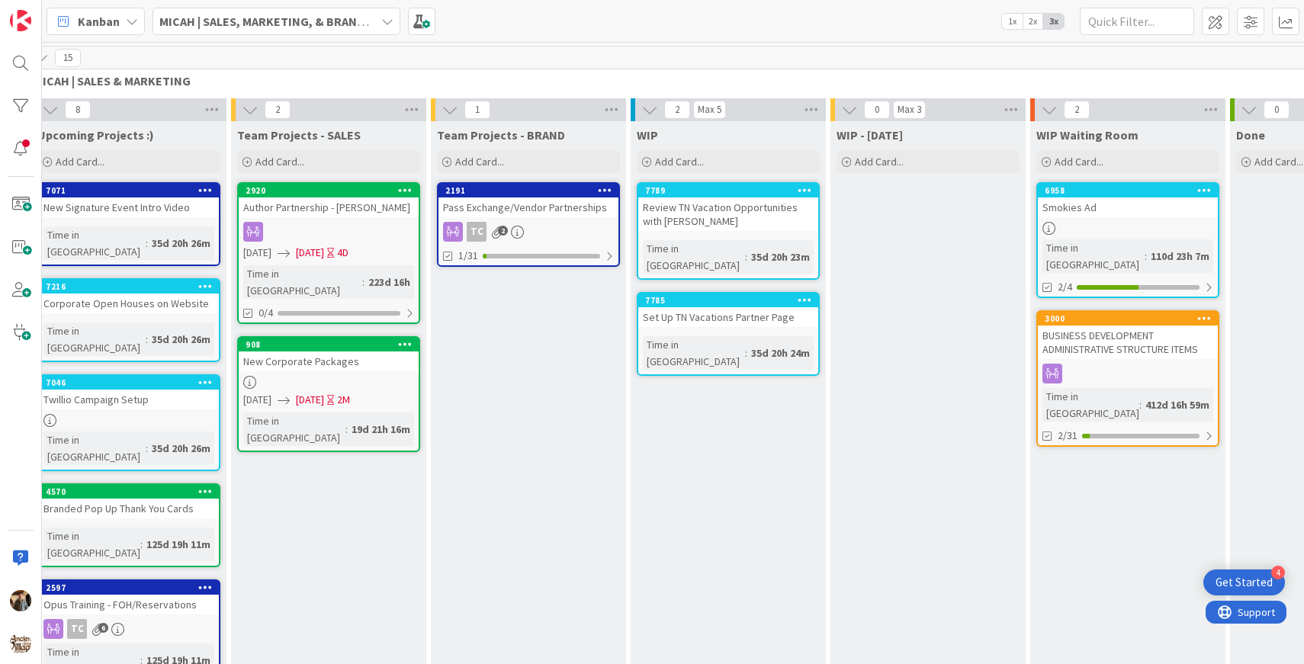
scroll to position [0, 0]
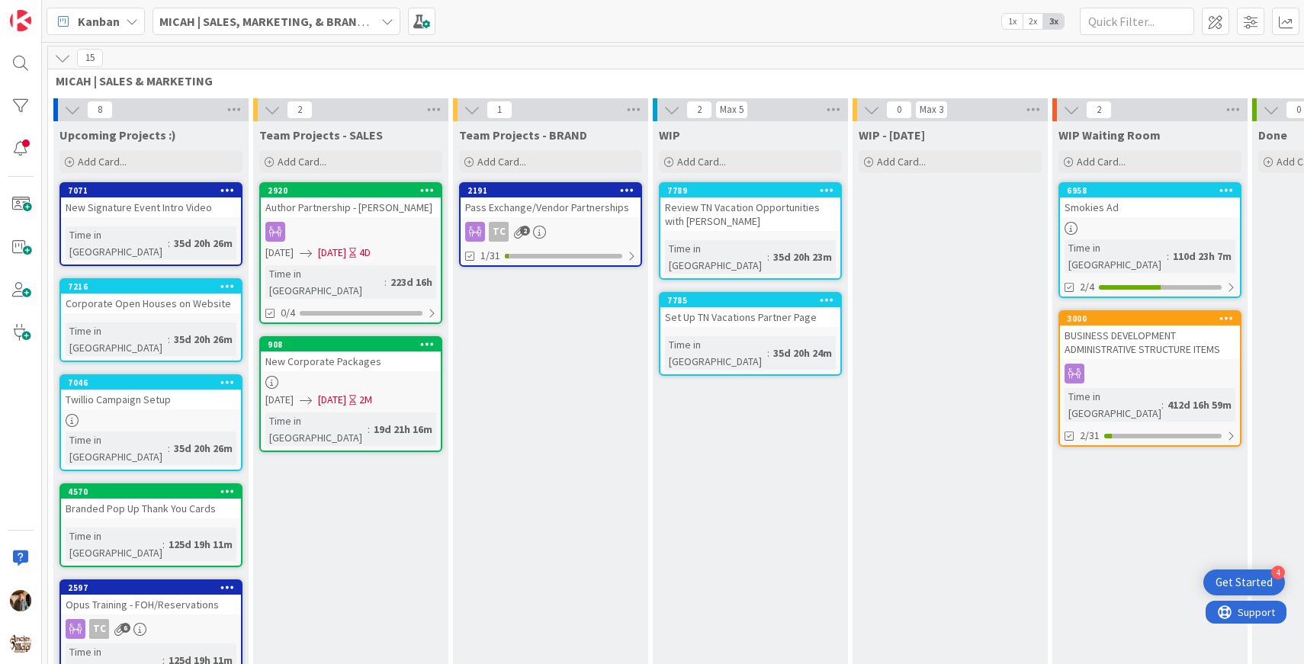
click at [71, 105] on icon at bounding box center [72, 109] width 17 height 17
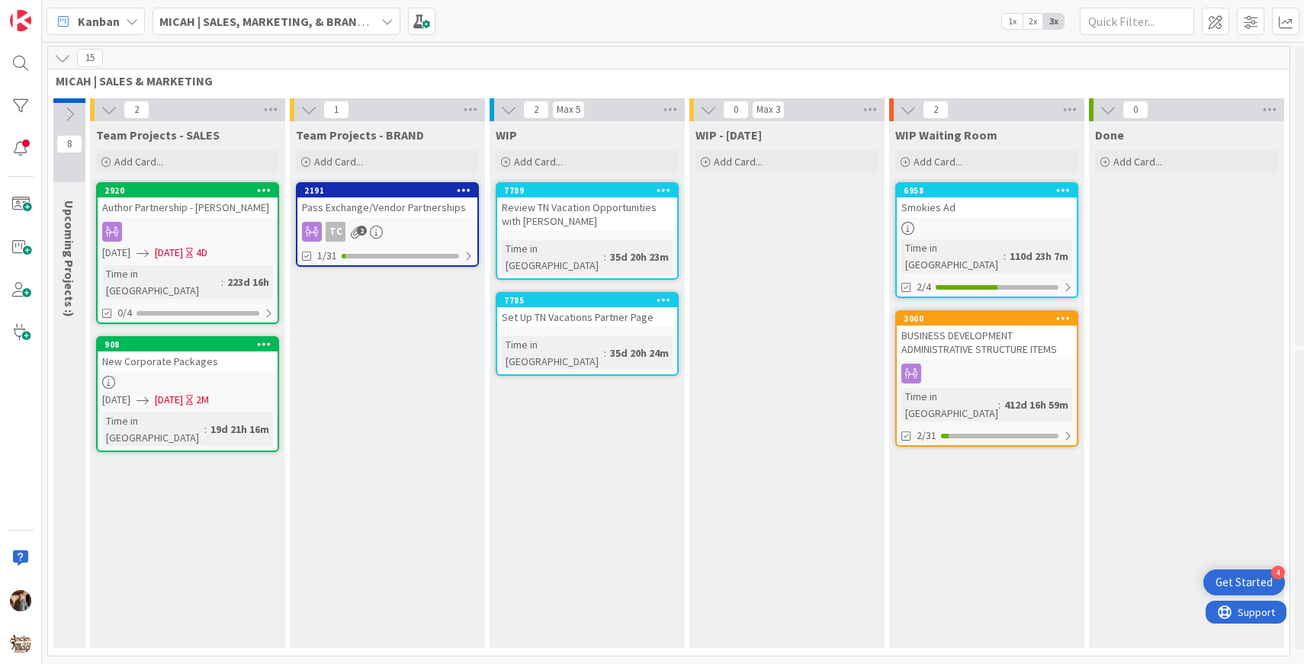
click at [253, 191] on div at bounding box center [263, 190] width 27 height 11
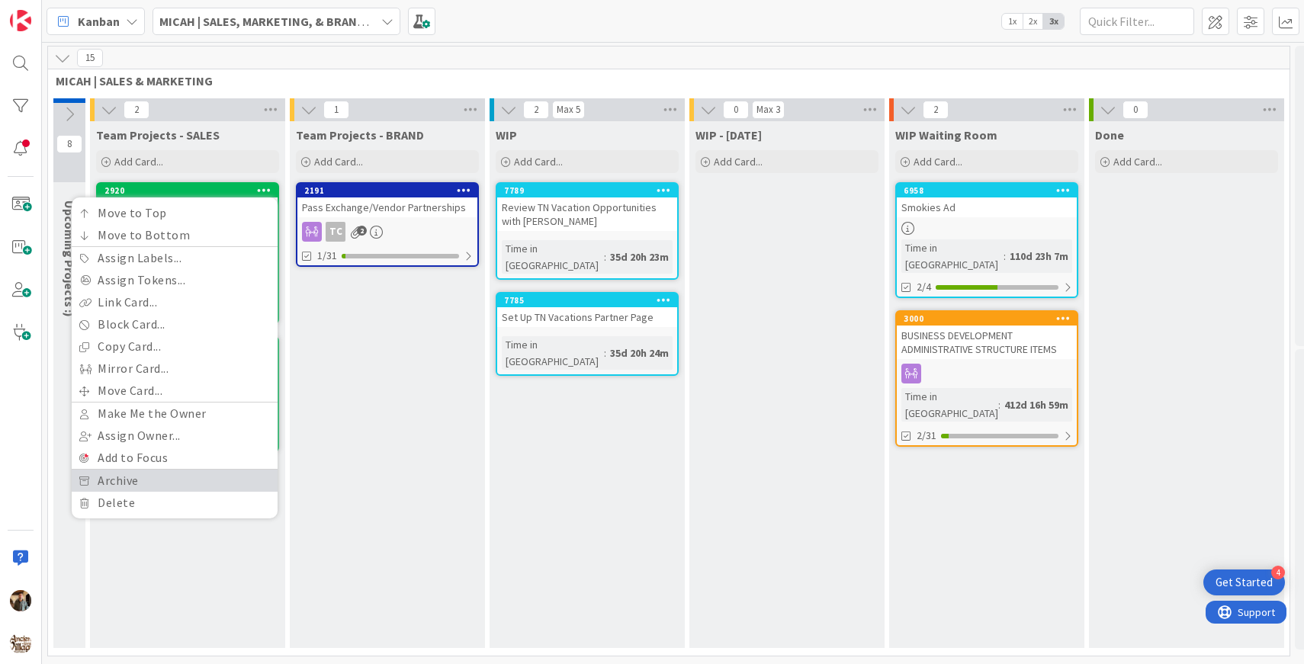
click at [152, 485] on link "Archive" at bounding box center [175, 481] width 206 height 22
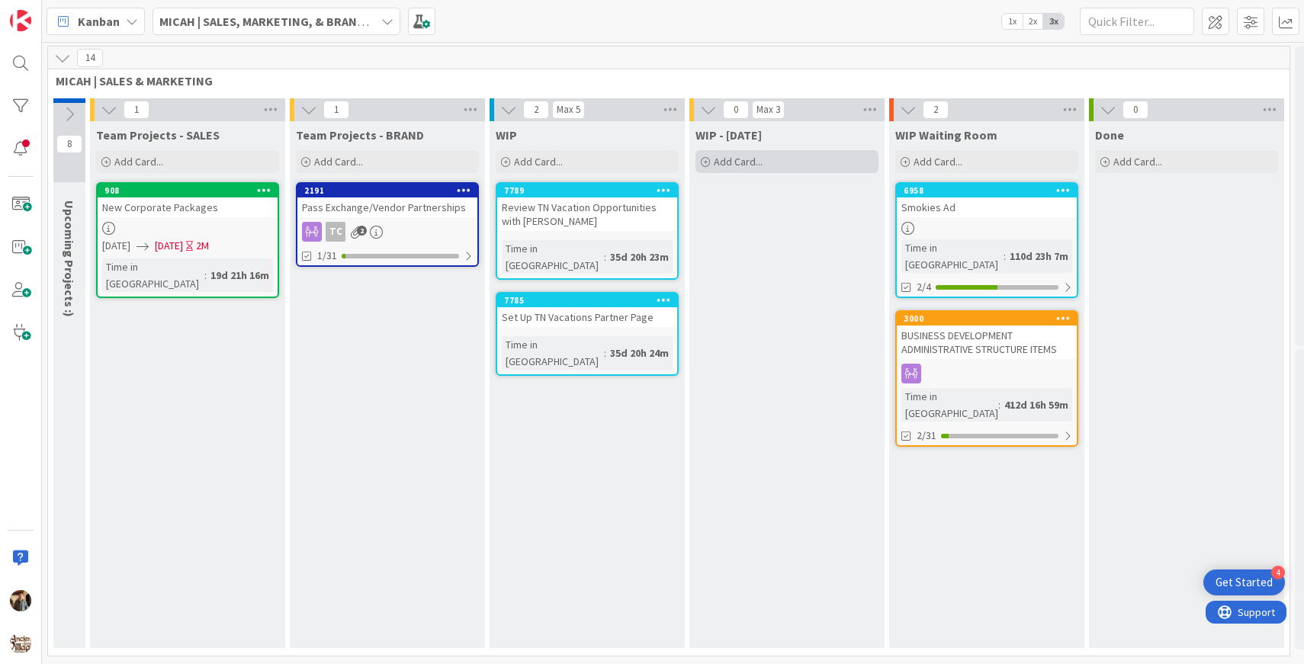
click at [742, 166] on span "Add Card..." at bounding box center [738, 162] width 49 height 14
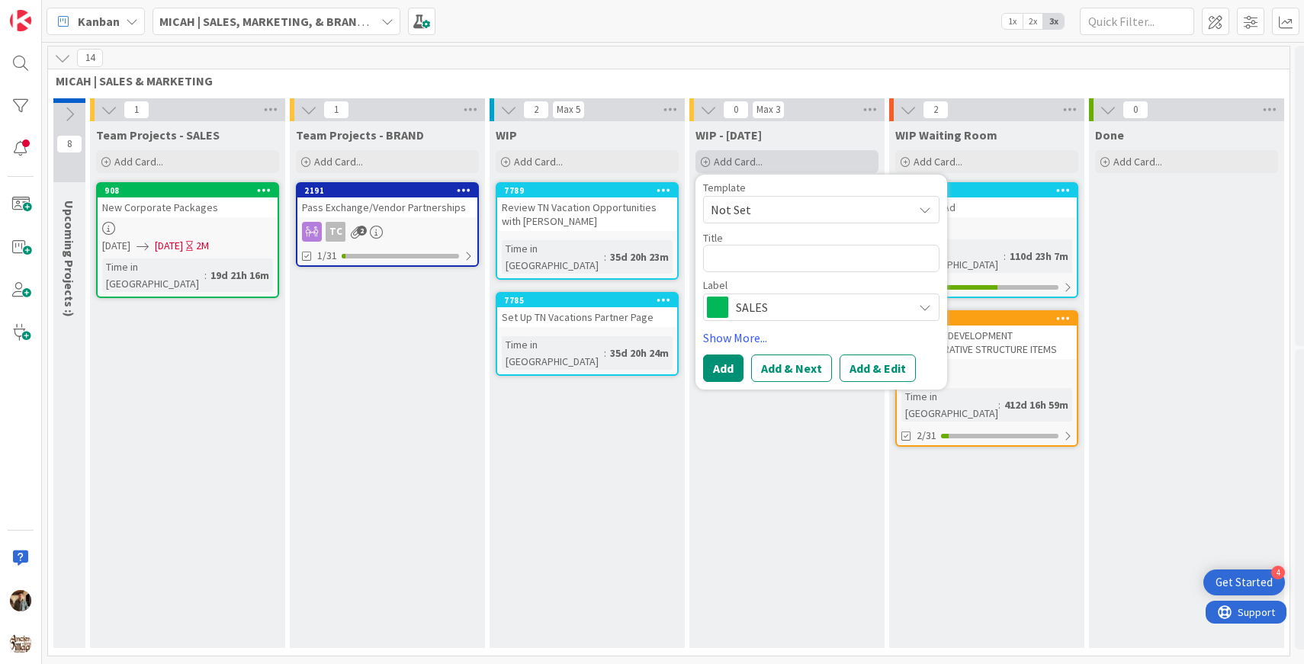
type textarea "x"
type textarea "S"
type textarea "x"
type textarea "Sa"
type textarea "x"
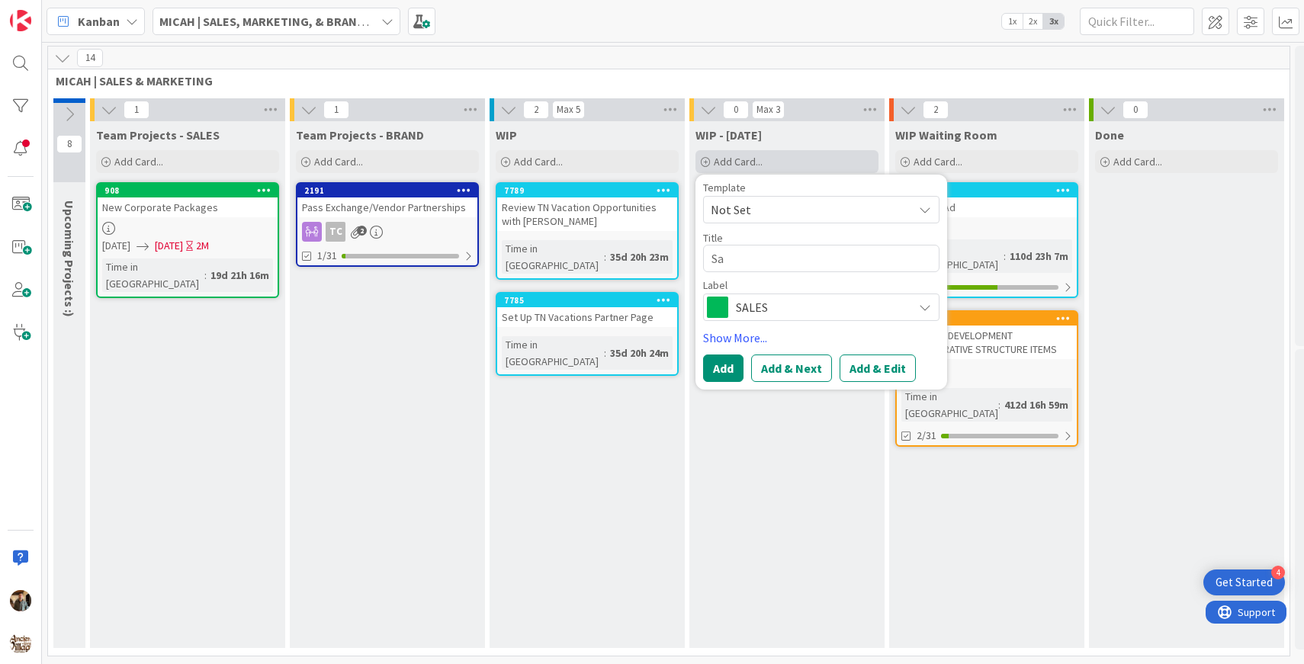
type textarea "[PERSON_NAME]"
type textarea "x"
type textarea "Sale"
type textarea "x"
type textarea "Sales"
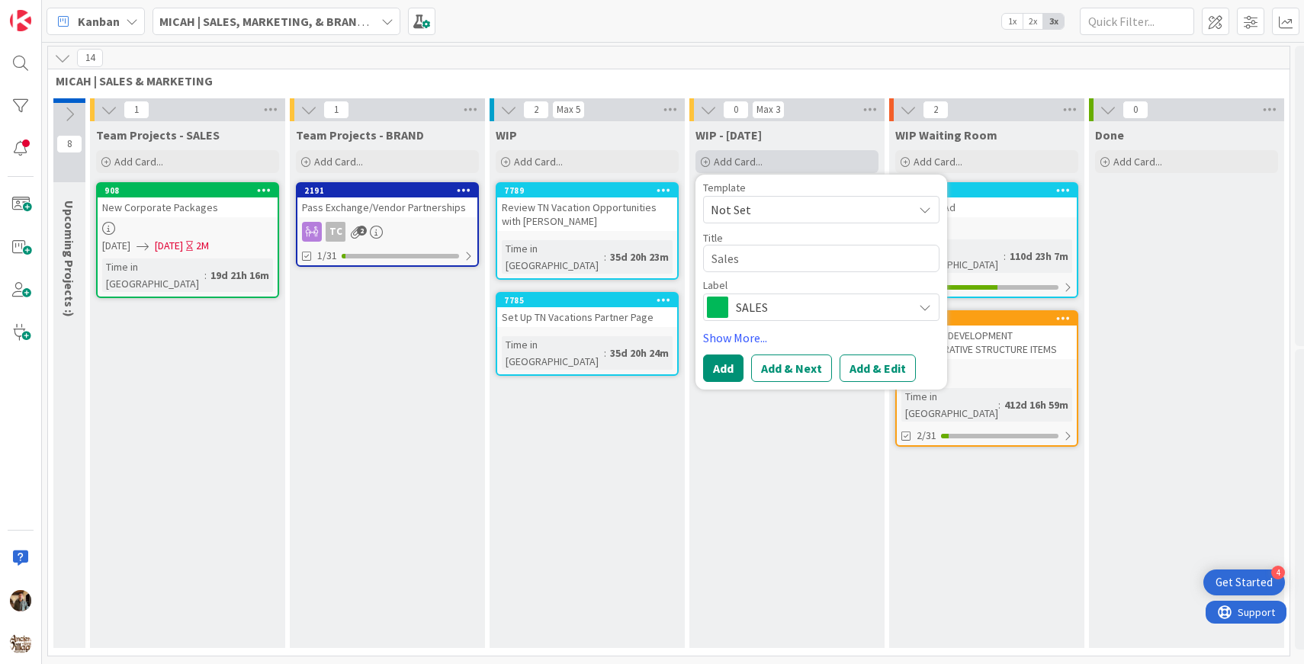
type textarea "x"
type textarea "Sales S"
type textarea "x"
type textarea "Sales St"
type textarea "x"
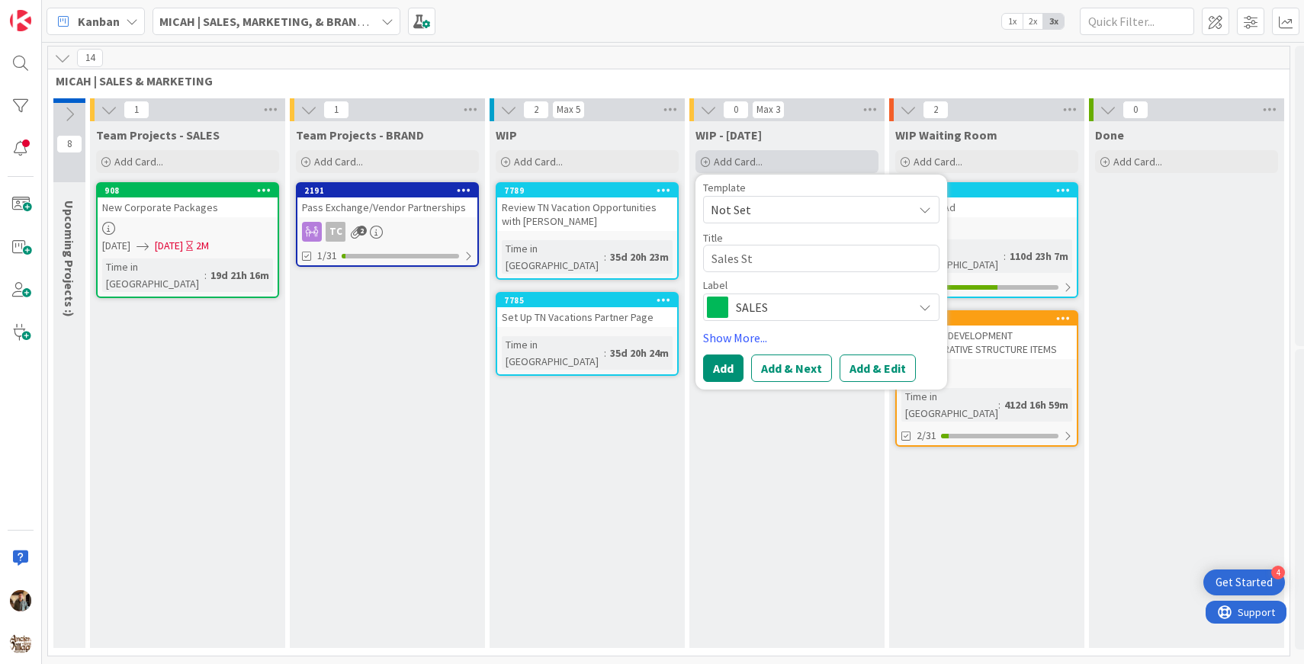
type textarea "Sales Str"
type textarea "x"
type textarea "Sales Stra"
type textarea "x"
type textarea "Sales Strat"
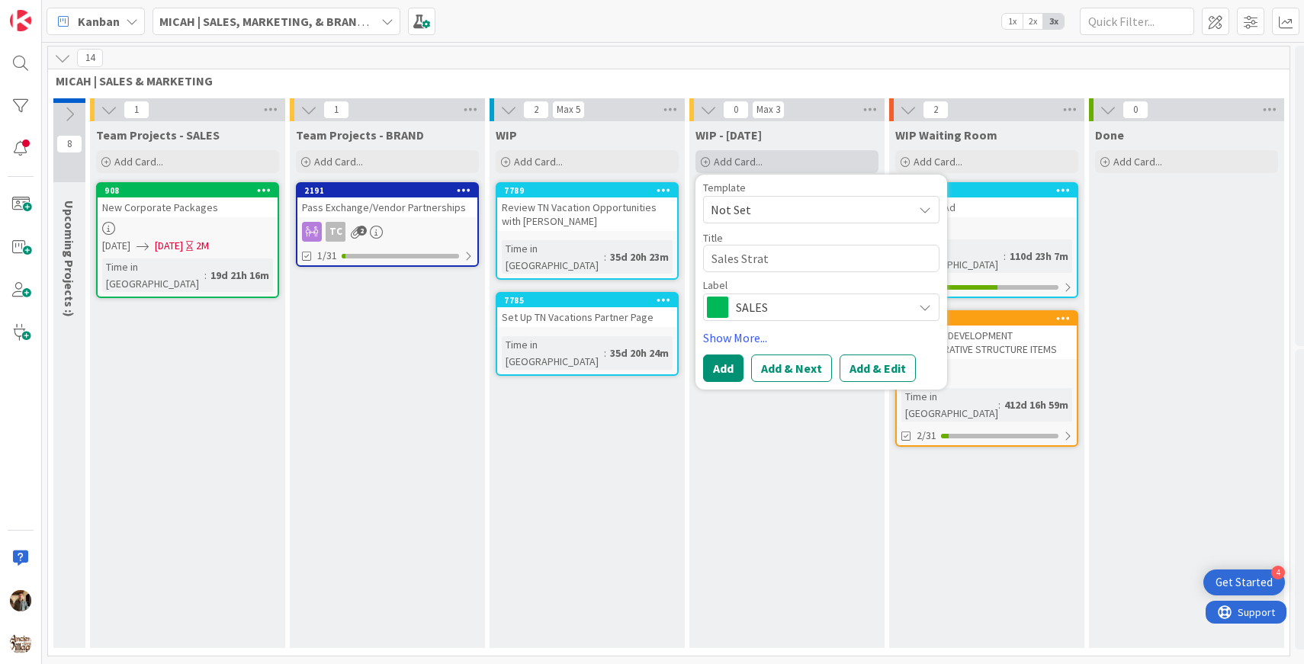
type textarea "x"
type textarea "Sales Strate"
type textarea "x"
type textarea "Sales Strateg"
type textarea "x"
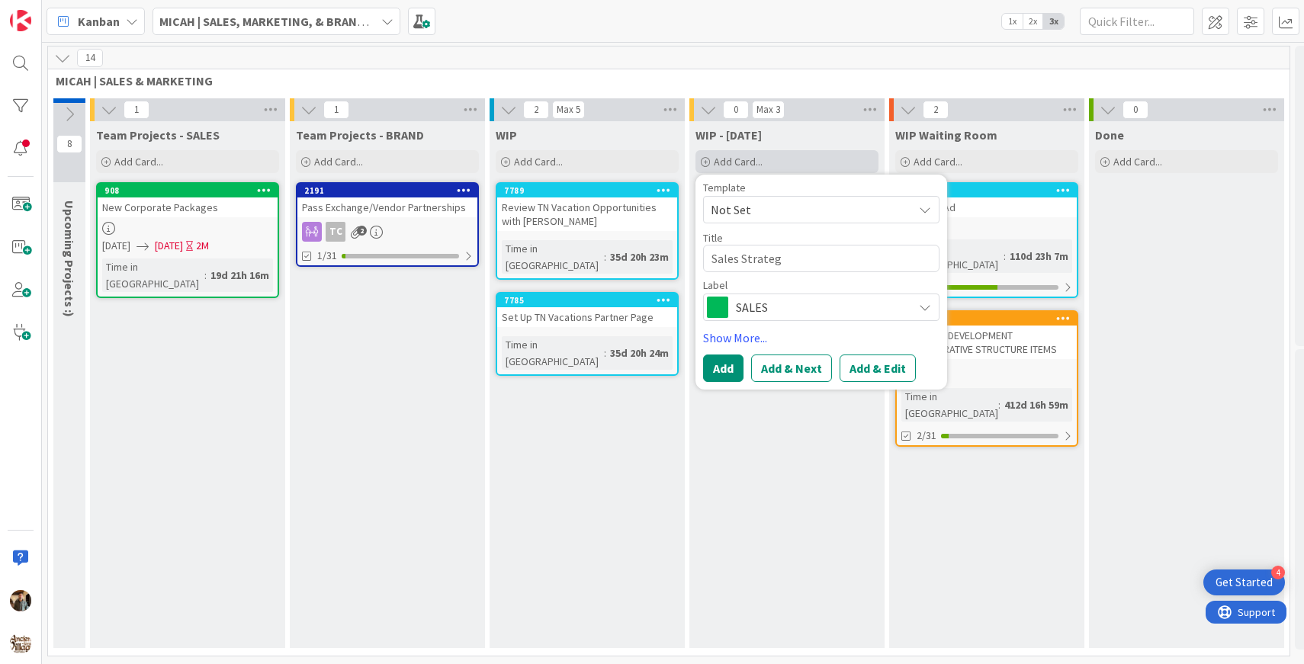
type textarea "Sales Strategy"
type textarea "x"
type textarea "Sales Strategy"
type textarea "x"
type textarea "Sales Strategy -"
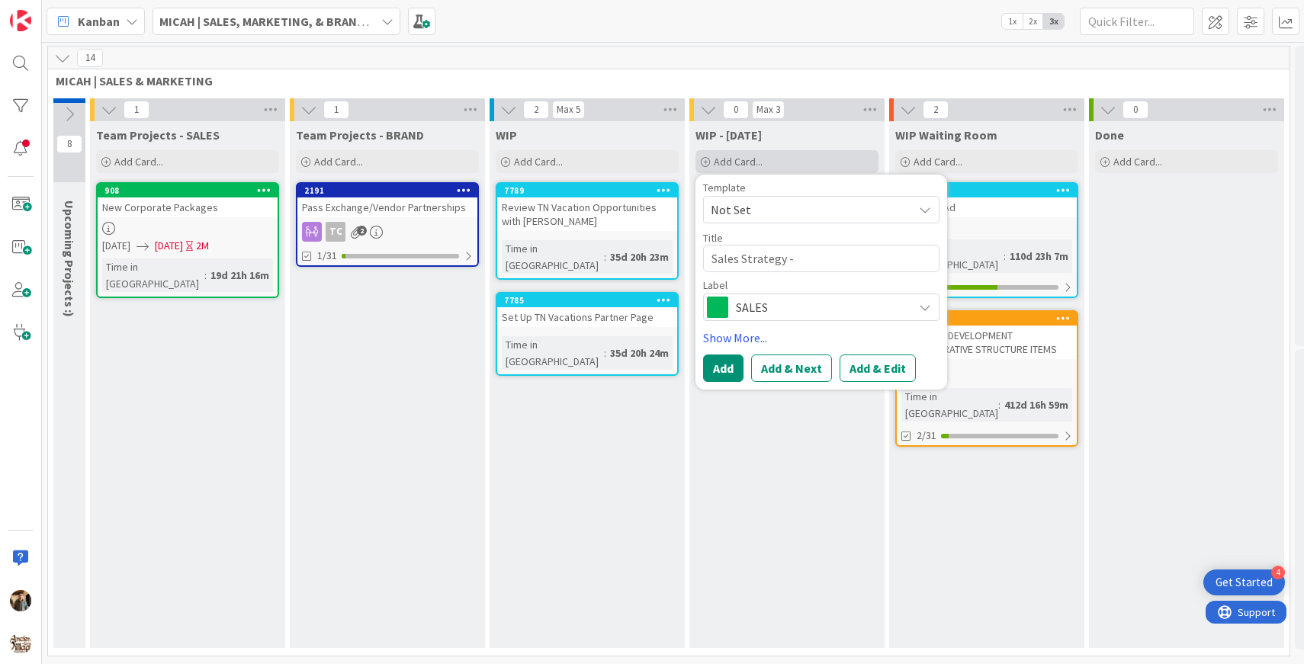
type textarea "x"
type textarea "Sales Strategy -"
type textarea "x"
type textarea "Sales Strategy - S"
type textarea "x"
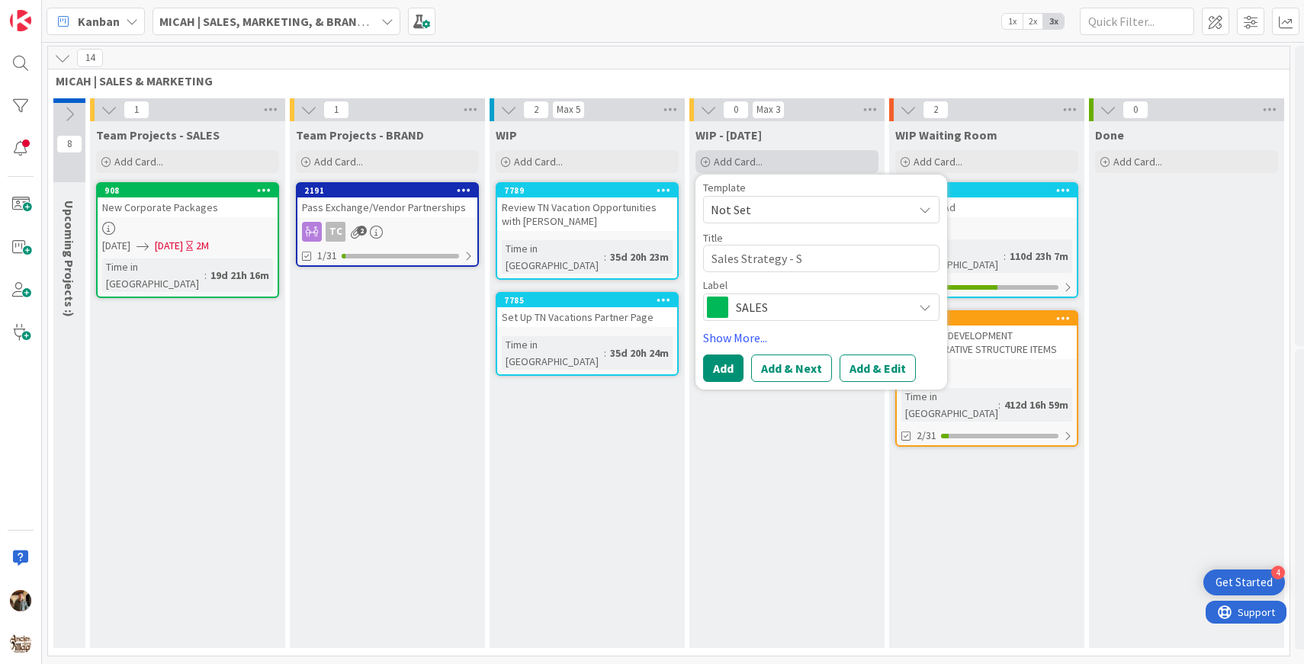
type textarea "Sales Strategy - Se"
type textarea "x"
type textarea "Sales Strategy - Sep"
type textarea "x"
type textarea "Sales Strategy - Sept"
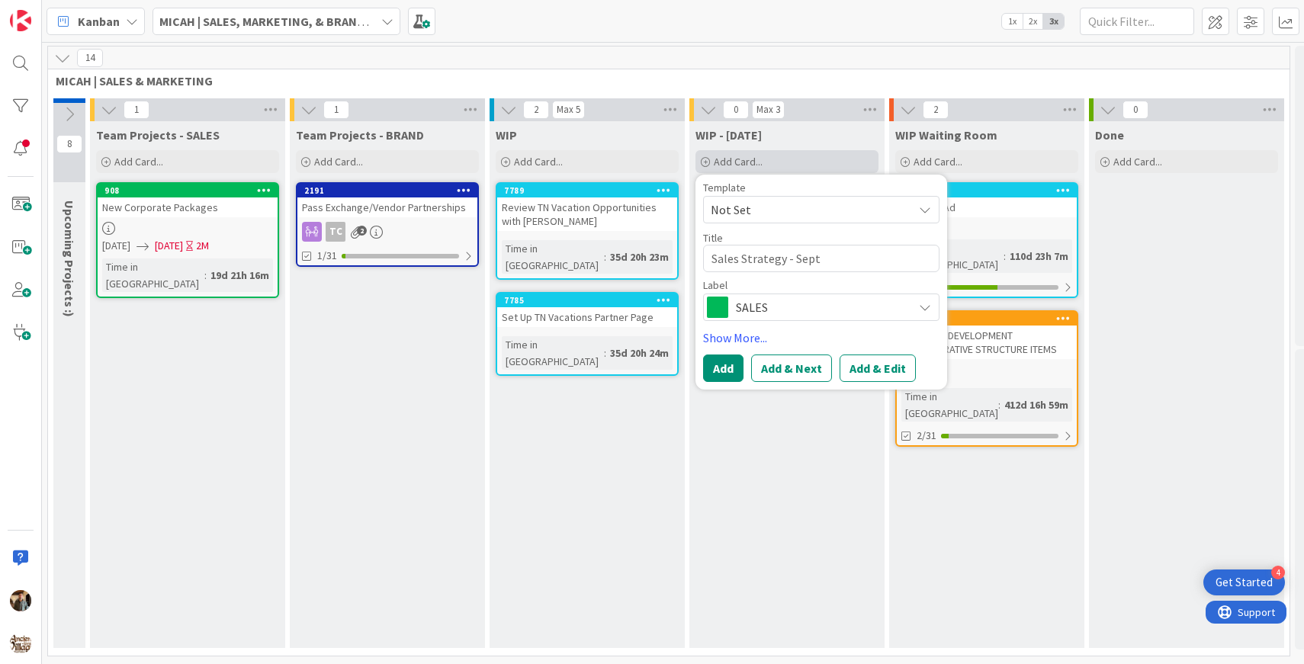
type textarea "x"
type textarea "Sales Strategy - Septe"
type textarea "x"
type textarea "Sales Strategy - Septem"
type textarea "x"
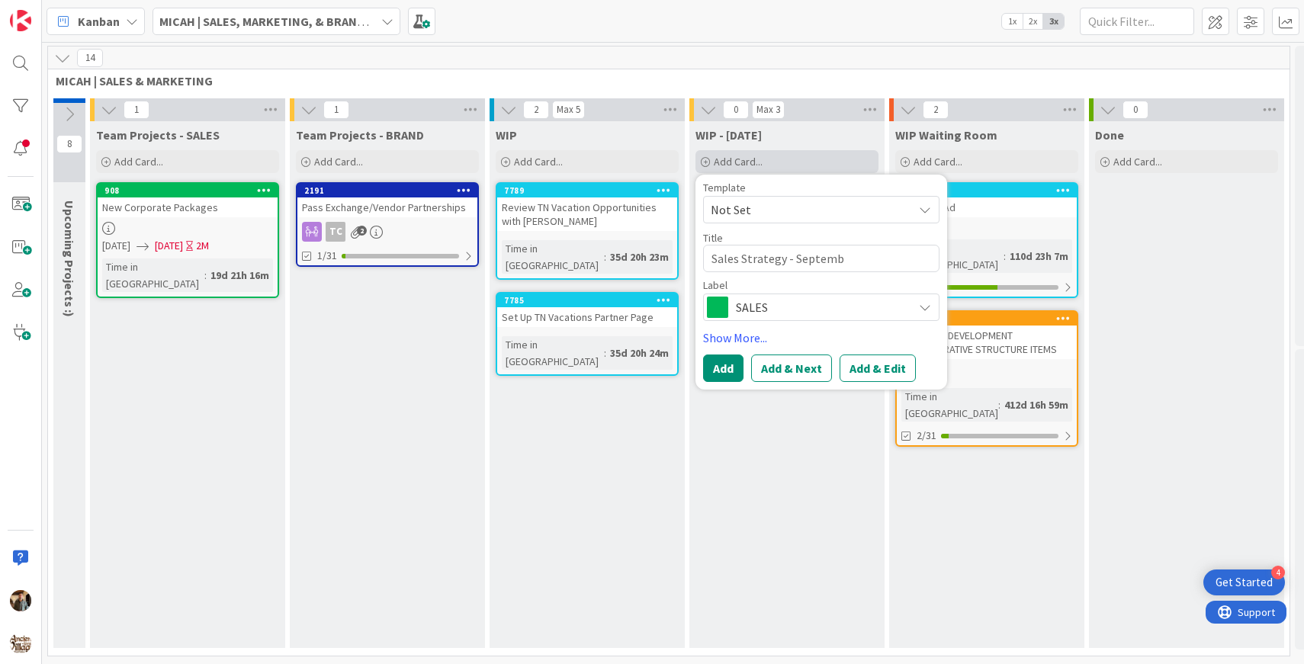
type textarea "Sales Strategy - Septembe"
type textarea "x"
type textarea "Sales Strategy - September"
click at [714, 371] on button "Add" at bounding box center [723, 368] width 40 height 27
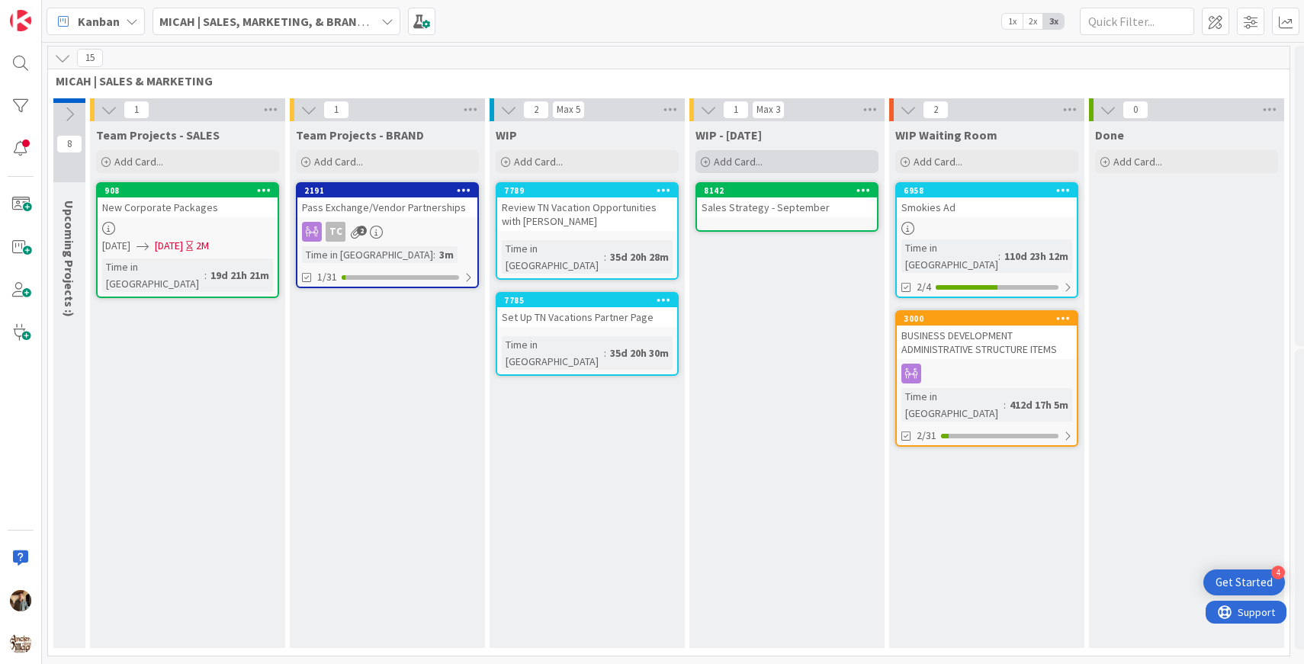
click at [772, 162] on div "Add Card..." at bounding box center [787, 161] width 183 height 23
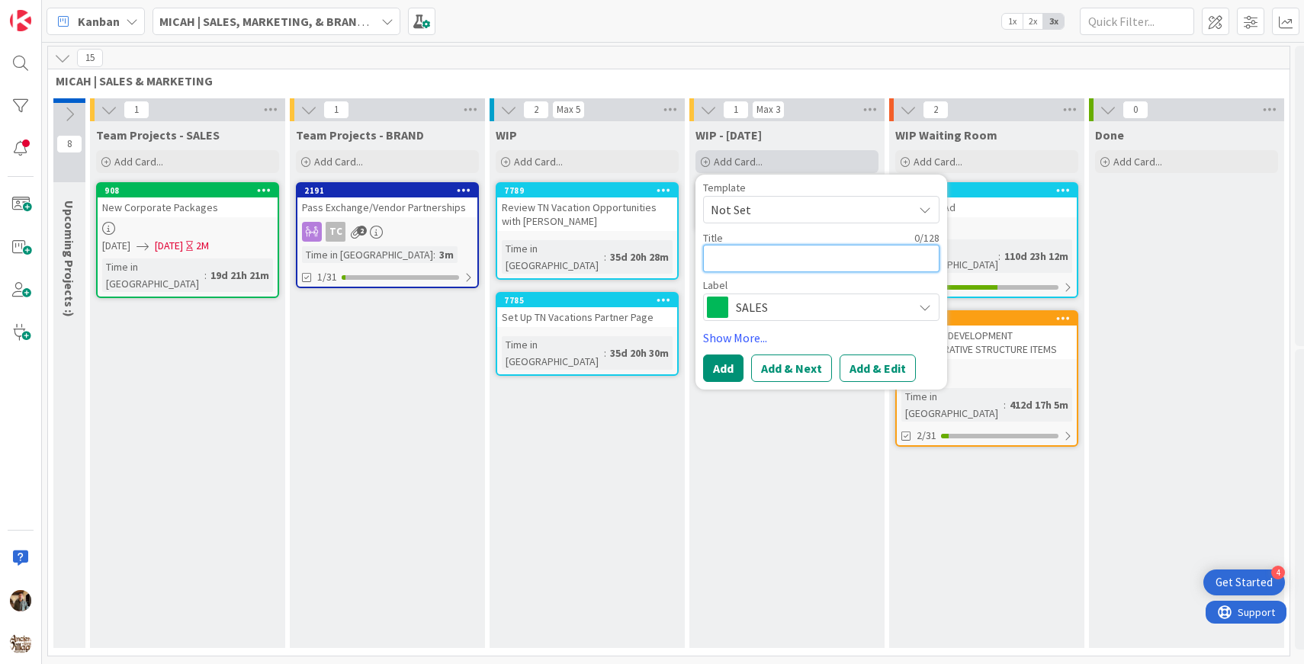
type textarea "x"
type textarea "T"
type textarea "x"
type textarea "To"
type textarea "x"
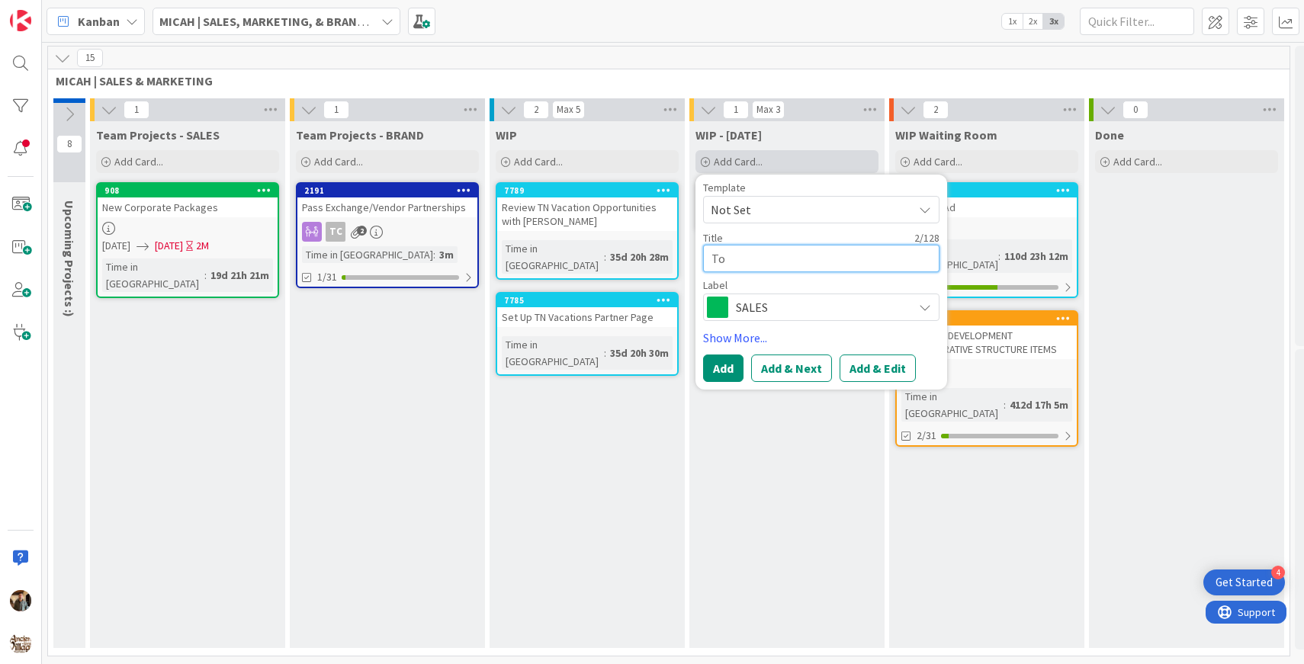
type textarea "To"
type textarea "x"
type textarea "To D"
type textarea "x"
type textarea "To Do"
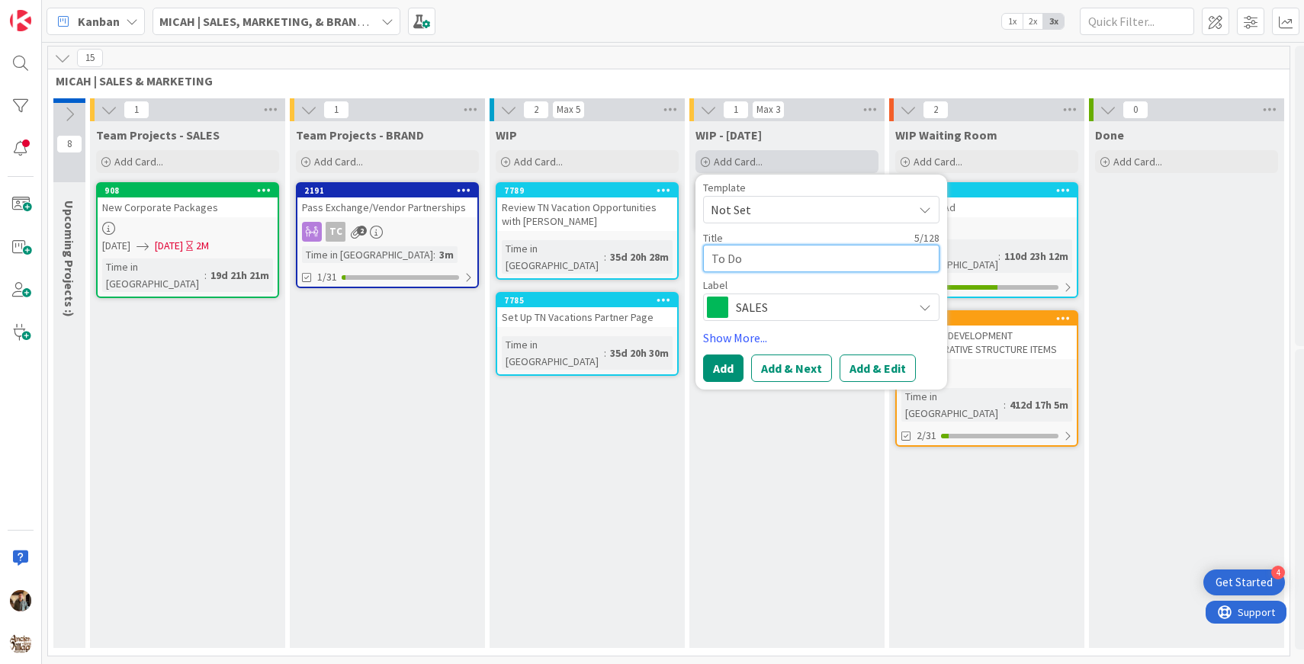
type textarea "x"
type textarea "To Do'"
type textarea "x"
type textarea "To Do's"
click at [780, 305] on span "SALES" at bounding box center [820, 307] width 169 height 21
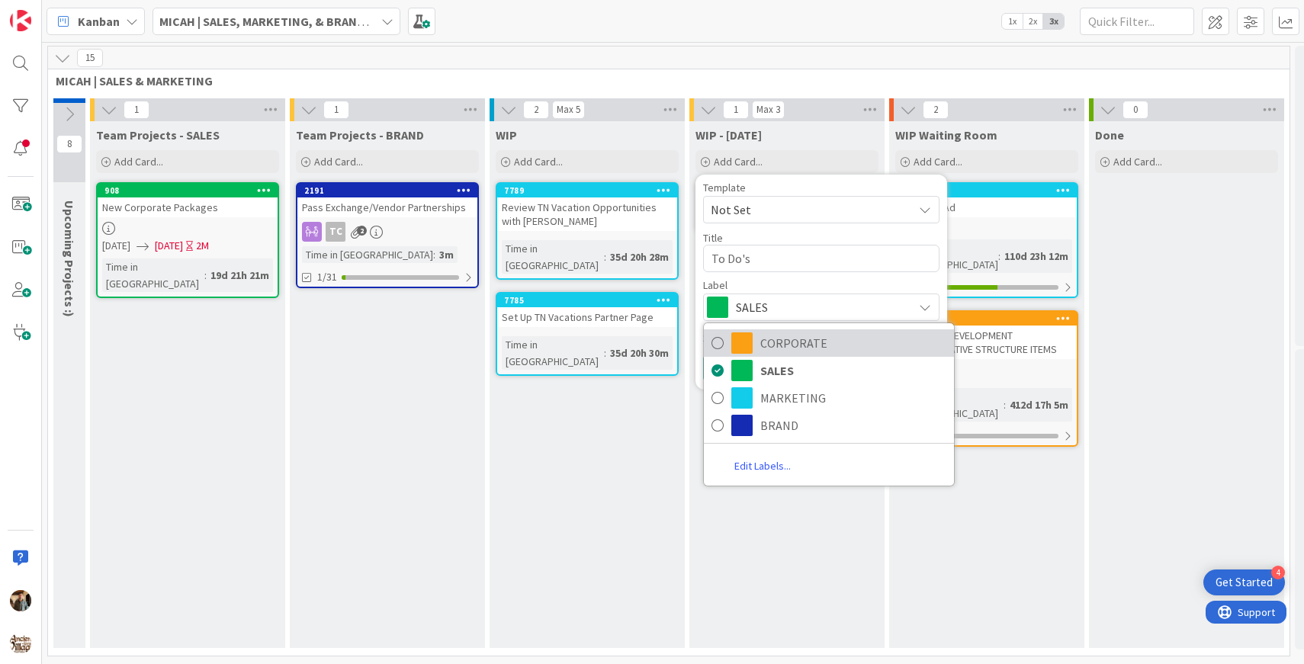
type textarea "x"
click at [768, 538] on div "WIP - [DATE] Add Card... Template Not Set Title 7 / 128 To Do's Label SALES COR…" at bounding box center [787, 384] width 195 height 527
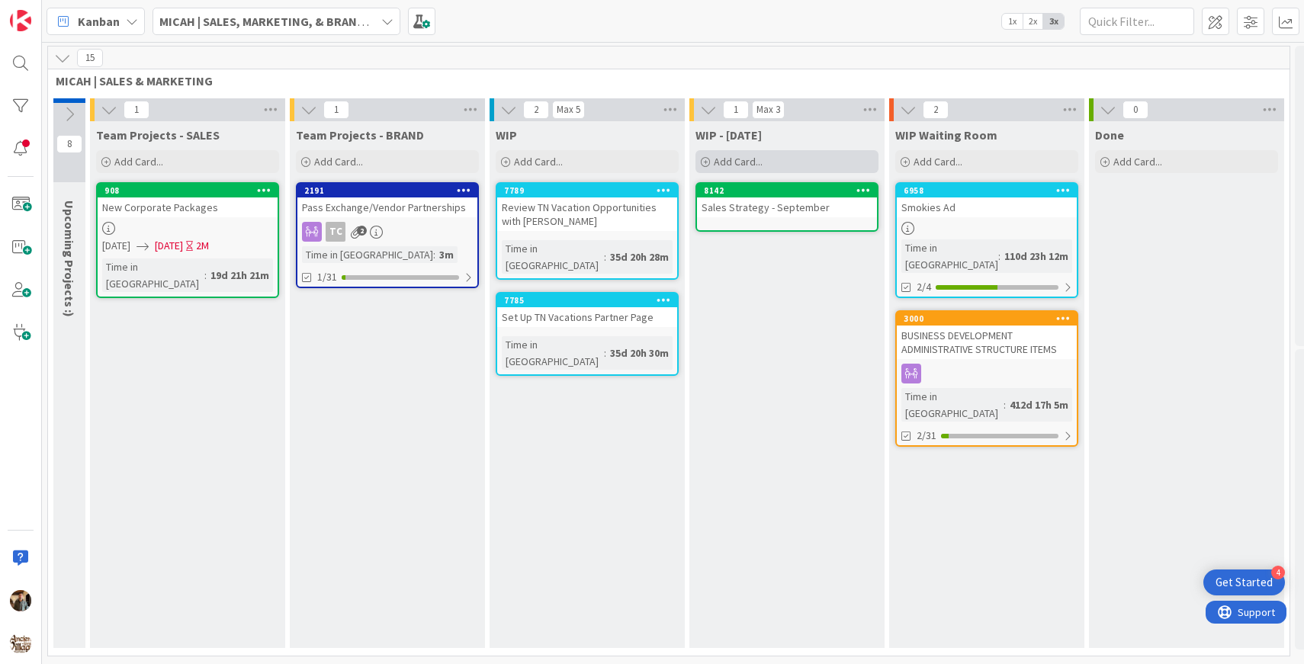
click at [782, 153] on div "Add Card..." at bounding box center [787, 161] width 183 height 23
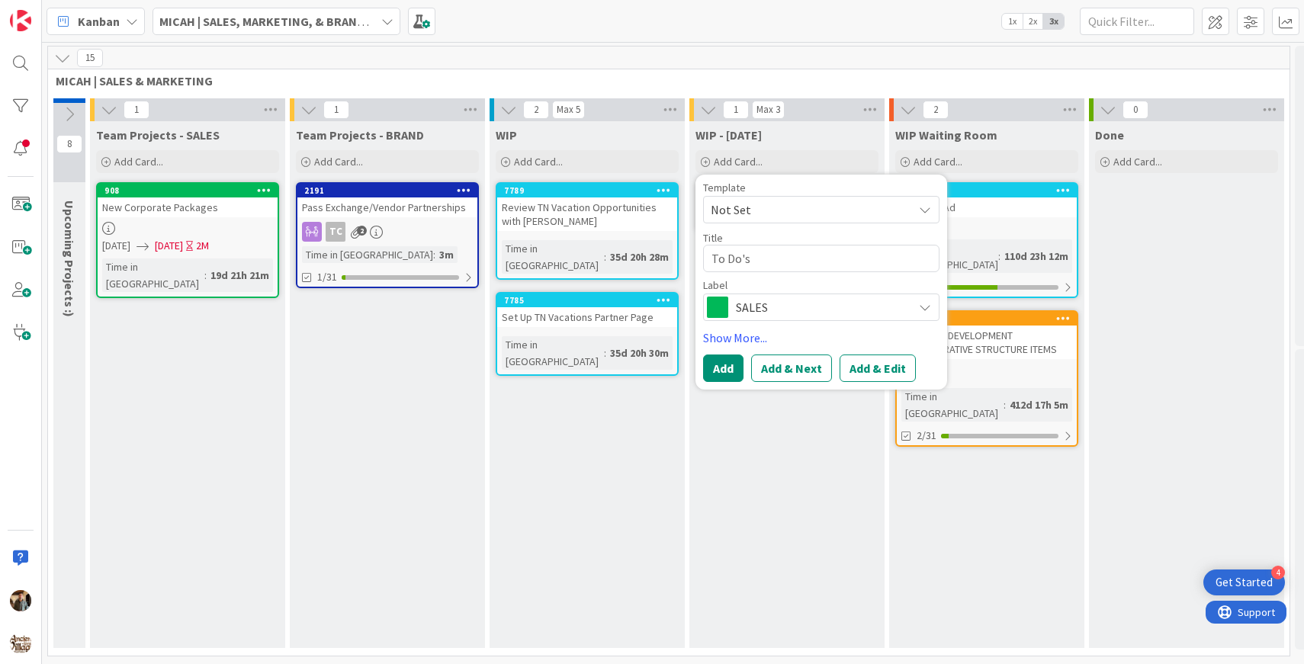
click at [768, 214] on span "Not Set" at bounding box center [806, 210] width 191 height 20
click at [722, 368] on button "Add" at bounding box center [723, 368] width 40 height 27
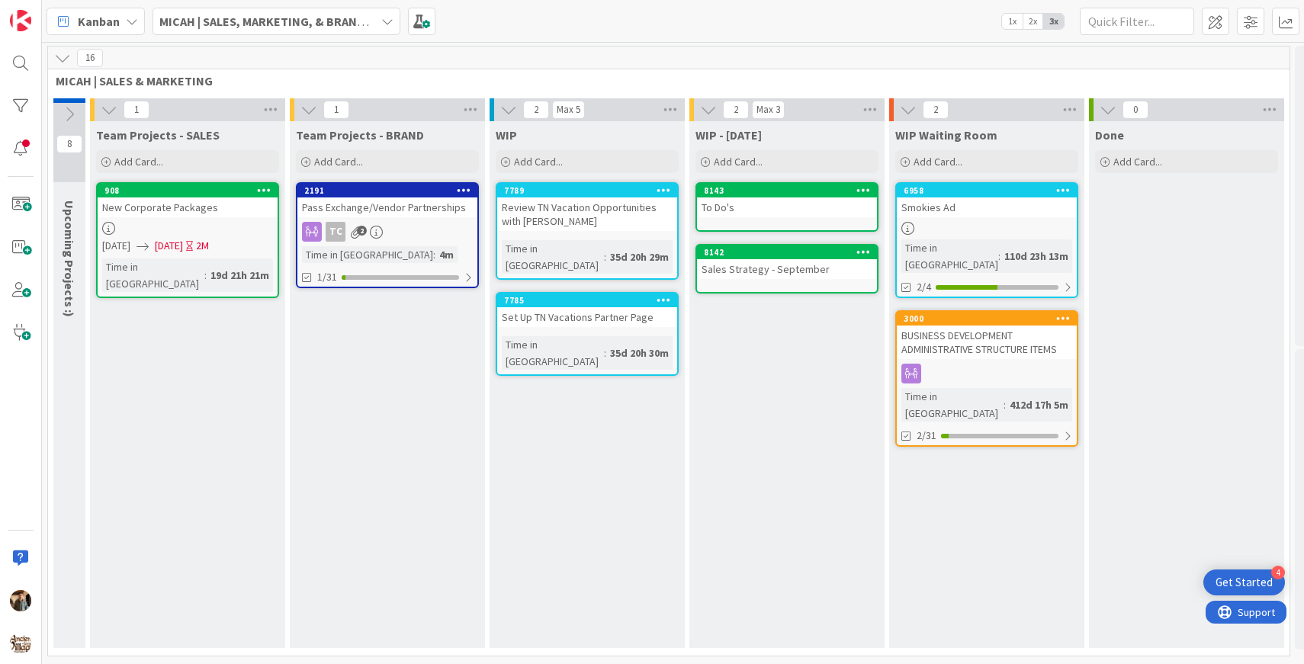
click at [769, 212] on div "To Do's" at bounding box center [787, 208] width 180 height 20
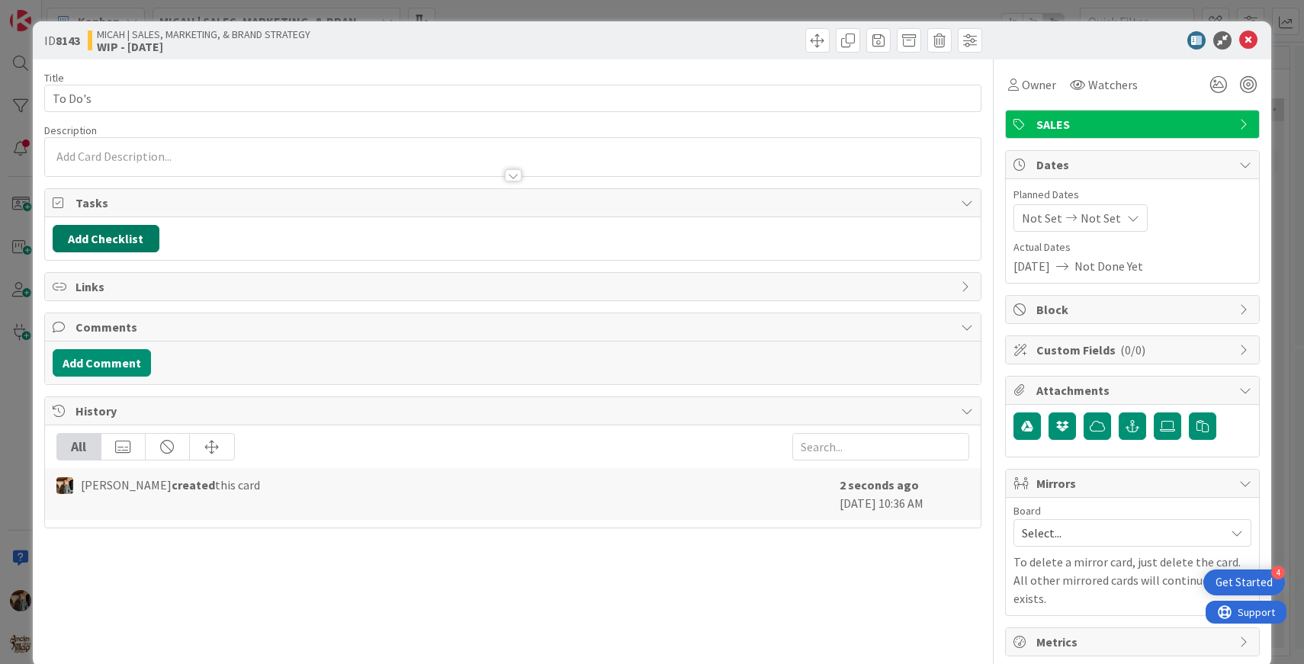
click at [122, 243] on button "Add Checklist" at bounding box center [106, 238] width 107 height 27
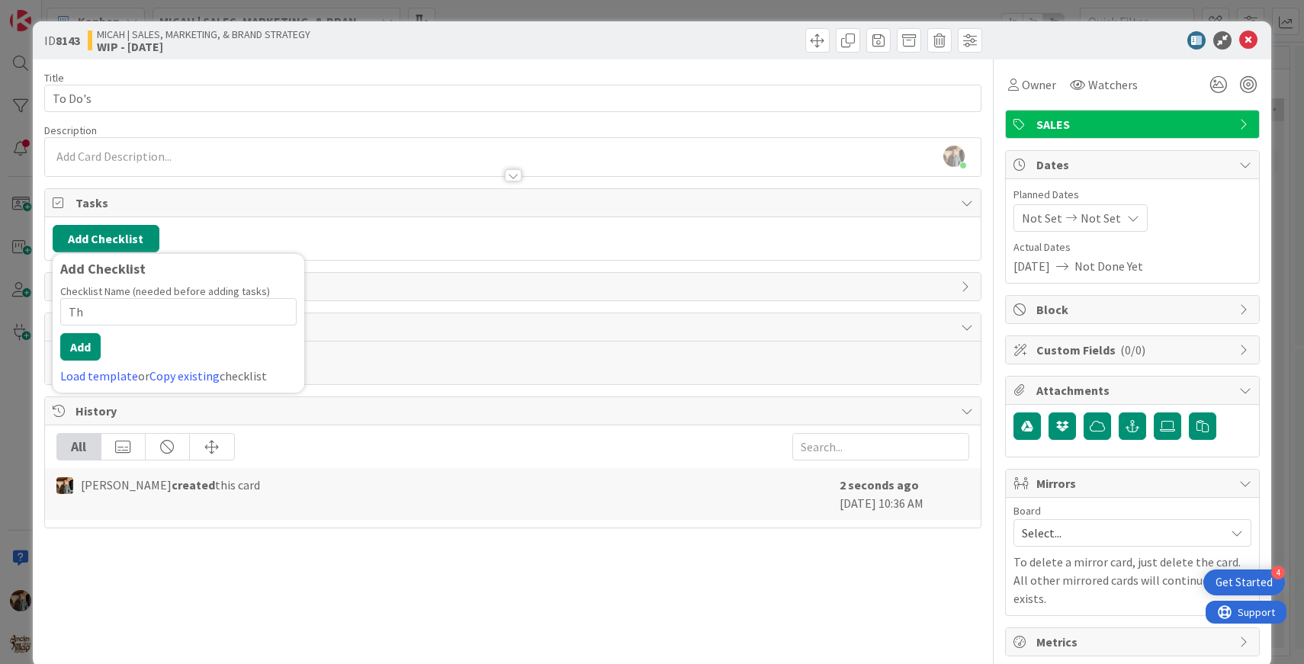
type input "T"
type input "9/2"
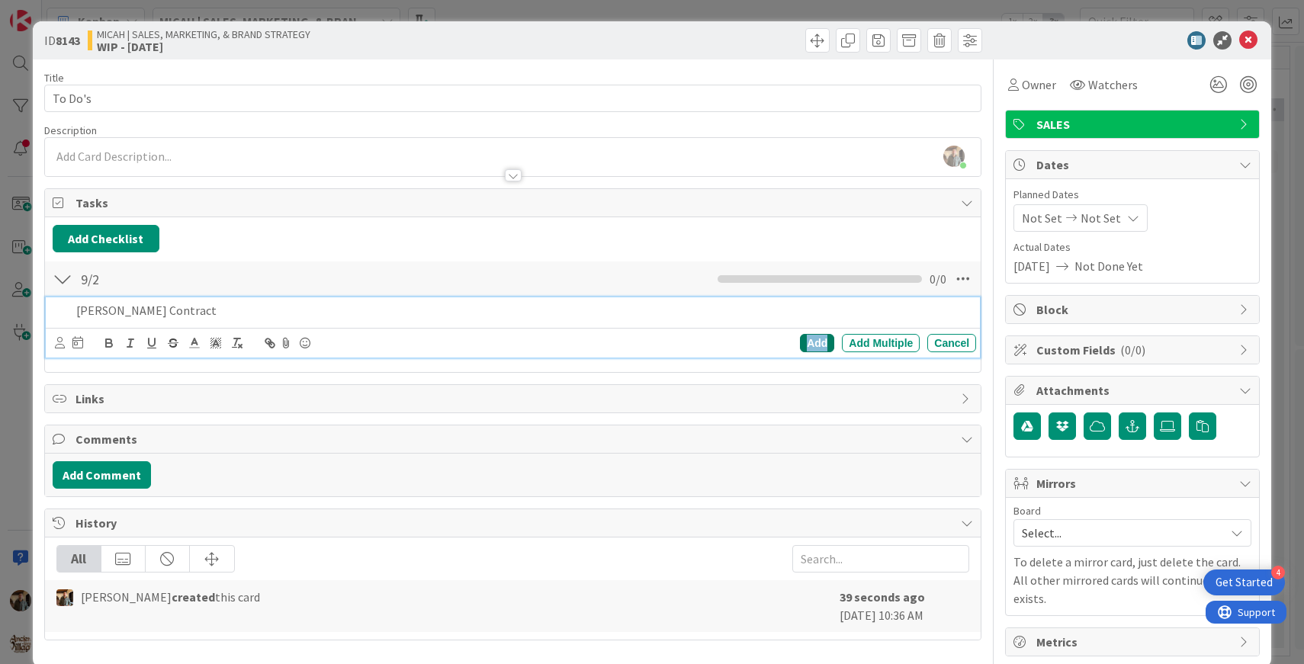
click at [813, 339] on div "Add" at bounding box center [817, 343] width 34 height 18
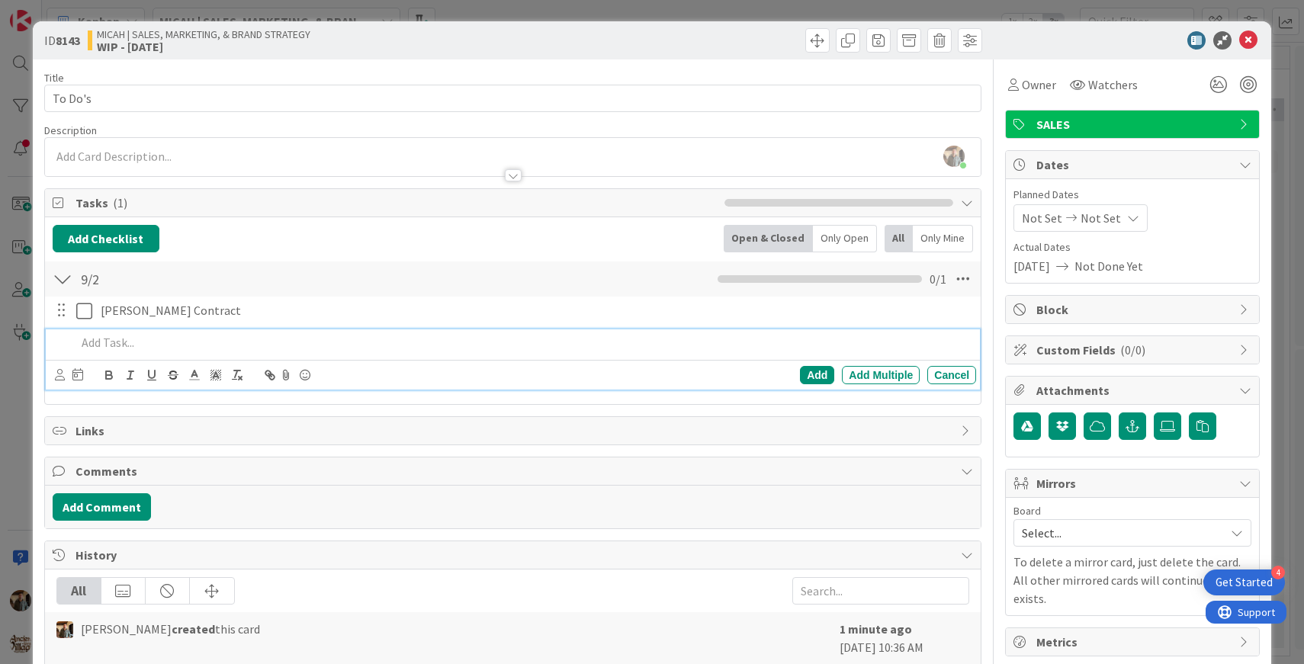
click at [260, 341] on p at bounding box center [523, 343] width 895 height 18
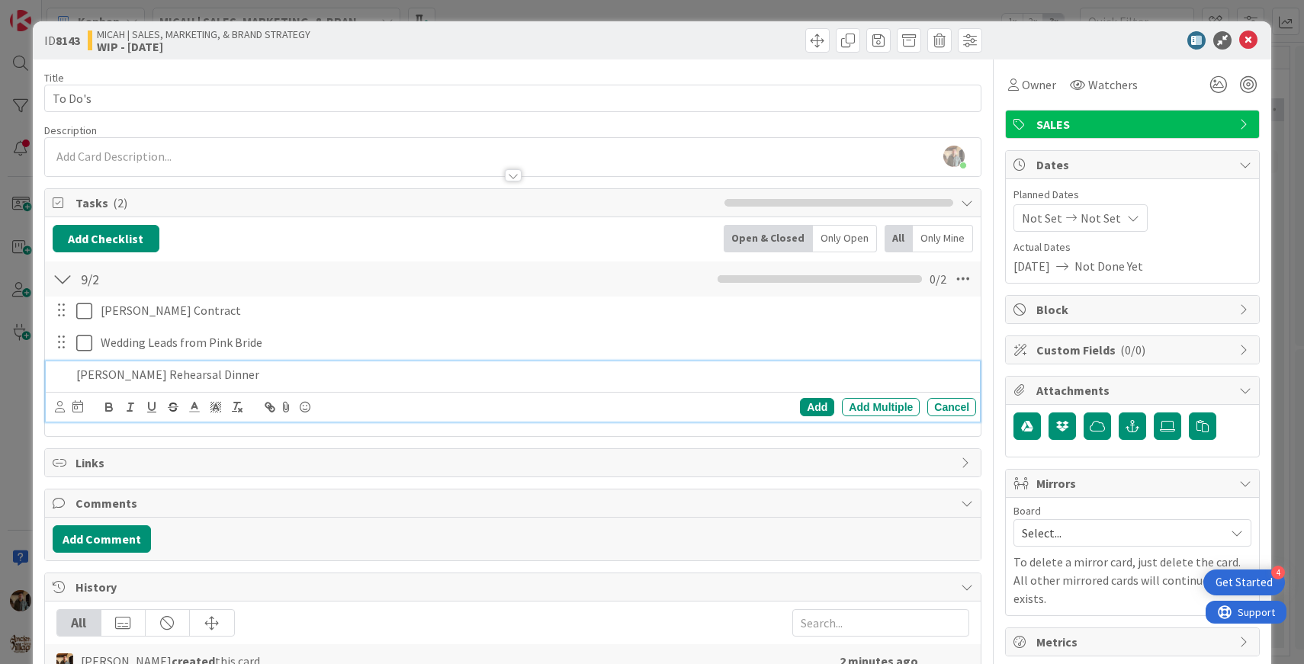
click at [151, 376] on p "[PERSON_NAME] Rehearsal Dinner" at bounding box center [523, 375] width 895 height 18
click at [120, 375] on p "[PERSON_NAME] Rehearsal Dinner" at bounding box center [523, 375] width 895 height 18
click at [813, 405] on div "Add" at bounding box center [817, 407] width 34 height 18
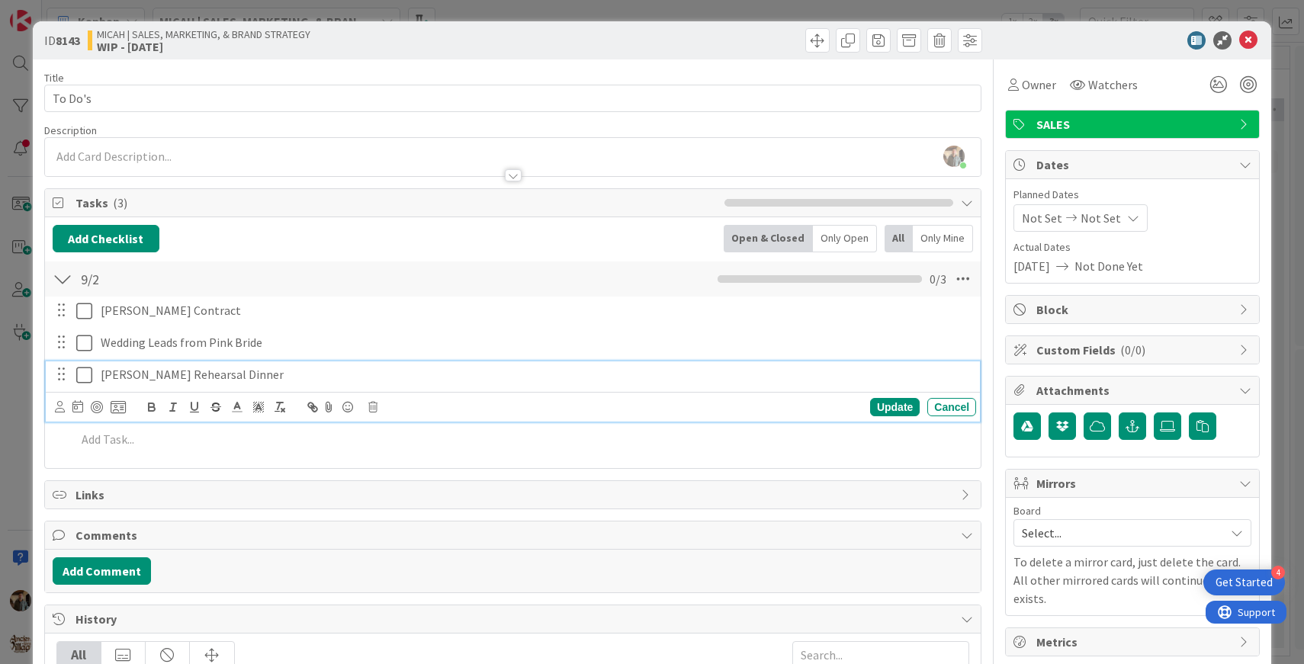
click at [360, 375] on p "[PERSON_NAME] Rehearsal Dinner" at bounding box center [536, 375] width 870 height 18
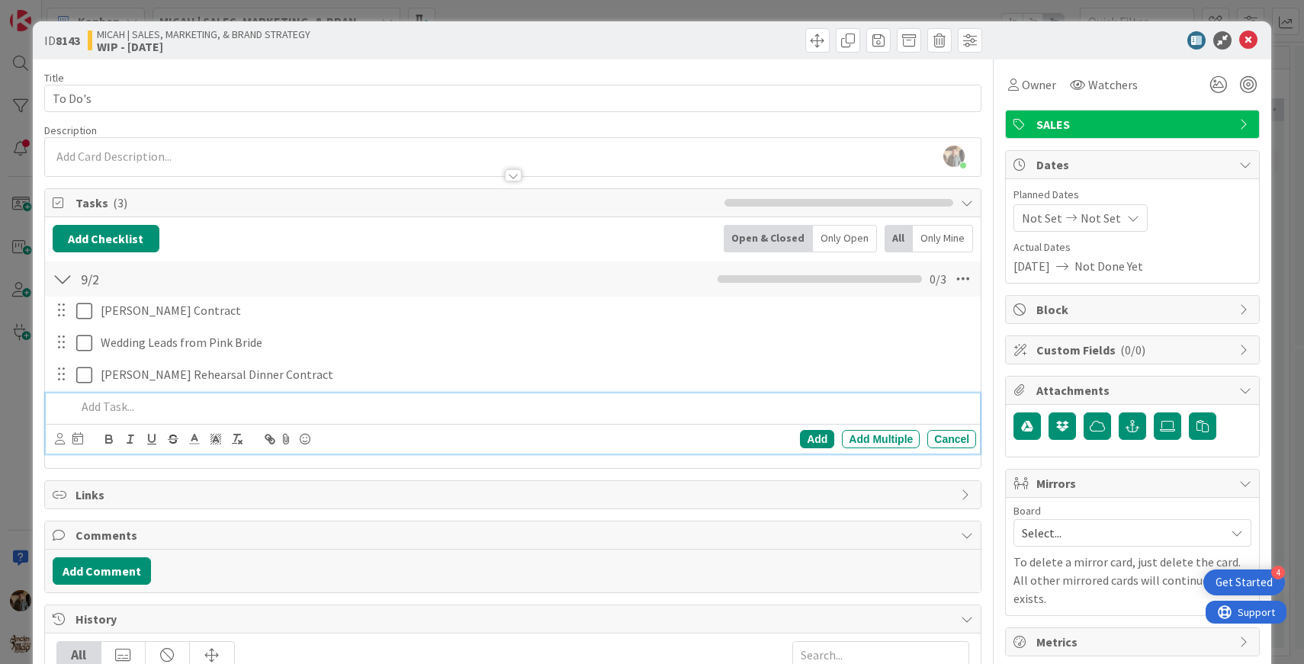
click at [307, 406] on p at bounding box center [523, 407] width 895 height 18
click at [1250, 40] on icon at bounding box center [1249, 40] width 18 height 18
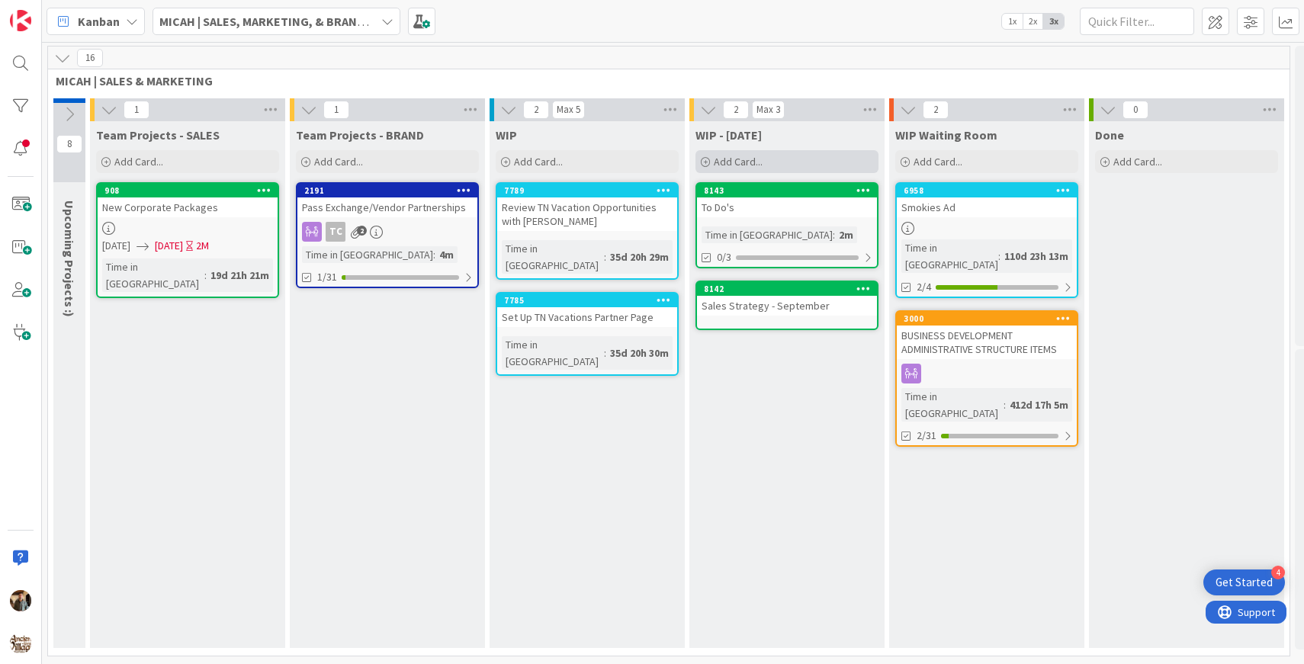
click at [791, 159] on div "Add Card..." at bounding box center [787, 161] width 183 height 23
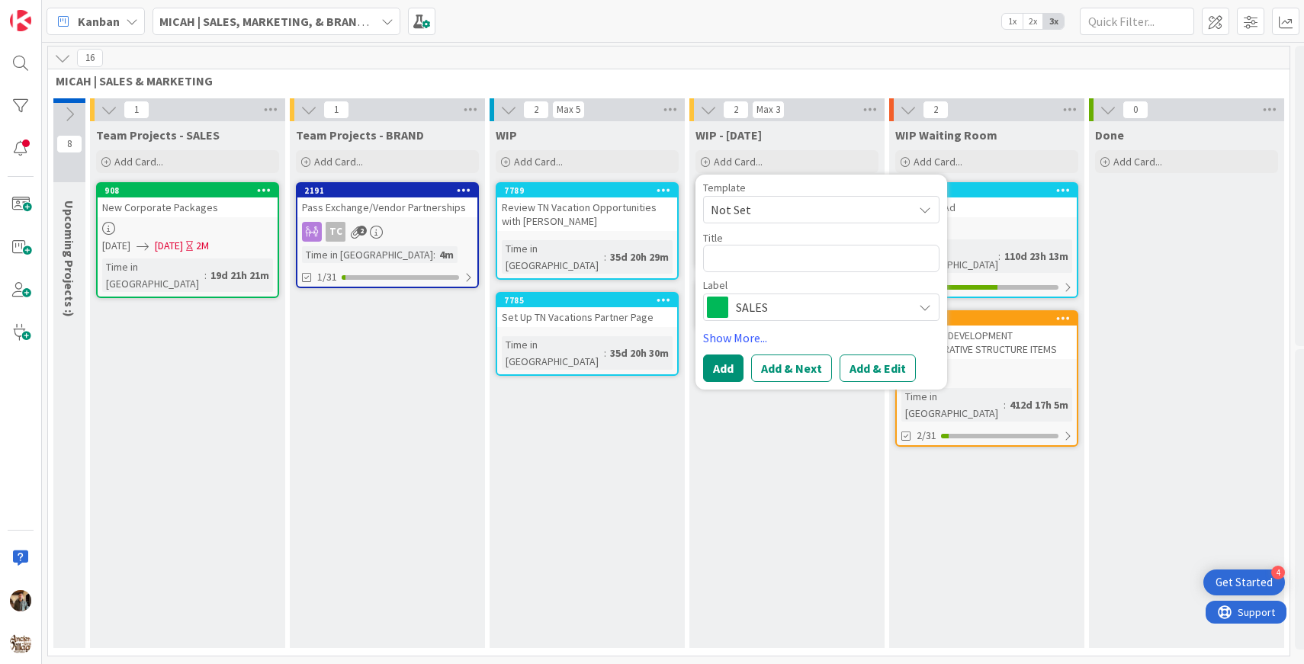
click at [777, 306] on span "SALES" at bounding box center [820, 307] width 169 height 21
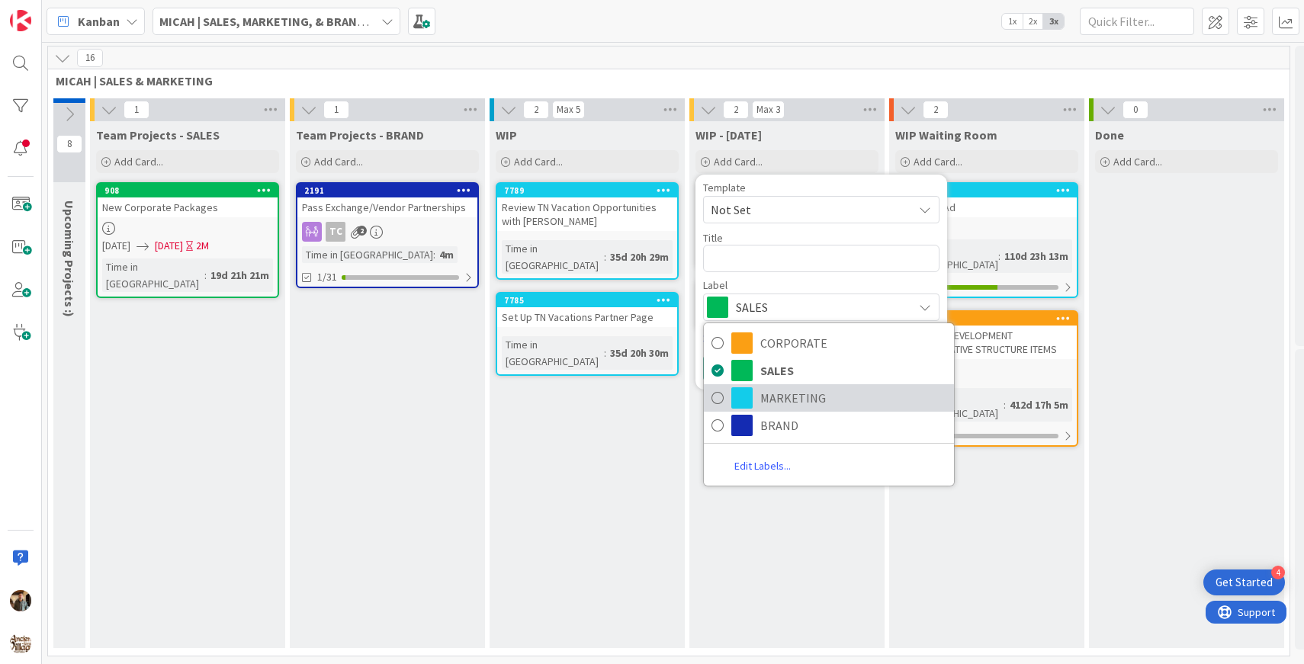
click at [778, 401] on span "MARKETING" at bounding box center [854, 398] width 186 height 23
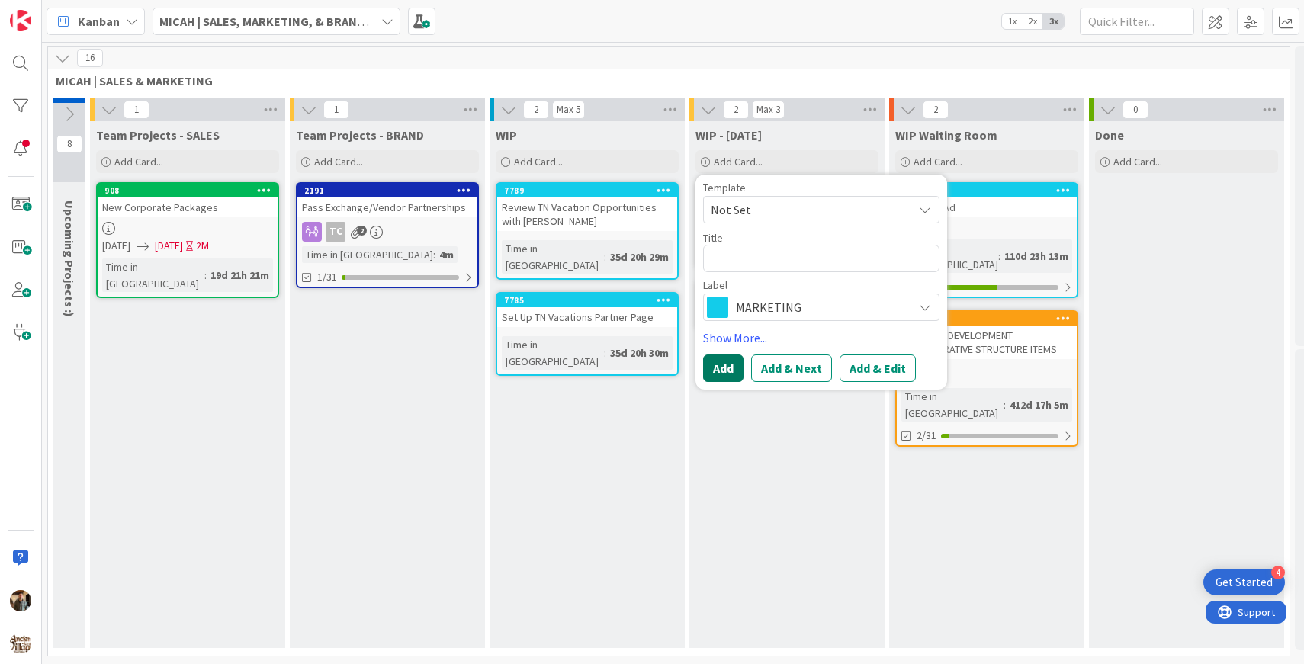
click at [722, 365] on button "Add" at bounding box center [723, 368] width 40 height 27
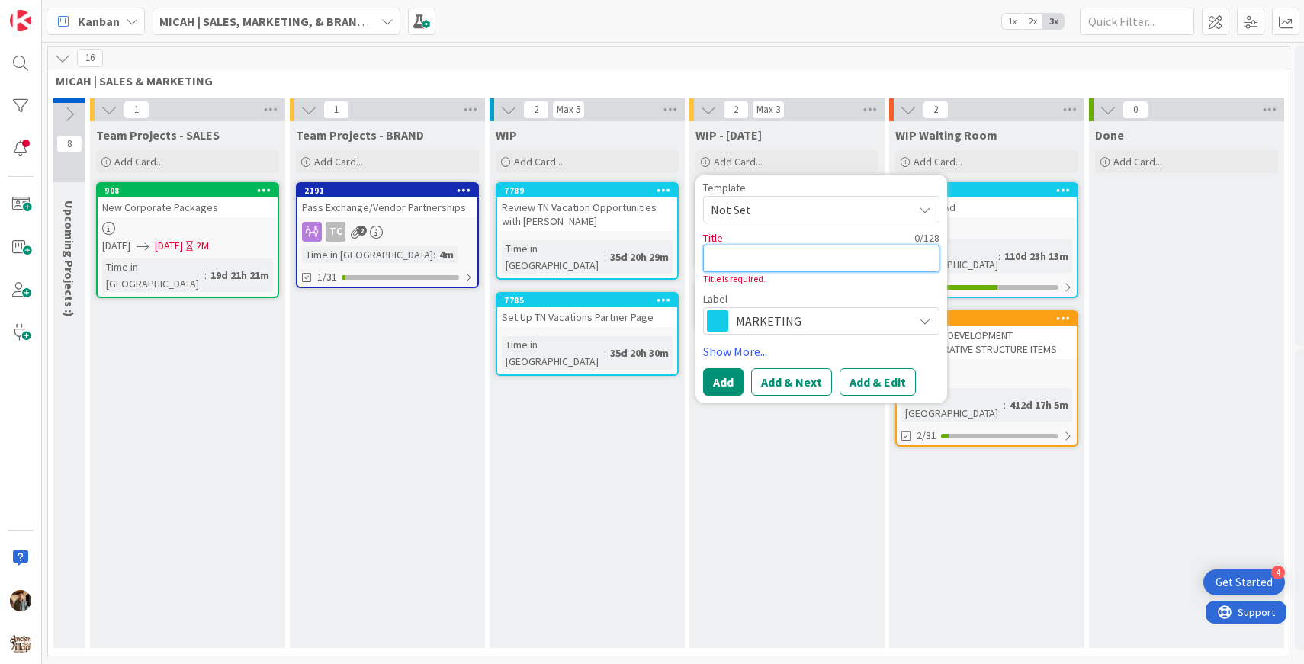
click at [741, 262] on textarea at bounding box center [821, 258] width 236 height 27
type textarea "x"
type textarea "N"
type textarea "x"
type textarea "Ne"
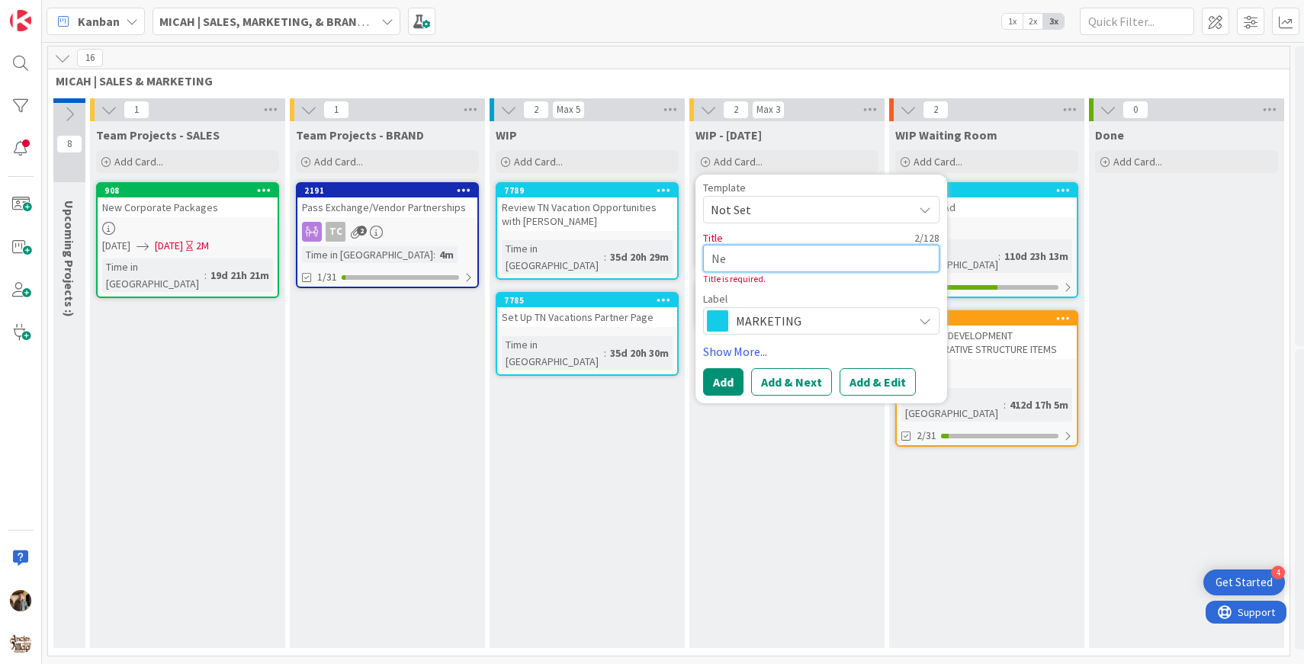
type textarea "x"
type textarea "New"
type textarea "x"
type textarea "News"
type textarea "x"
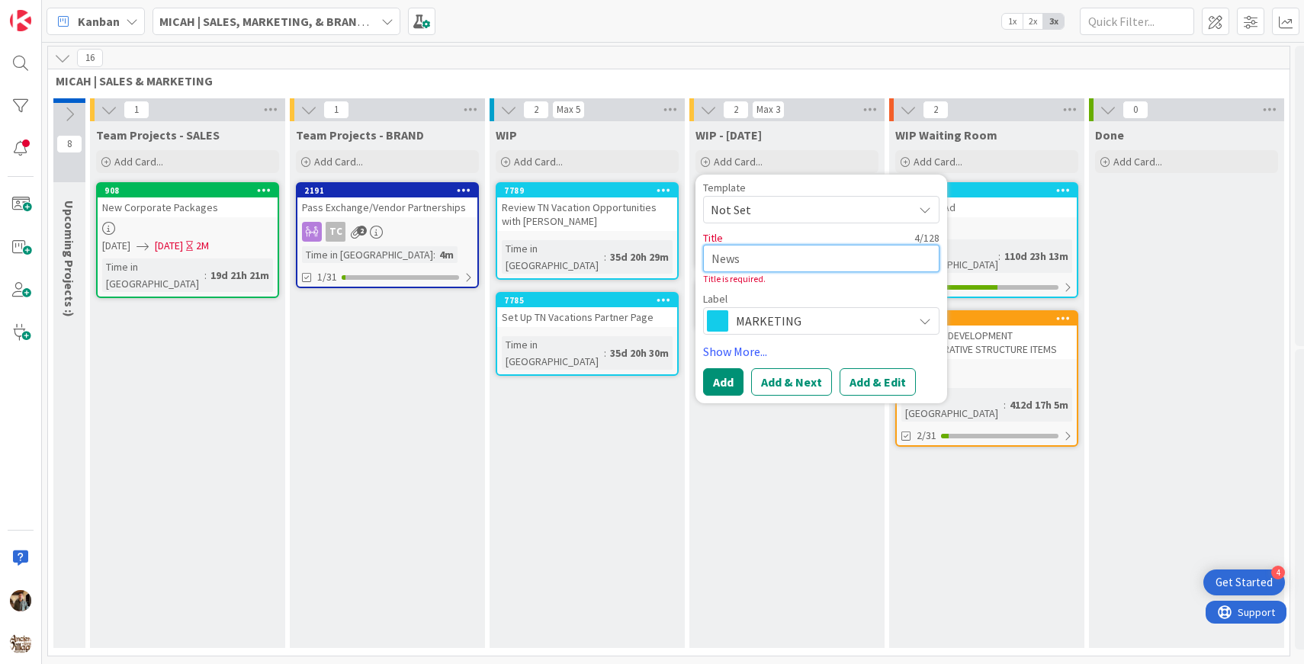
type textarea "News"
type textarea "x"
type textarea "News"
type textarea "x"
type textarea "Newsl"
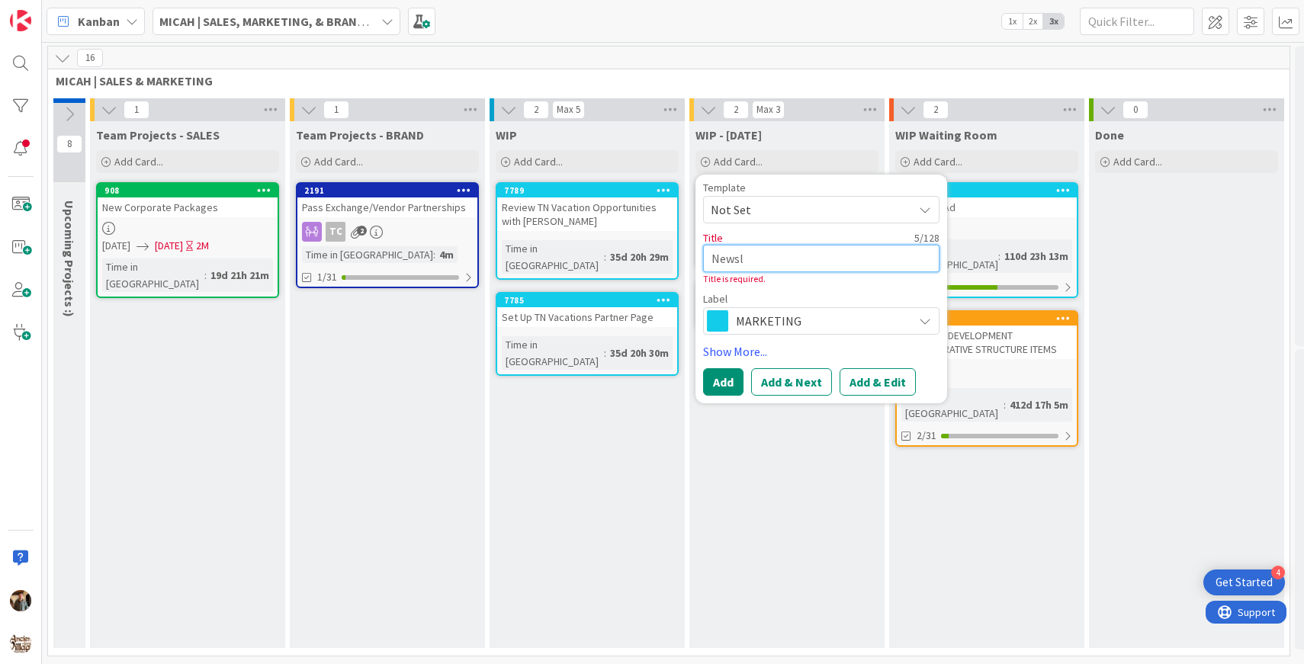
type textarea "x"
type textarea "Newsle"
type textarea "x"
type textarea "Newslet"
type textarea "x"
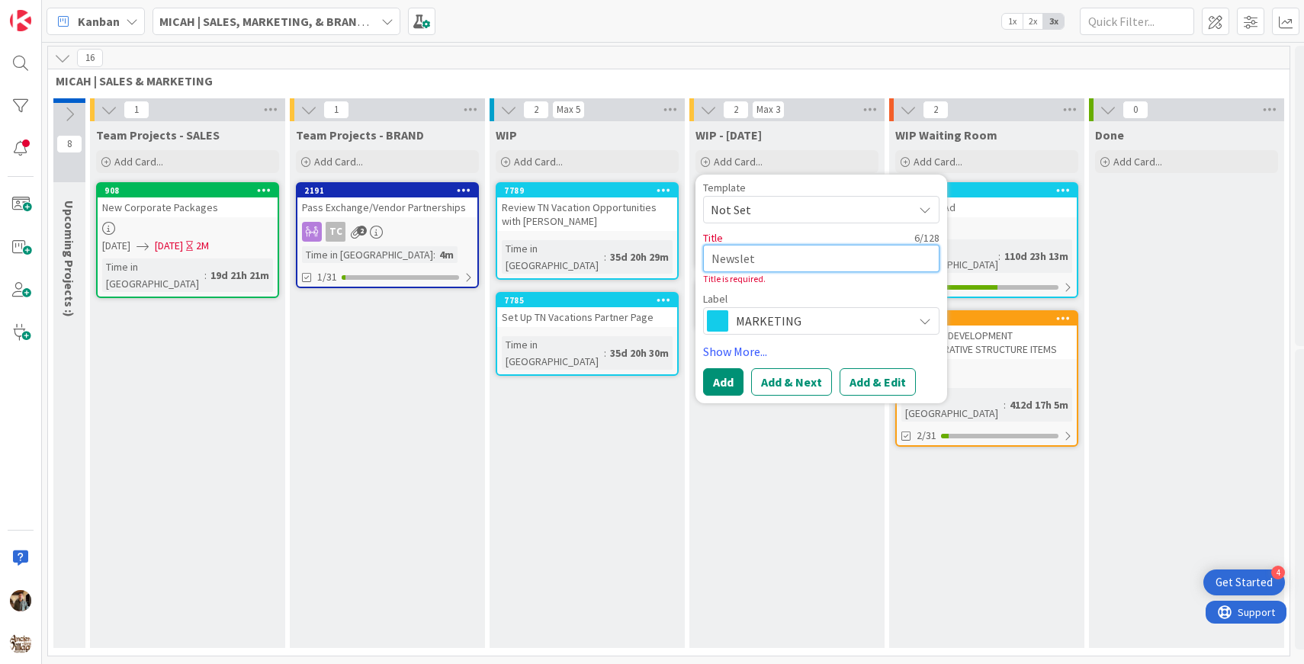
type textarea "Newslett"
type textarea "x"
type textarea "Newslette"
type textarea "x"
type textarea "Newsletter"
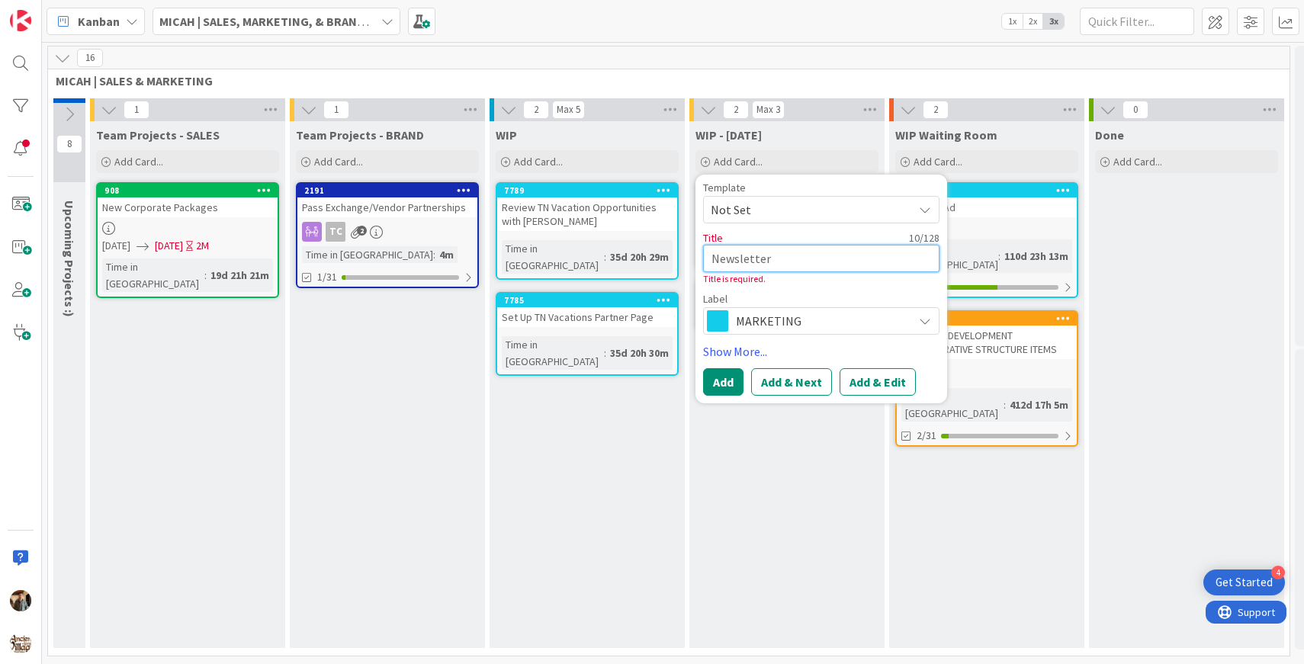
type textarea "x"
type textarea "Newsletter"
type textarea "x"
type textarea "Newsletter -"
type textarea "x"
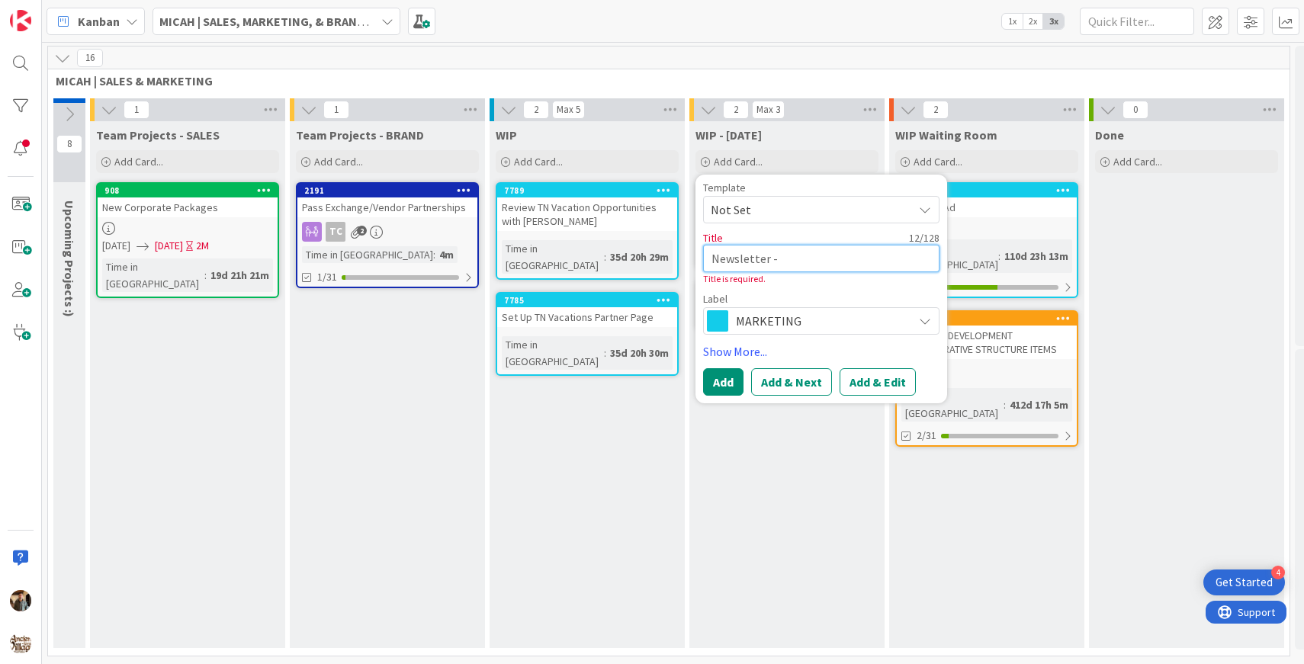
type textarea "Newsletter -"
type textarea "x"
type textarea "Newsletter - F"
type textarea "x"
type textarea "Newsletter - Fac"
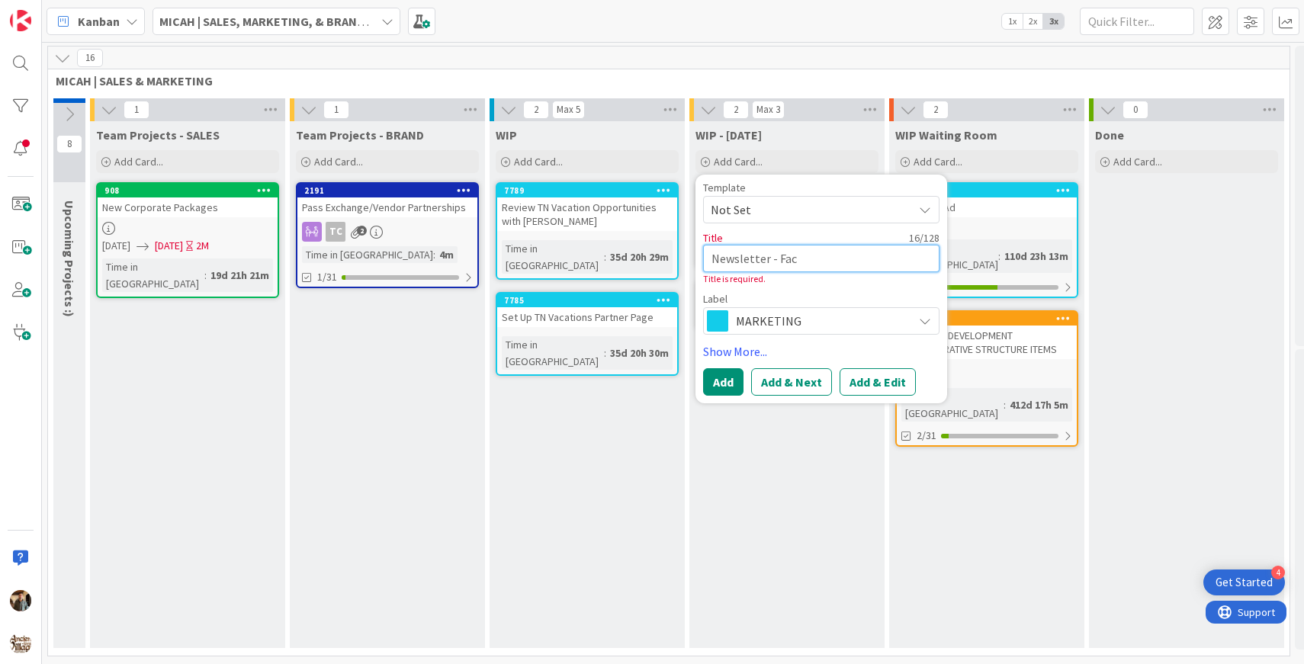
type textarea "x"
type textarea "Newsletter - Face"
type textarea "x"
type textarea "Newsletter - Faceb"
type textarea "x"
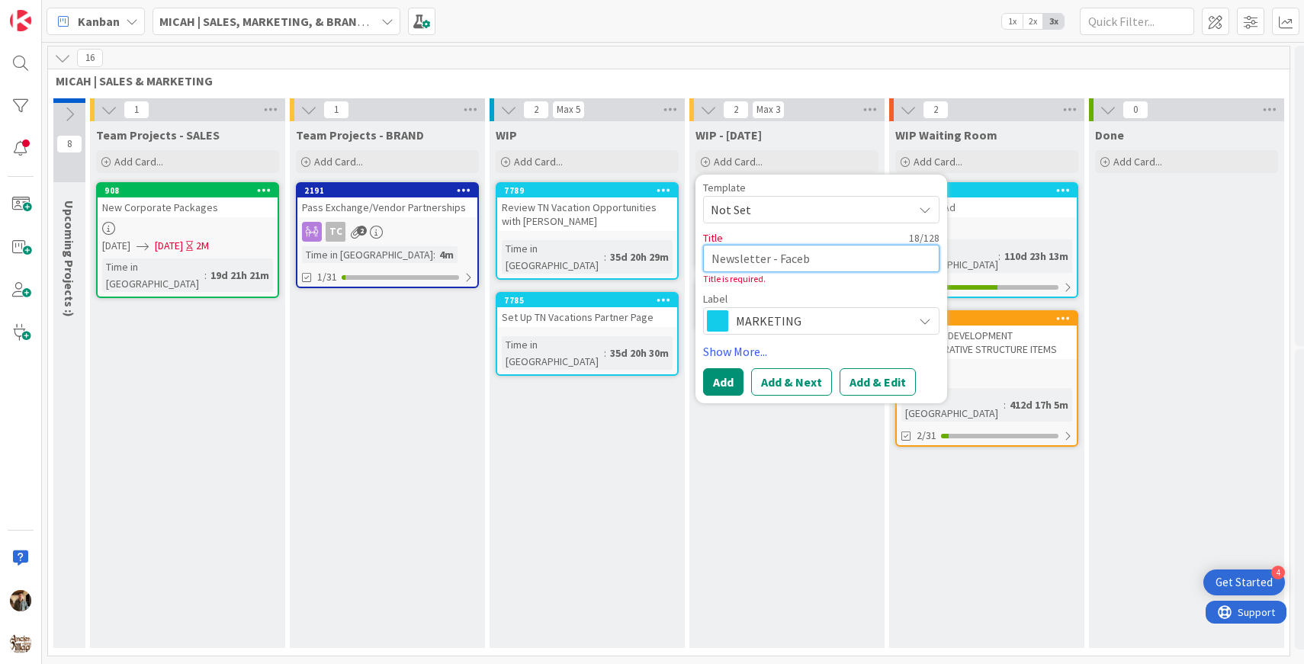
type textarea "Newsletter - Facebo"
type textarea "x"
type textarea "Newsletter - Faceboo"
type textarea "x"
type textarea "Newsletter - Facebook"
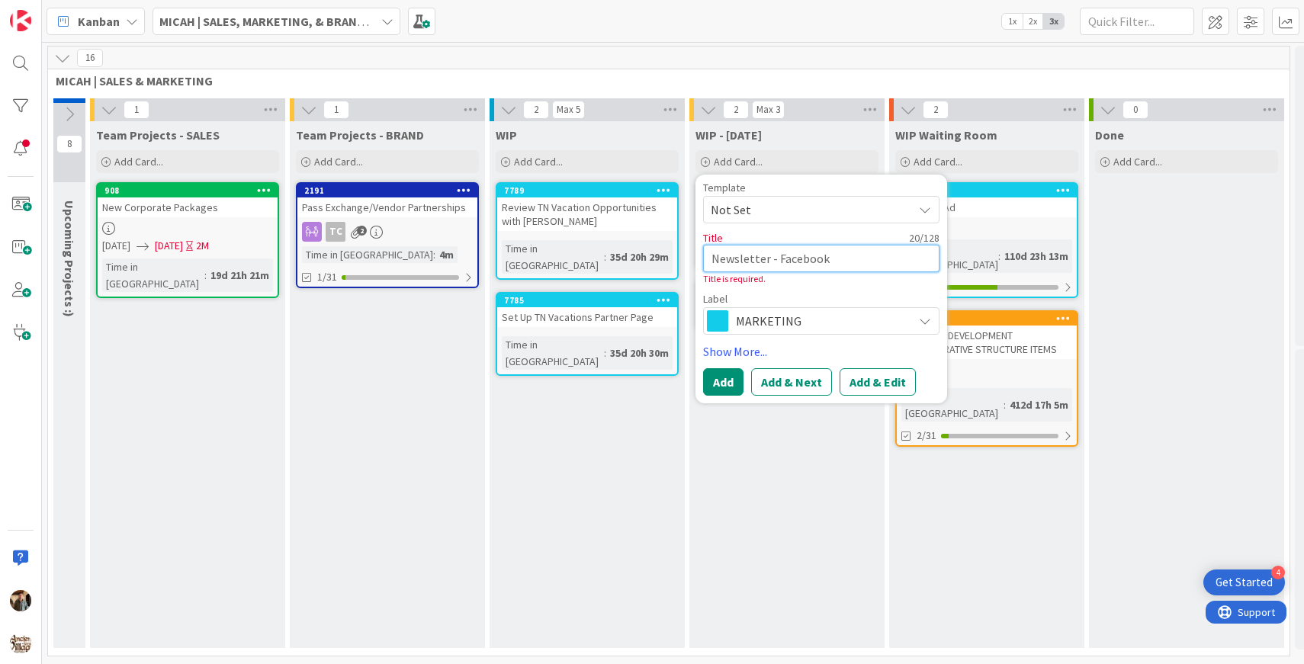
type textarea "x"
type textarea "Newsletter - Facebook"
type textarea "x"
type textarea "Newsletter - Facebook L"
type textarea "x"
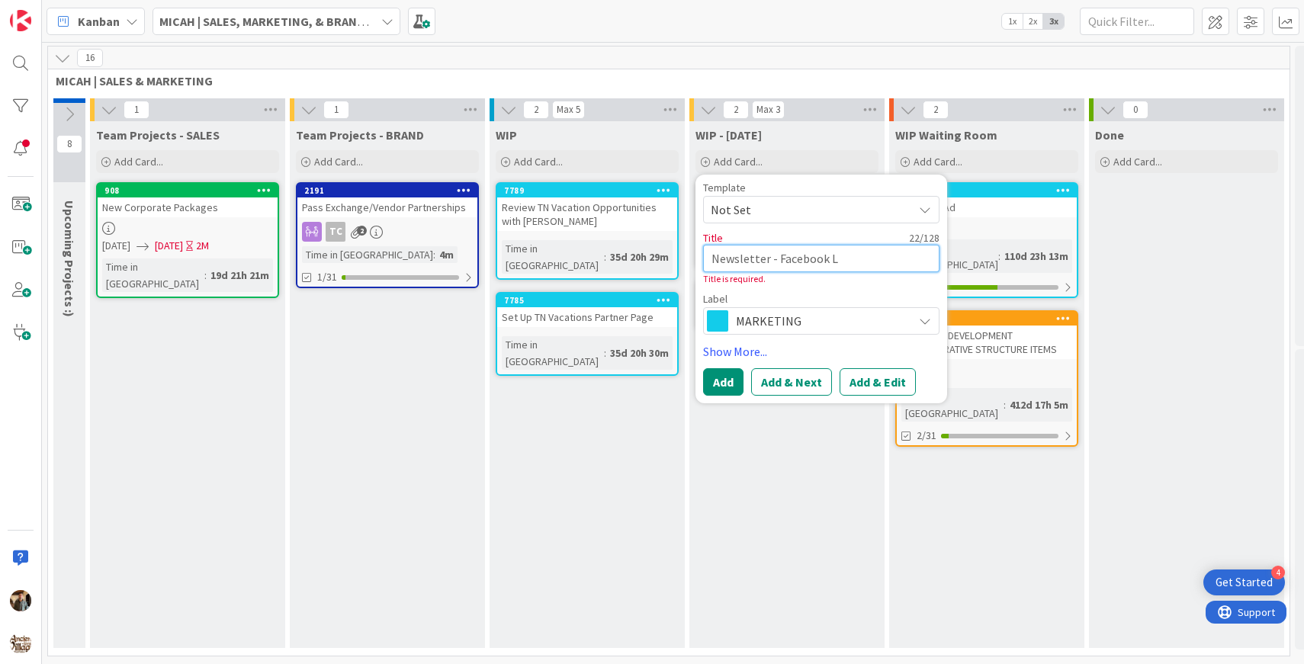
type textarea "Newsletter - Facebook Le"
type textarea "x"
type textarea "Newsletter - Facebook Lea"
type textarea "x"
type textarea "Newsletter - Facebook Lead"
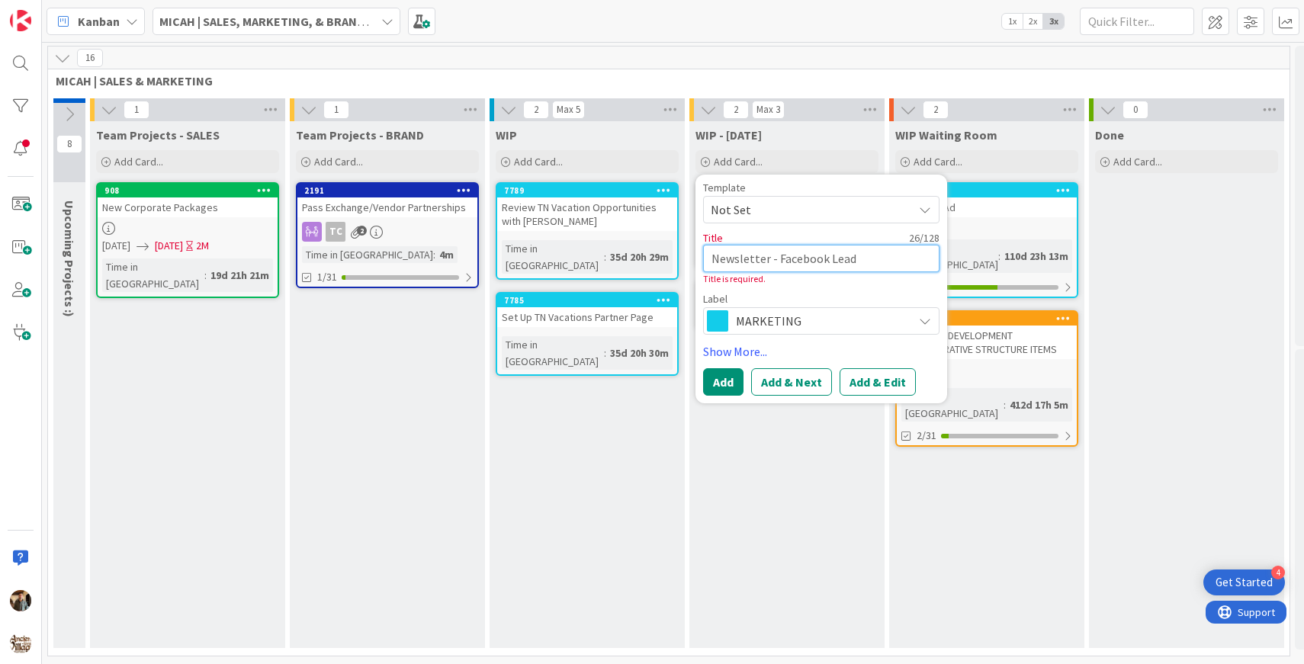
type textarea "x"
type textarea "Newsletter - Facebook Leads"
click at [717, 378] on button "Add" at bounding box center [723, 381] width 40 height 27
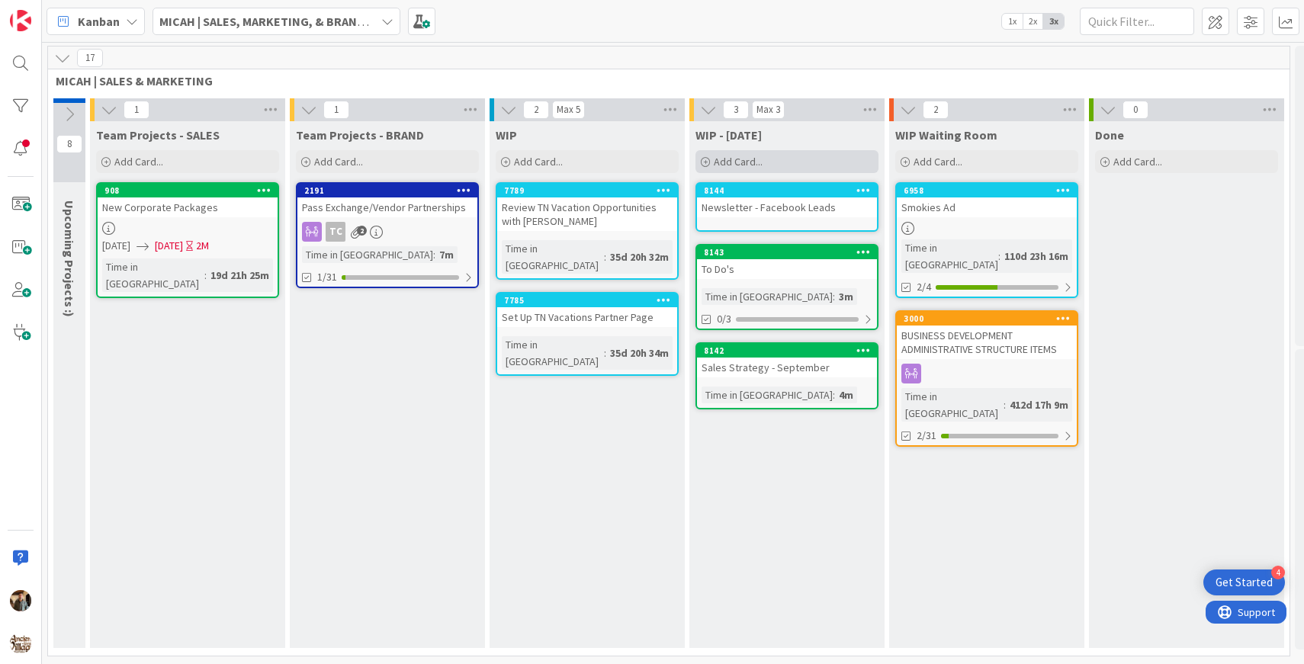
click at [760, 159] on span "Add Card..." at bounding box center [738, 162] width 49 height 14
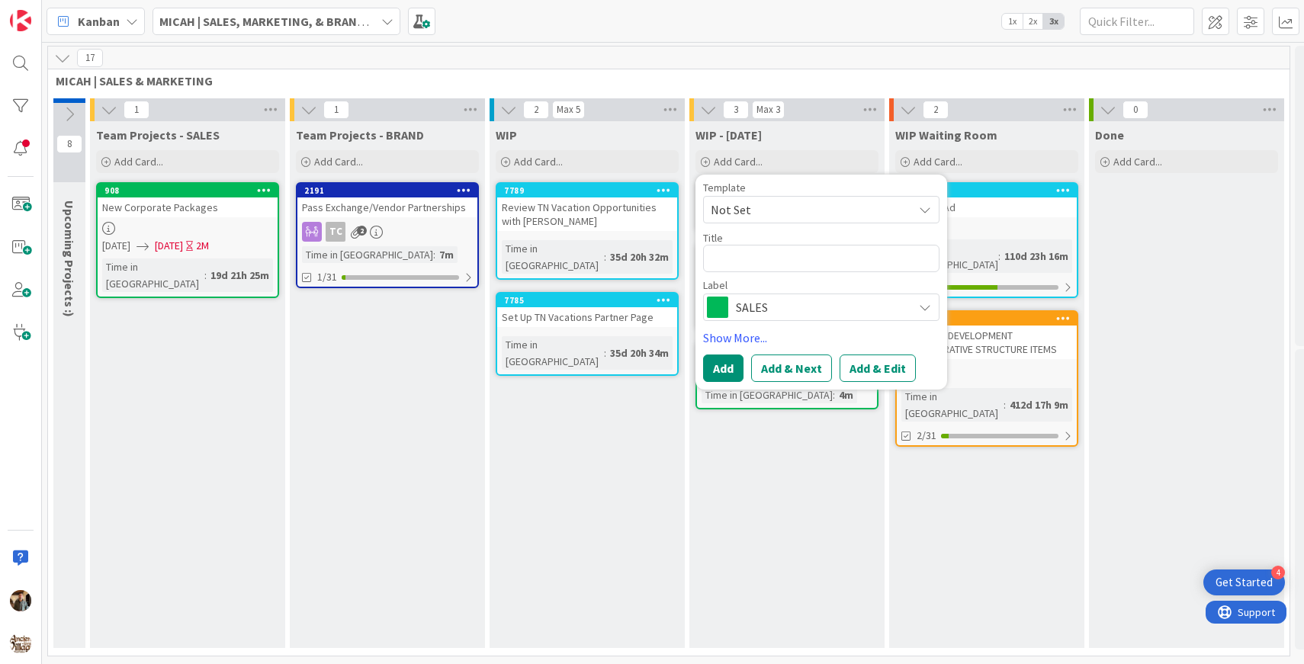
click at [754, 306] on span "SALES" at bounding box center [820, 307] width 169 height 21
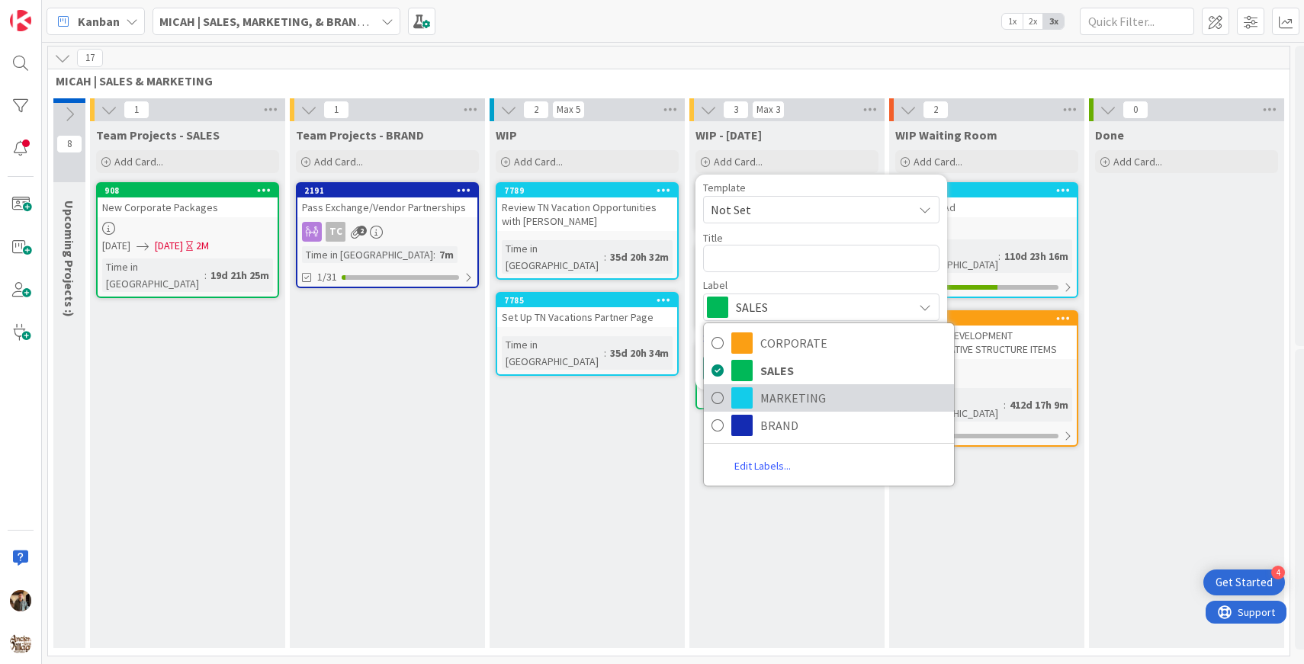
click at [761, 405] on span "MARKETING" at bounding box center [854, 398] width 186 height 23
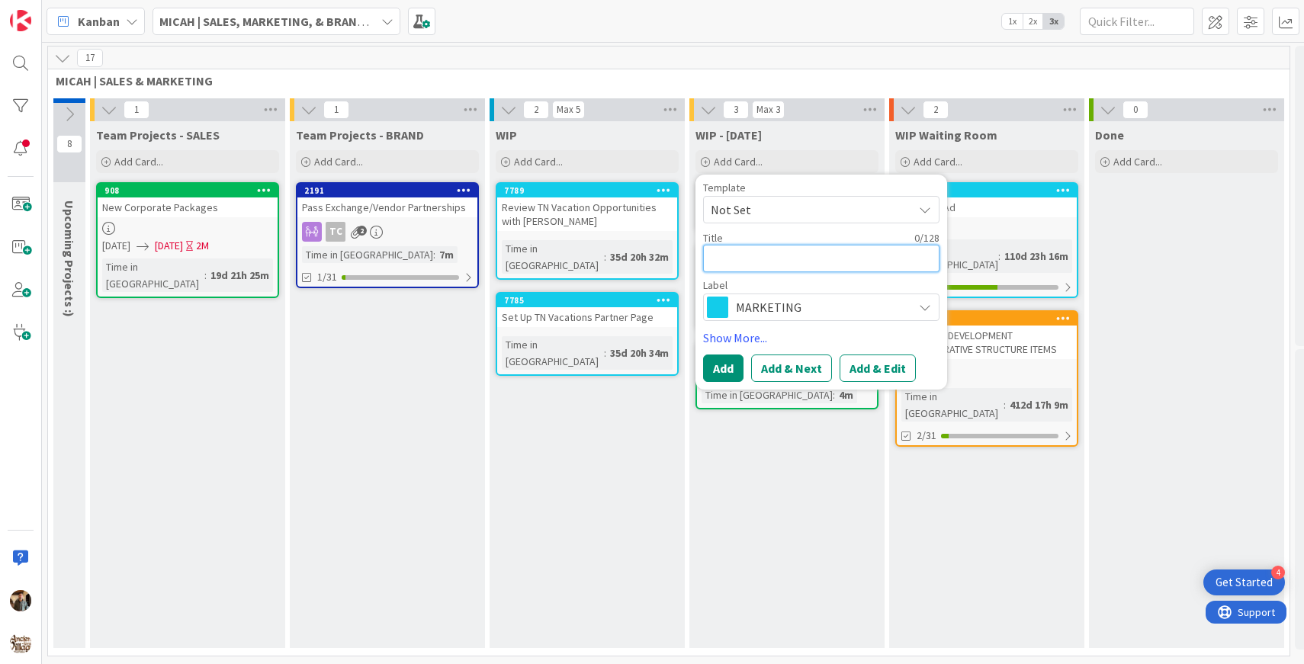
click at [740, 260] on textarea at bounding box center [821, 258] width 236 height 27
type textarea "x"
type textarea "S"
type textarea "x"
type textarea "N"
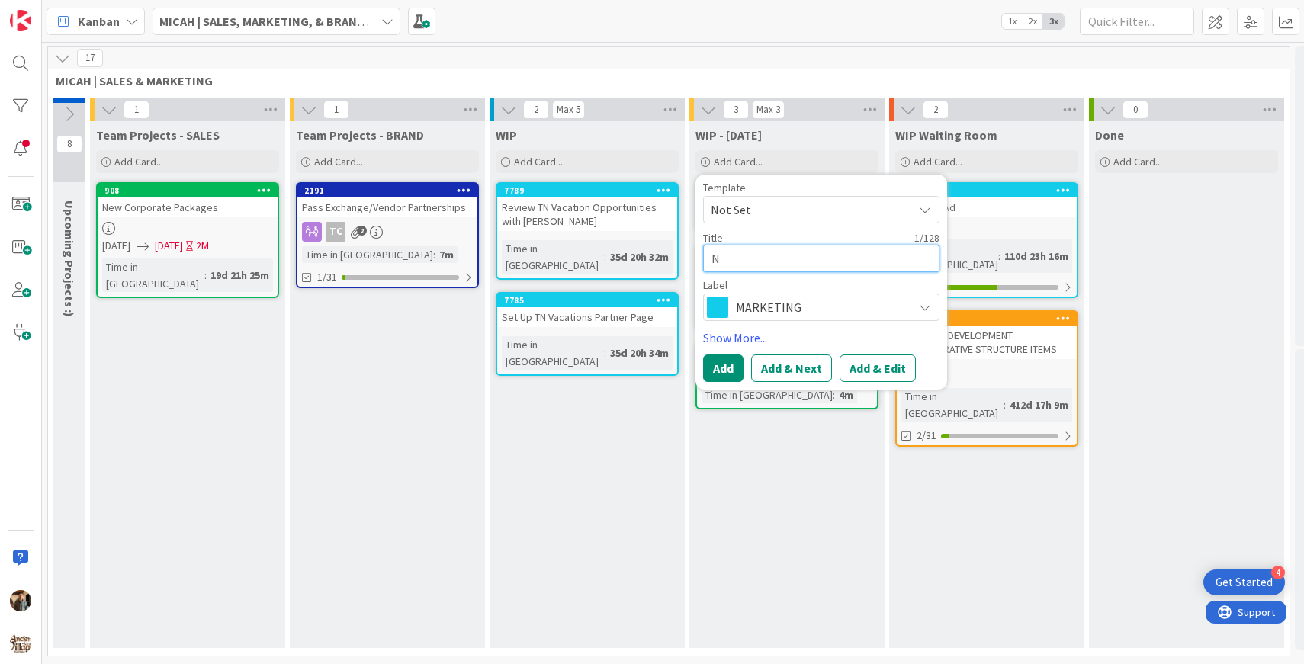
type textarea "x"
type textarea "Ne"
type textarea "x"
type textarea "New"
type textarea "x"
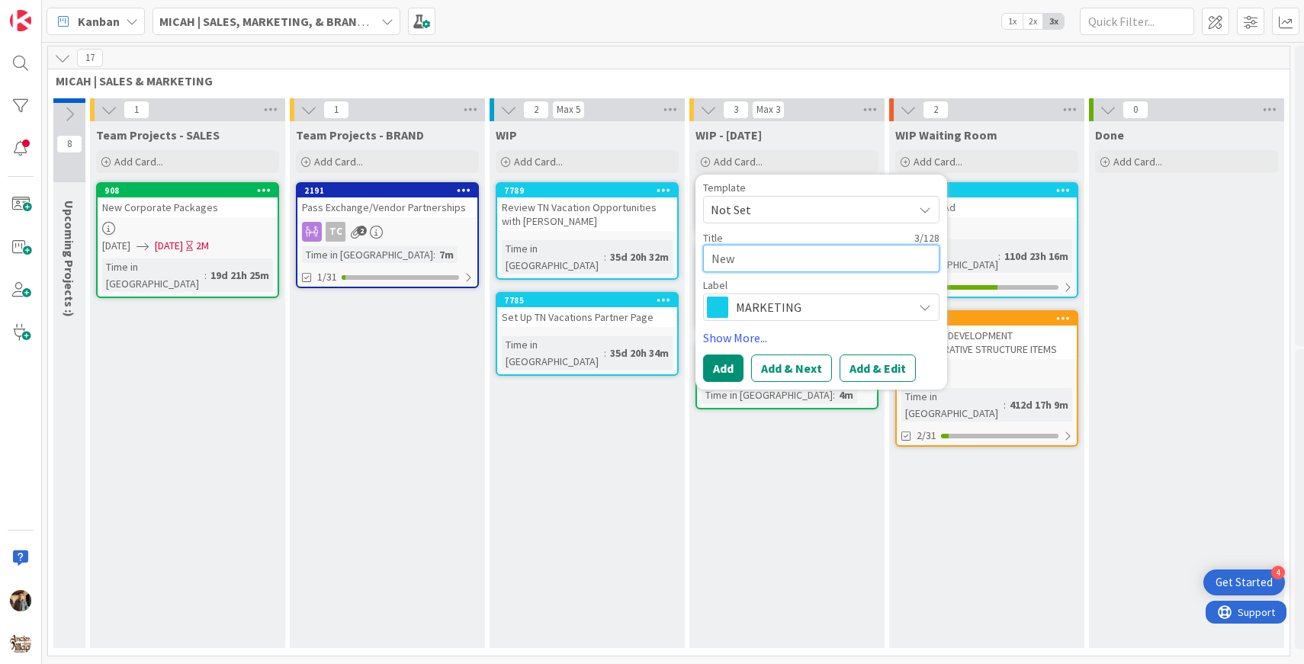
type textarea "News"
type textarea "x"
type textarea "Newsl"
type textarea "x"
type textarea "Newsle"
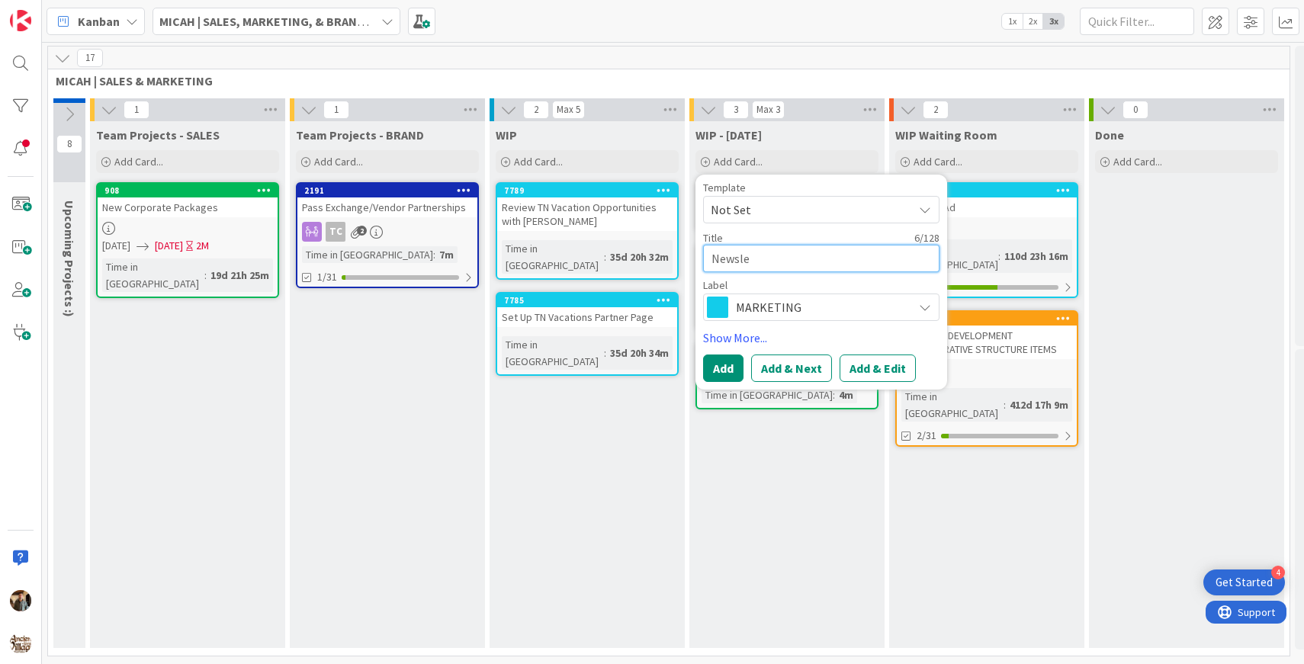
type textarea "x"
type textarea "Newslet"
type textarea "x"
type textarea "Newslett"
type textarea "x"
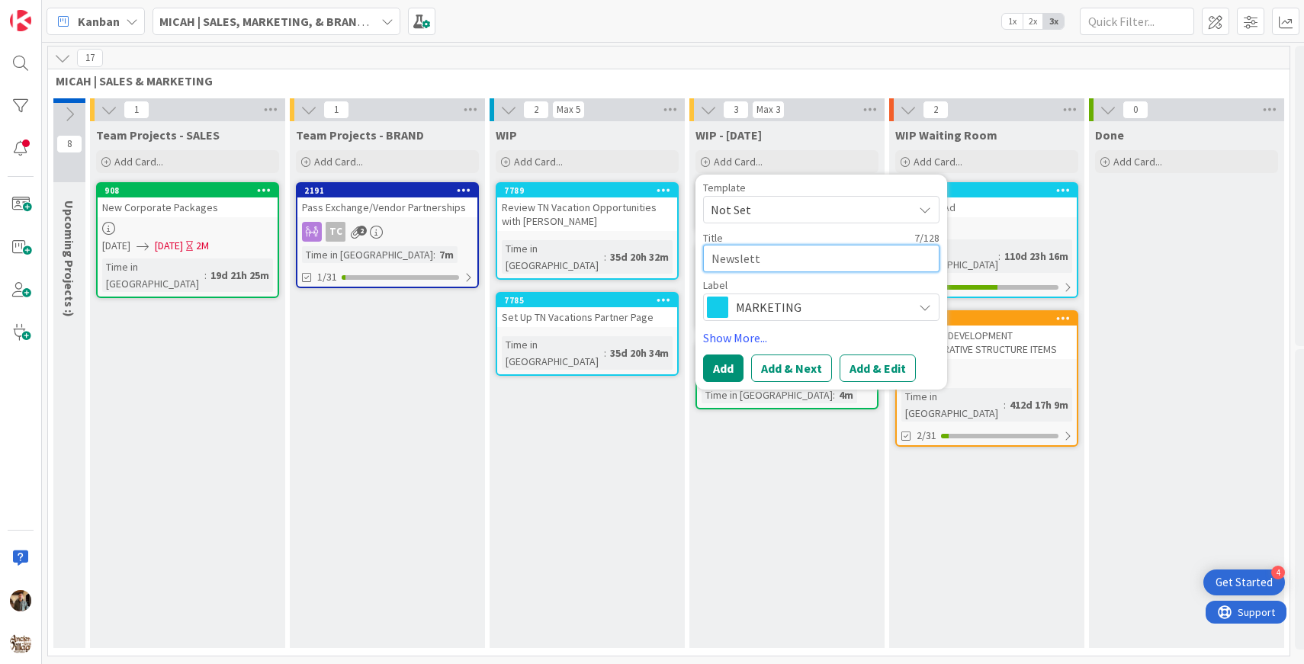
type textarea "Newslette"
type textarea "x"
type textarea "Newsletter"
type textarea "x"
type textarea "Newsletter"
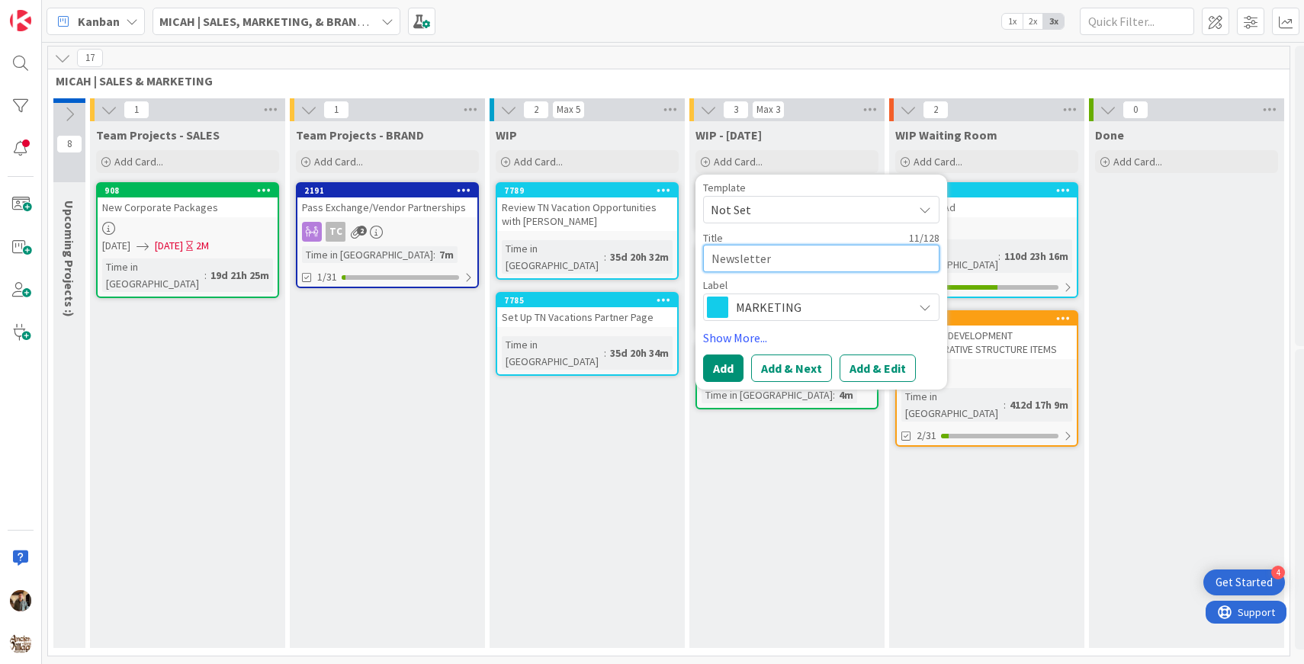
type textarea "x"
type textarea "Newsletter S"
type textarea "x"
type textarea "Newsletter St"
type textarea "x"
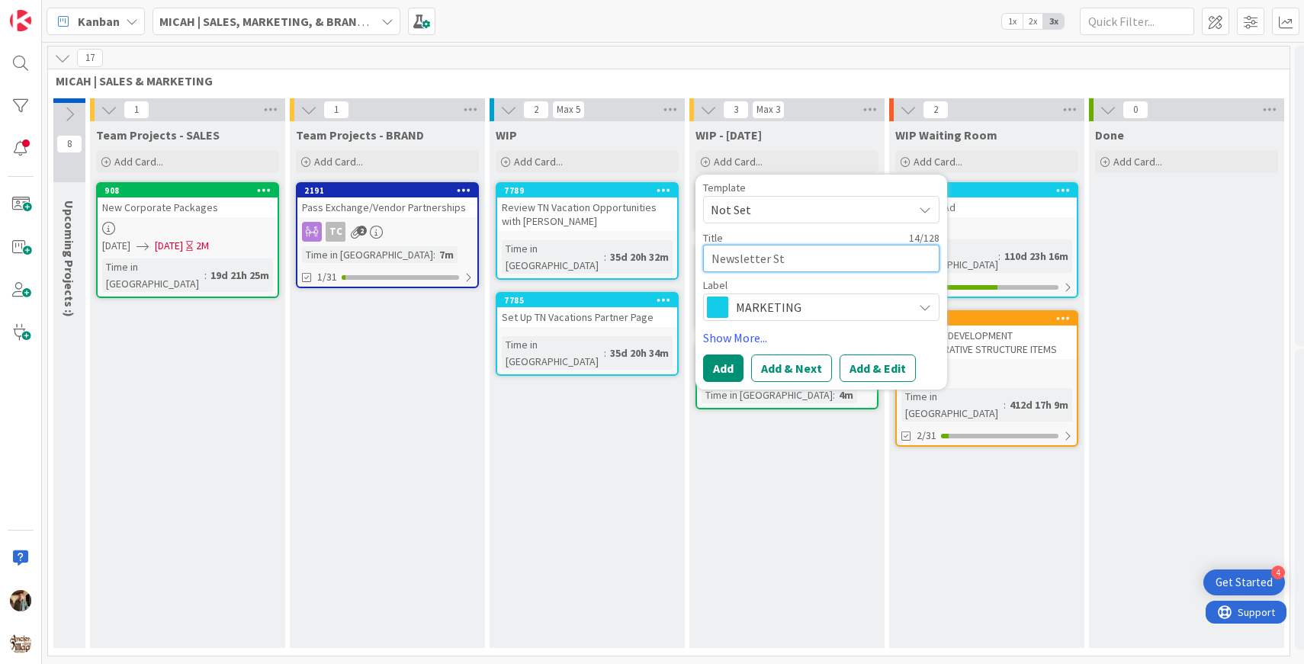
type textarea "Newsletter Str"
type textarea "x"
type textarea "Newsletter Stra"
type textarea "x"
type textarea "Newsletter Strat"
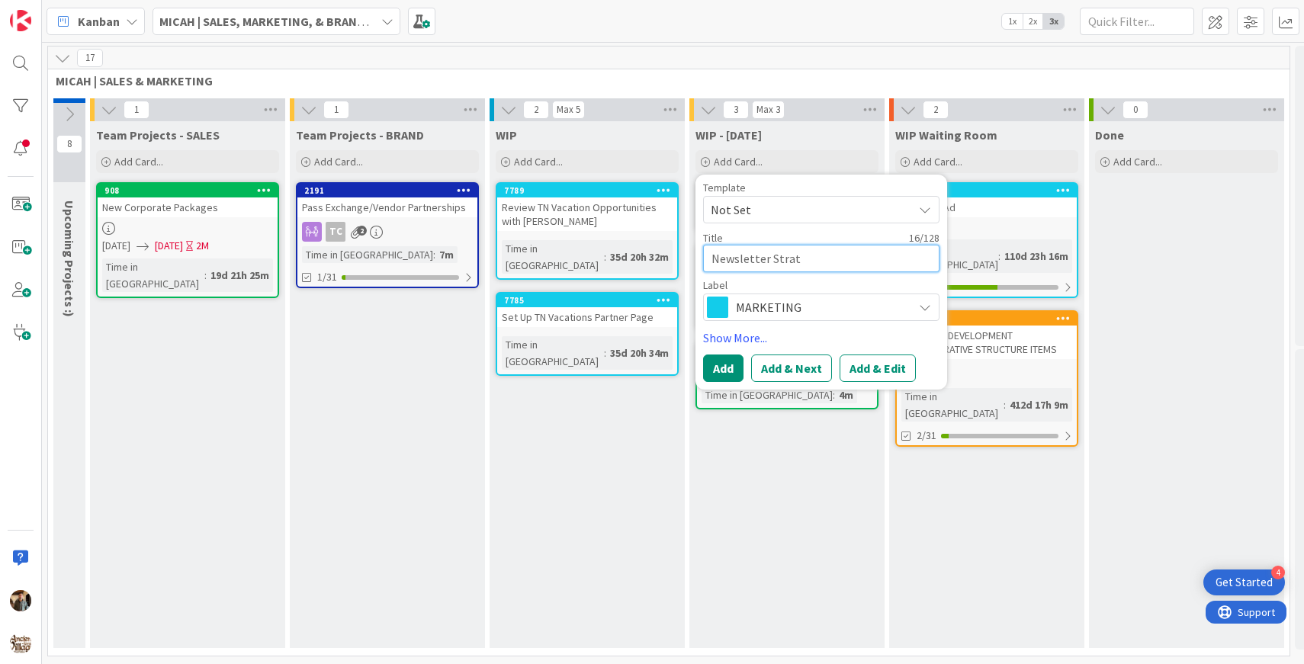
type textarea "x"
type textarea "Newsletter Strate"
type textarea "x"
type textarea "Newsletter Strateg"
type textarea "x"
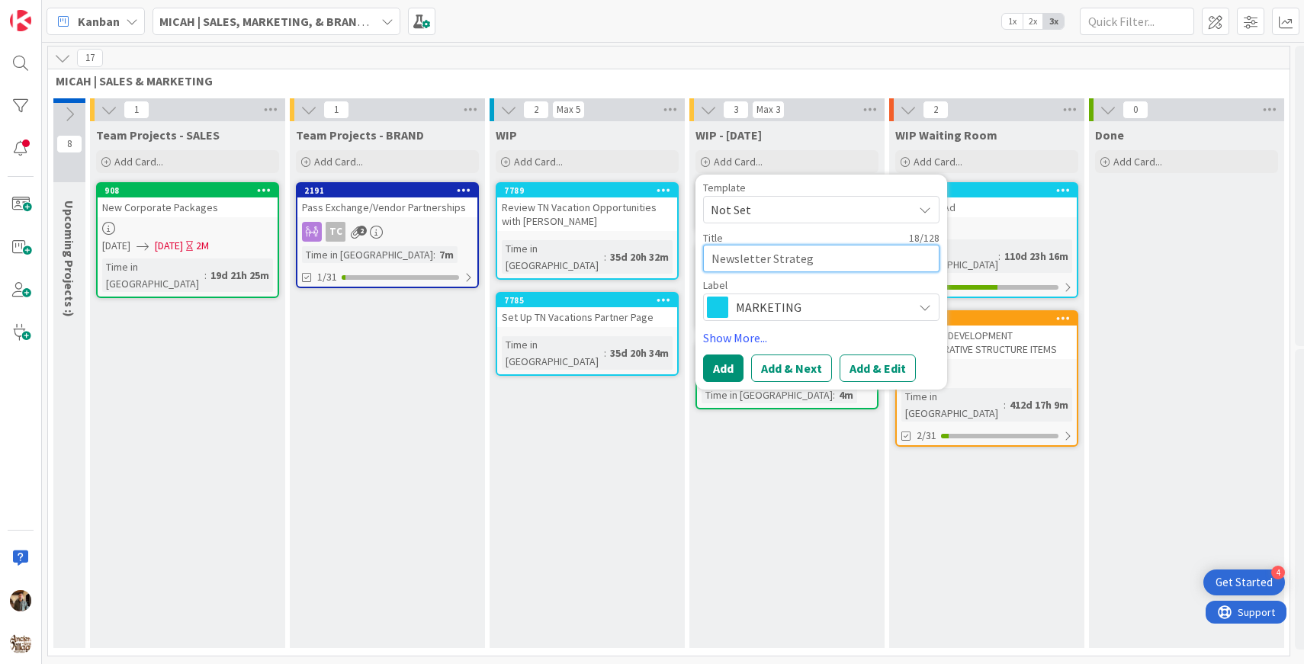
type textarea "Newsletter Strategy"
type textarea "x"
type textarea "Newsletter Strategy"
type textarea "x"
type textarea "Newsletter Strategy -"
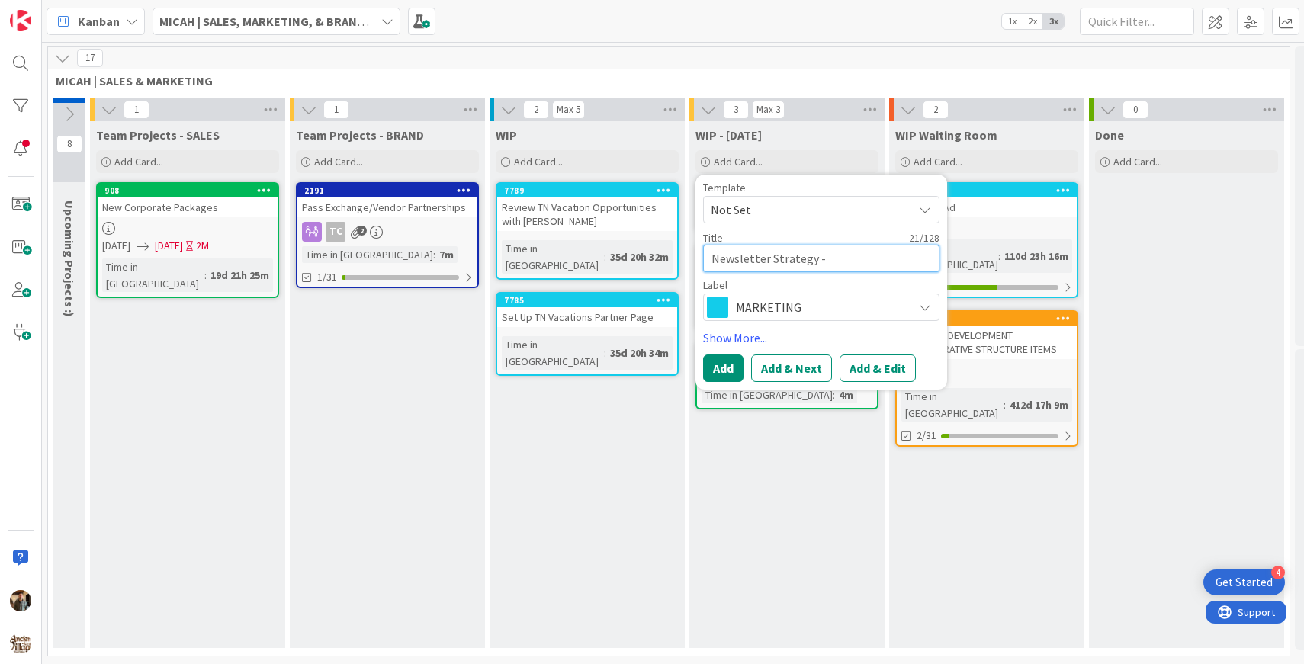
type textarea "x"
type textarea "Newsletter Strategy -"
type textarea "x"
type textarea "Newsletter Strategy - S"
type textarea "x"
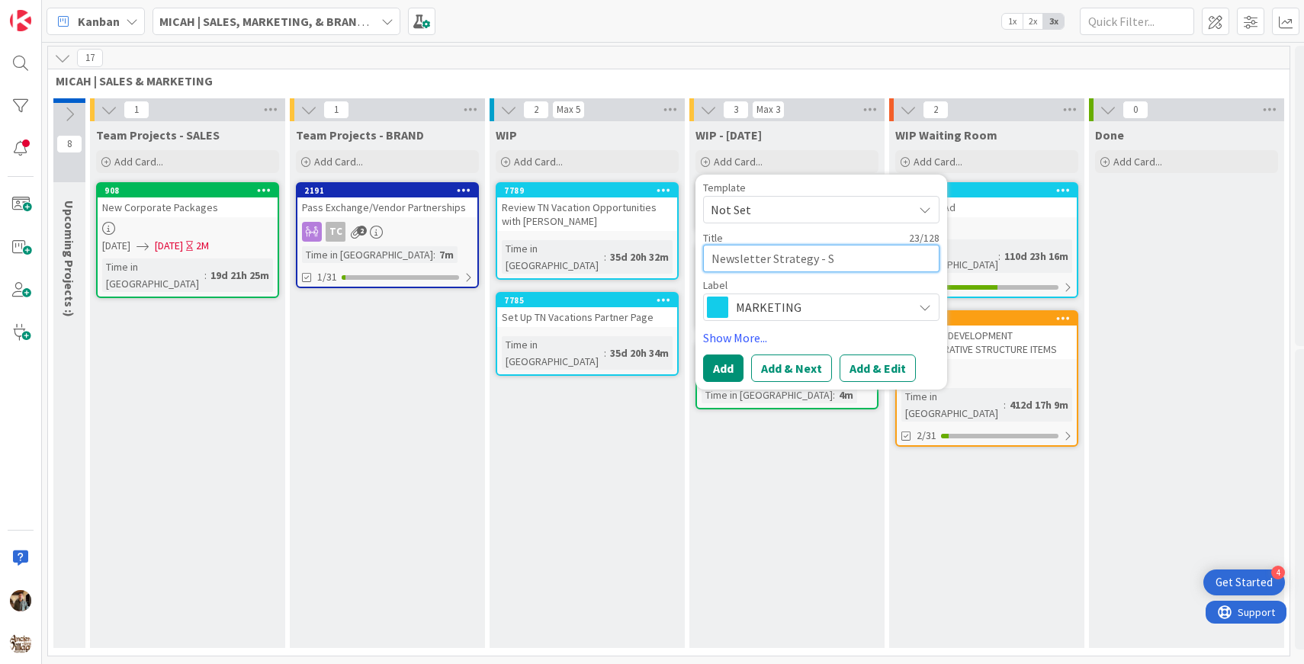
type textarea "Newsletter Strategy - Sp"
type textarea "x"
type textarea "Newsletter Strategy - Spe"
type textarea "x"
type textarea "Newsletter Strategy - Sp"
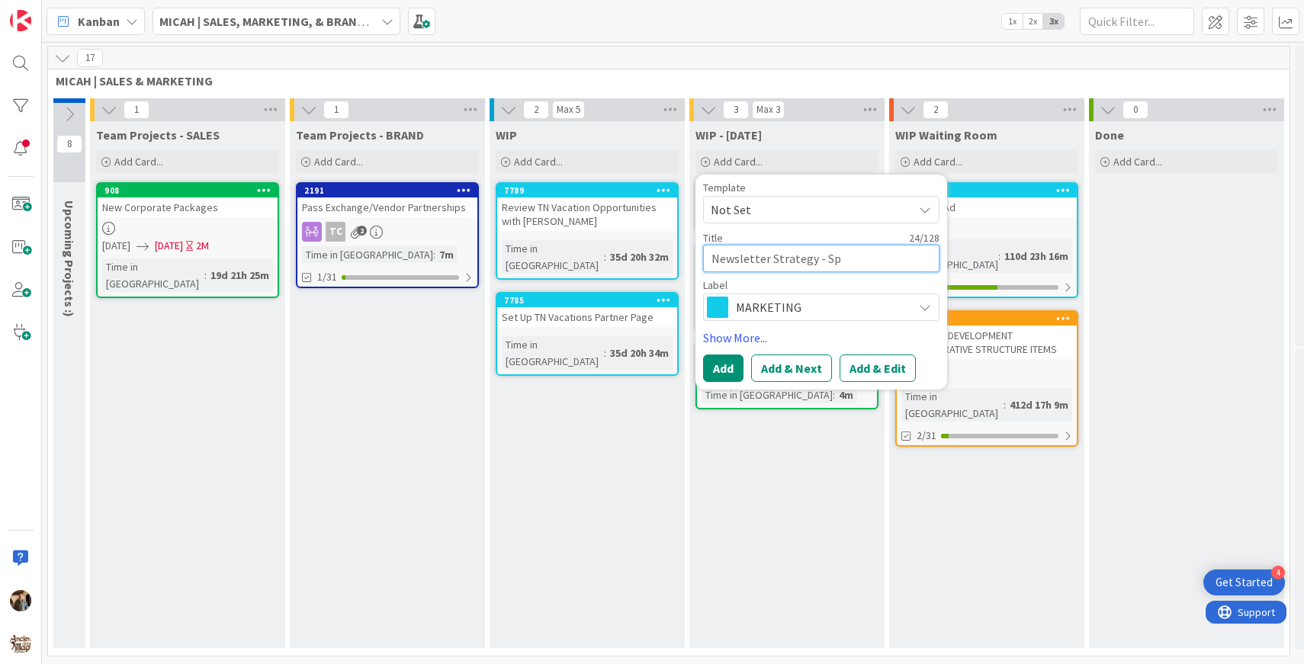
type textarea "x"
type textarea "Newsletter Strategy - S"
type textarea "x"
type textarea "Newsletter Strategy - Se"
type textarea "x"
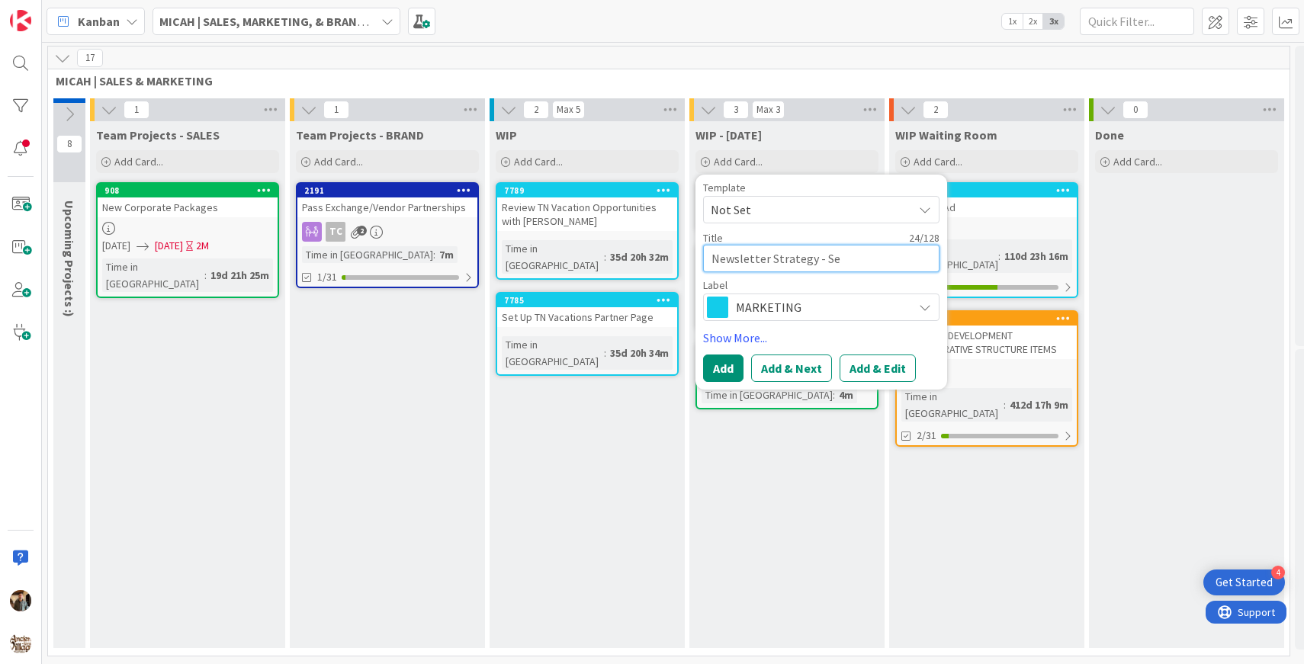
type textarea "Newsletter Strategy - Sep"
type textarea "x"
type textarea "Newsletter Strategy - Sept"
type textarea "x"
type textarea "Newsletter Strategy - Septe"
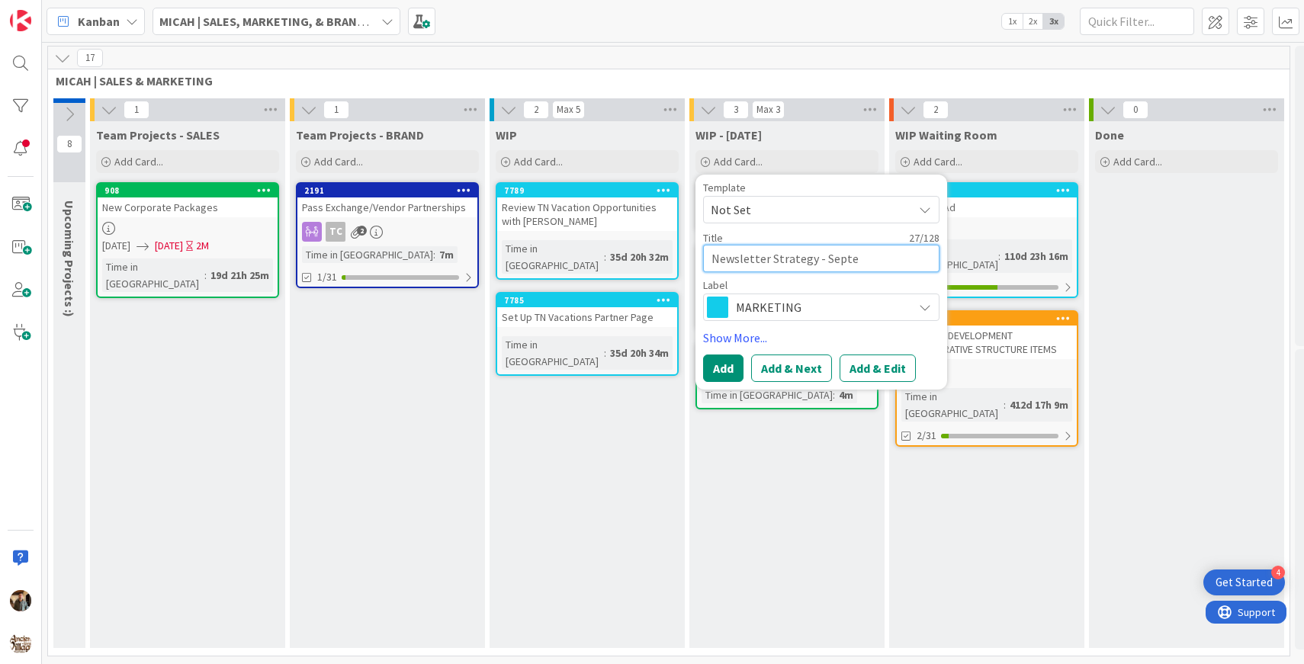
type textarea "x"
type textarea "Newsletter Strategy - Septem"
type textarea "x"
type textarea "Newsletter Strategy - Septemb"
type textarea "x"
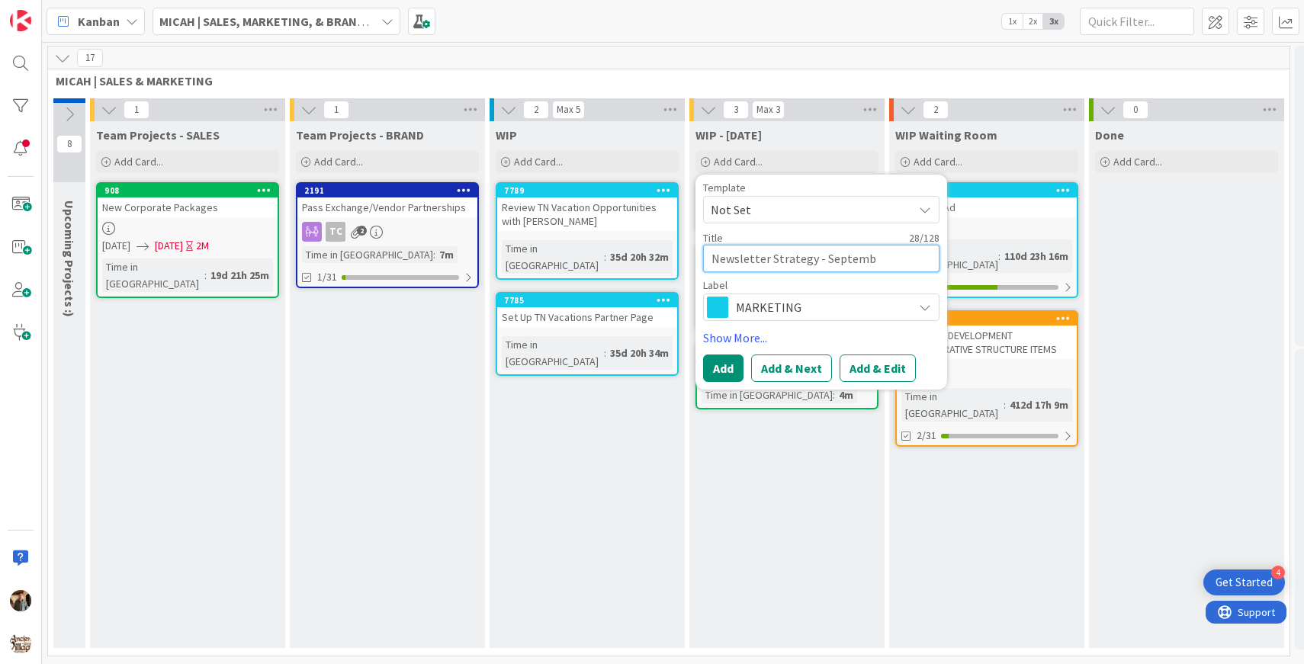
type textarea "Newsletter Strategy - Septembe"
type textarea "x"
click at [719, 371] on button "Add" at bounding box center [723, 368] width 40 height 27
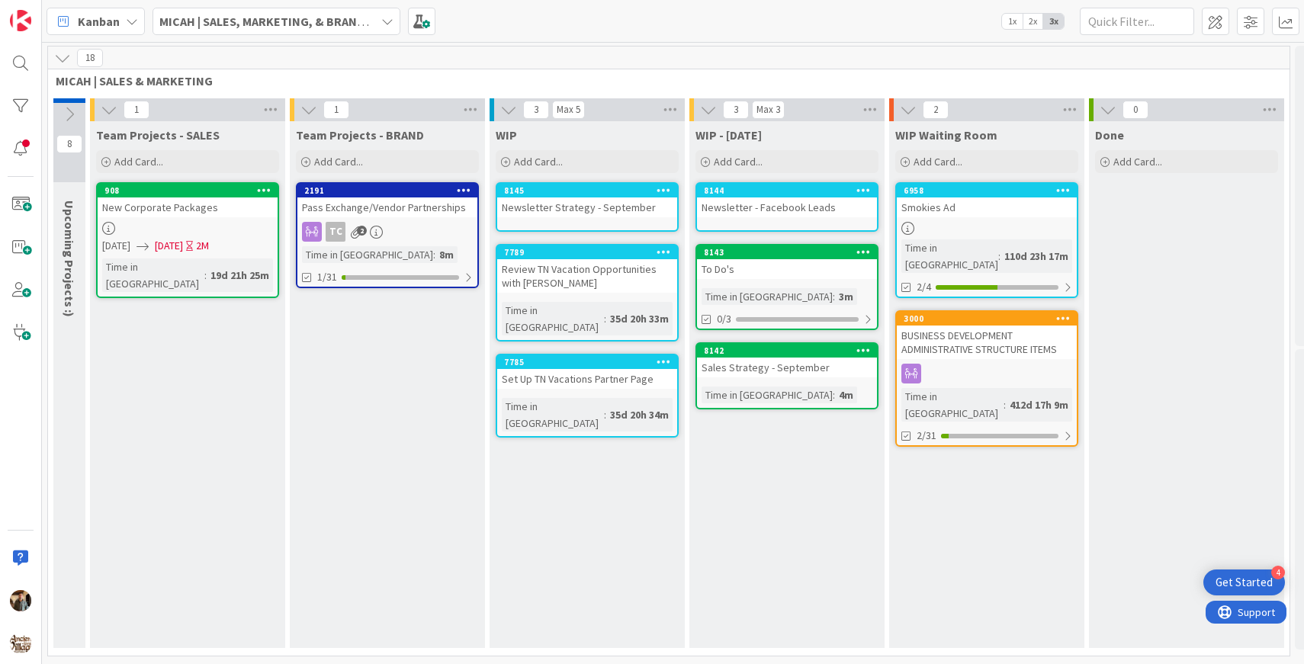
drag, startPoint x: 613, startPoint y: 371, endPoint x: 449, endPoint y: 661, distance: 333.0
